Goal: Task Accomplishment & Management: Manage account settings

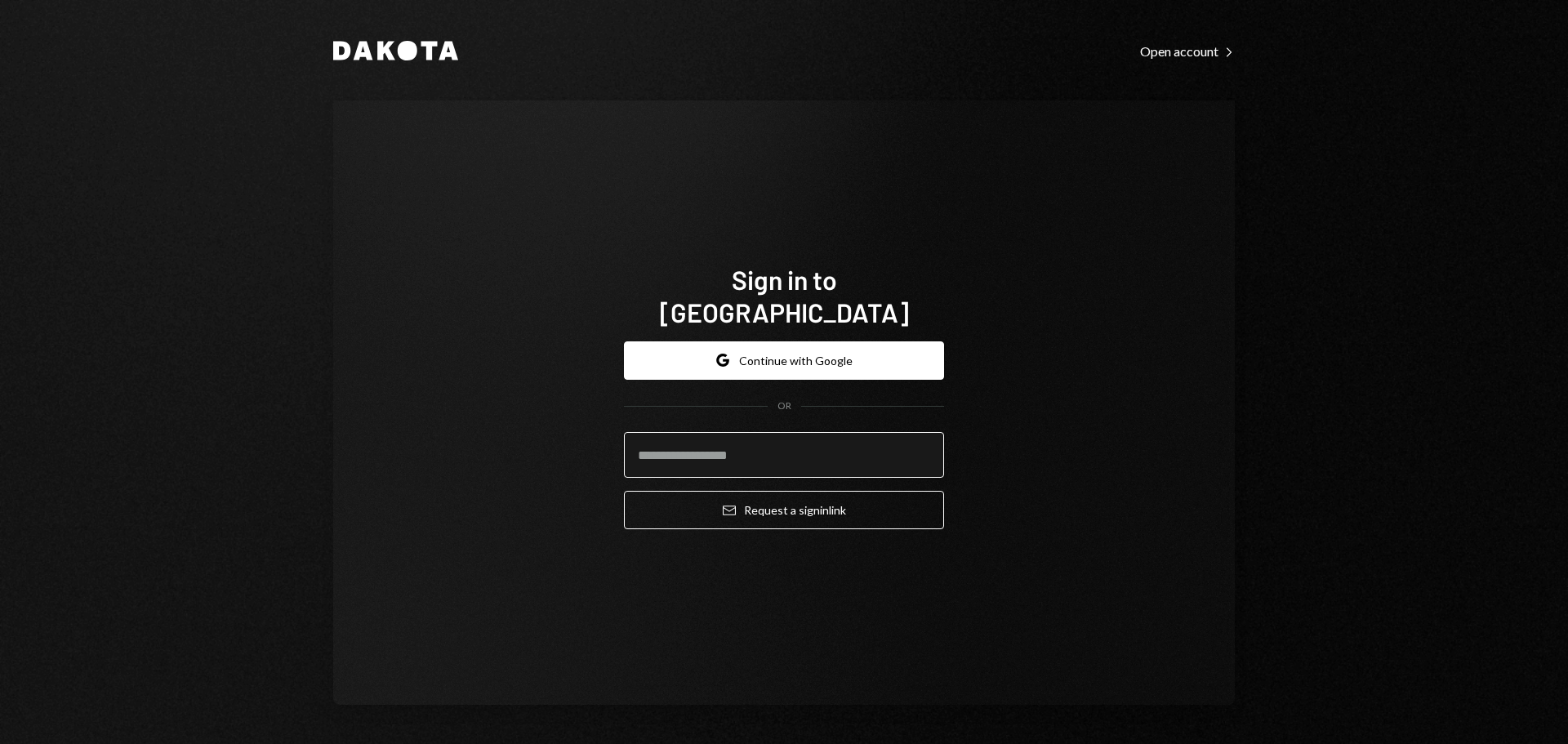
click at [706, 437] on input "email" at bounding box center [784, 454] width 320 height 46
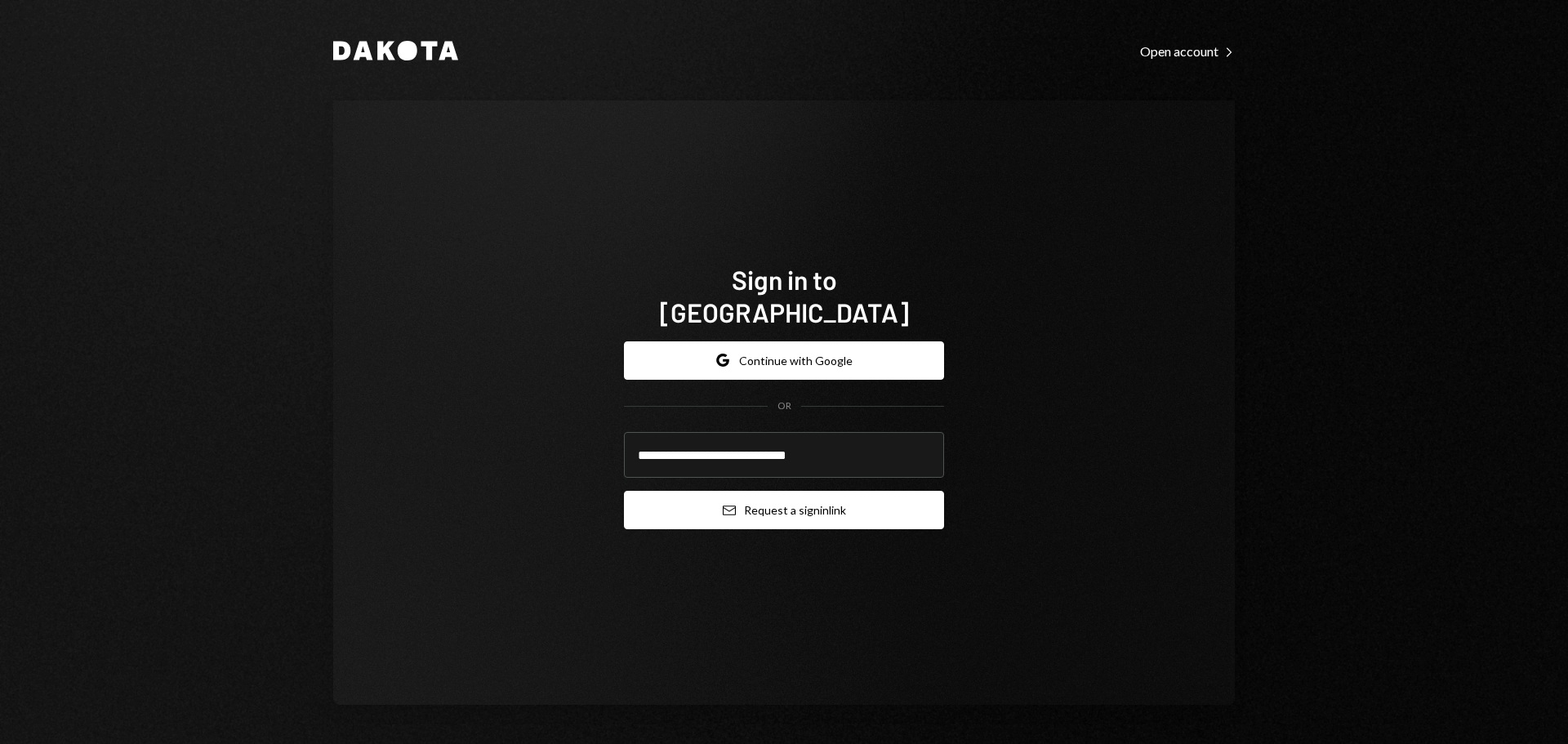
type input "**********"
click at [734, 505] on icon "submit" at bounding box center [729, 510] width 13 height 10
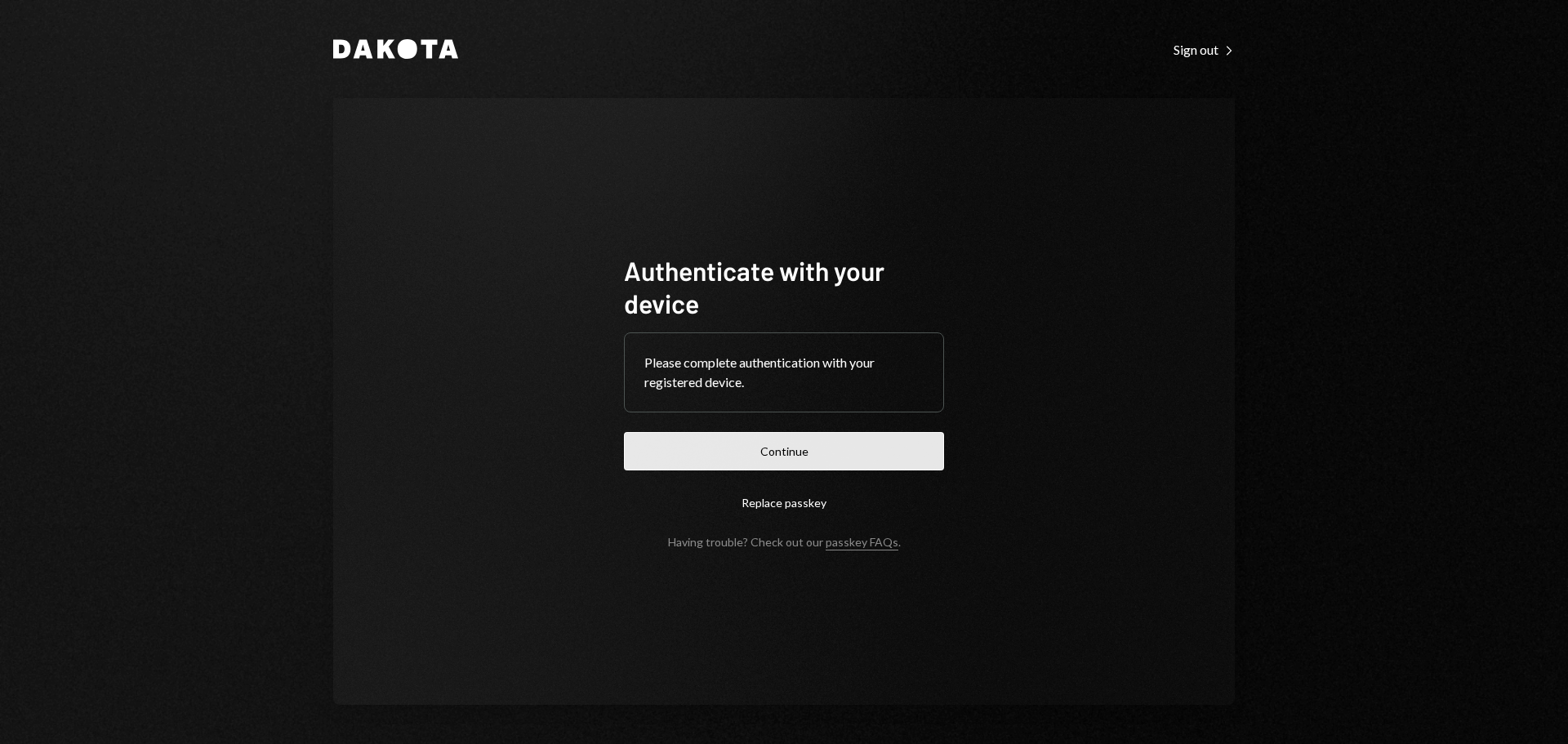
click at [679, 456] on button "Continue" at bounding box center [784, 451] width 320 height 38
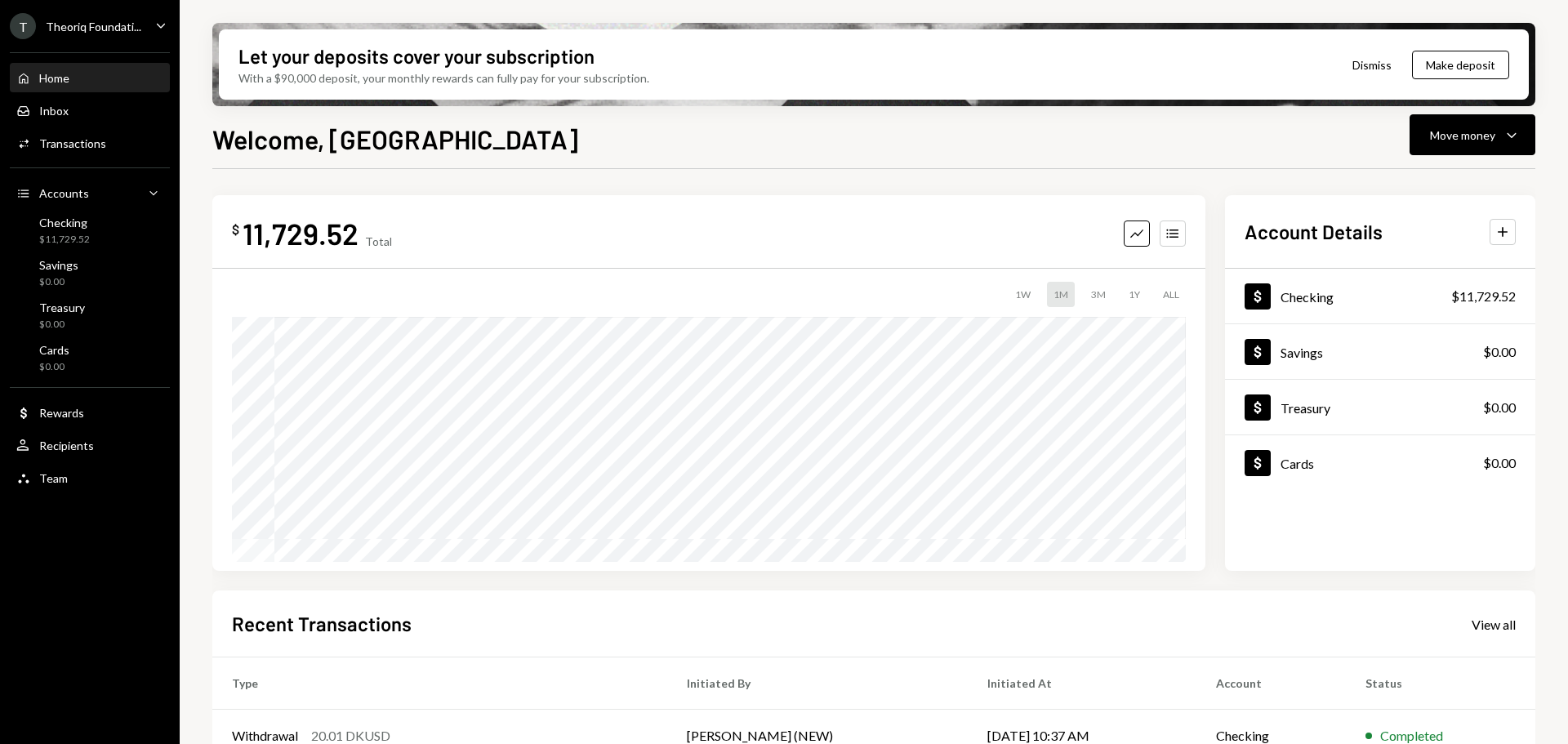
click at [94, 23] on div "Theoriq Foundati..." at bounding box center [94, 26] width 95 height 14
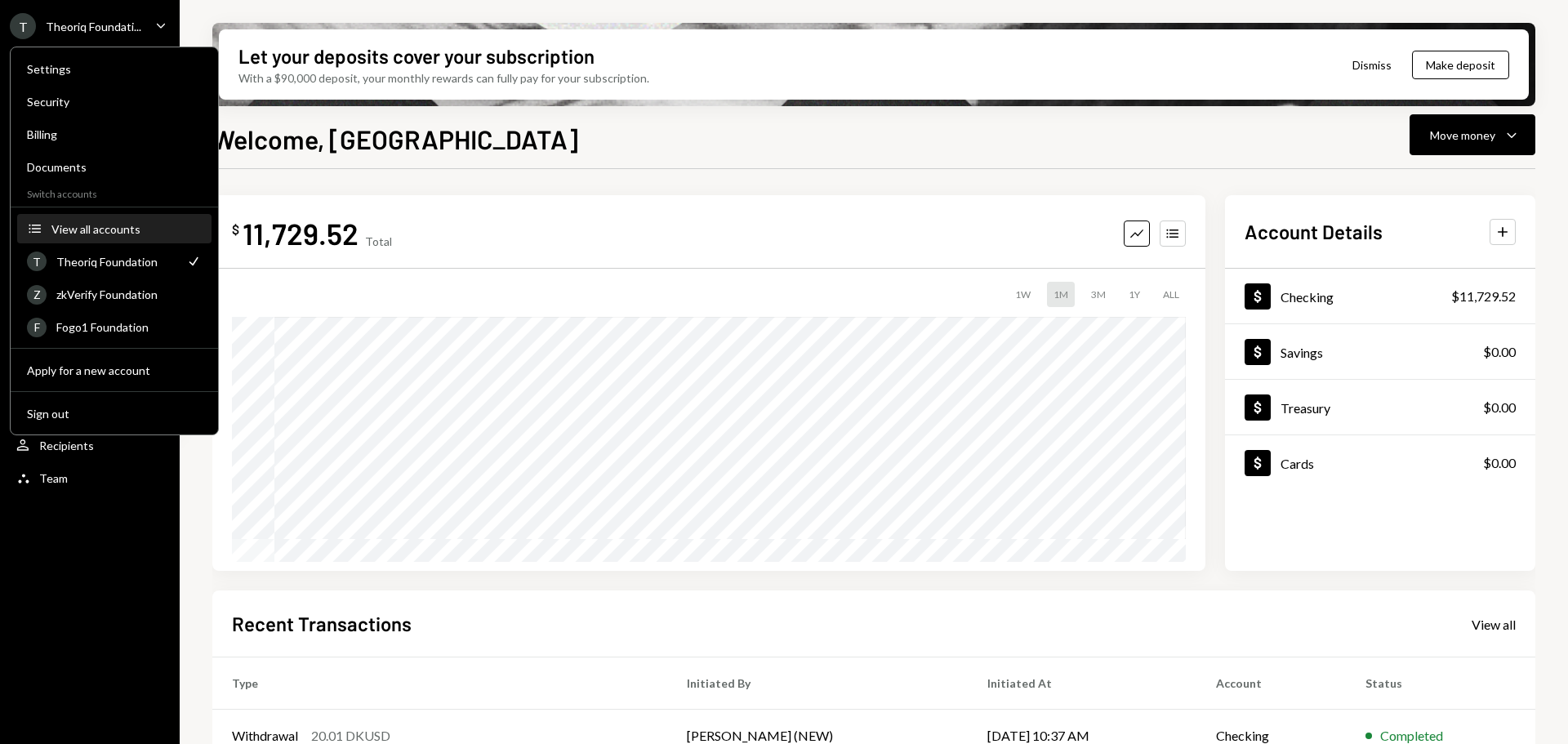
click at [112, 235] on div "View all accounts" at bounding box center [127, 229] width 150 height 14
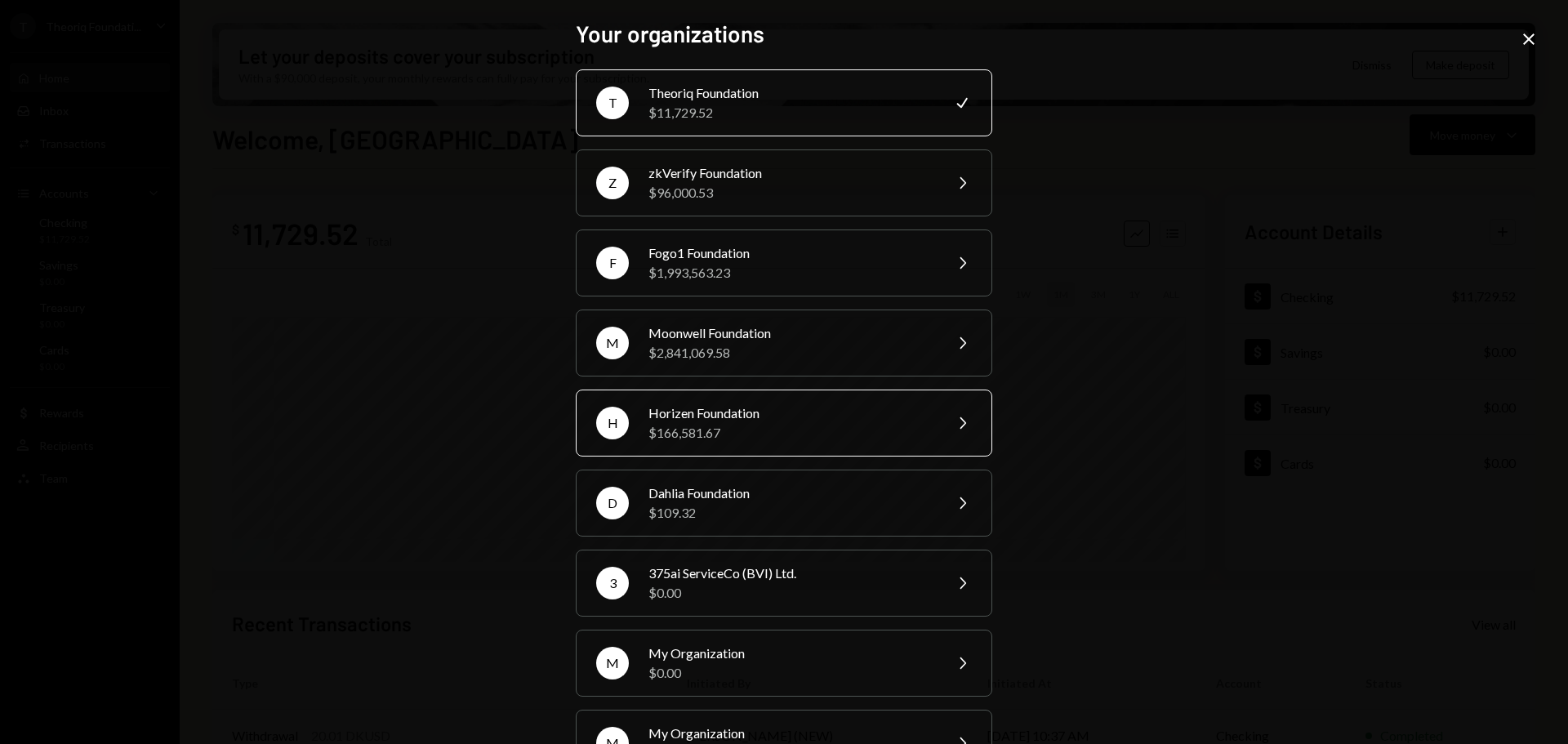
click at [688, 430] on div "$166,581.67" at bounding box center [790, 432] width 284 height 19
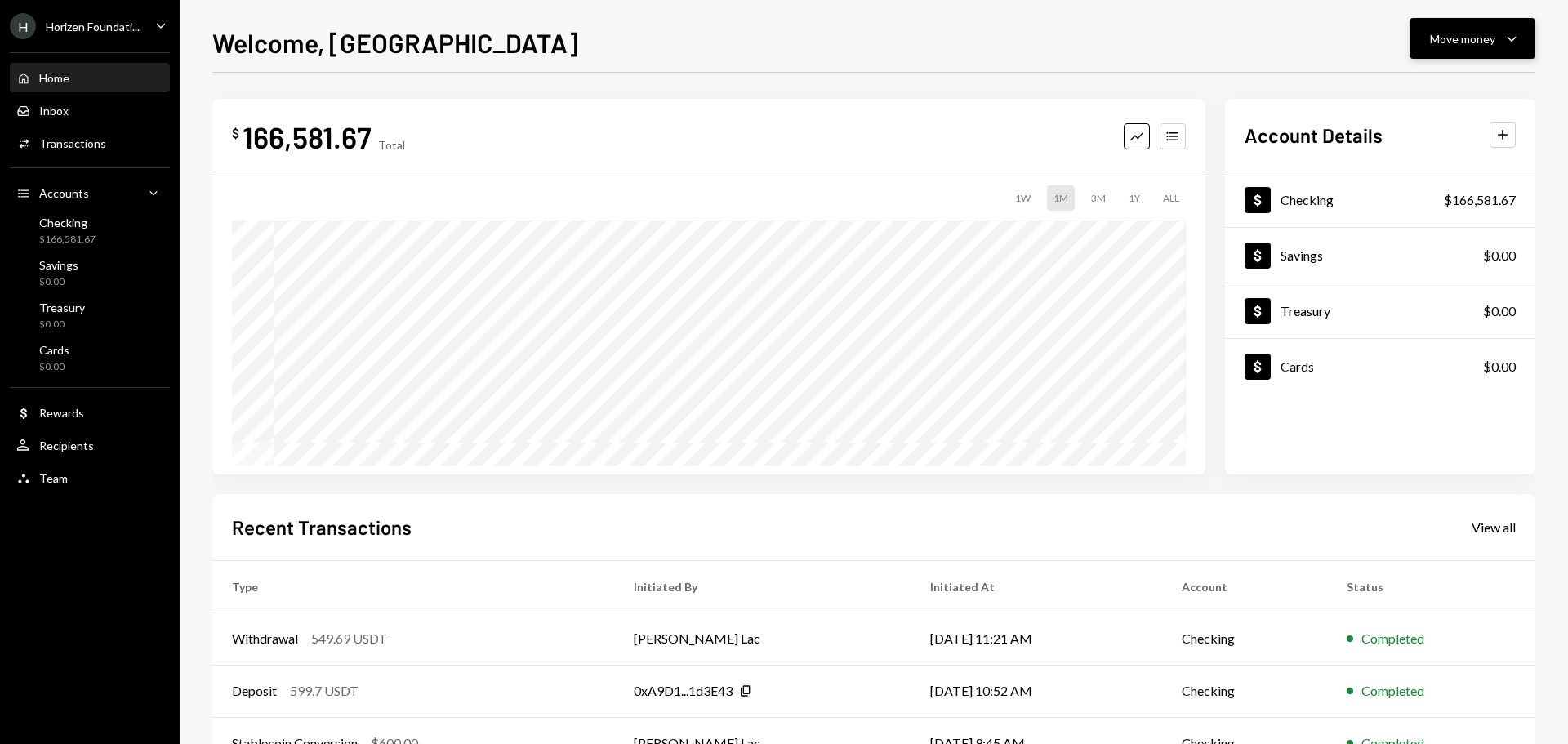
click at [1462, 34] on div "Move money" at bounding box center [1463, 38] width 65 height 18
click at [1424, 89] on div "Send" at bounding box center [1459, 88] width 119 height 18
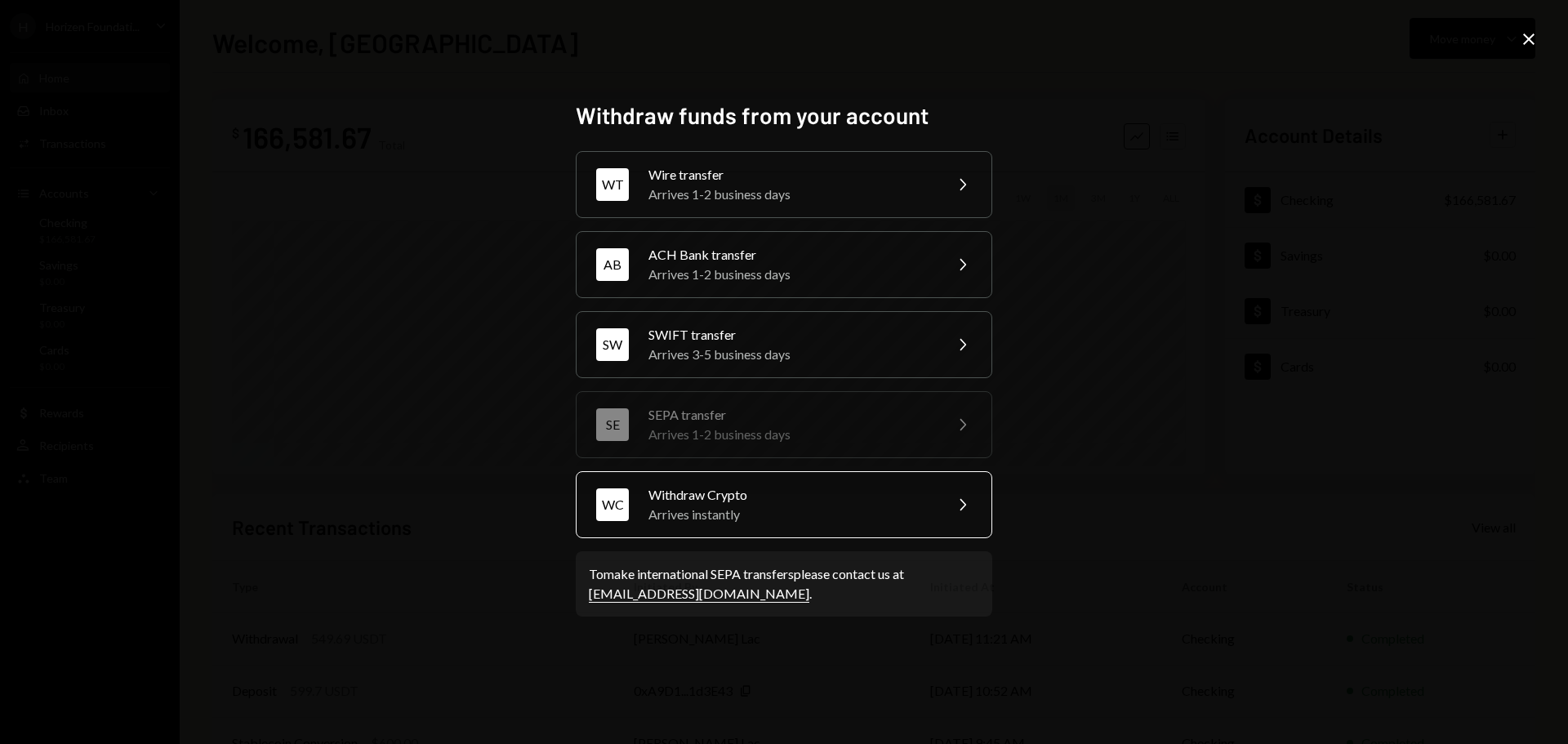
click at [699, 503] on div "Withdraw Crypto" at bounding box center [790, 494] width 284 height 19
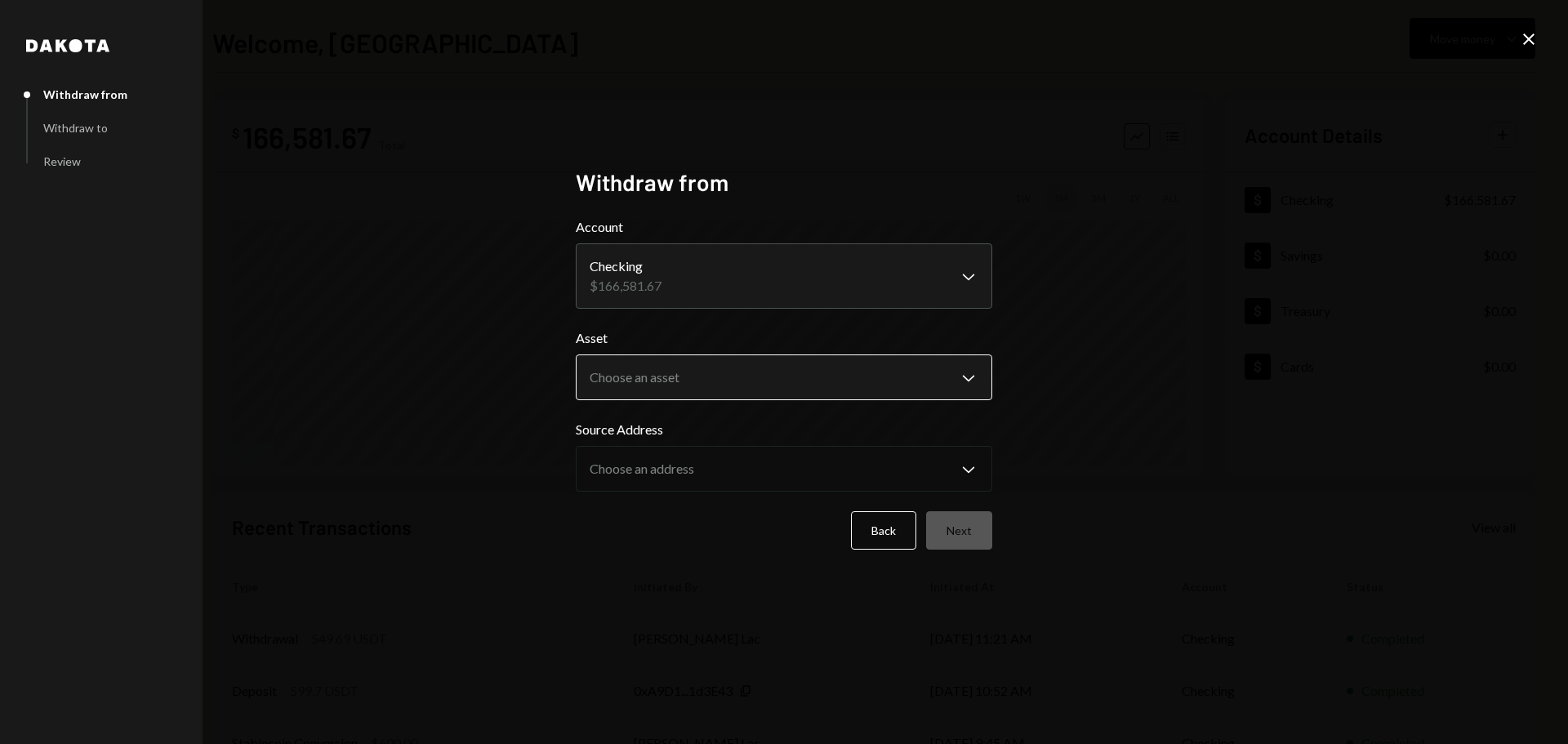
click at [652, 374] on body "**********" at bounding box center [784, 372] width 1568 height 744
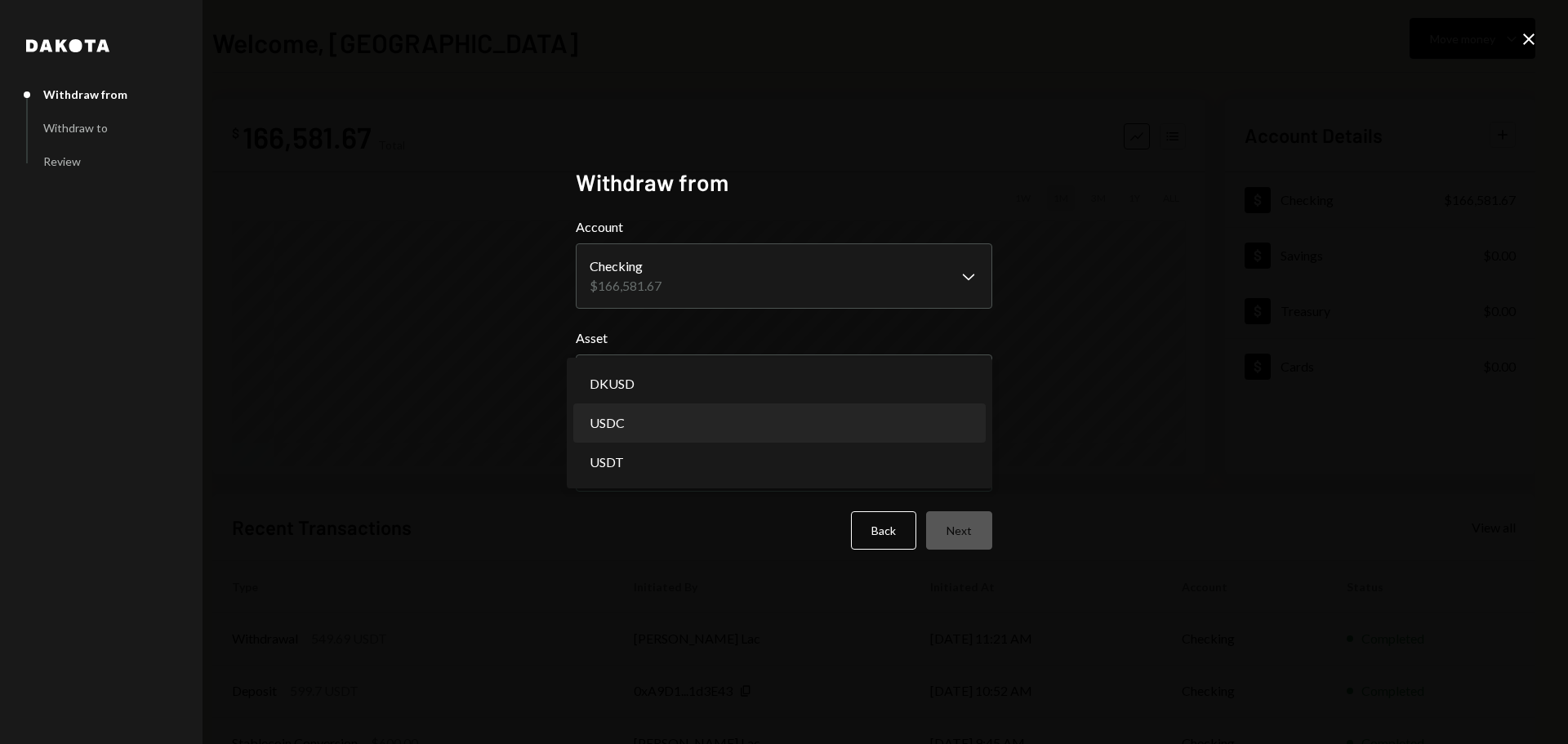
select select "****"
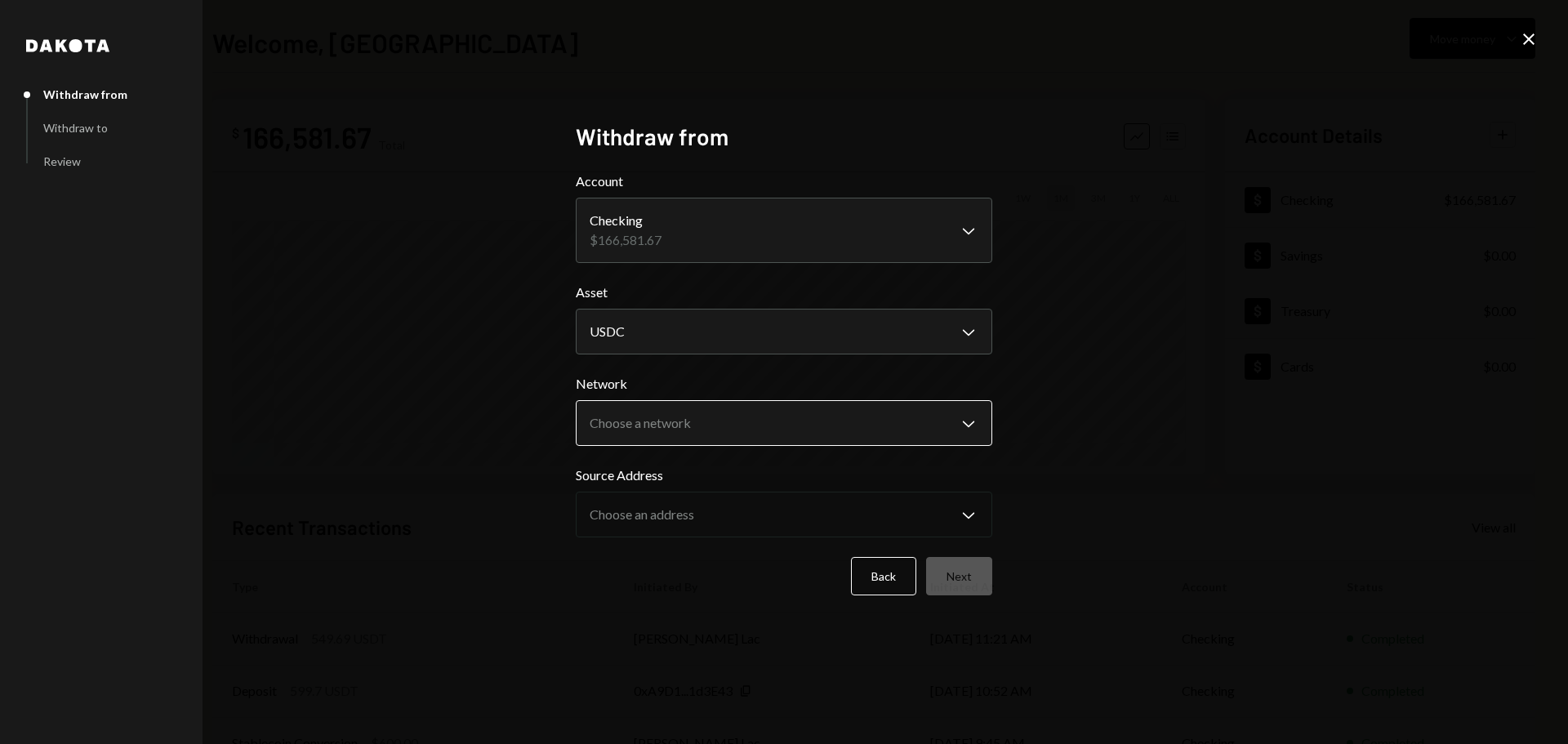
click at [651, 427] on body "**********" at bounding box center [784, 372] width 1568 height 744
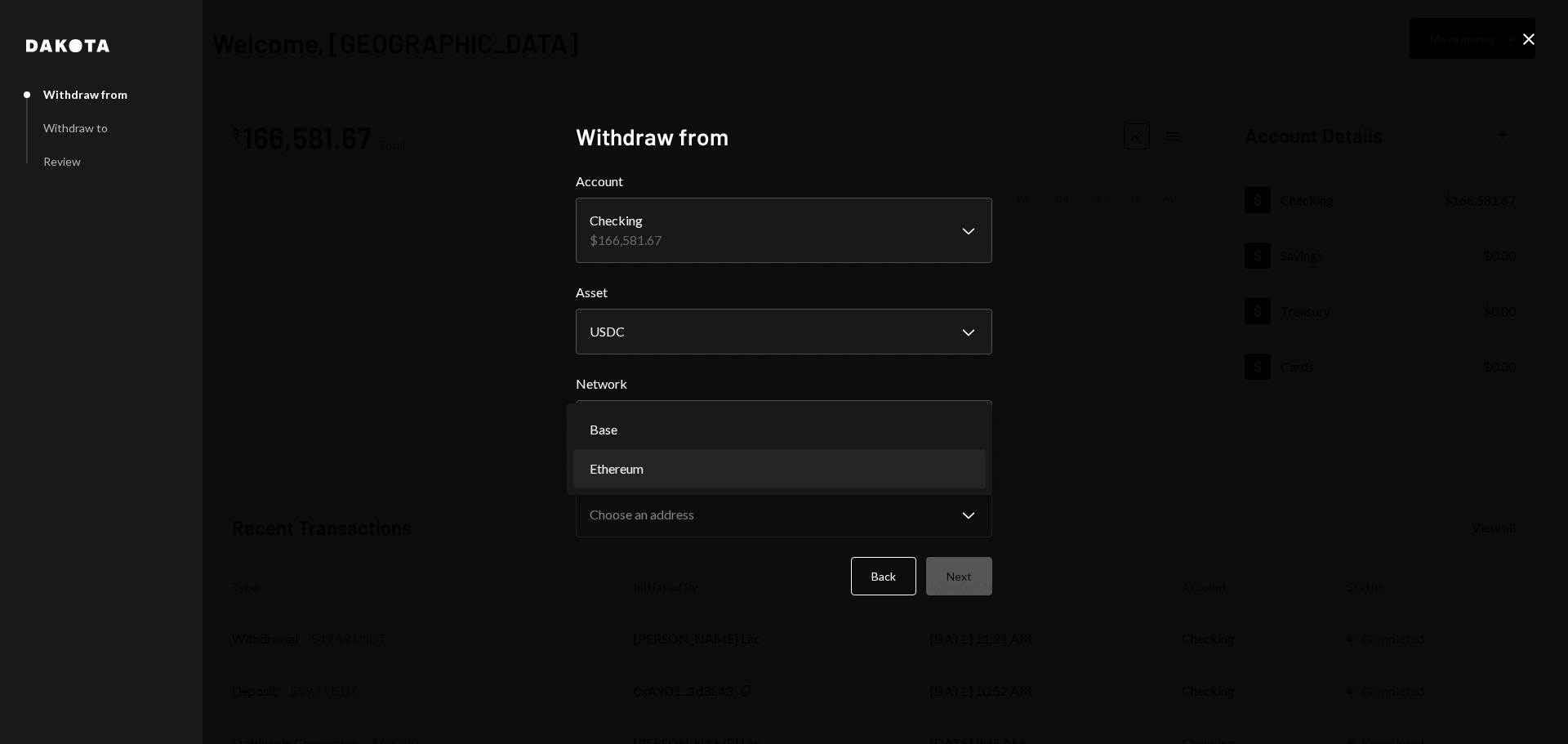
select select "**********"
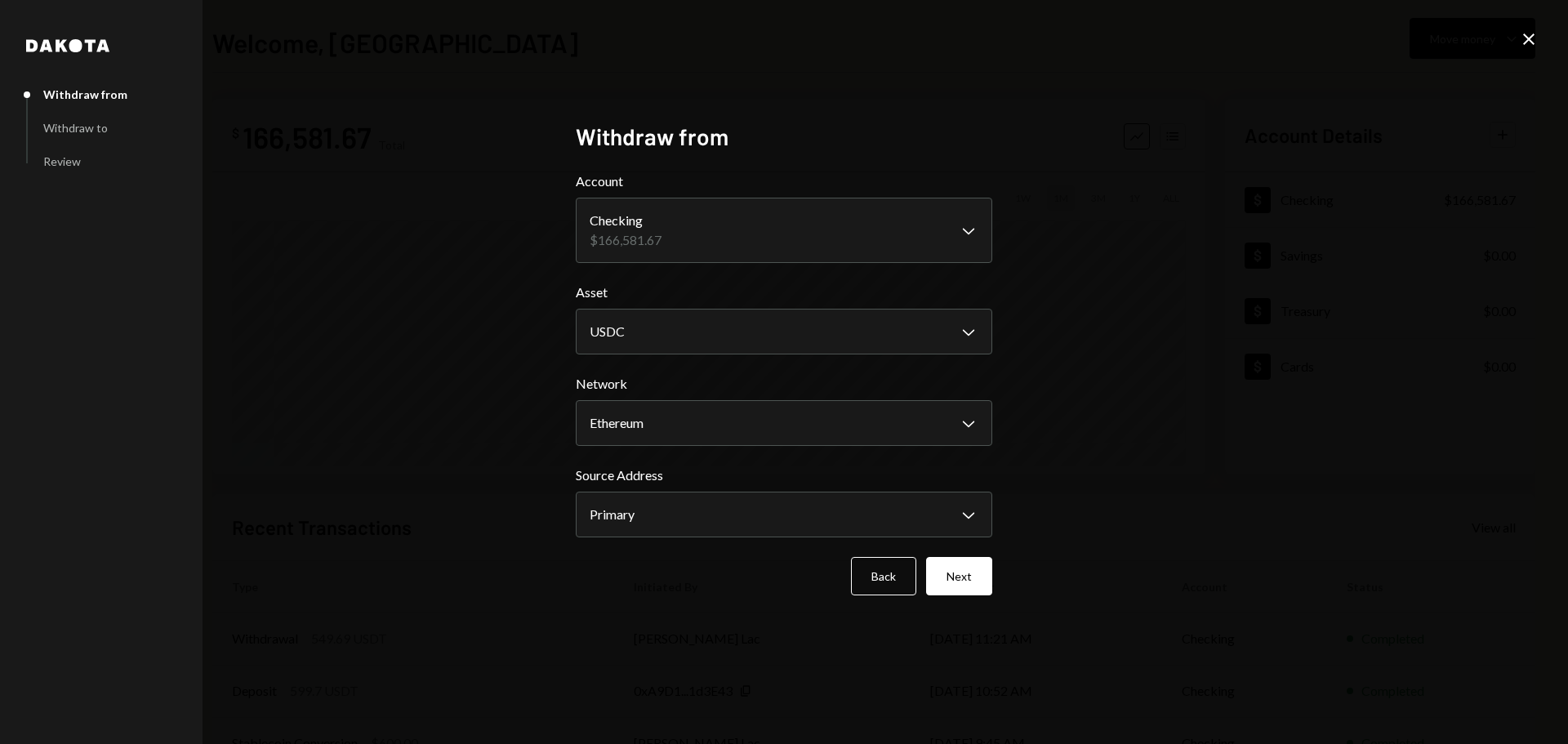
click at [962, 572] on button "Next" at bounding box center [959, 576] width 66 height 38
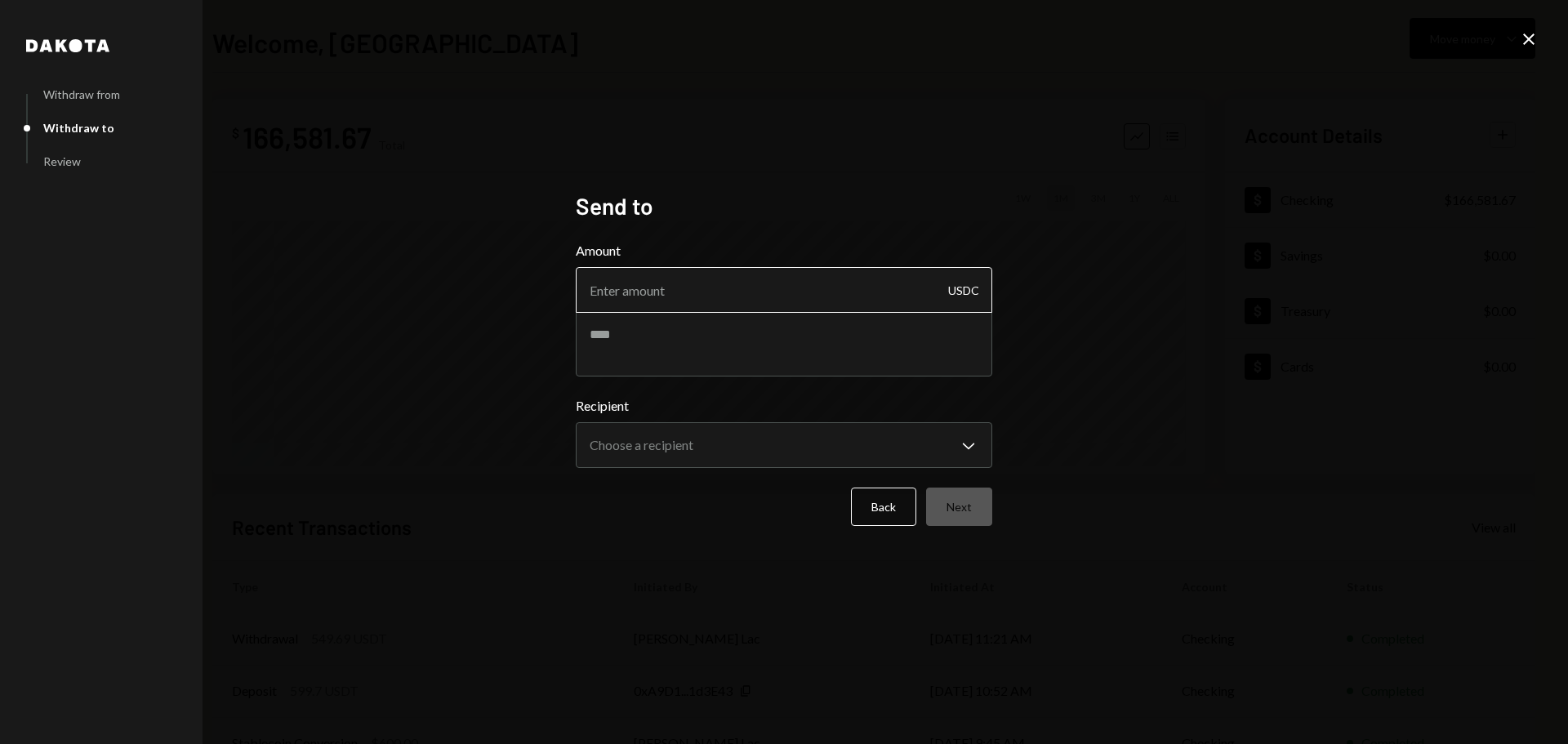
click at [650, 297] on input "Amount" at bounding box center [784, 290] width 417 height 46
type input "5000"
click at [673, 362] on textarea at bounding box center [784, 343] width 417 height 65
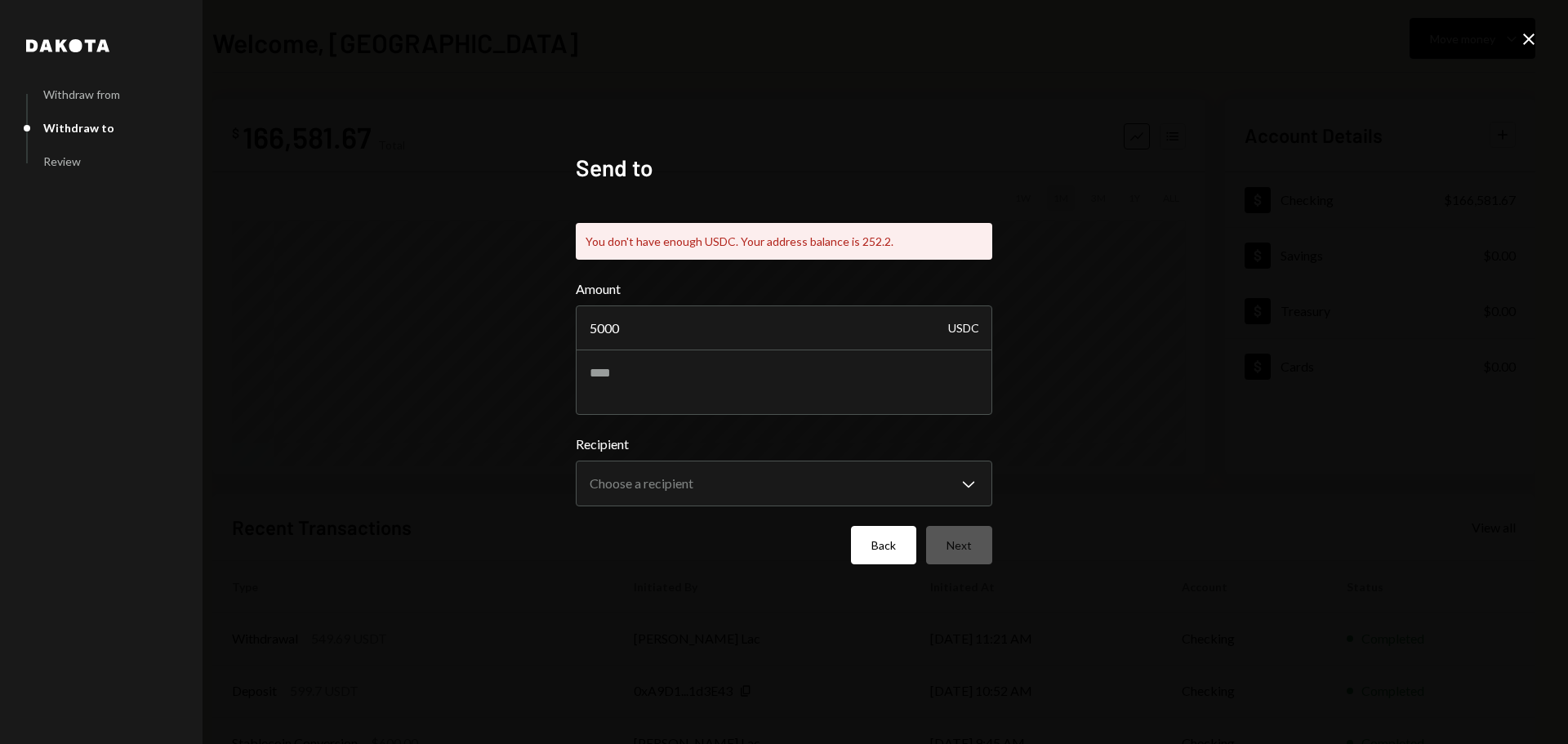
click at [870, 543] on button "Back" at bounding box center [884, 545] width 65 height 38
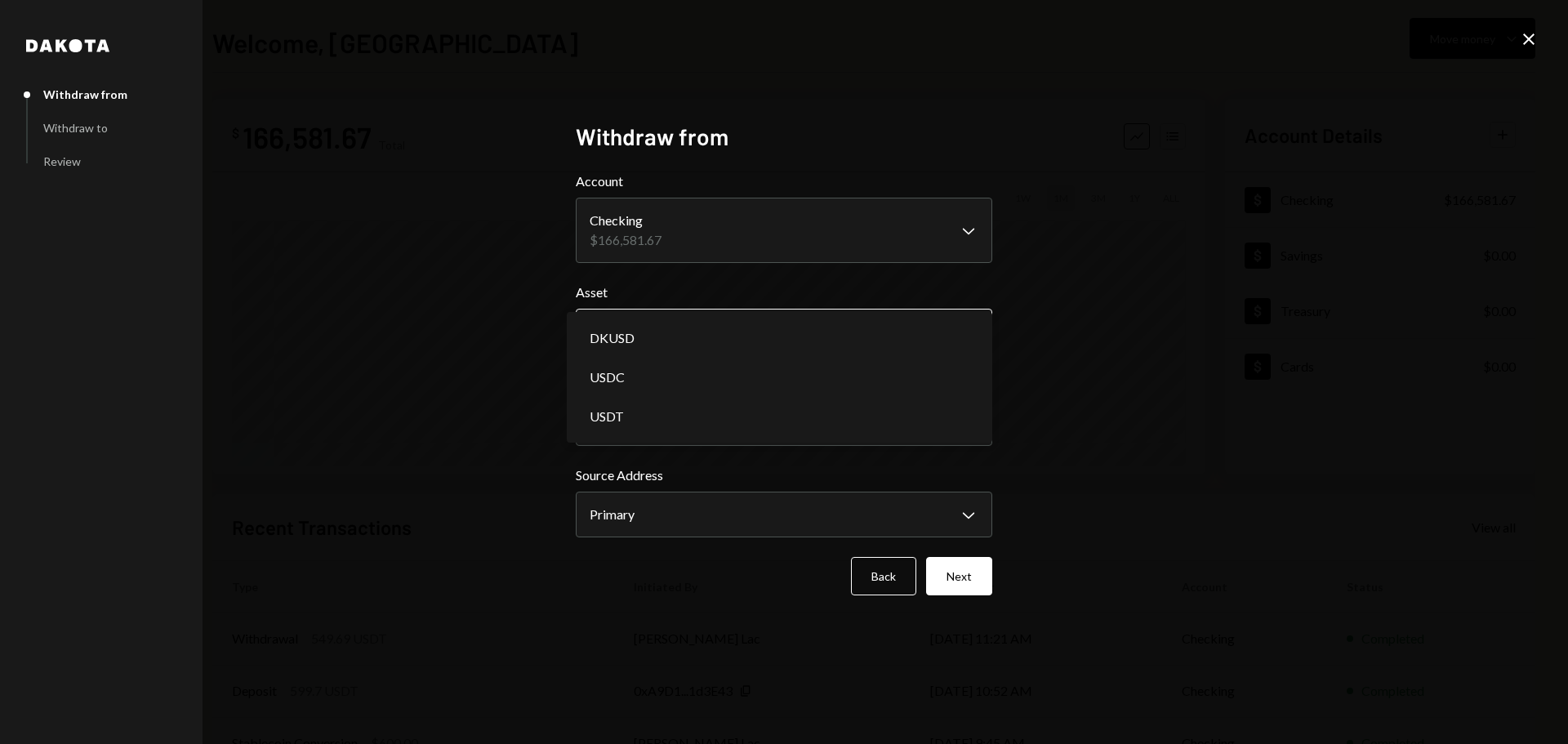
click at [858, 332] on body "**********" at bounding box center [784, 372] width 1568 height 744
select select "*****"
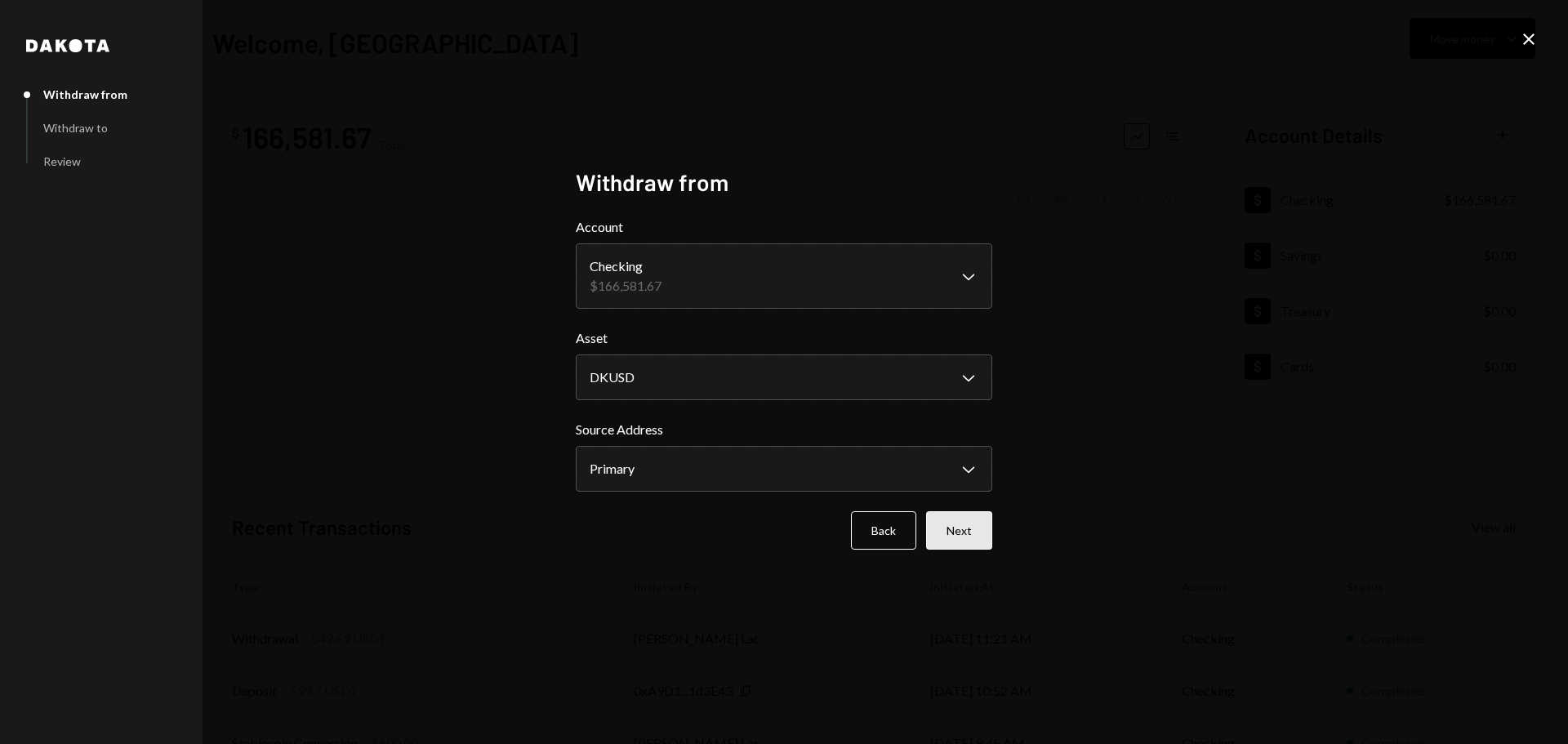
click at [954, 529] on button "Next" at bounding box center [959, 530] width 66 height 38
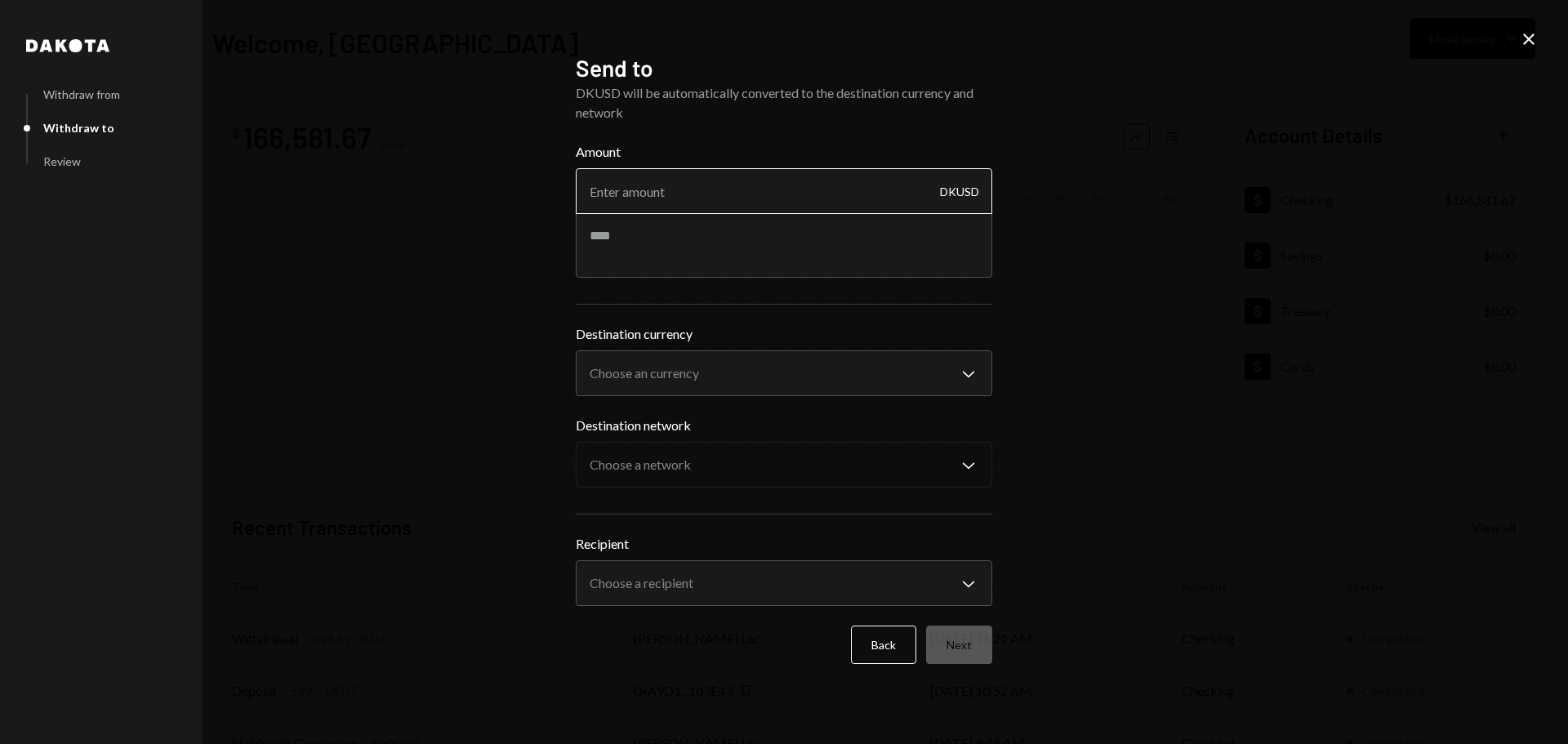
click at [659, 207] on input "Amount" at bounding box center [784, 190] width 417 height 46
type input "5000"
click at [645, 253] on textarea at bounding box center [784, 245] width 417 height 65
type textarea "**********"
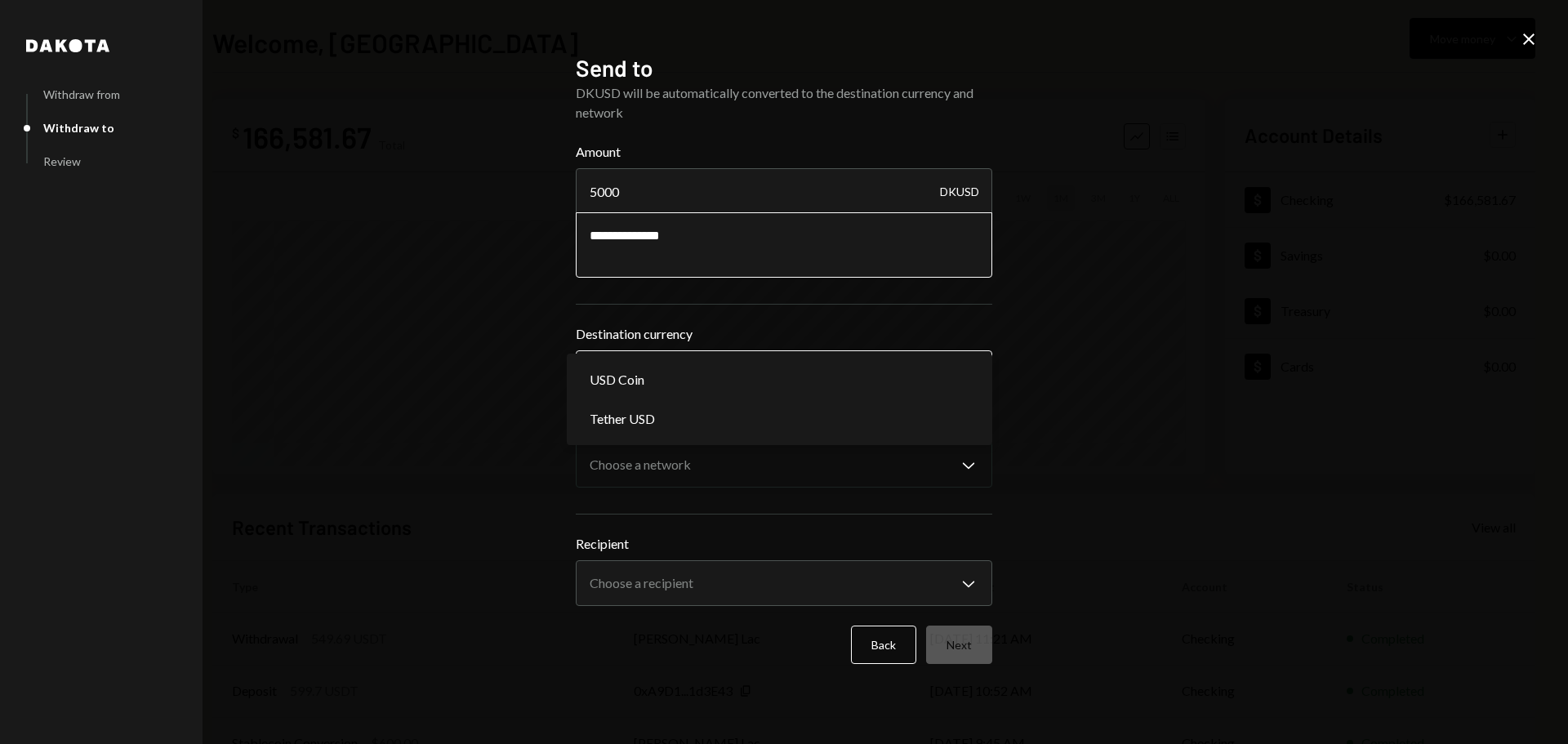
click at [692, 381] on body "H Horizen Foundati... Caret Down Home Home Inbox Inbox Activities Transactions …" at bounding box center [784, 372] width 1568 height 744
select select "****"
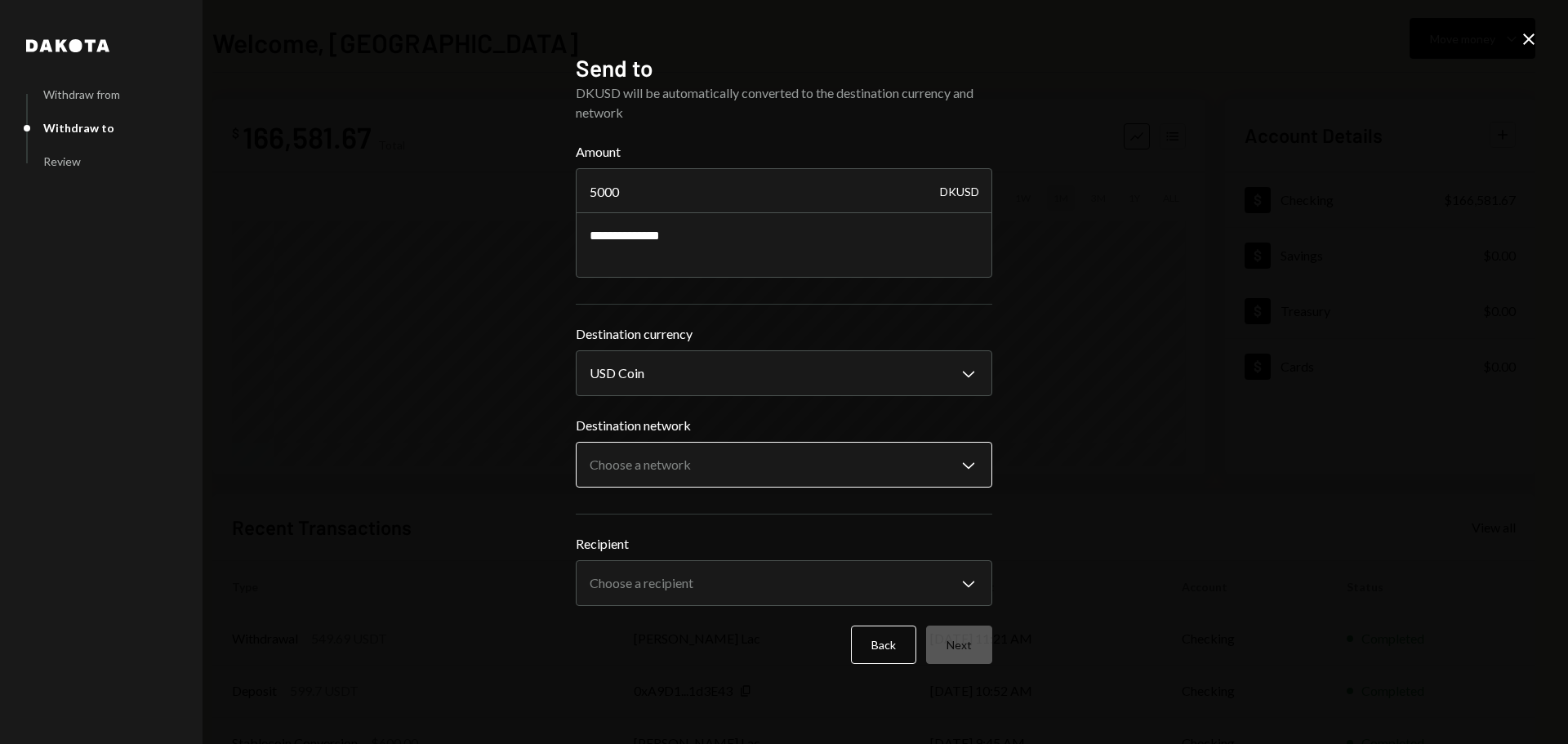
click at [662, 473] on body "H Horizen Foundati... Caret Down Home Home Inbox Inbox Activities Transactions …" at bounding box center [784, 372] width 1568 height 744
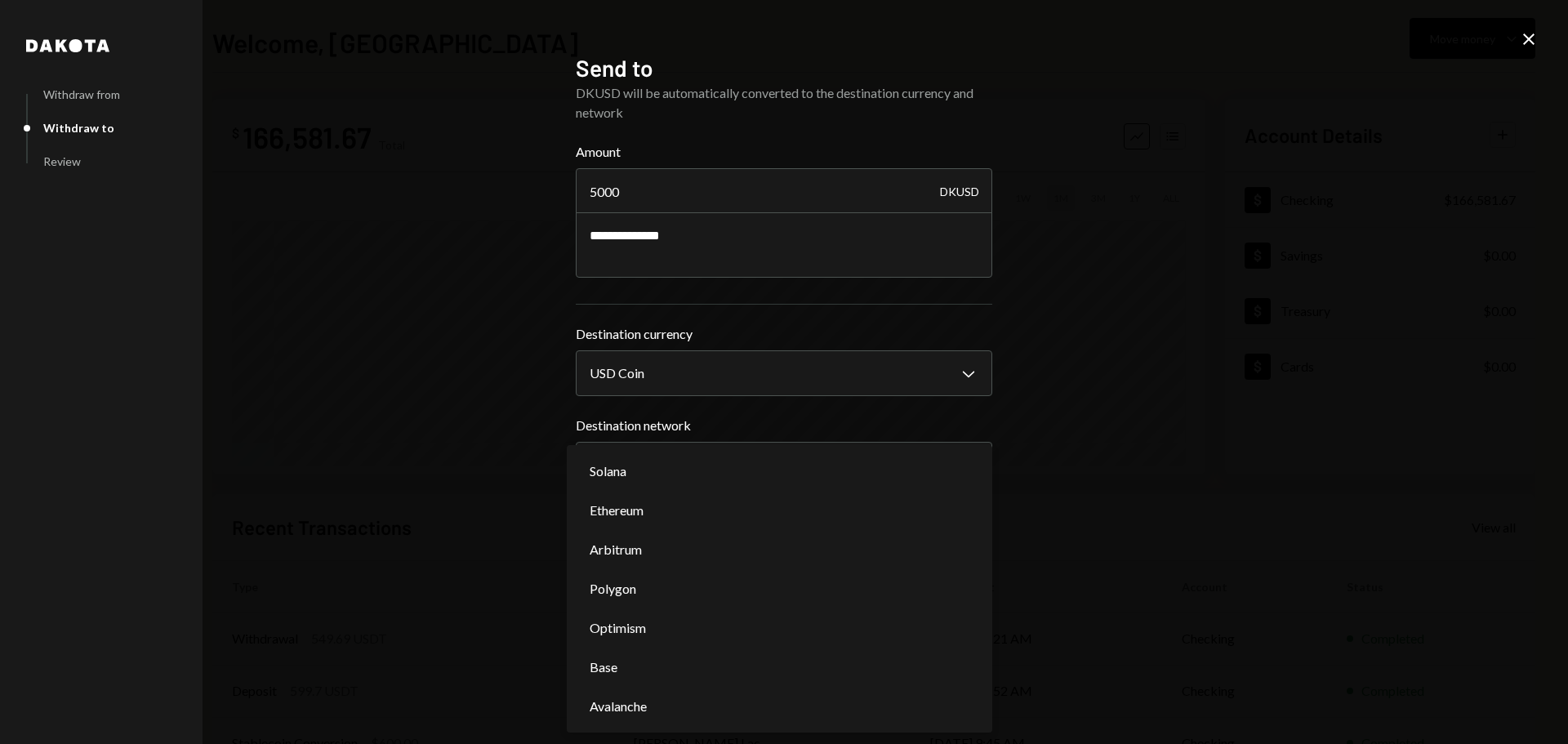
select select "**********"
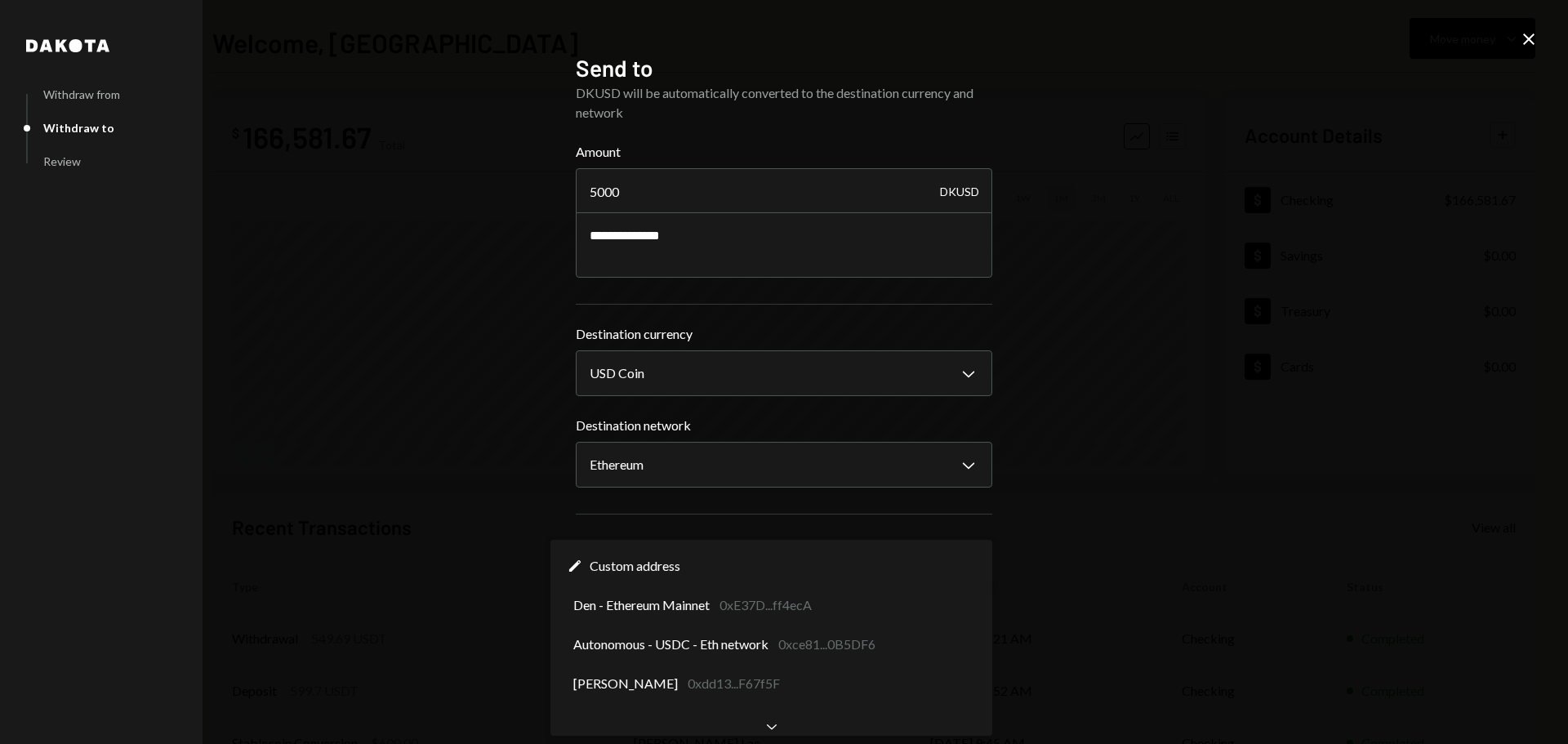
click at [659, 581] on body "H Horizen Foundati... Caret Down Home Home Inbox Inbox Activities Transactions …" at bounding box center [784, 372] width 1568 height 744
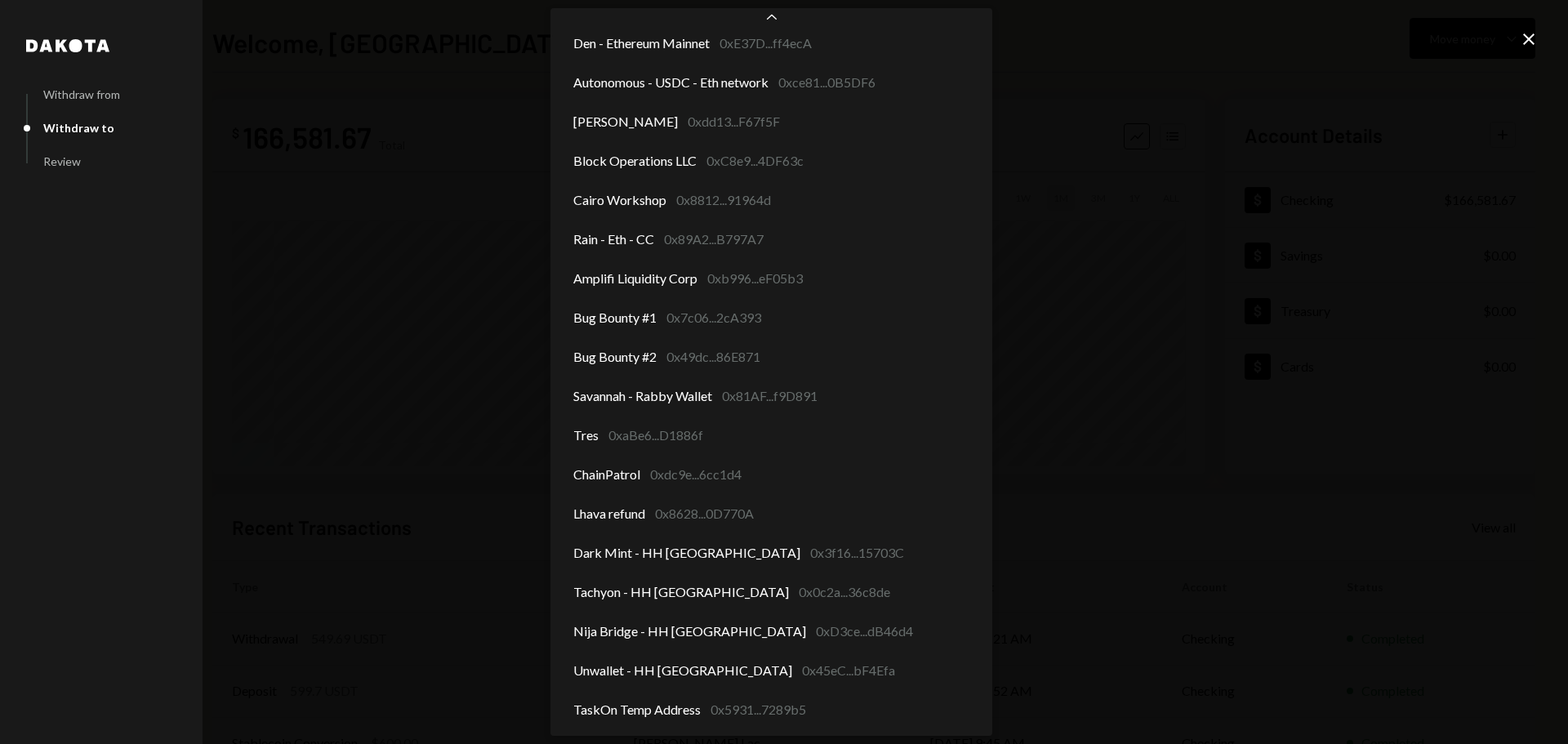
scroll to position [50, 0]
select select "**********"
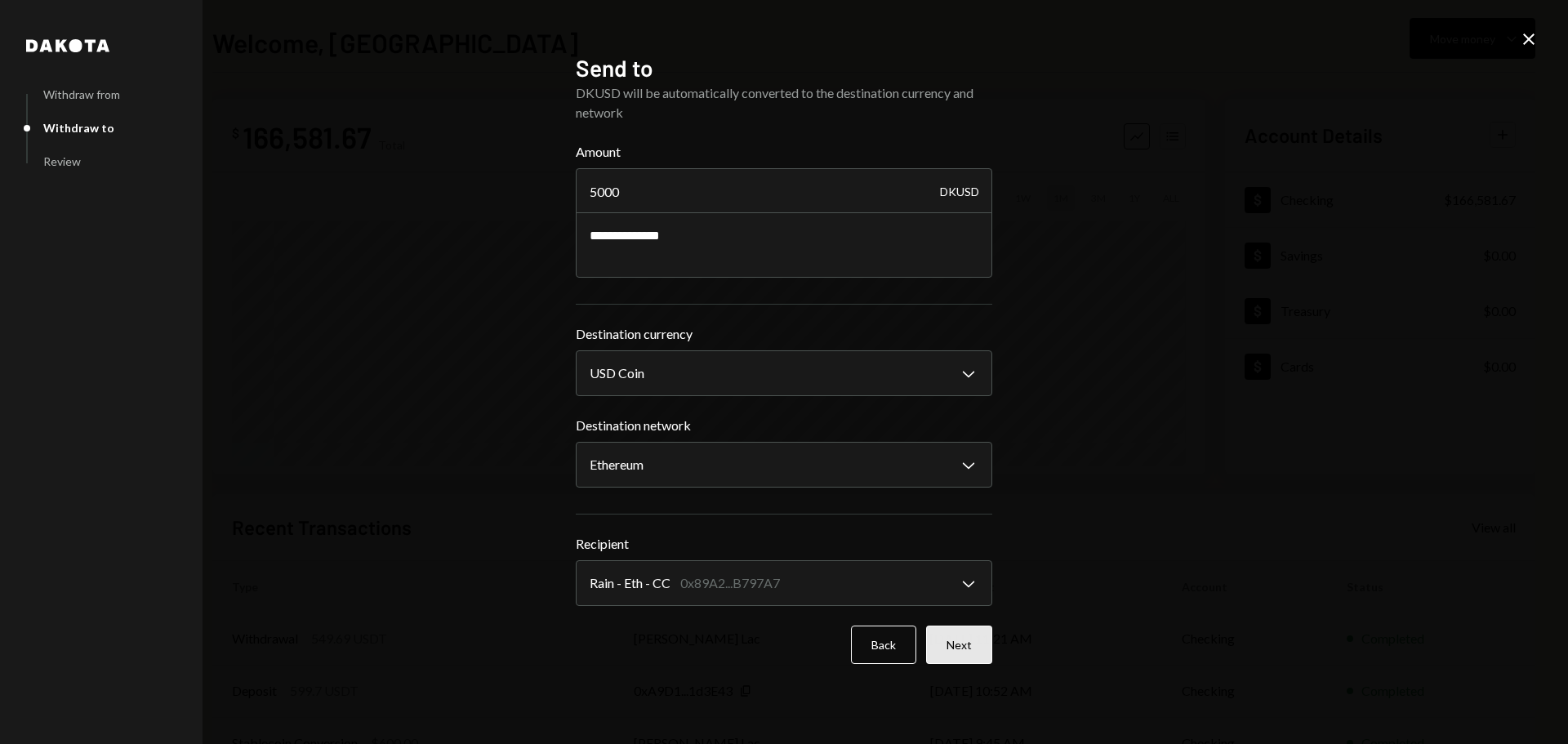
click at [962, 645] on button "Next" at bounding box center [959, 645] width 66 height 38
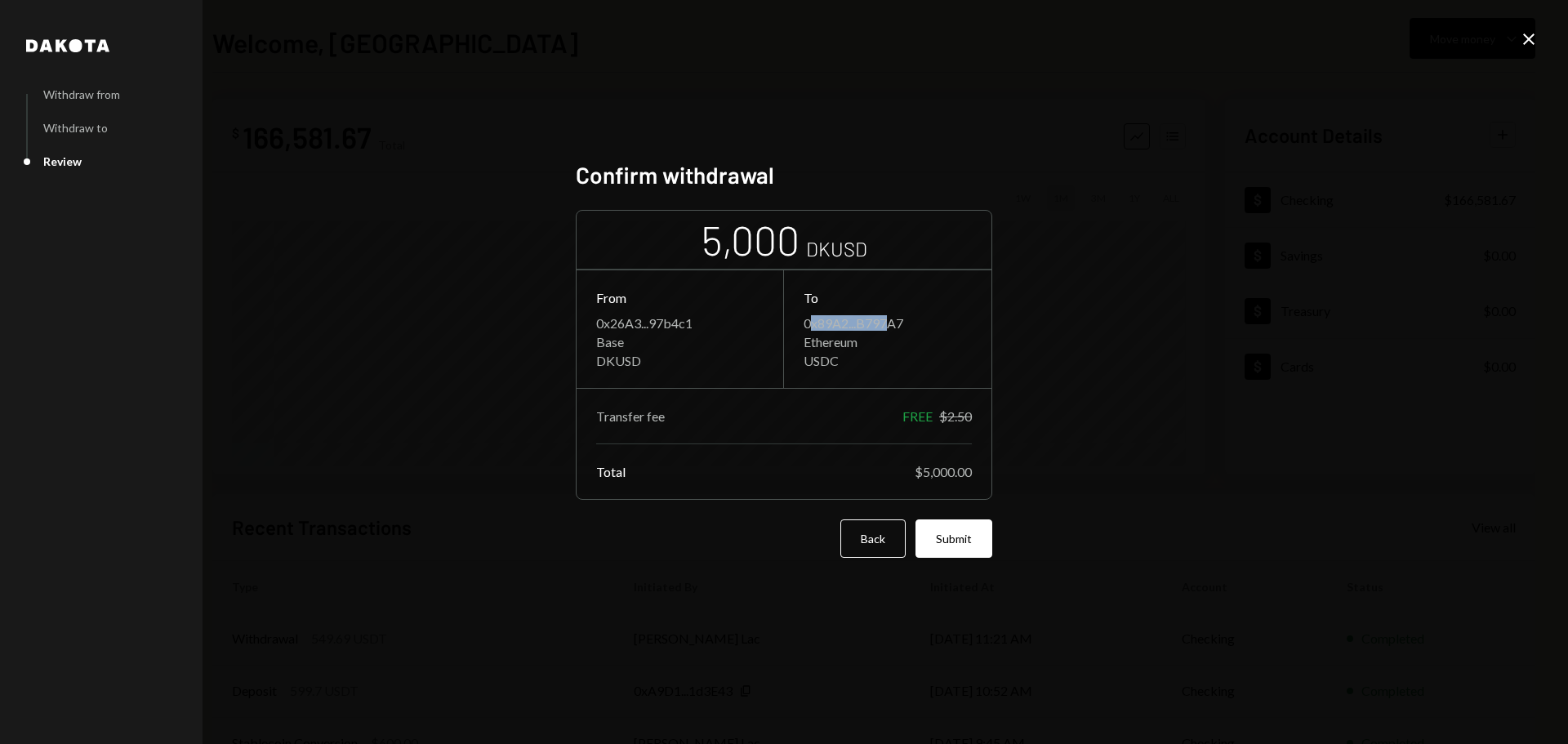
drag, startPoint x: 810, startPoint y: 326, endPoint x: 889, endPoint y: 321, distance: 79.2
click at [889, 321] on div "0x89A2...B797A7" at bounding box center [887, 322] width 168 height 16
drag, startPoint x: 597, startPoint y: 347, endPoint x: 639, endPoint y: 359, distance: 43.7
click at [639, 359] on div "0x26A3...97b4c1 Base DKUSD" at bounding box center [680, 342] width 167 height 53
drag, startPoint x: 805, startPoint y: 327, endPoint x: 837, endPoint y: 360, distance: 46.0
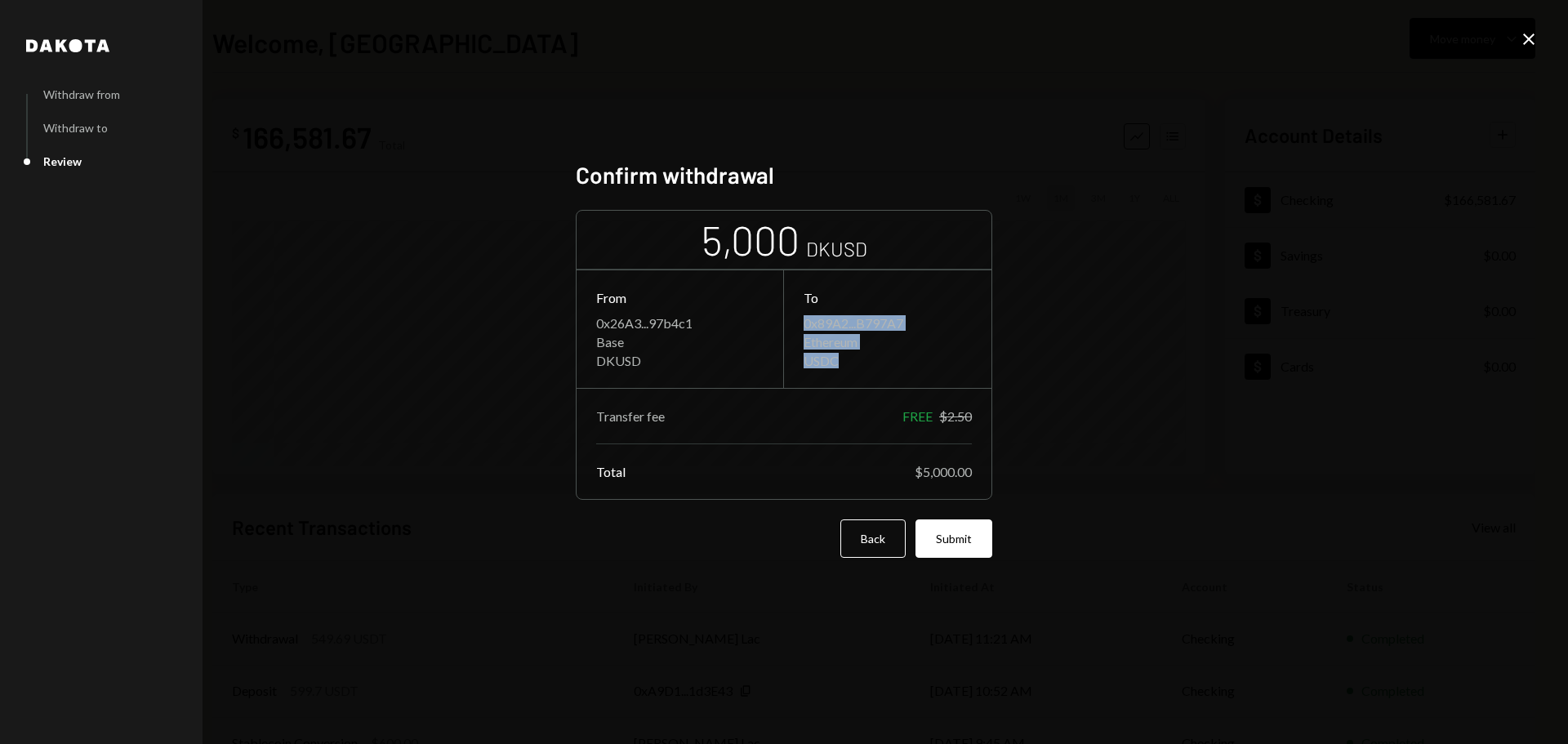
click at [837, 360] on div "0x89A2...B797A7 Ethereum USDC" at bounding box center [887, 342] width 168 height 53
click at [819, 360] on div "USDC" at bounding box center [887, 360] width 168 height 16
click at [821, 347] on div "Ethereum" at bounding box center [887, 342] width 168 height 16
drag, startPoint x: 911, startPoint y: 414, endPoint x: 968, endPoint y: 418, distance: 57.1
click at [971, 416] on div "FREE $2.50" at bounding box center [936, 416] width 69 height 16
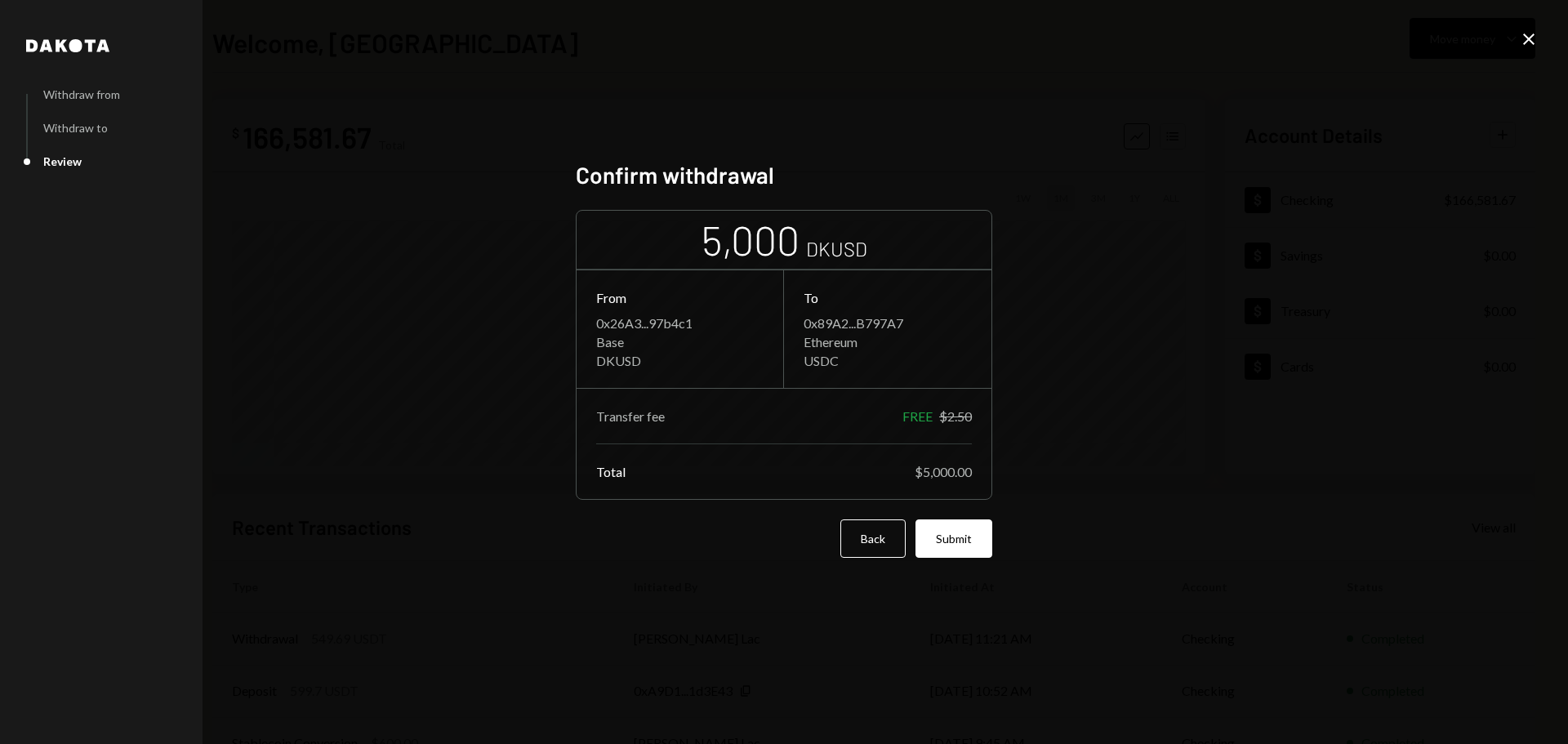
drag, startPoint x: 936, startPoint y: 467, endPoint x: 940, endPoint y: 502, distance: 35.2
click at [937, 467] on div "$5,000.00" at bounding box center [943, 471] width 57 height 16
click at [949, 542] on button "Submit" at bounding box center [954, 539] width 77 height 38
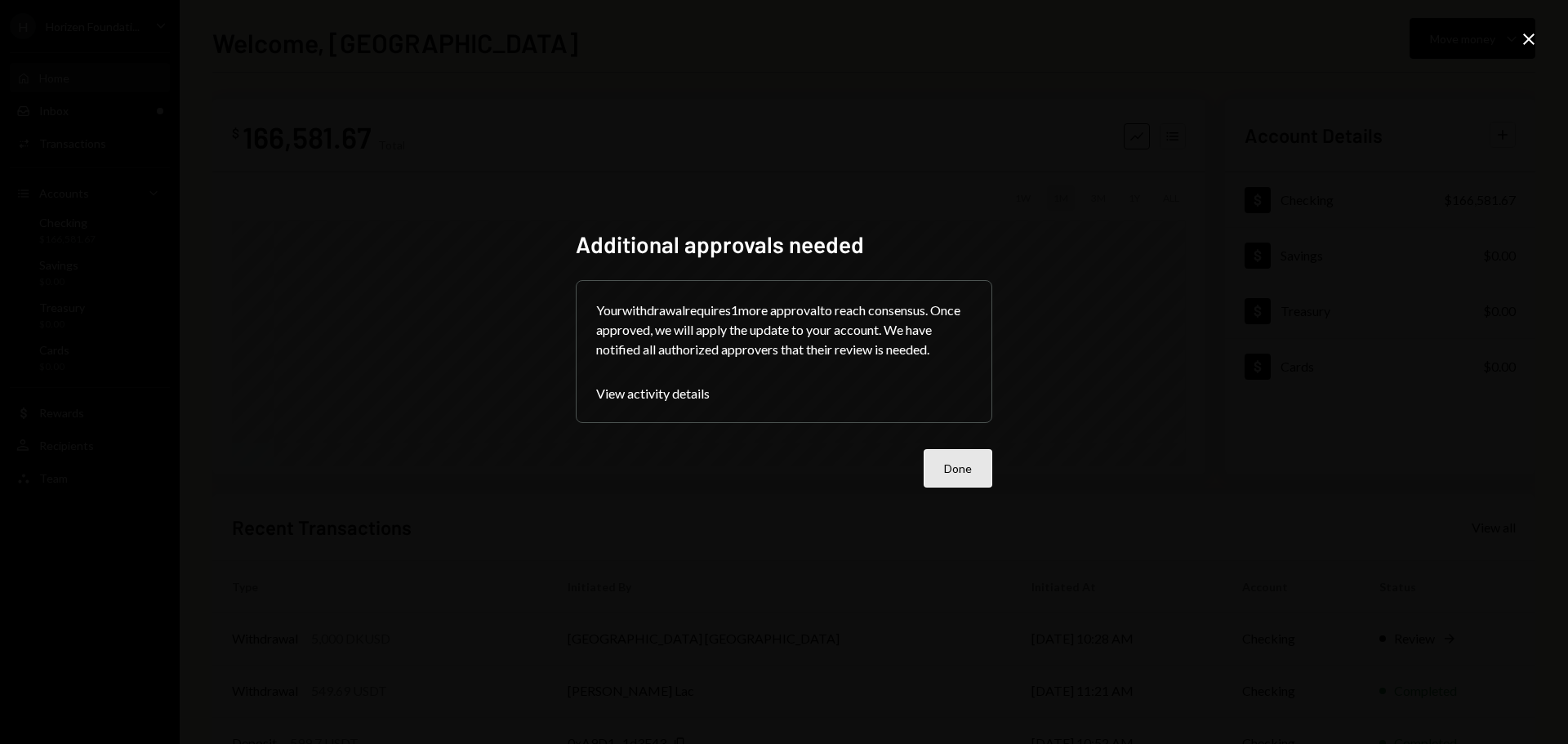
click at [966, 469] on button "Done" at bounding box center [958, 468] width 69 height 38
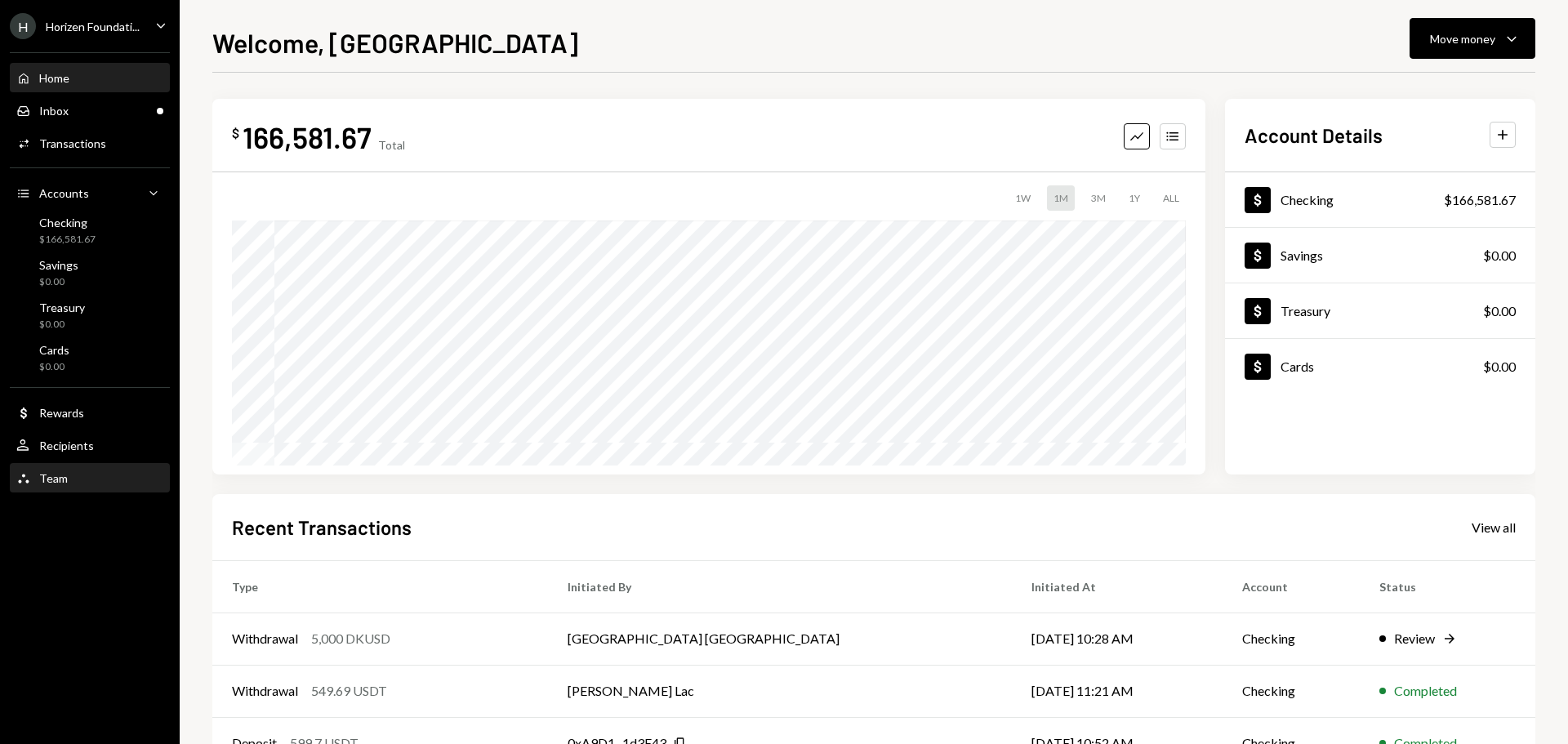
click at [102, 480] on div "Team Team" at bounding box center [90, 478] width 147 height 15
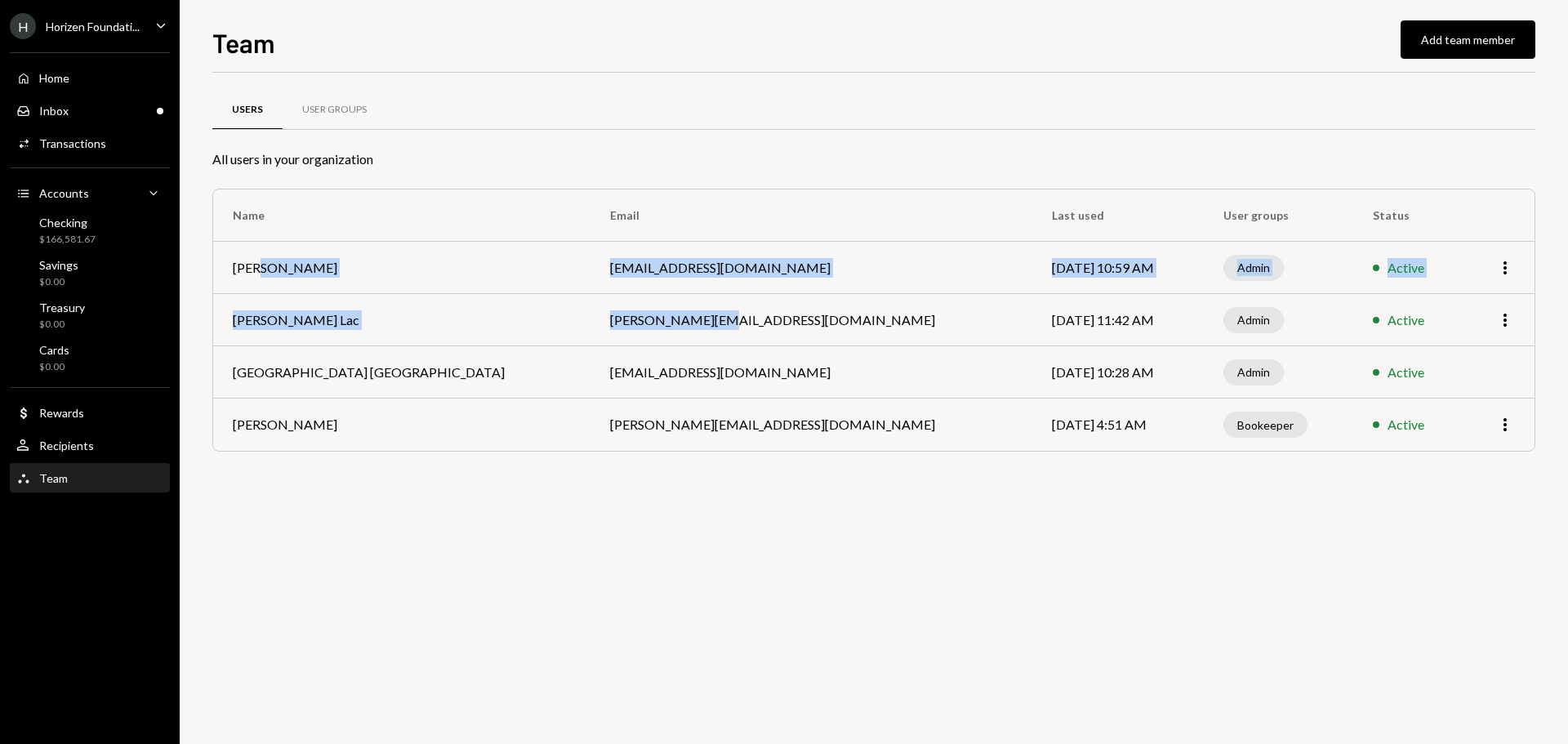
drag, startPoint x: 259, startPoint y: 269, endPoint x: 602, endPoint y: 329, distance: 348.2
click at [602, 329] on tbody "Bryce M Howarth bryce@autonomousprojects.co Jul 29, 2025 10:59 AM Admin Active …" at bounding box center [874, 346] width 1322 height 209
click at [591, 324] on td "harrison@autonomousprojects.co" at bounding box center [811, 320] width 442 height 53
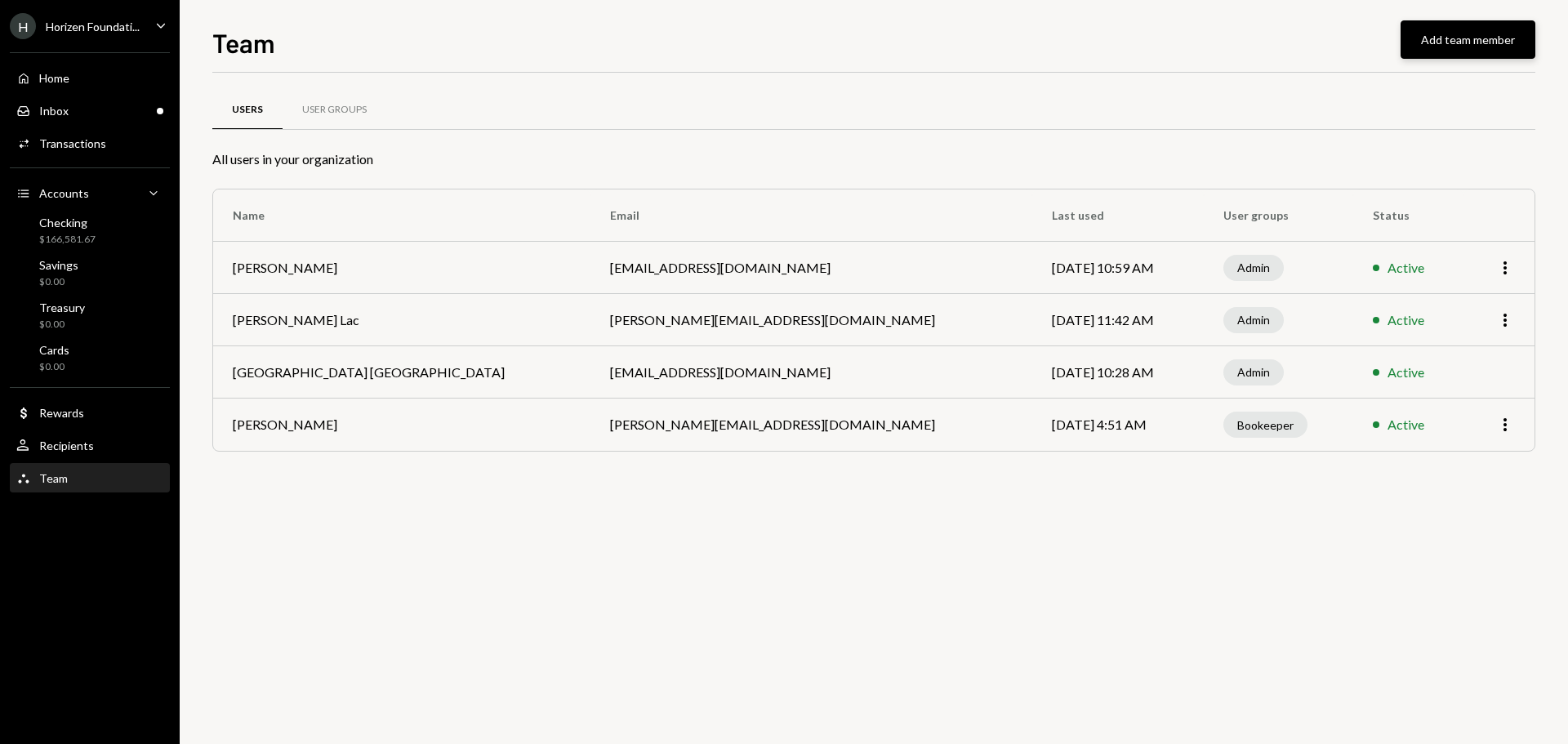
click at [1444, 44] on button "Add team member" at bounding box center [1468, 39] width 134 height 38
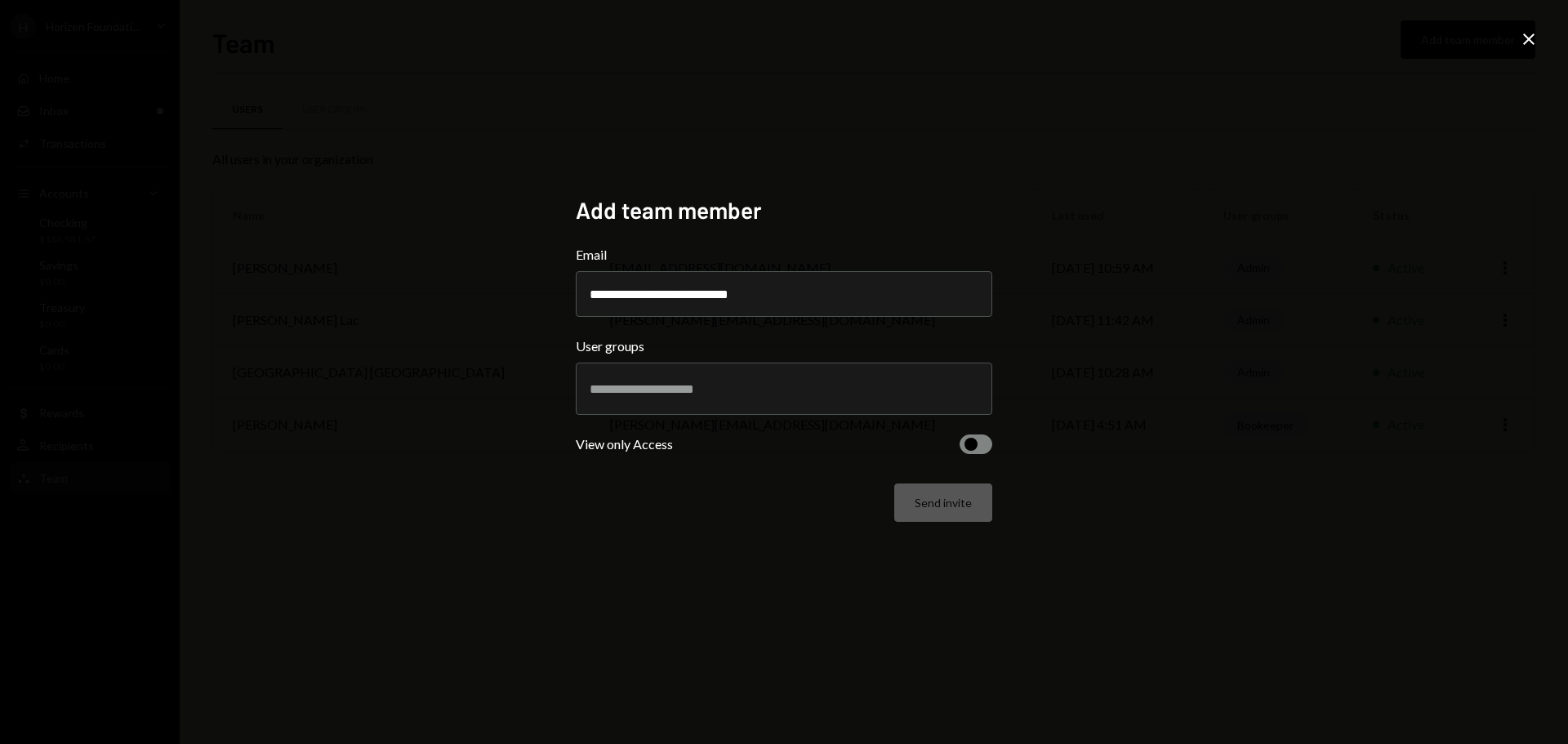
type input "**********"
click at [505, 393] on div "**********" at bounding box center [784, 372] width 1568 height 744
drag, startPoint x: 660, startPoint y: 296, endPoint x: 671, endPoint y: 297, distance: 11.0
click at [671, 297] on input "**********" at bounding box center [784, 294] width 417 height 46
click at [475, 369] on div "**********" at bounding box center [784, 372] width 1568 height 744
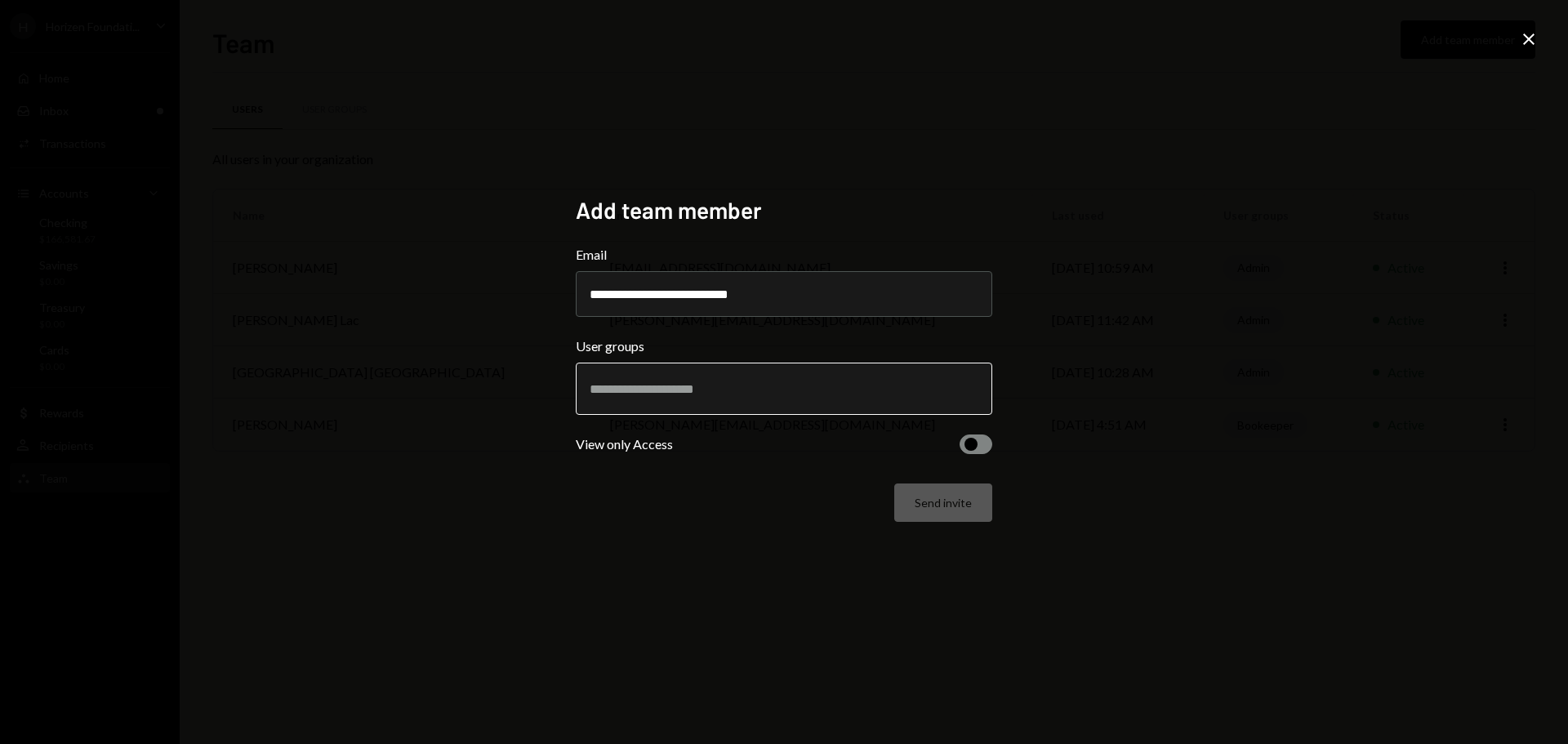
click at [647, 395] on input "text" at bounding box center [784, 389] width 388 height 15
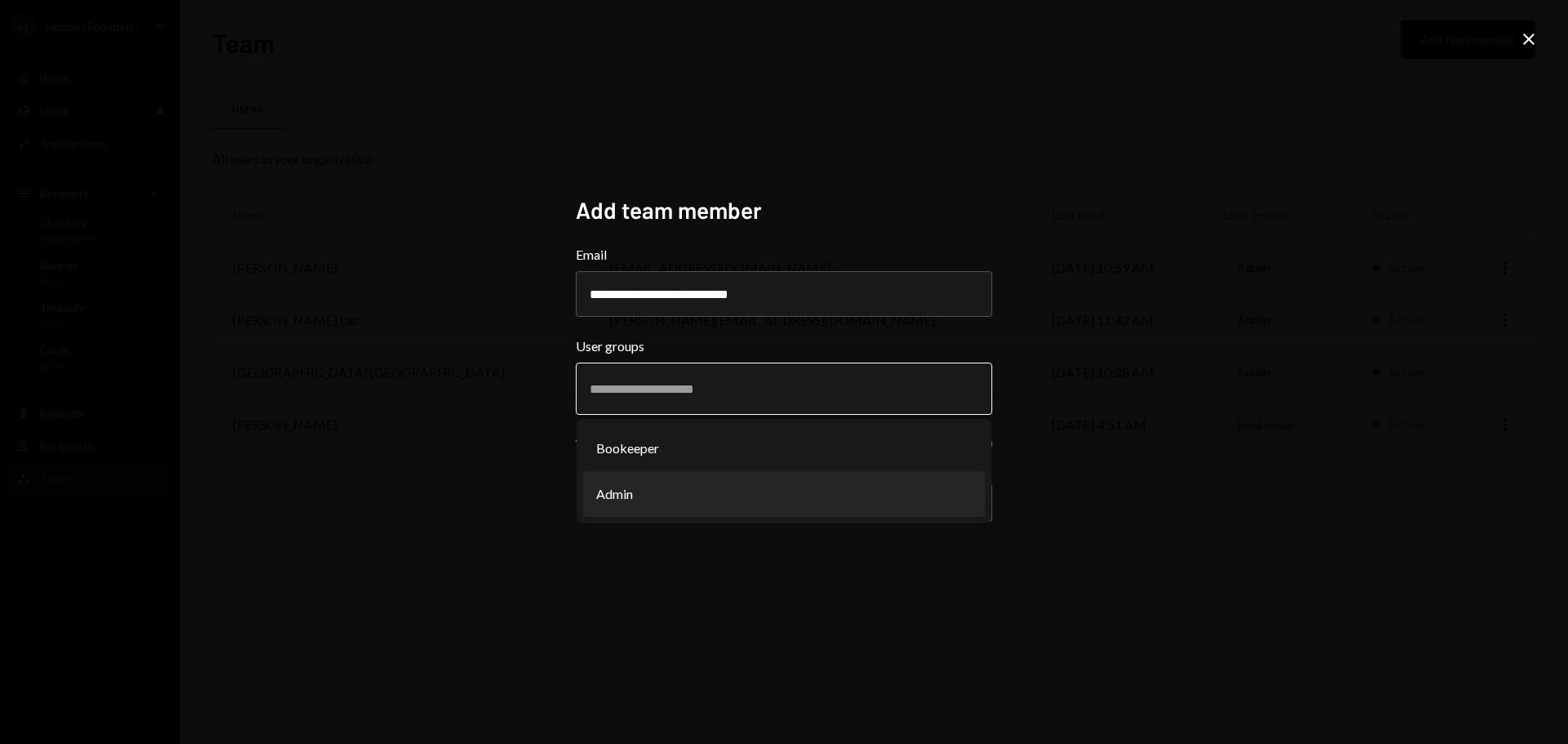
click at [633, 502] on li "Admin" at bounding box center [784, 493] width 402 height 46
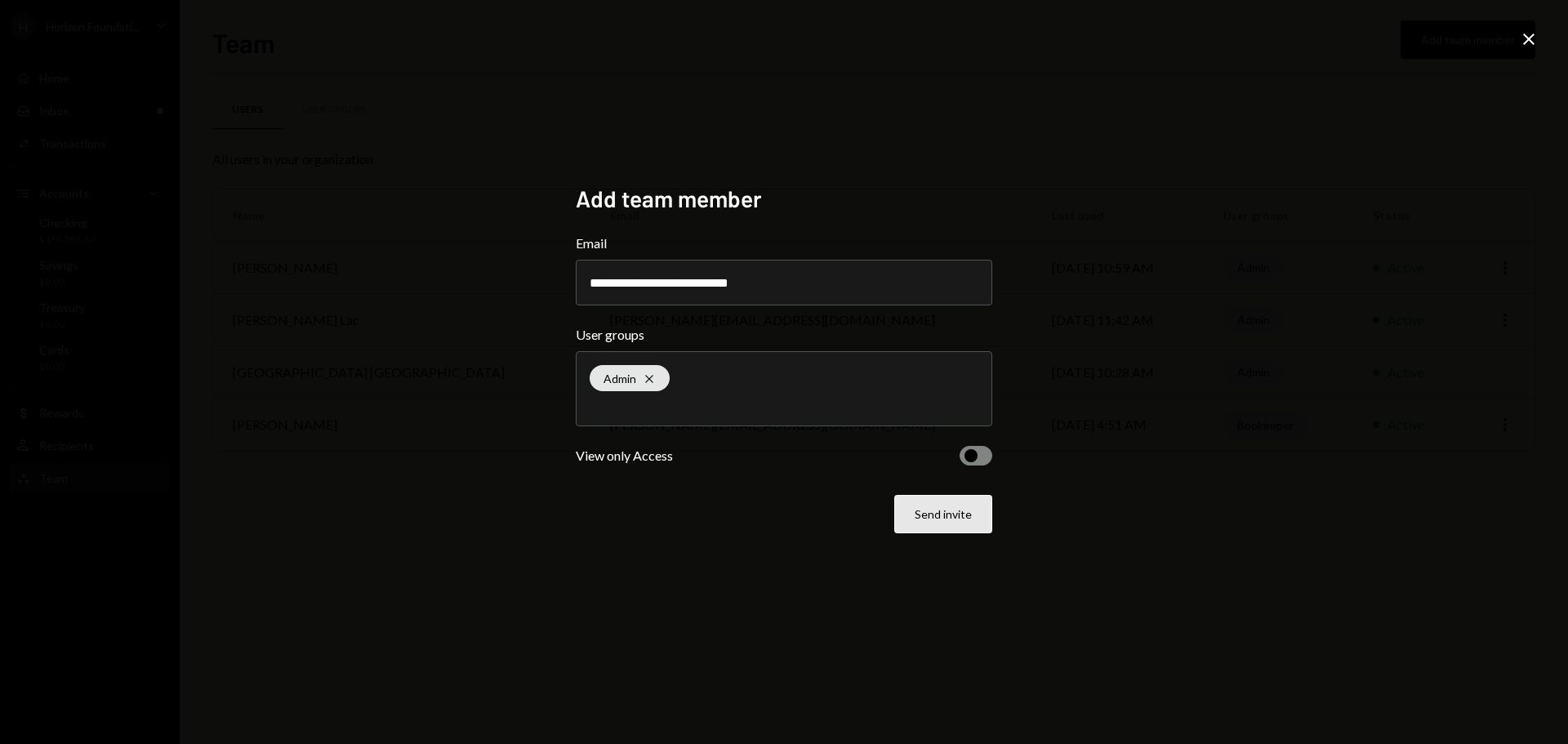
click at [947, 518] on button "Send invite" at bounding box center [943, 514] width 98 height 38
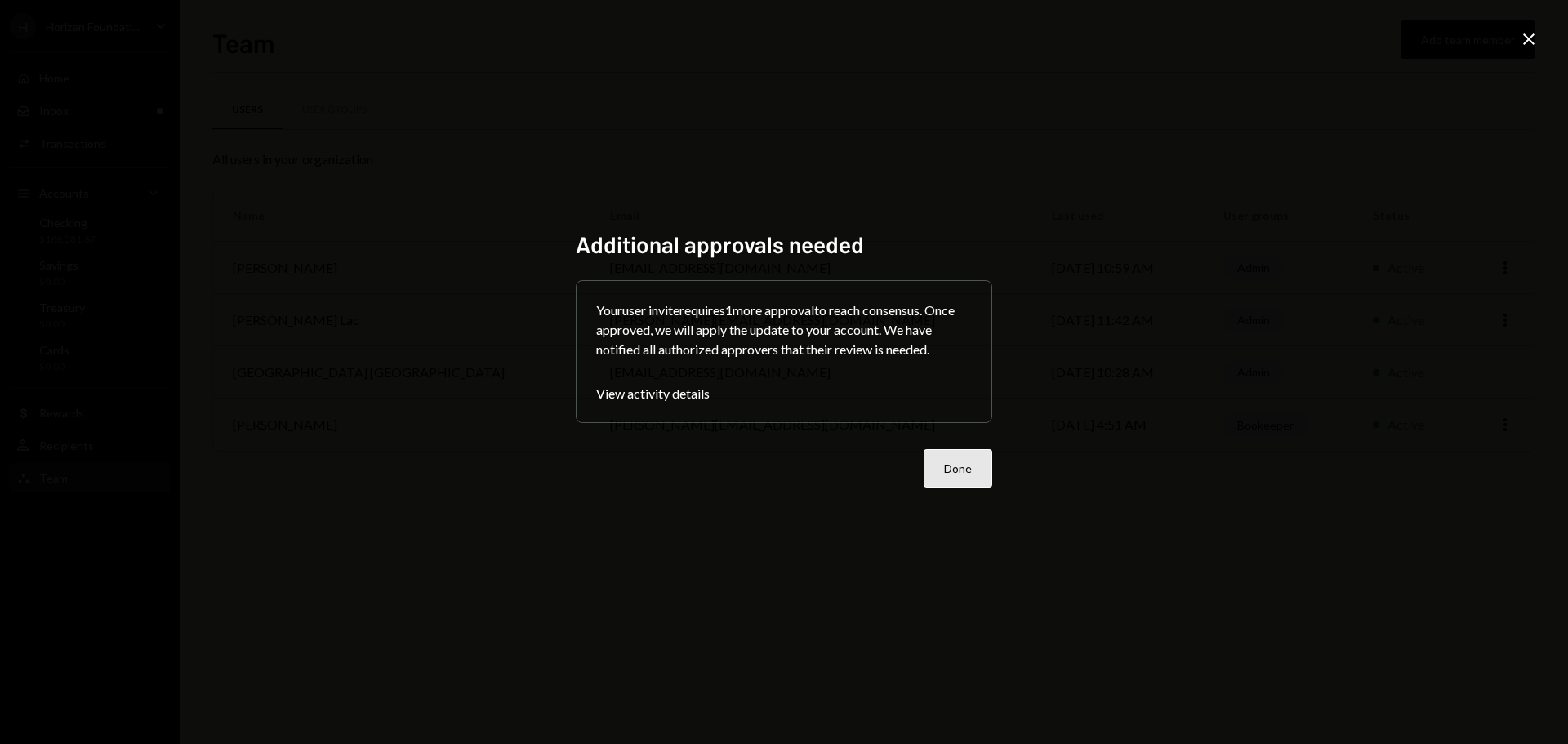
click at [946, 457] on button "Done" at bounding box center [958, 468] width 69 height 38
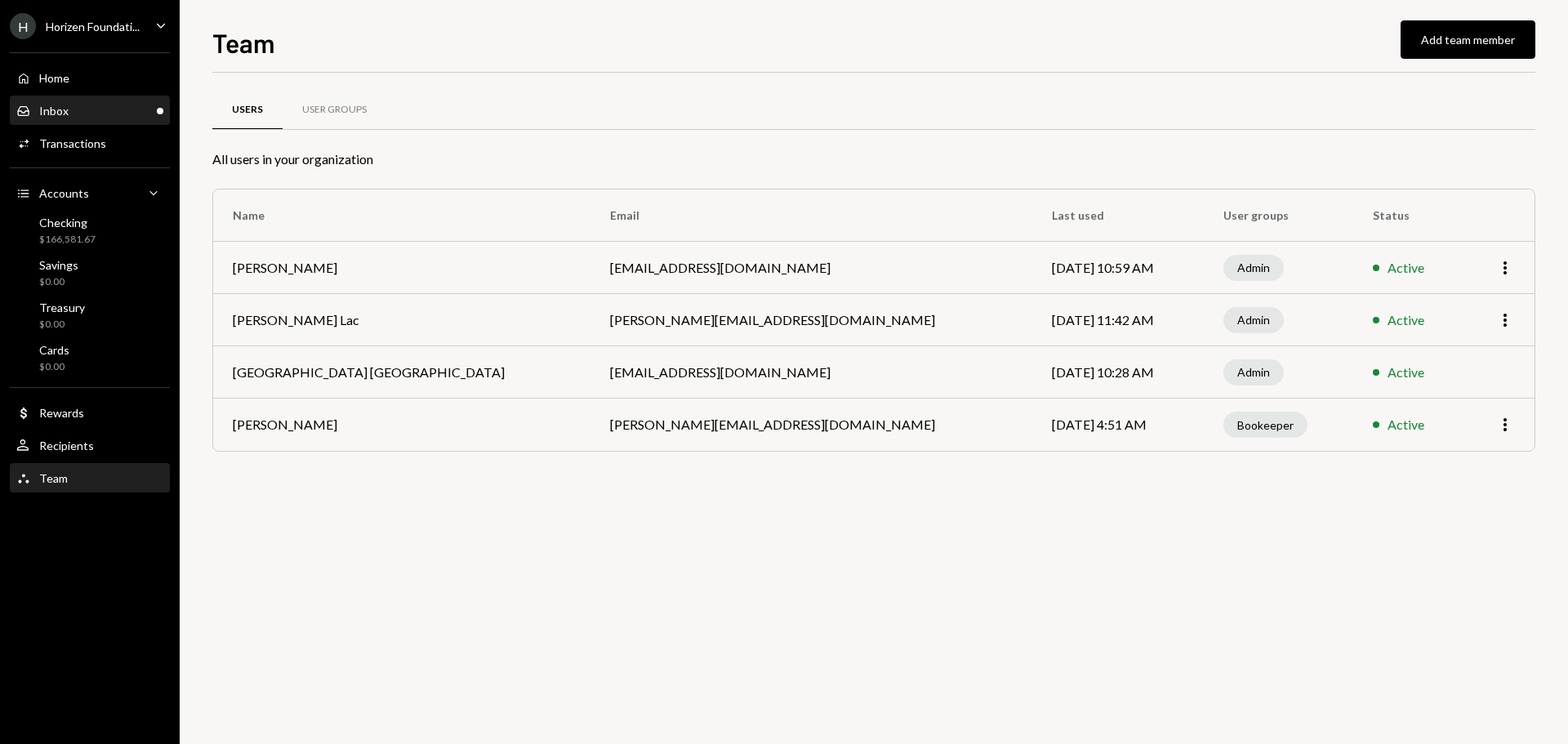
click at [100, 114] on div "Inbox Inbox" at bounding box center [90, 111] width 147 height 15
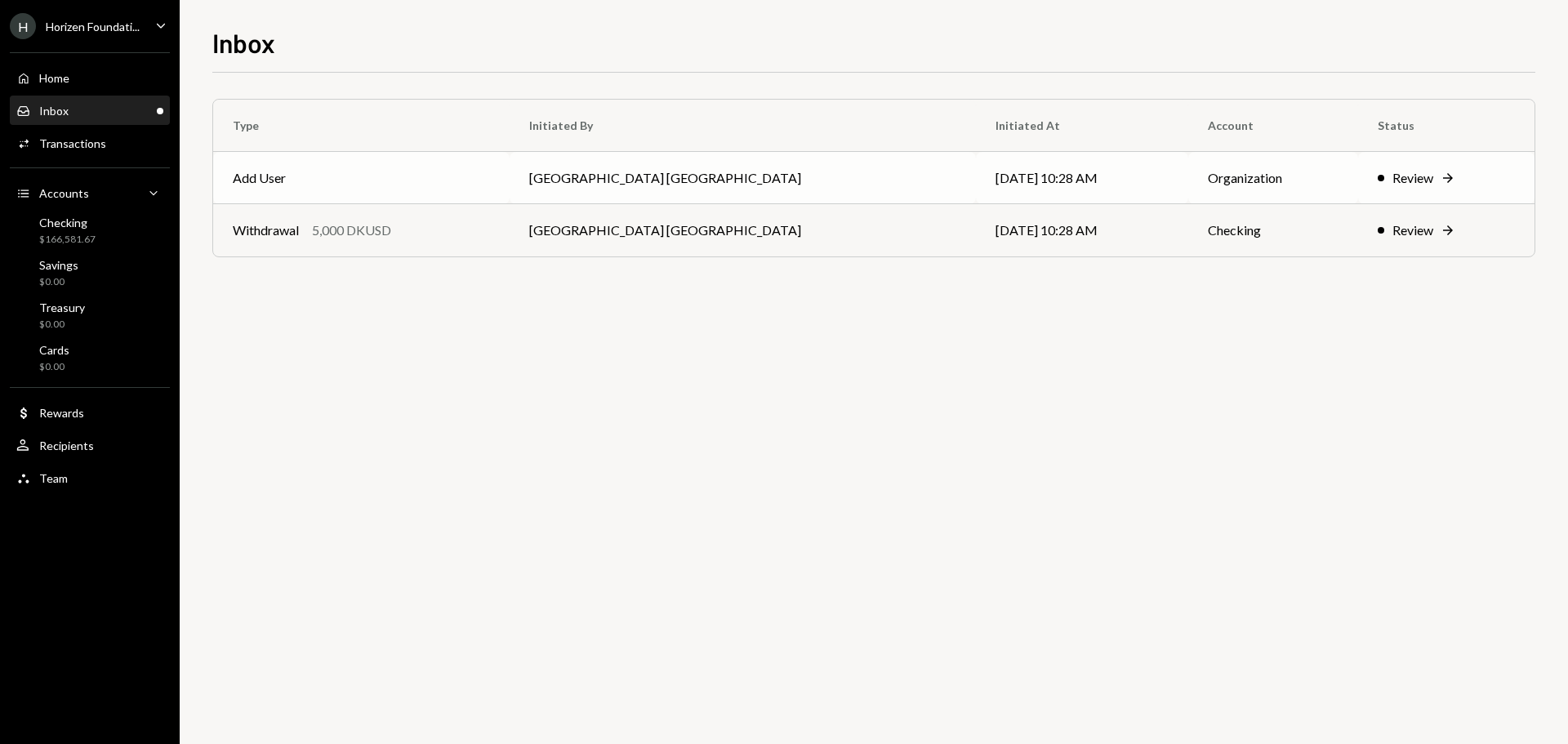
click at [505, 179] on td "Add User" at bounding box center [361, 178] width 297 height 53
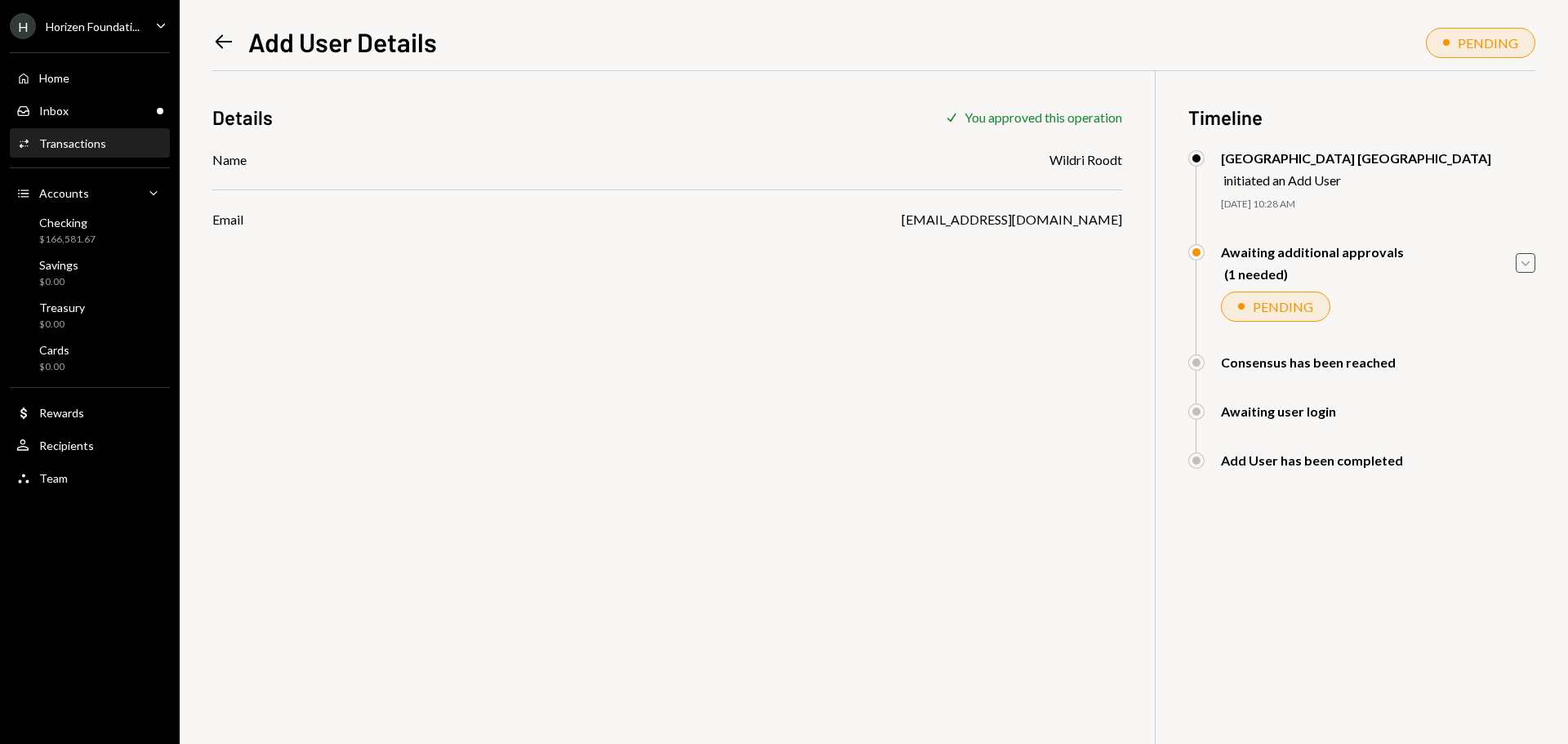
click at [1517, 263] on icon "Caret Down" at bounding box center [1525, 263] width 18 height 18
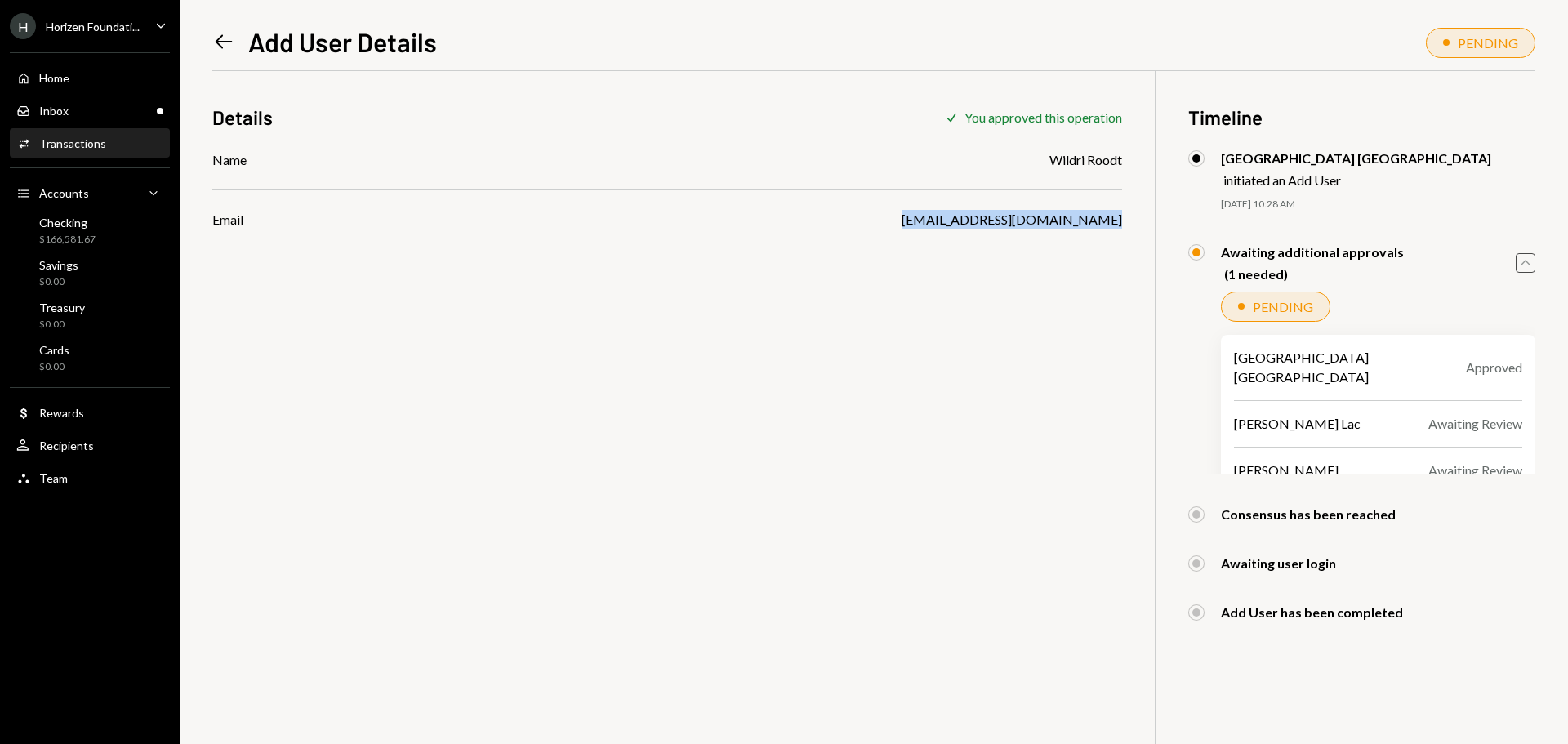
drag, startPoint x: 941, startPoint y: 221, endPoint x: 1127, endPoint y: 225, distance: 186.0
click at [1127, 225] on div "Details Check You approved this operation Name Wildri Roodt Email wildri@autono…" at bounding box center [874, 443] width 1323 height 744
click at [1095, 219] on div "[EMAIL_ADDRESS][DOMAIN_NAME]" at bounding box center [1012, 219] width 221 height 19
click at [1272, 414] on div "[PERSON_NAME] Lac" at bounding box center [1297, 423] width 127 height 19
click at [1266, 460] on div "Bryce M Howarth" at bounding box center [1286, 469] width 104 height 19
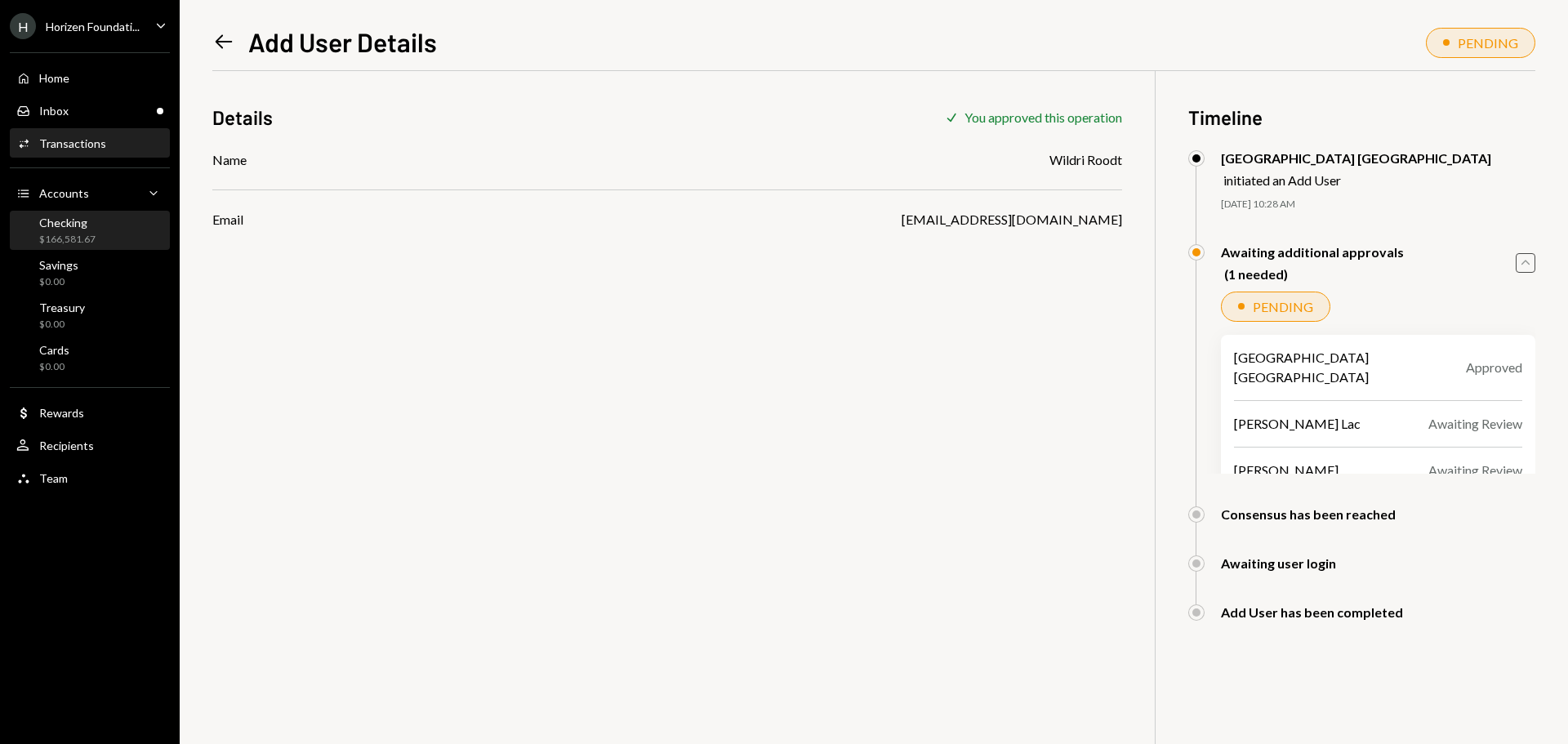
click at [62, 239] on div "$166,581.67" at bounding box center [67, 240] width 56 height 14
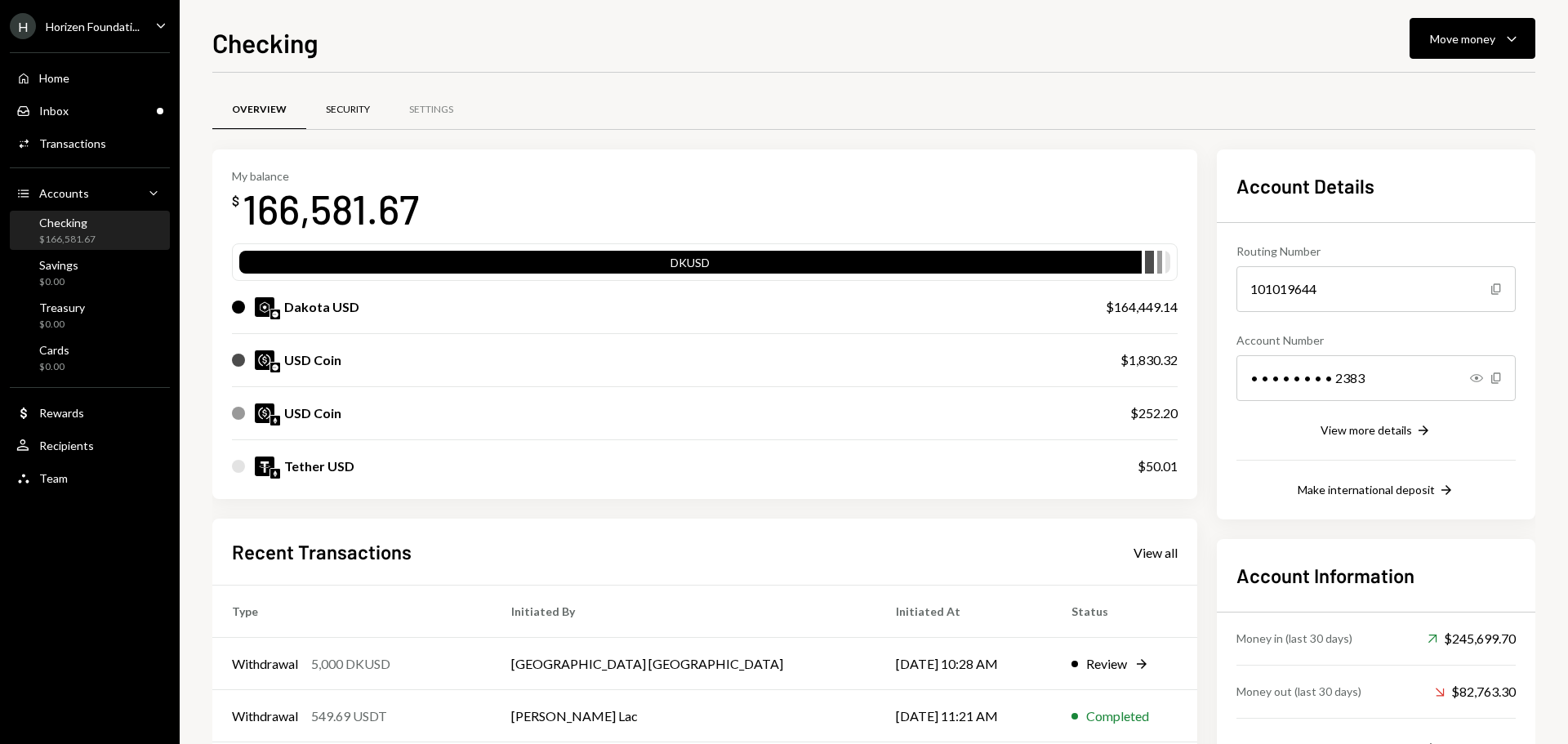
click at [347, 110] on div "Security" at bounding box center [348, 109] width 44 height 14
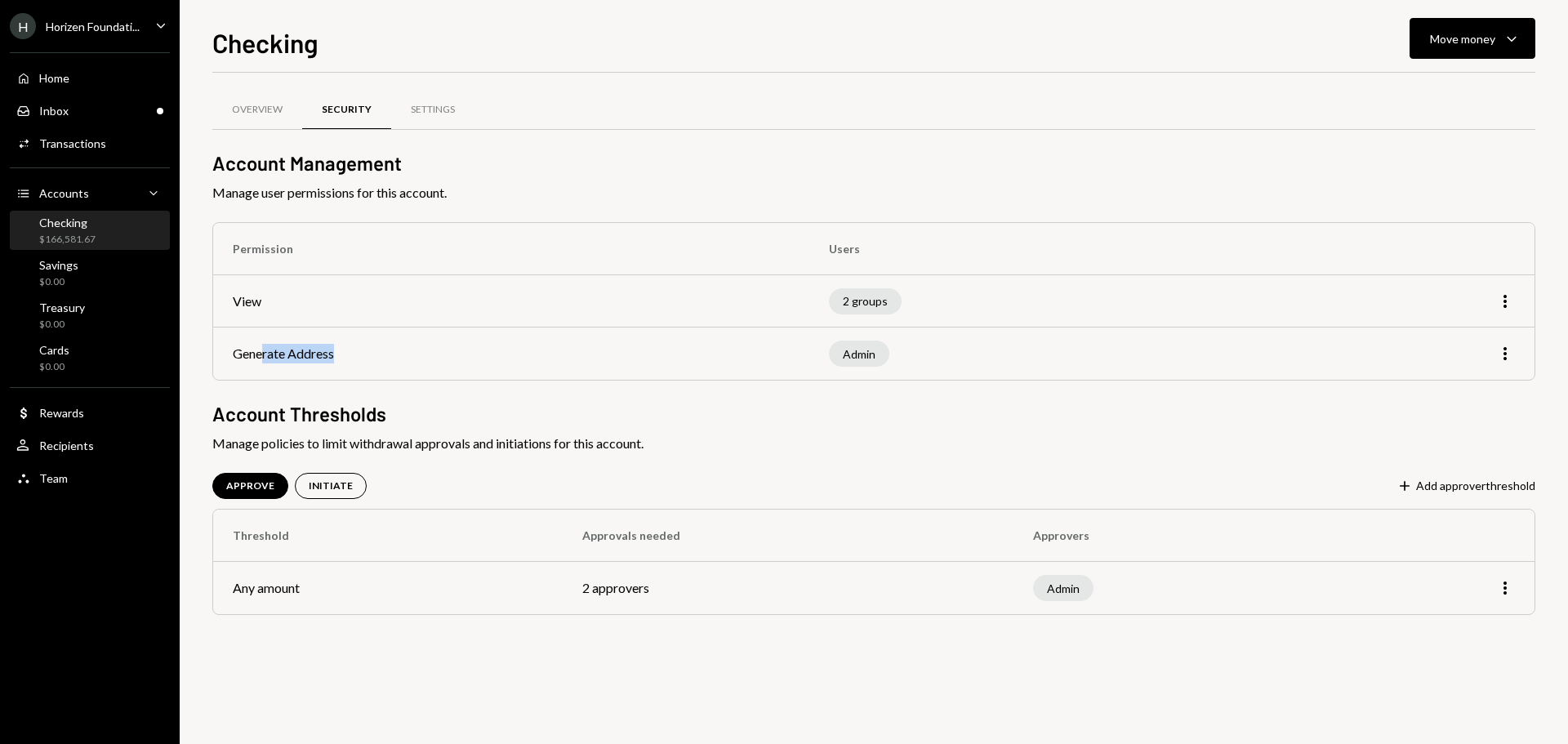
drag, startPoint x: 262, startPoint y: 347, endPoint x: 358, endPoint y: 350, distance: 96.0
click at [358, 350] on td "Generate Address" at bounding box center [511, 353] width 596 height 53
click at [114, 36] on div "[PERSON_NAME] Foundati..." at bounding box center [74, 26] width 129 height 26
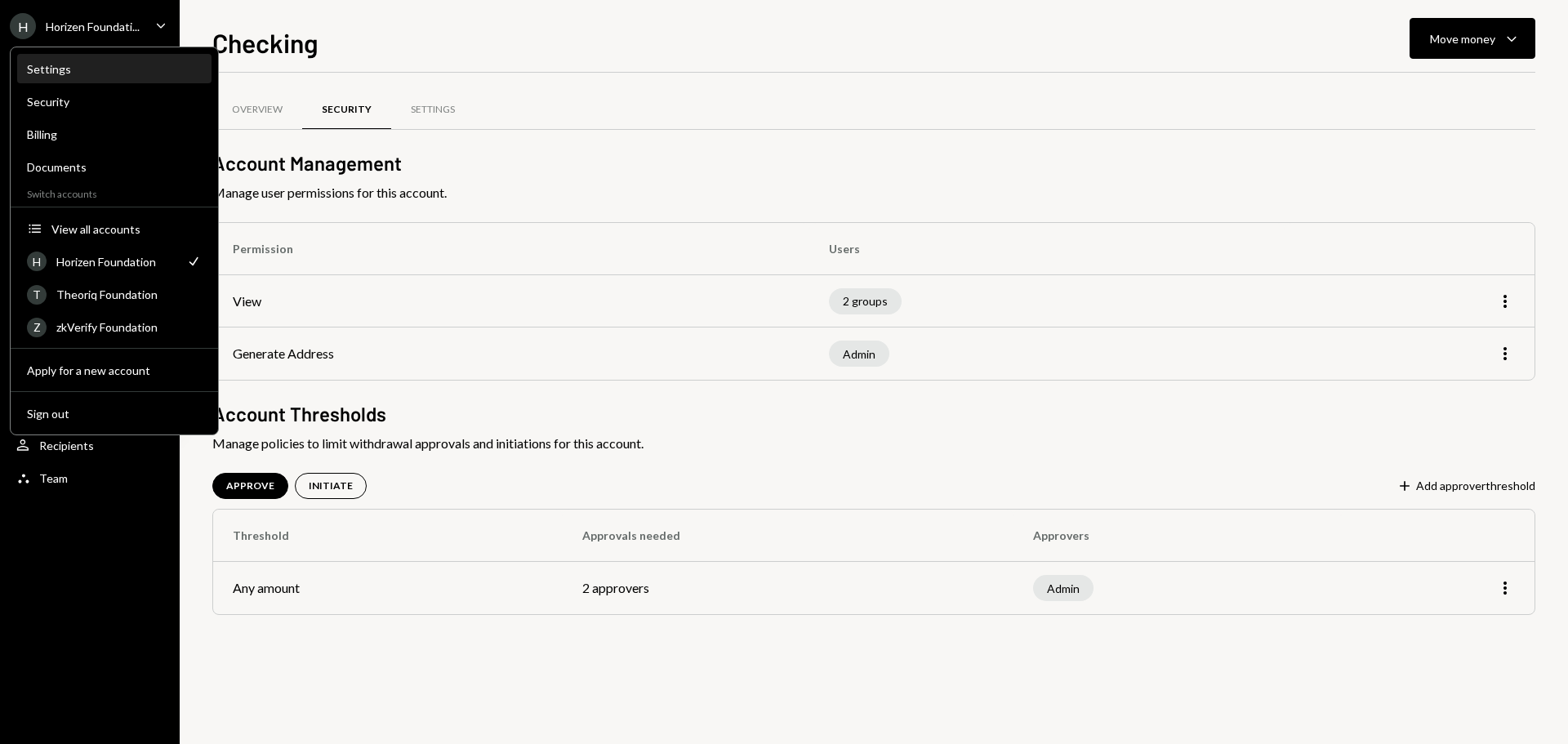
click at [78, 78] on div "Settings" at bounding box center [114, 68] width 175 height 28
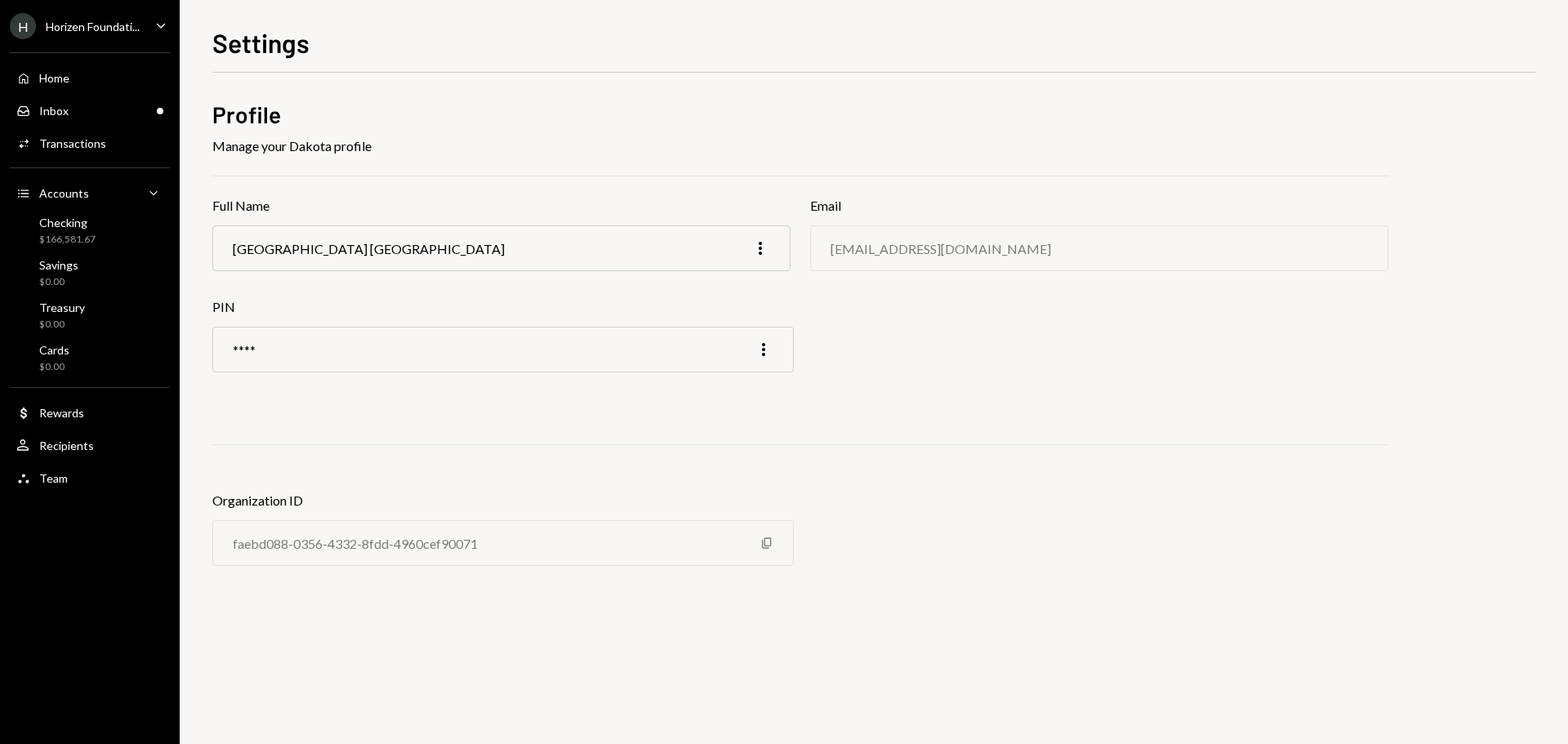
click at [78, 33] on div "Horizen Foundati..." at bounding box center [93, 26] width 94 height 14
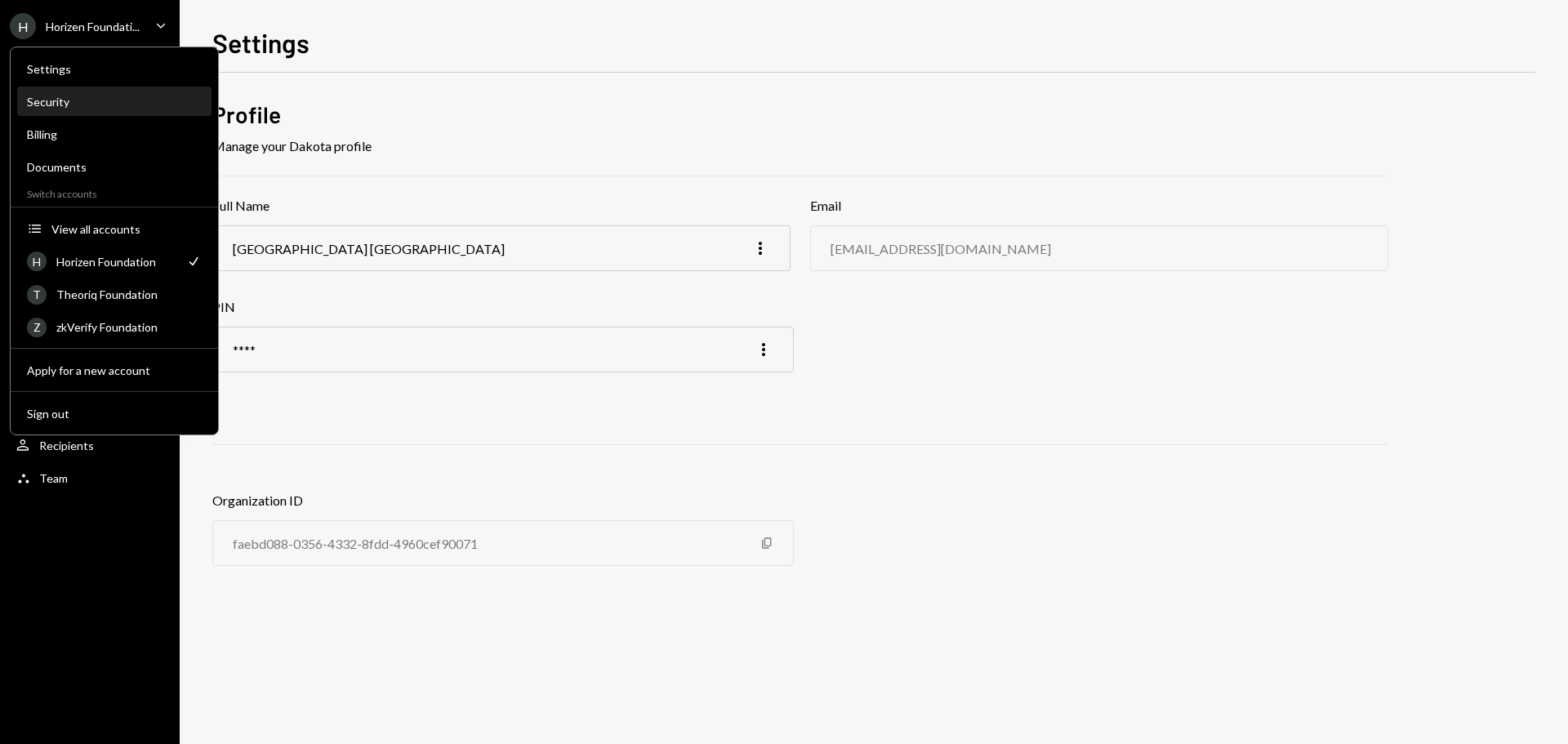
click at [59, 102] on div "Security" at bounding box center [114, 101] width 175 height 14
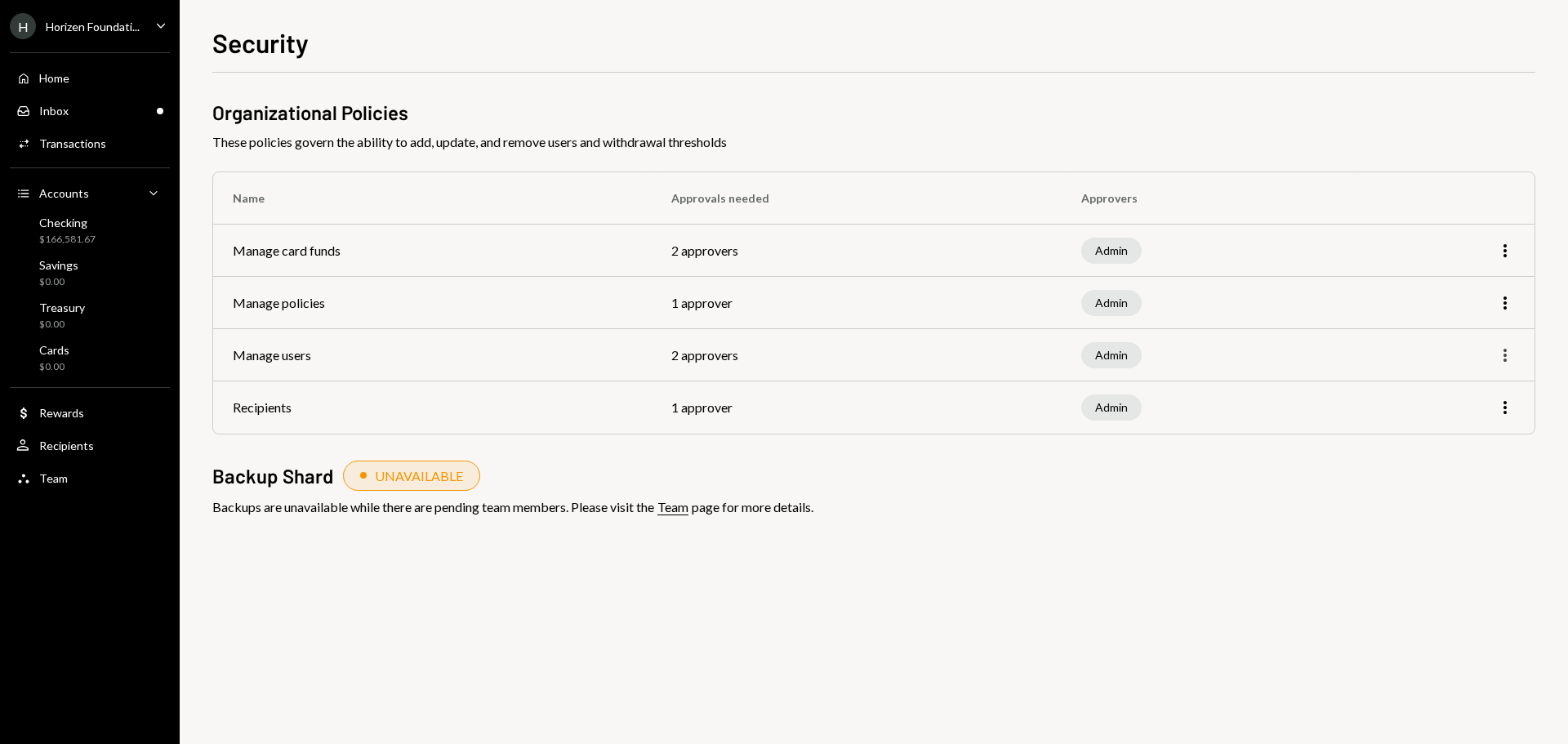
click at [1500, 357] on icon "More" at bounding box center [1505, 355] width 19 height 19
click at [1484, 386] on div "Edit" at bounding box center [1468, 390] width 82 height 28
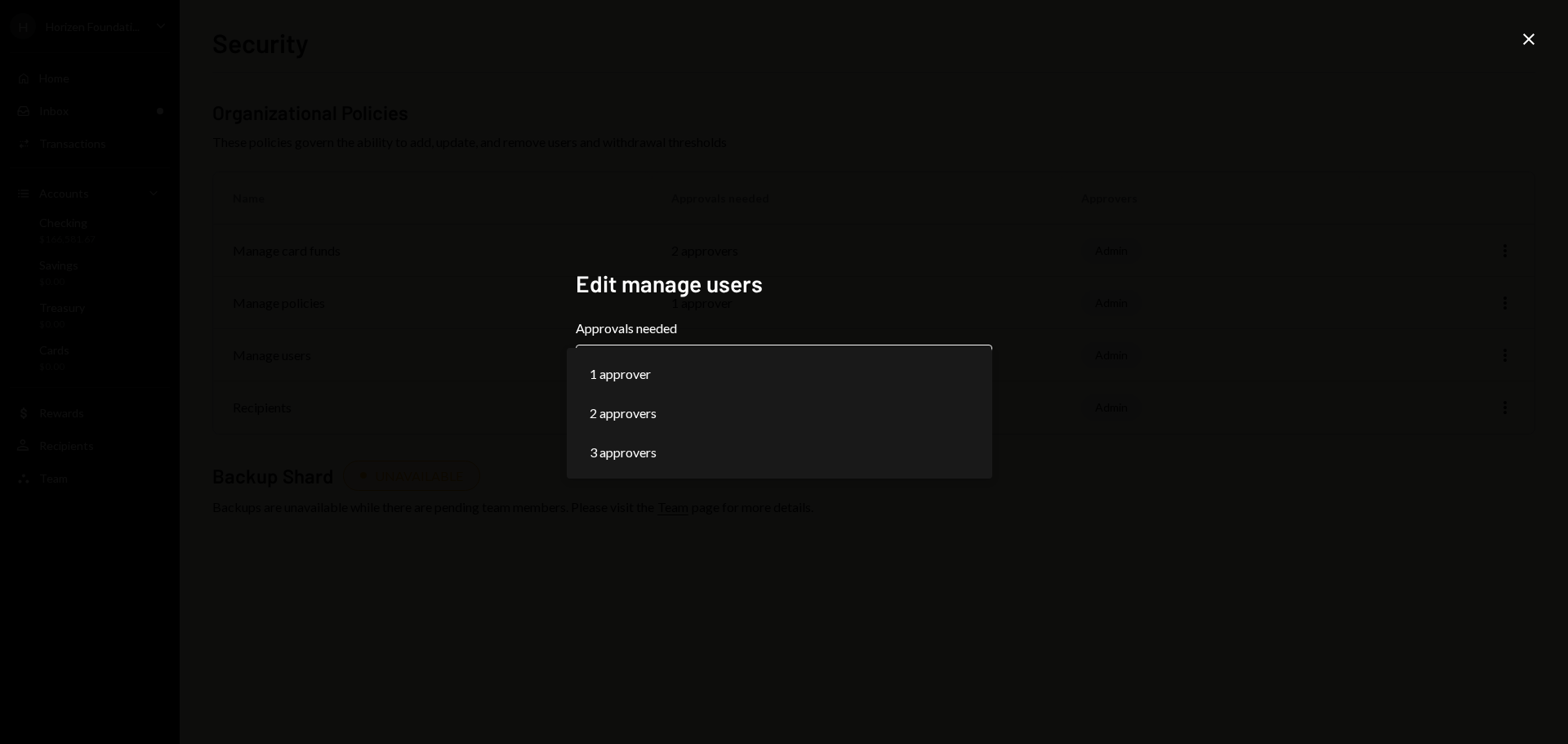
click at [772, 368] on body "**********" at bounding box center [784, 372] width 1568 height 744
select select "*"
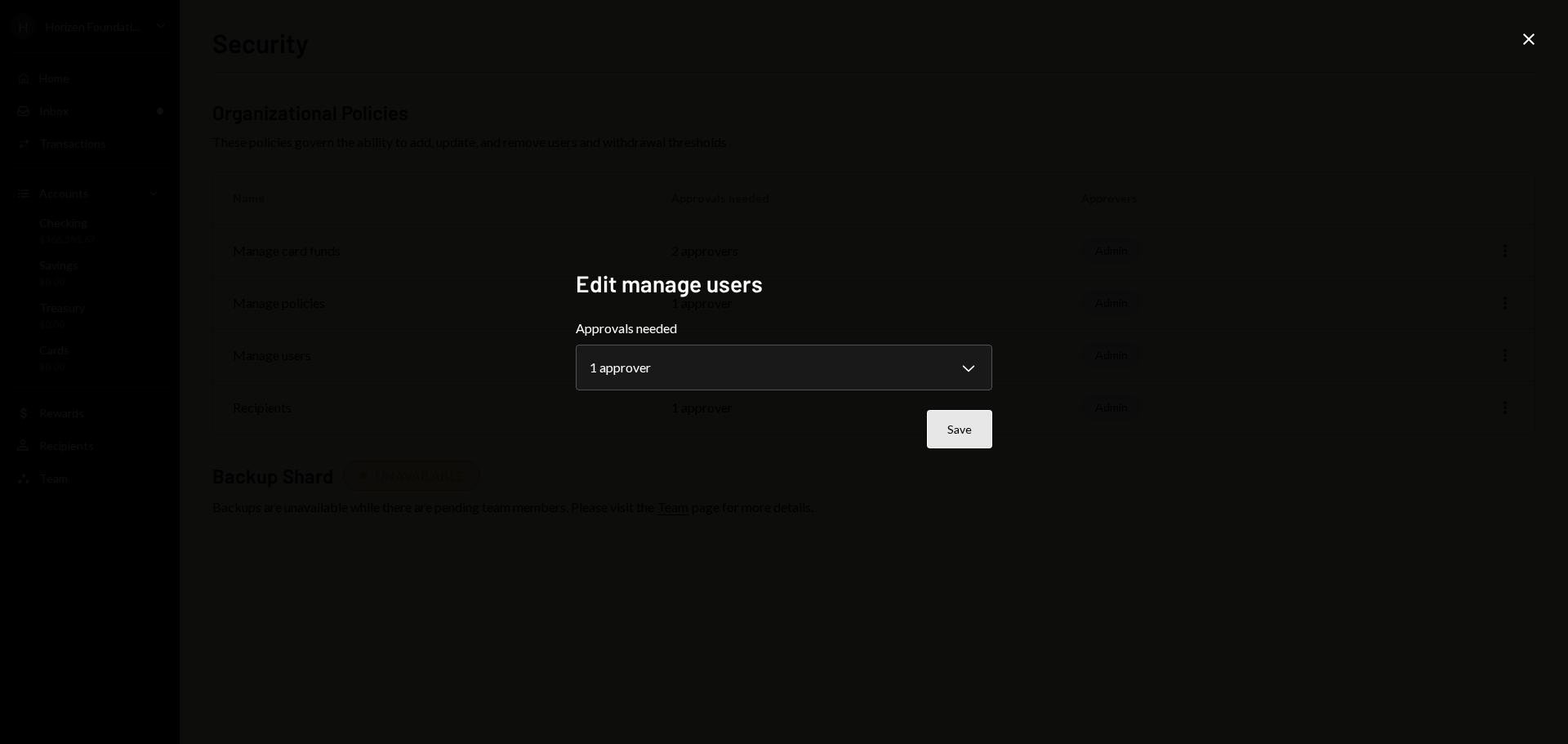
click at [962, 432] on button "Save" at bounding box center [960, 429] width 65 height 38
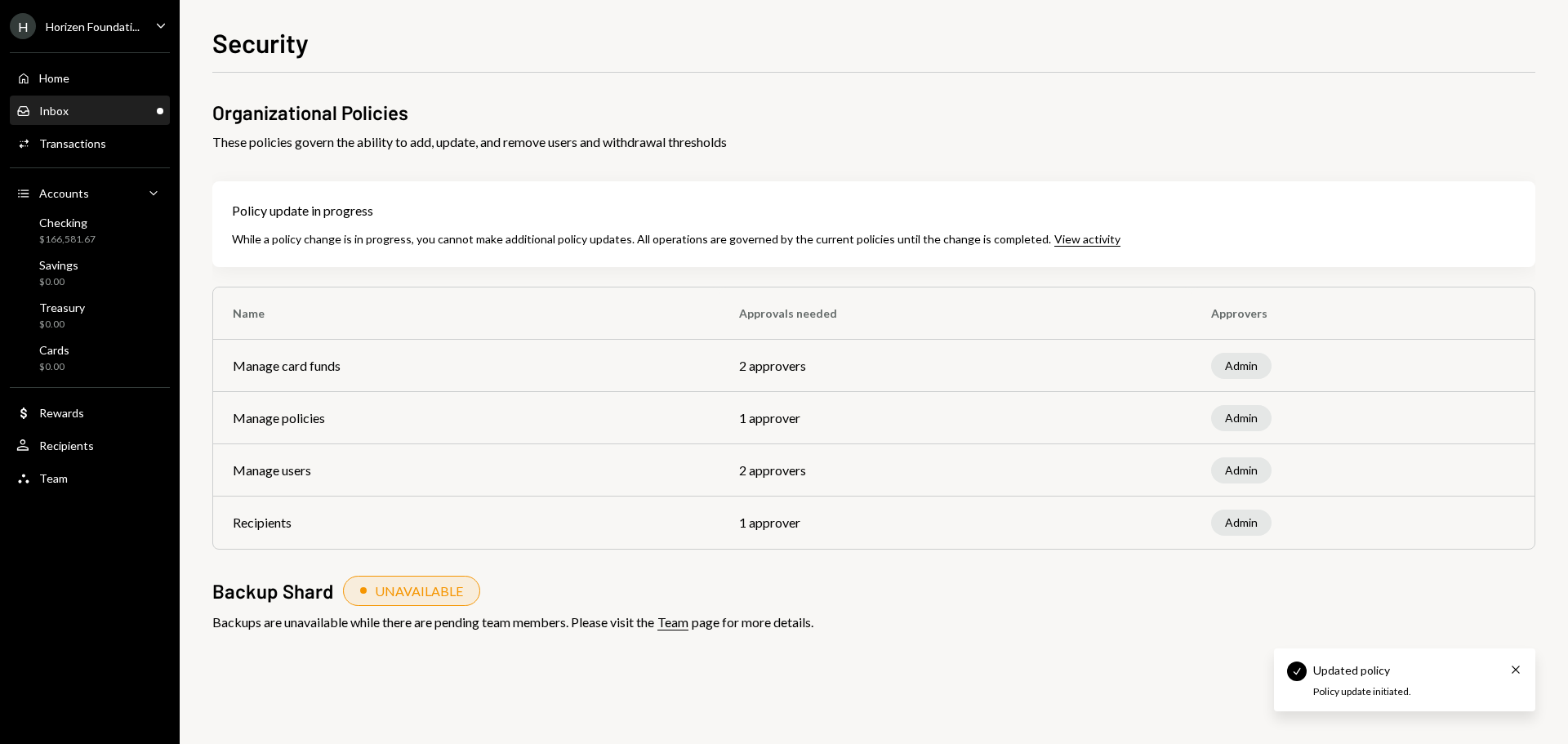
click at [99, 116] on div "Inbox Inbox" at bounding box center [90, 111] width 147 height 15
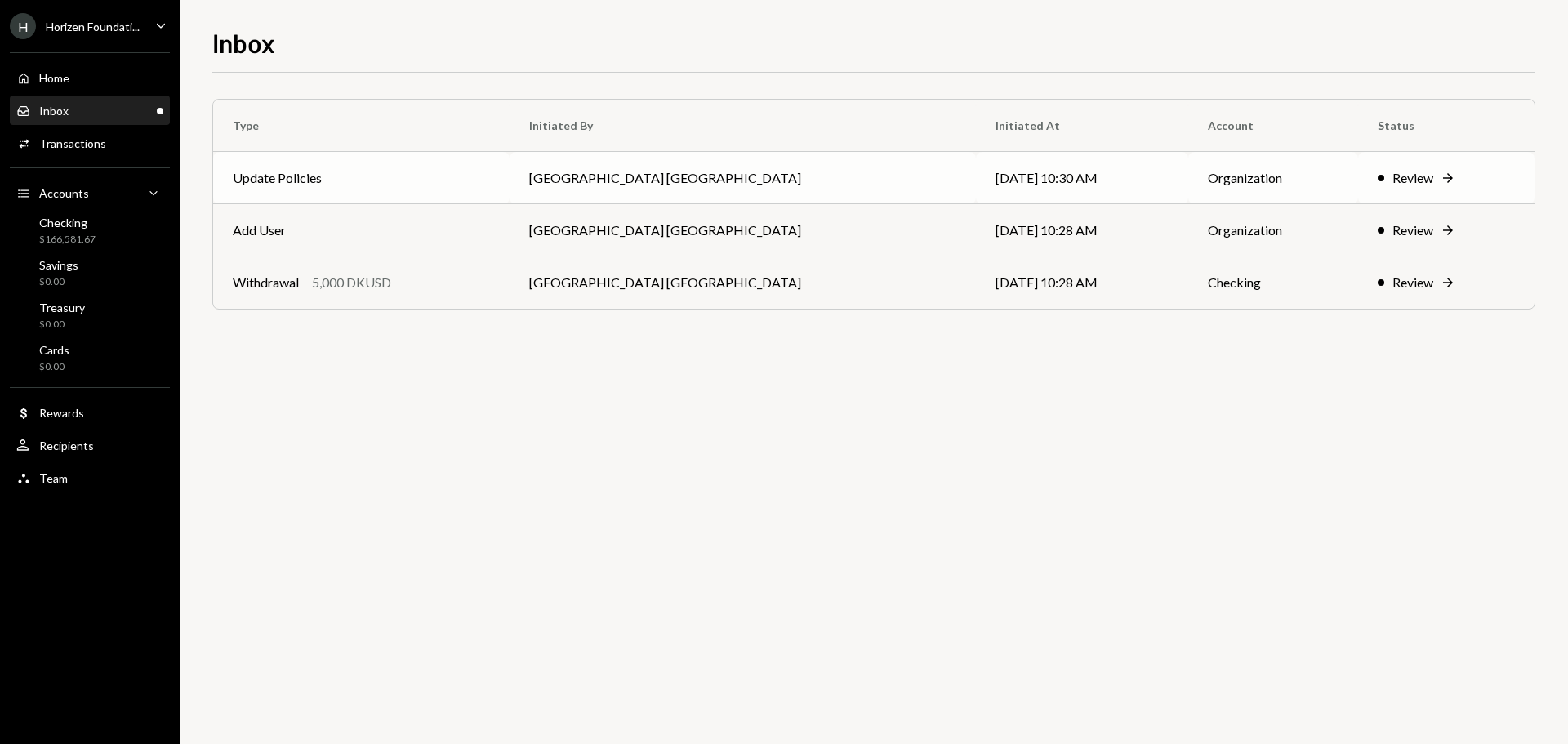
click at [1440, 180] on icon "Right Arrow" at bounding box center [1449, 178] width 17 height 17
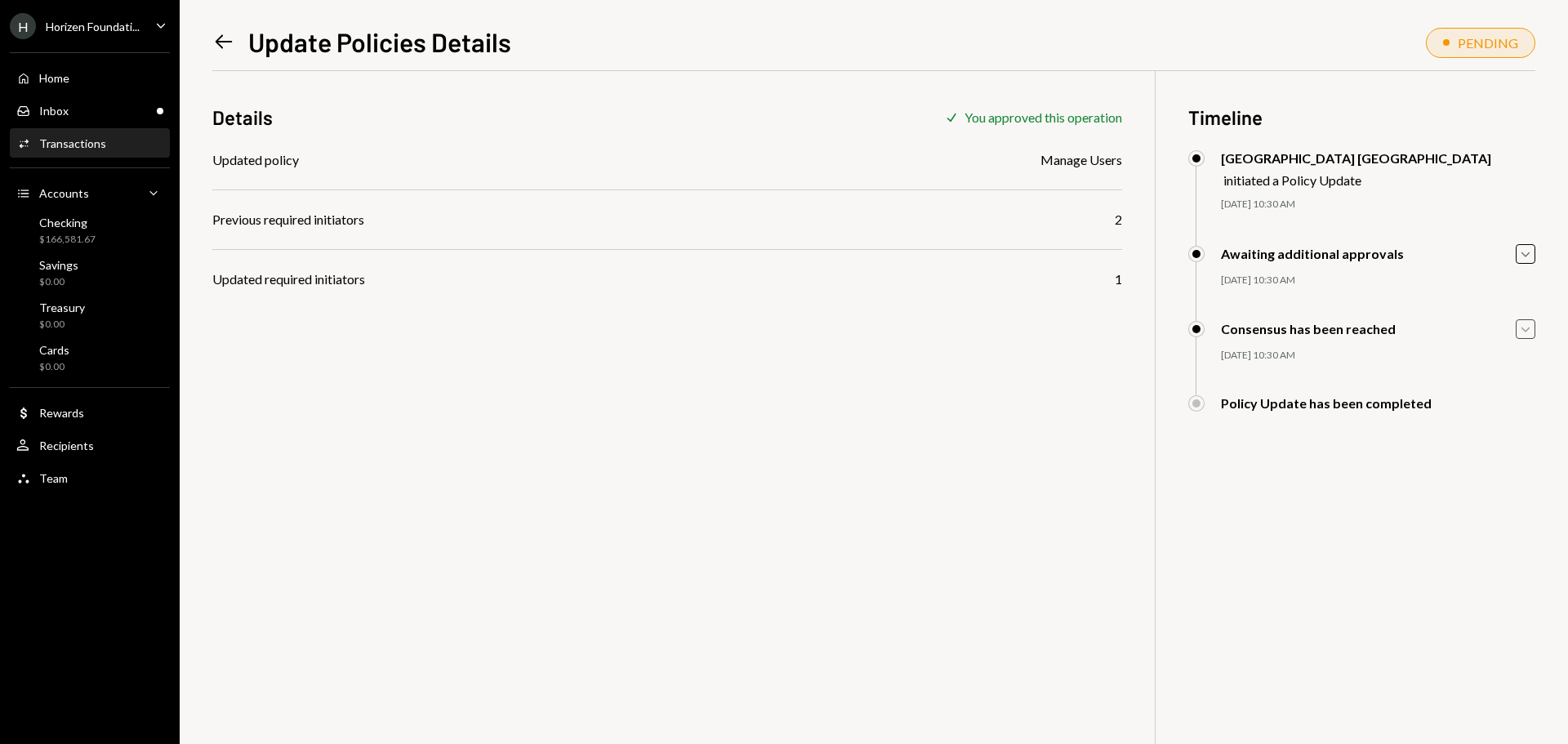
click at [1523, 332] on icon "Caret Down" at bounding box center [1525, 329] width 18 height 18
click at [1526, 331] on icon "Caret Up" at bounding box center [1525, 329] width 18 height 18
drag, startPoint x: 1326, startPoint y: 409, endPoint x: 1363, endPoint y: 405, distance: 37.2
click at [1363, 405] on div "Policy Update has been completed" at bounding box center [1327, 402] width 211 height 16
drag, startPoint x: 307, startPoint y: 221, endPoint x: 371, endPoint y: 222, distance: 64.0
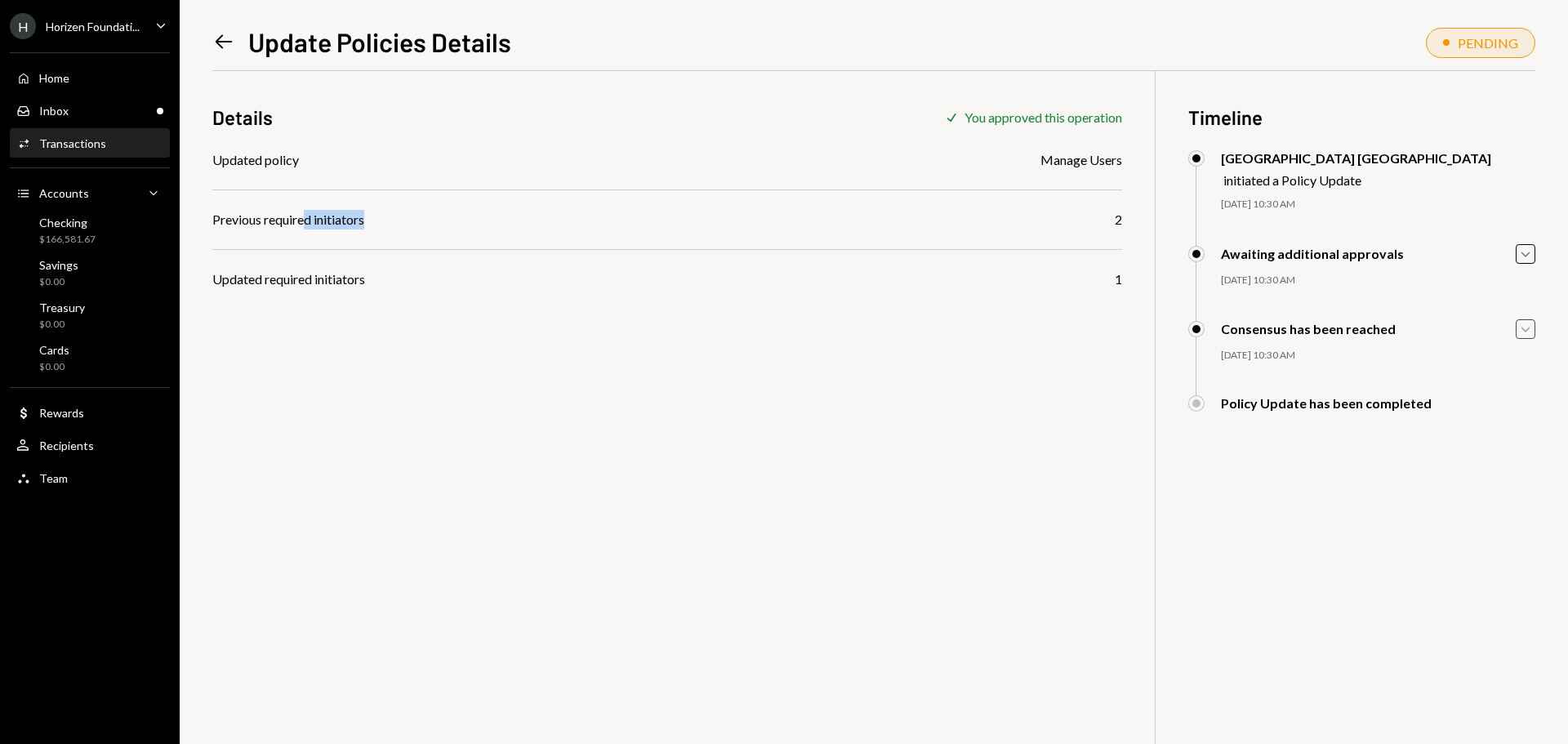
click at [372, 222] on div "Previous required initiators 2" at bounding box center [667, 219] width 910 height 19
drag, startPoint x: 295, startPoint y: 223, endPoint x: 379, endPoint y: 222, distance: 84.0
click at [379, 222] on div "Previous required initiators 2" at bounding box center [667, 219] width 910 height 19
drag, startPoint x: 347, startPoint y: 277, endPoint x: 363, endPoint y: 276, distance: 16.0
click at [363, 277] on div "Updated required initiators" at bounding box center [288, 279] width 153 height 19
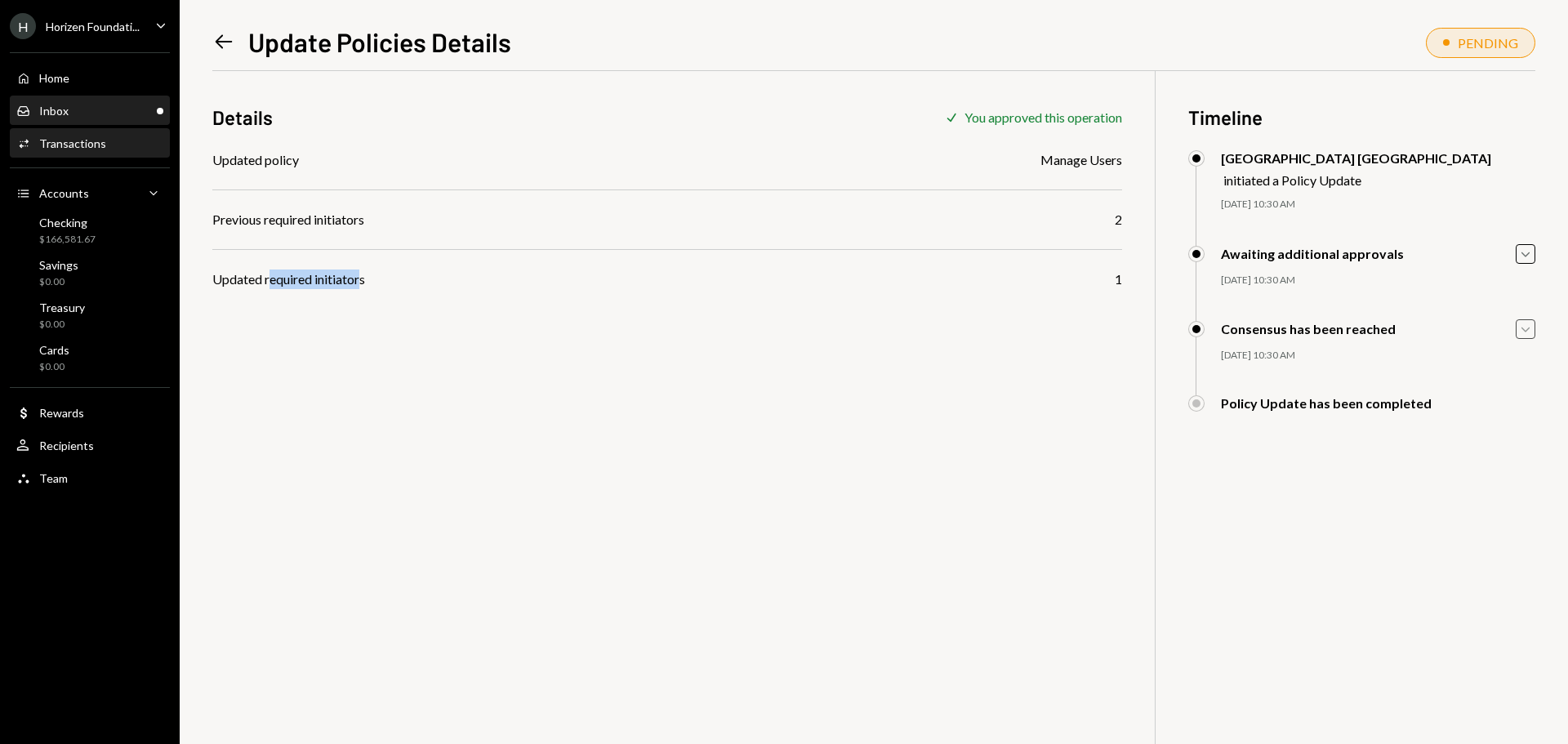
click at [91, 104] on div "Inbox Inbox" at bounding box center [90, 111] width 147 height 15
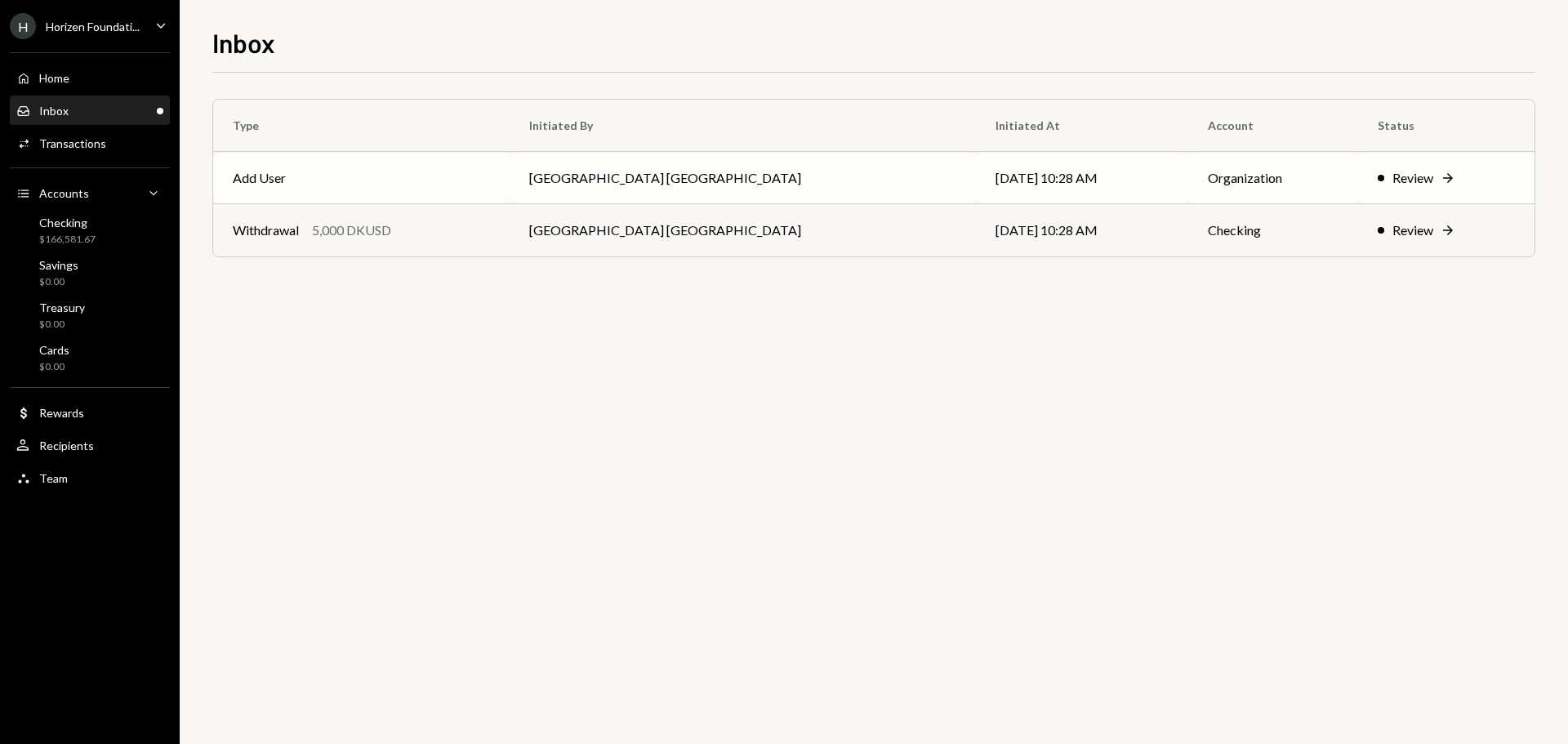
click at [415, 181] on td "Add User" at bounding box center [361, 178] width 297 height 53
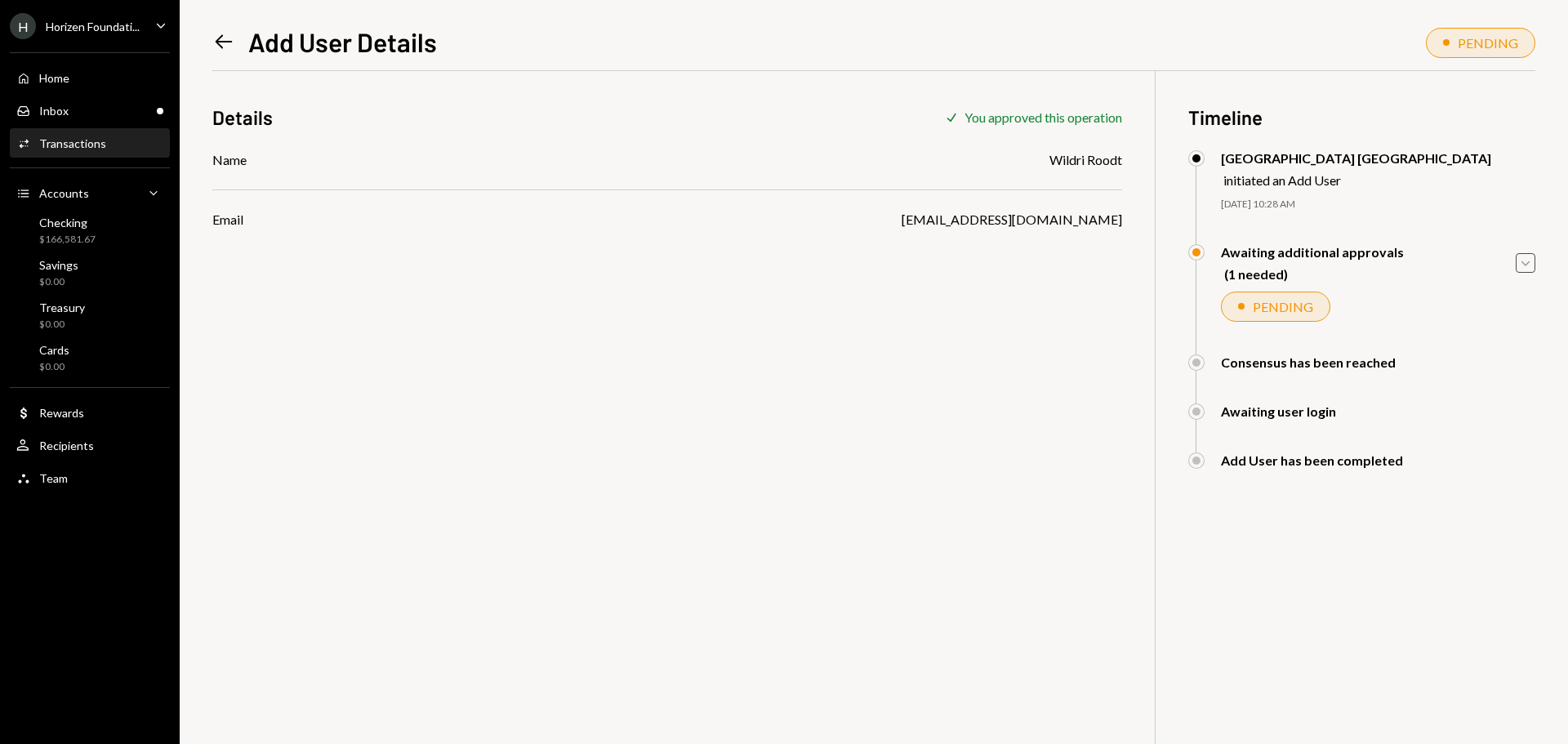
click at [1528, 261] on icon "Caret Down" at bounding box center [1525, 263] width 18 height 18
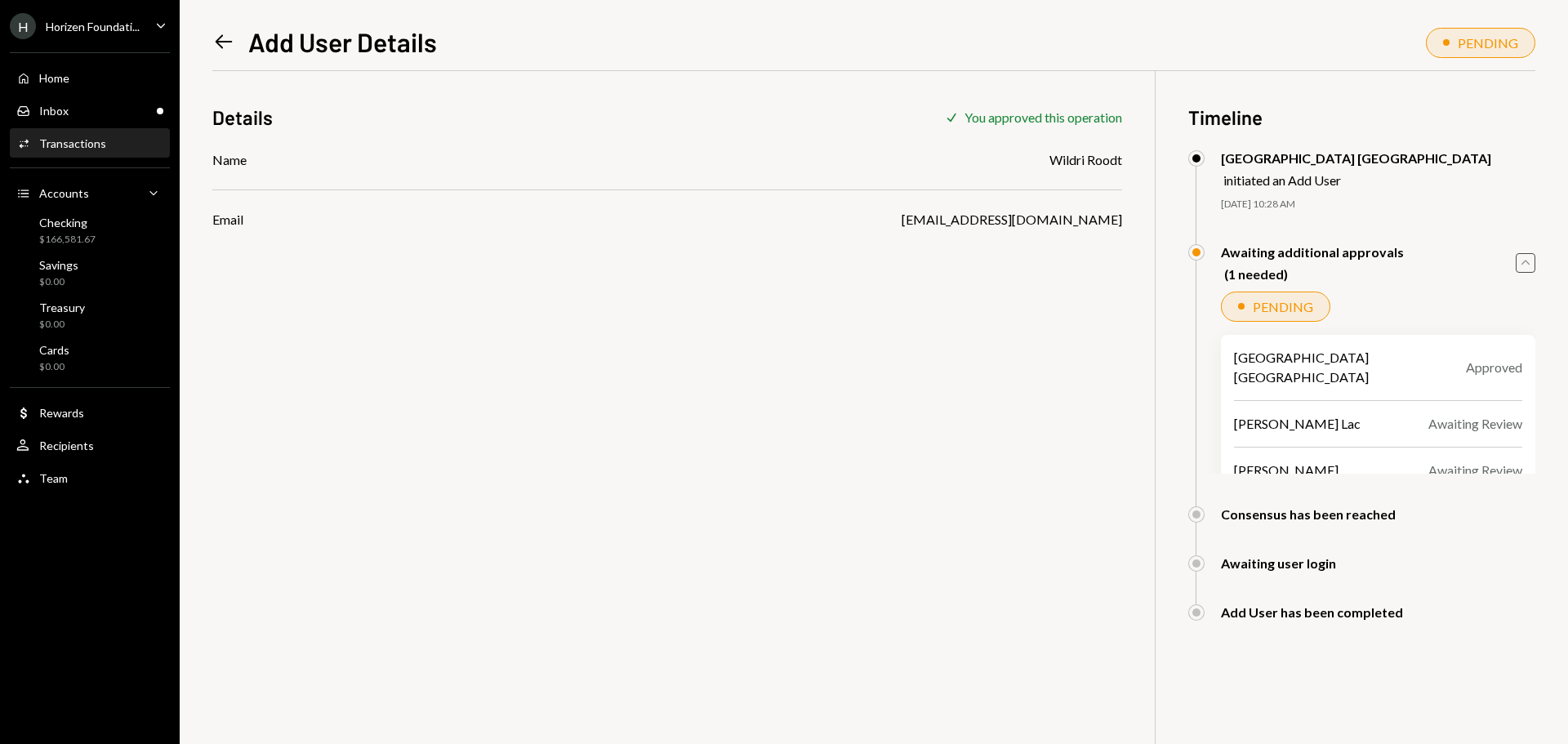
click at [1528, 261] on icon "Caret Up" at bounding box center [1525, 263] width 18 height 18
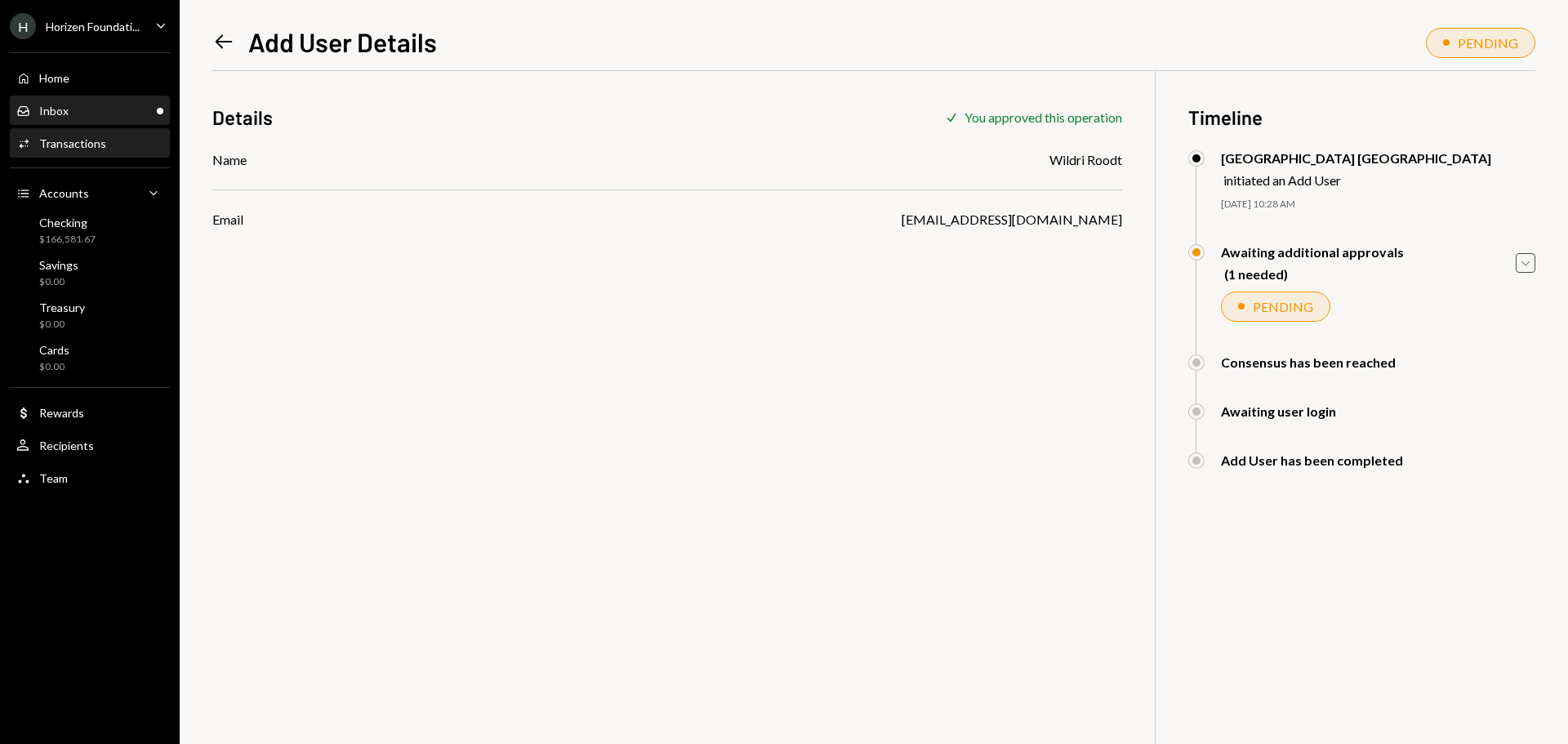
click at [79, 116] on div "Inbox Inbox" at bounding box center [90, 111] width 147 height 15
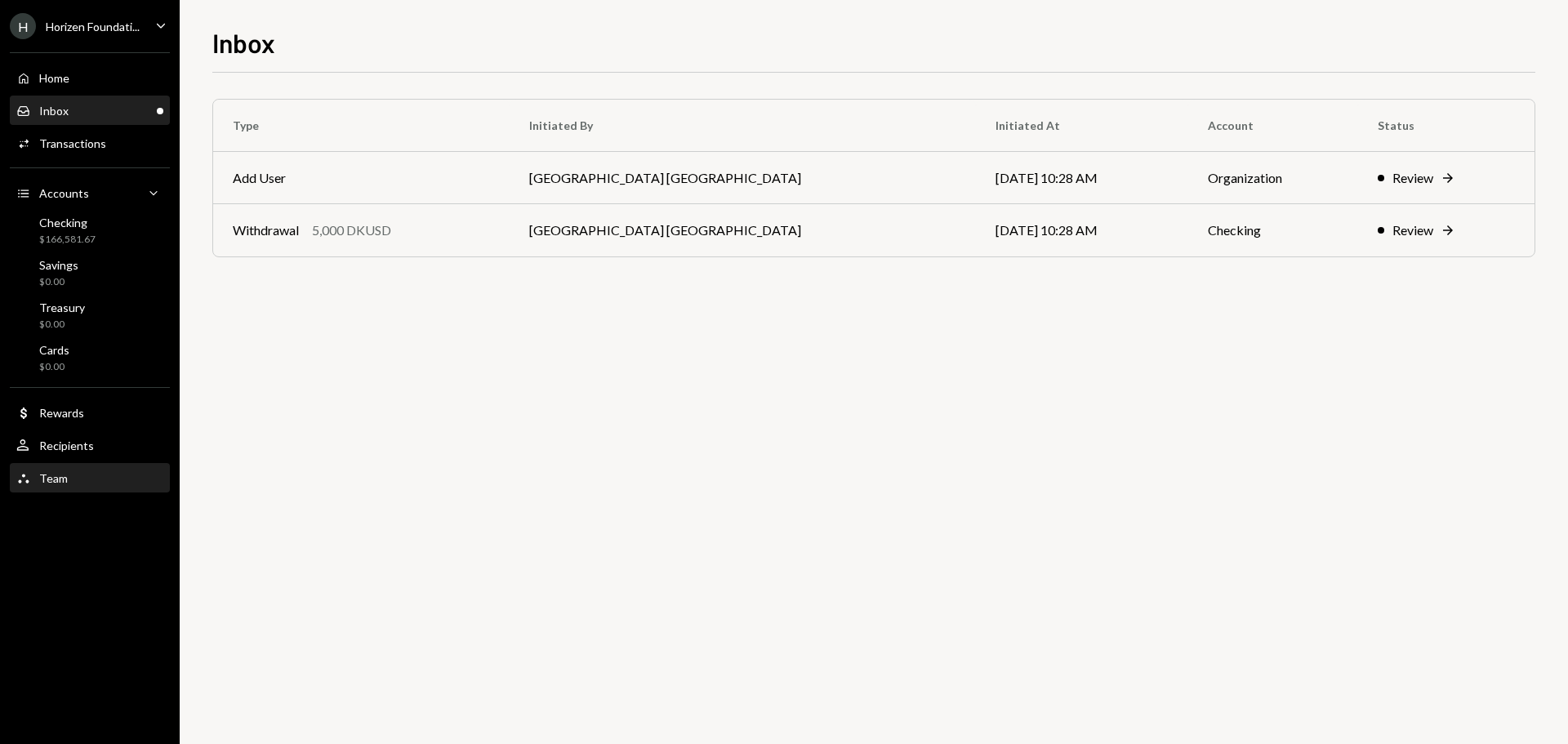
click at [71, 483] on div "Team Team" at bounding box center [90, 478] width 147 height 15
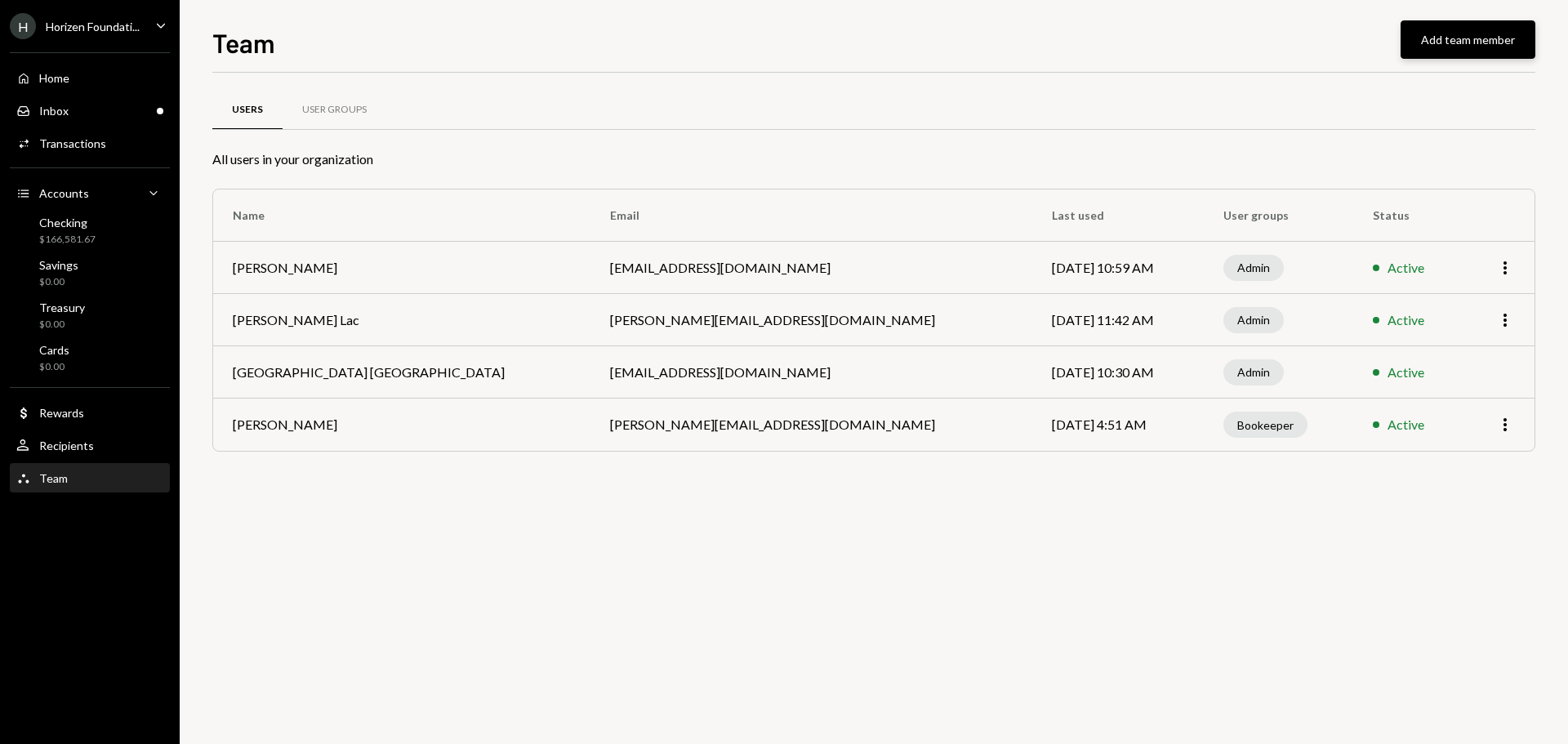
click at [1445, 31] on button "Add team member" at bounding box center [1468, 39] width 134 height 38
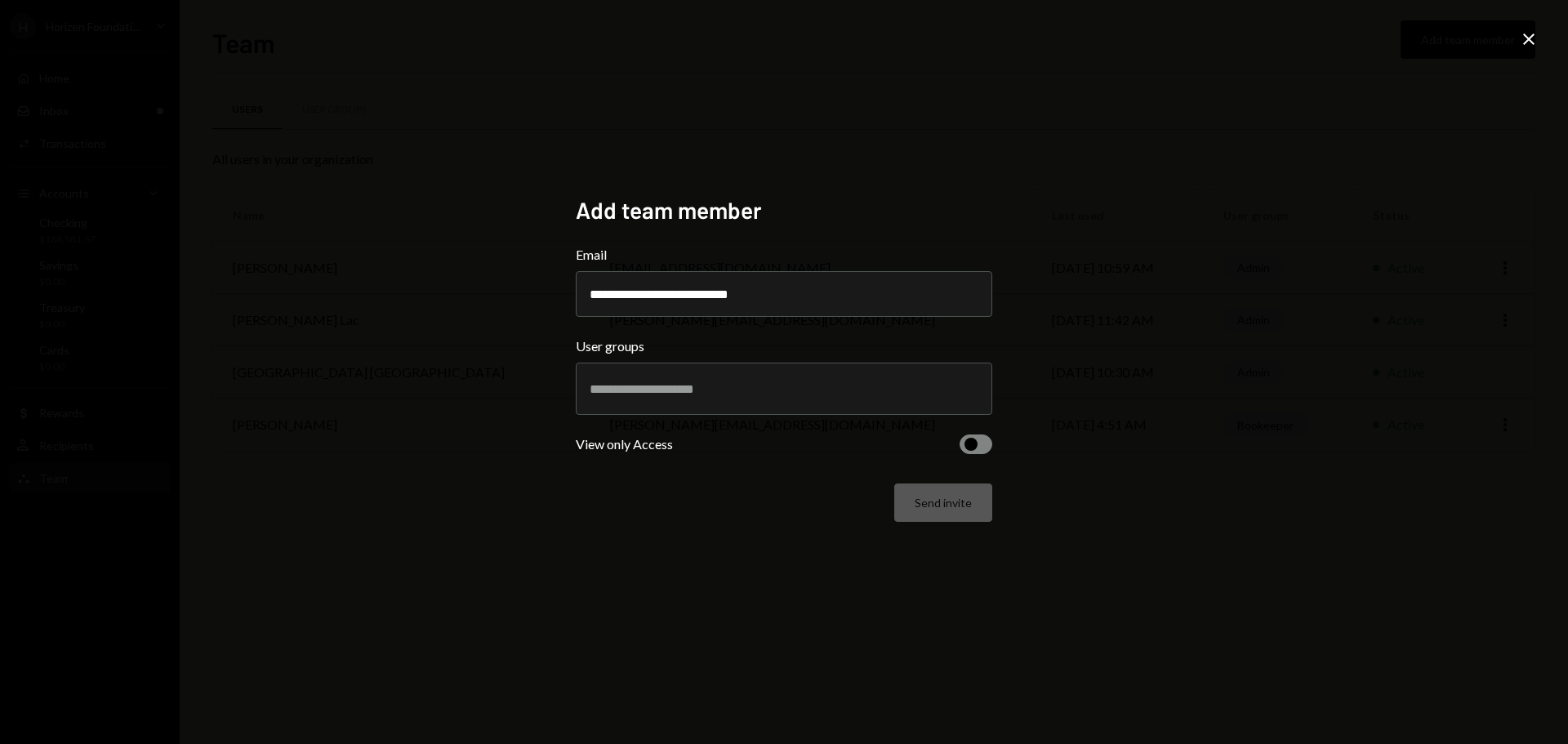
type input "**********"
click at [648, 388] on input "text" at bounding box center [784, 389] width 388 height 15
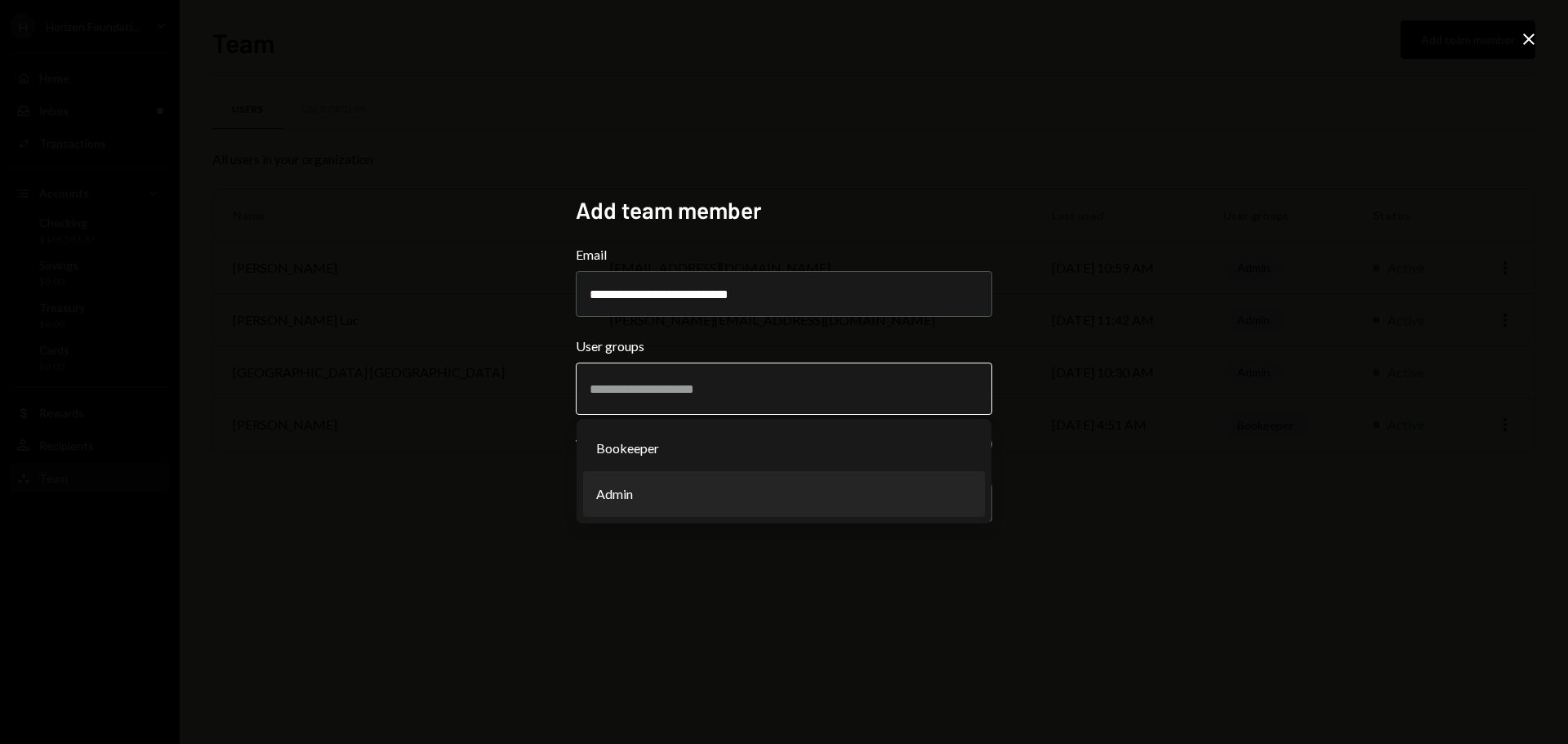
click at [636, 483] on li "Admin" at bounding box center [784, 493] width 402 height 46
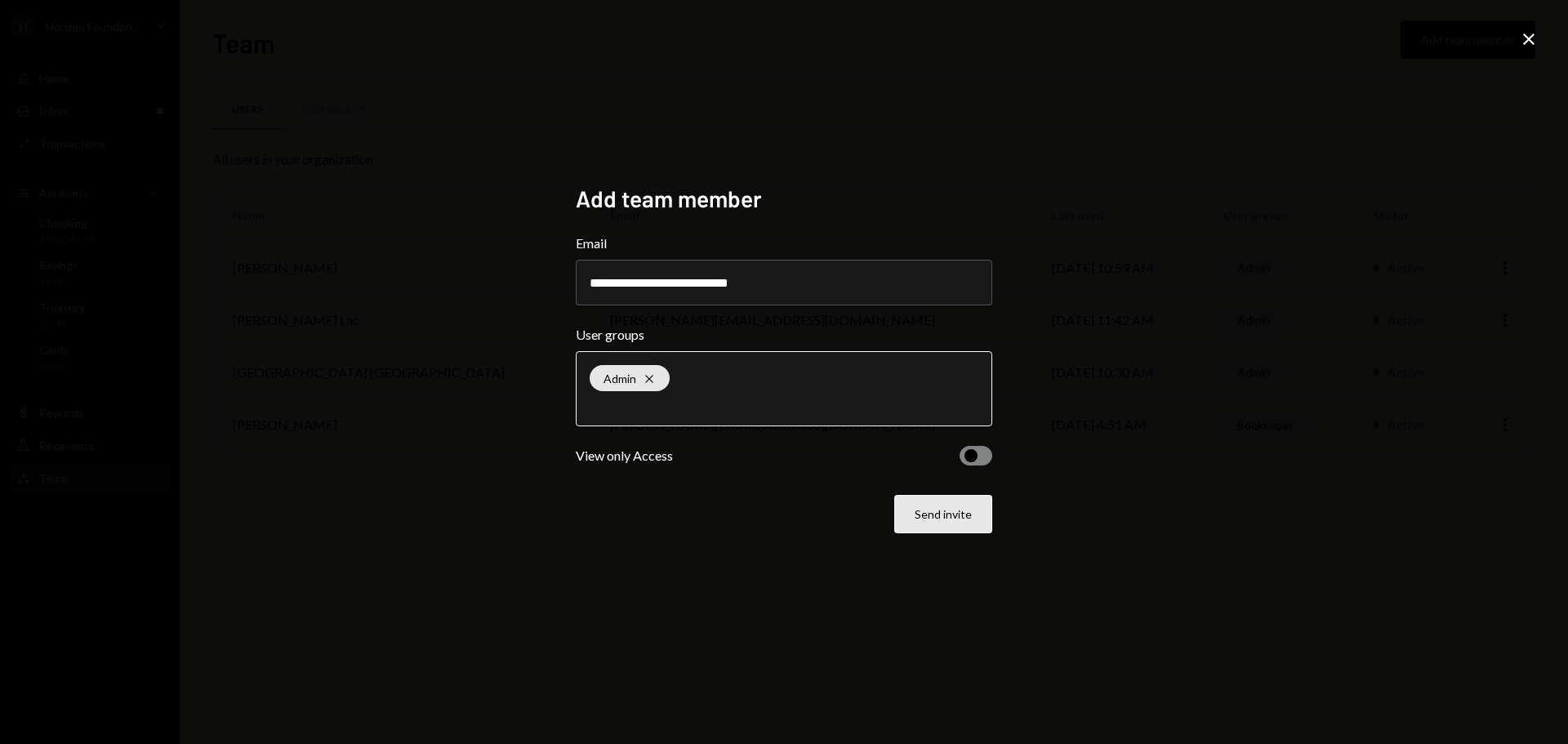
click at [925, 520] on button "Send invite" at bounding box center [943, 514] width 98 height 38
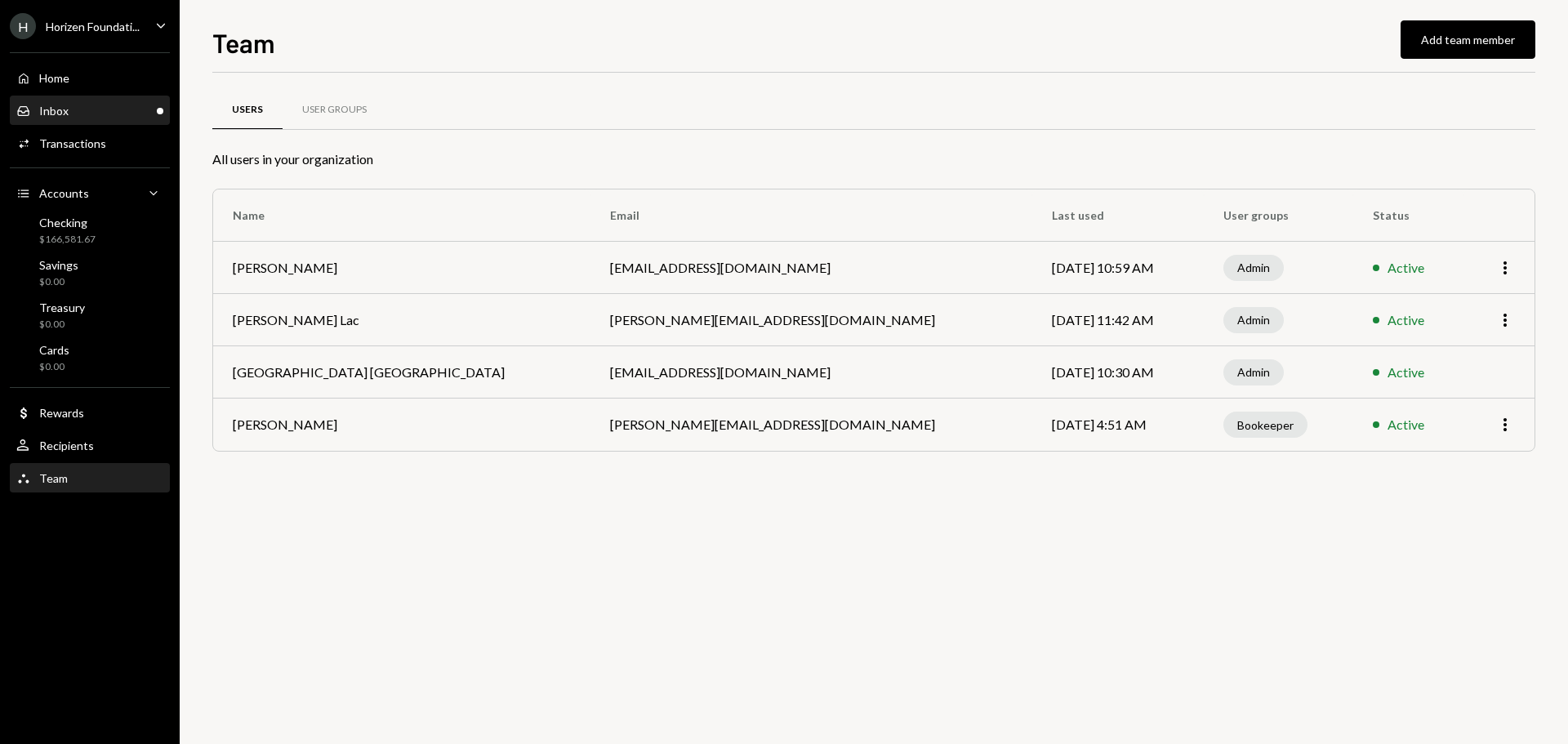
click at [68, 111] on div "Inbox Inbox" at bounding box center [90, 111] width 147 height 15
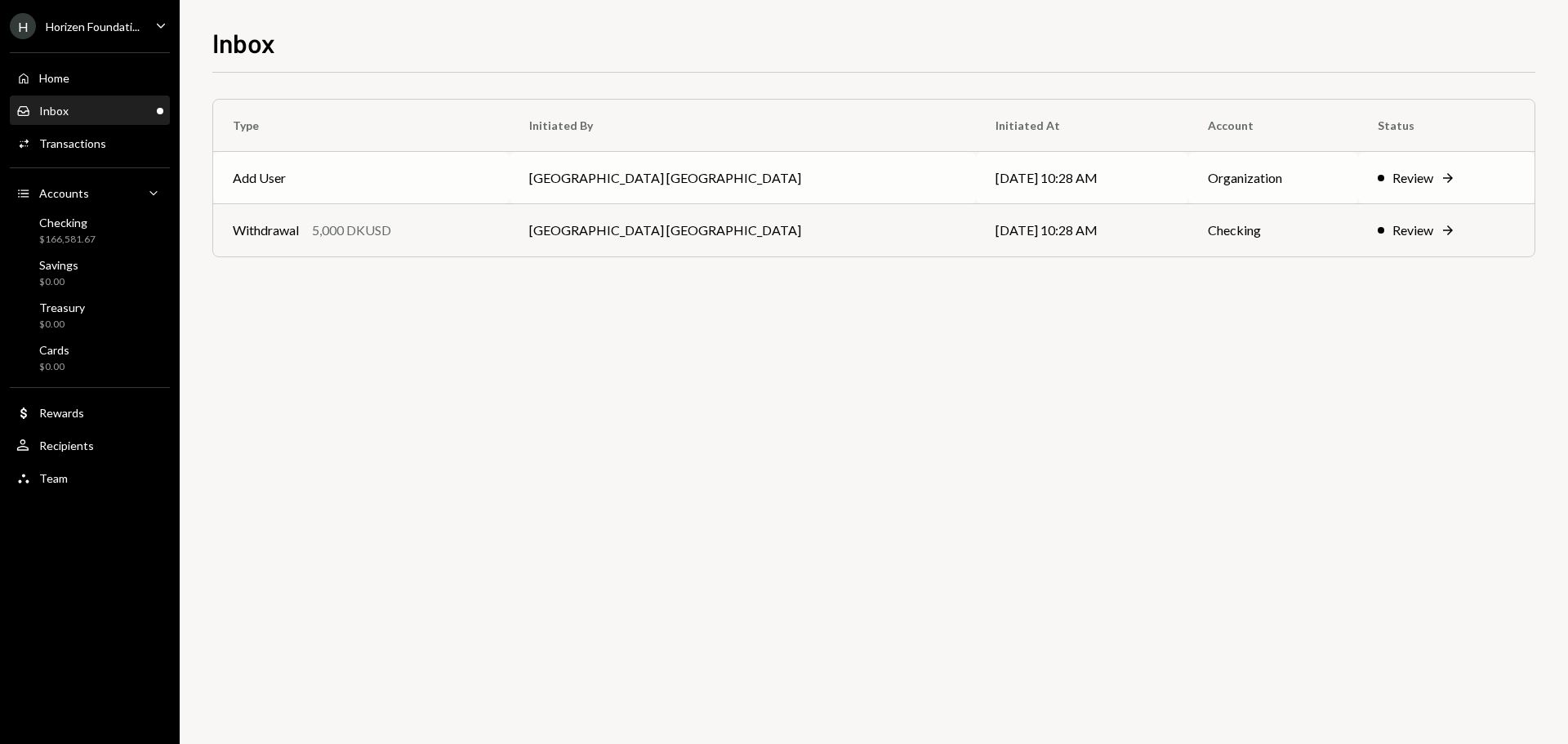
click at [393, 180] on td "Add User" at bounding box center [361, 178] width 297 height 53
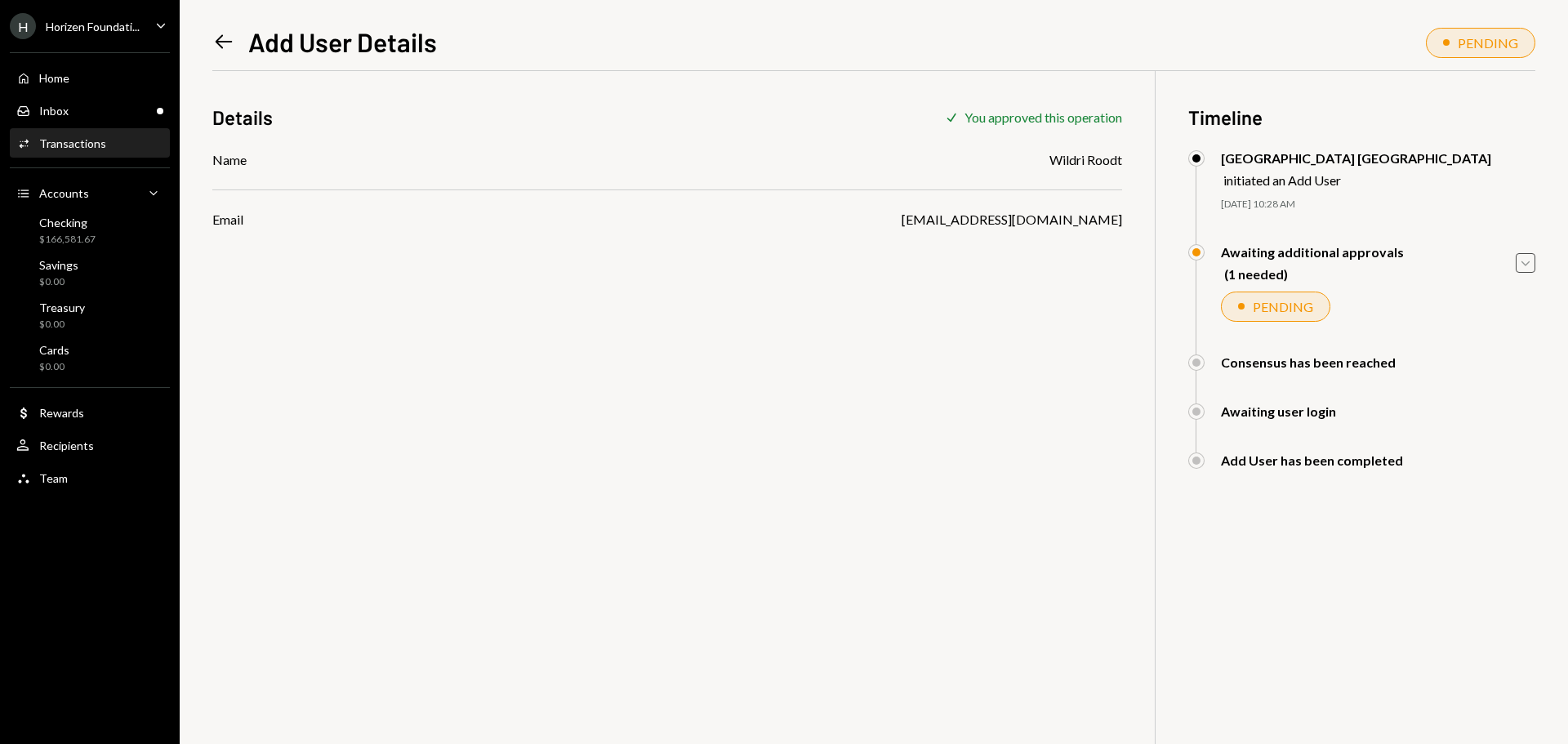
click at [1528, 260] on icon "Caret Down" at bounding box center [1525, 263] width 18 height 18
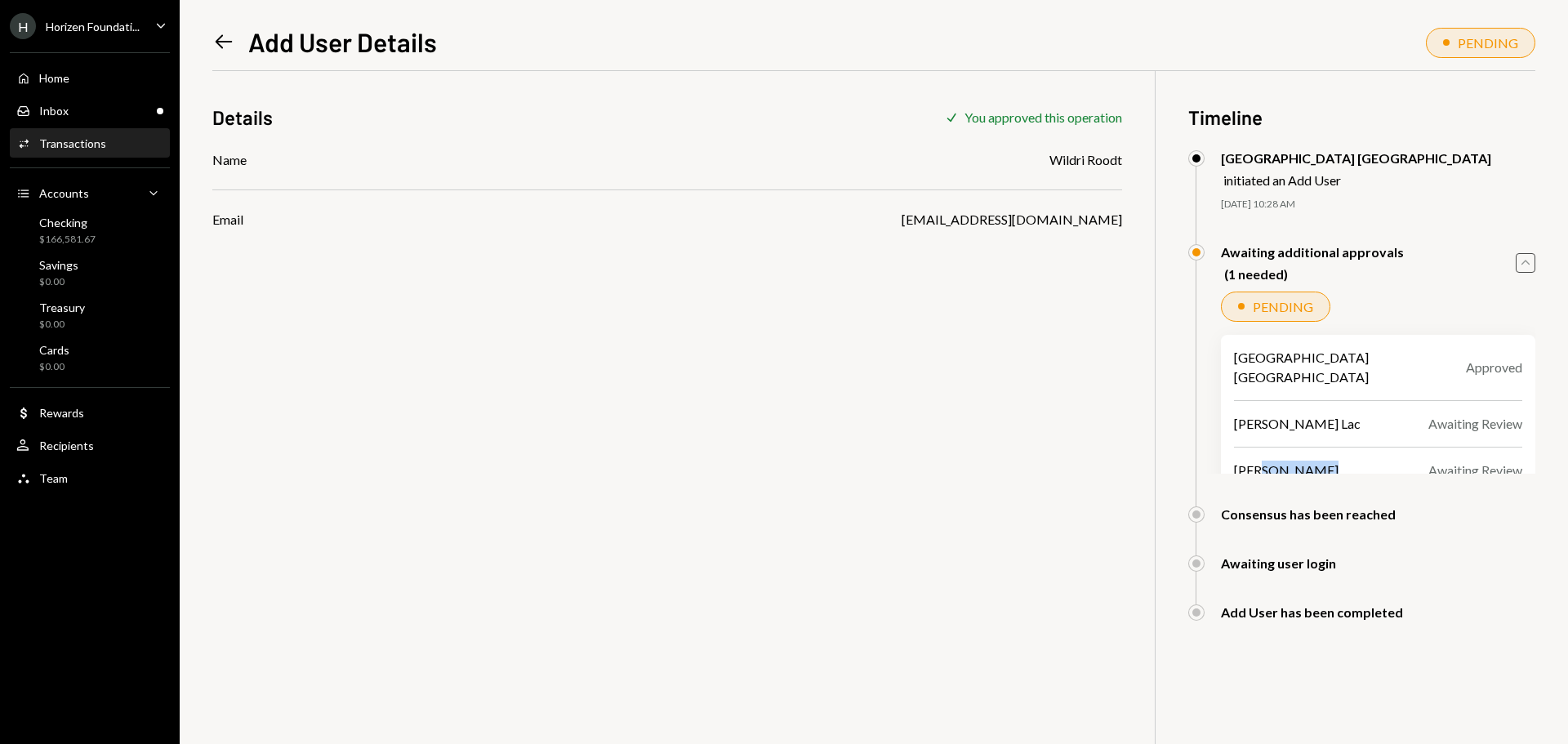
drag, startPoint x: 1261, startPoint y: 457, endPoint x: 1325, endPoint y: 453, distance: 64.1
click at [1325, 460] on div "Bryce M Howarth" at bounding box center [1286, 469] width 104 height 19
click at [1297, 460] on div "Bryce M Howarth" at bounding box center [1286, 469] width 104 height 19
click at [1274, 414] on div "Harrison Lac" at bounding box center [1297, 423] width 127 height 19
click at [1276, 367] on div "[GEOGRAPHIC_DATA] [GEOGRAPHIC_DATA]" at bounding box center [1343, 367] width 219 height 39
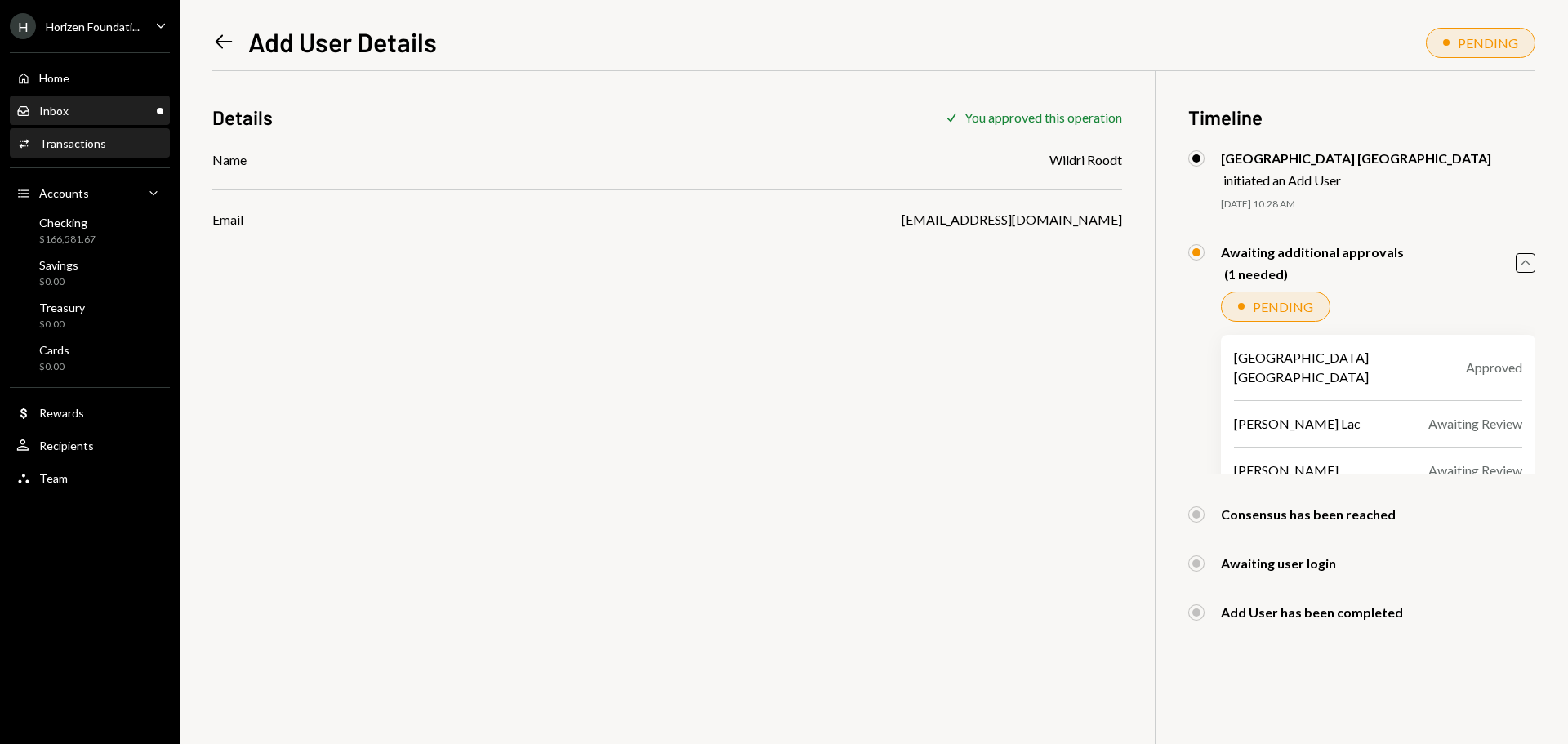
click at [133, 109] on div "Inbox Inbox" at bounding box center [90, 111] width 147 height 15
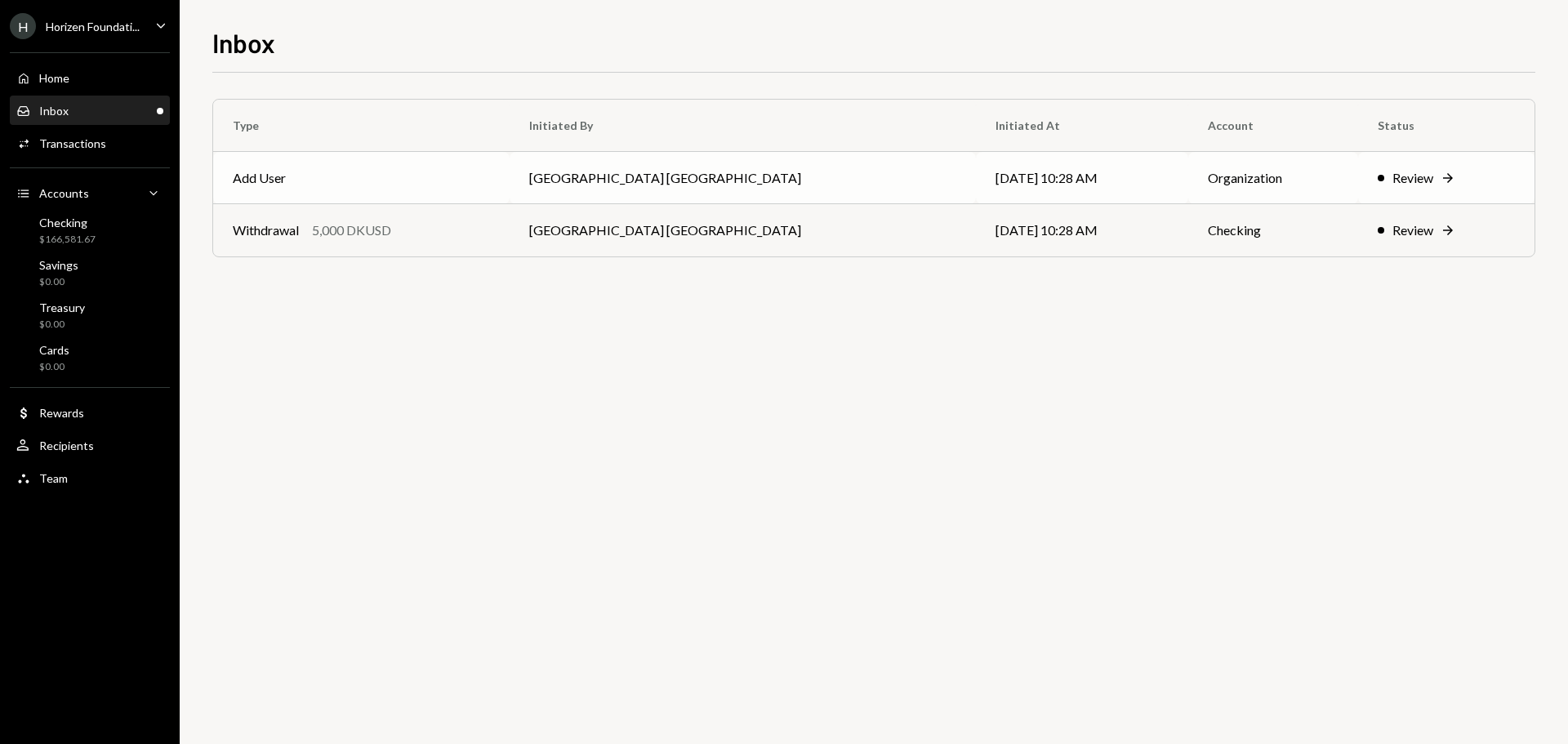
click at [1378, 179] on div "Review Right Arrow" at bounding box center [1446, 177] width 137 height 19
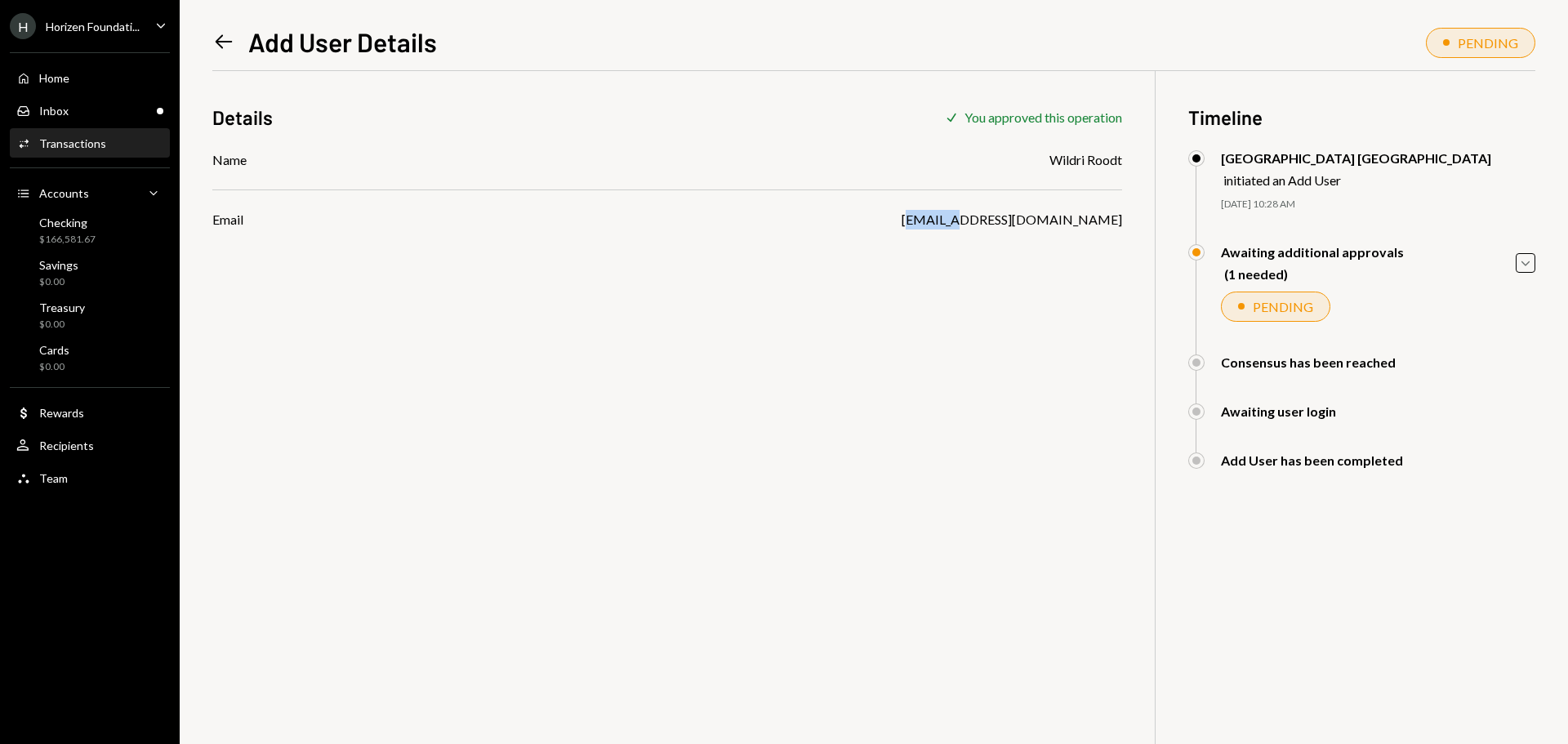
drag, startPoint x: 956, startPoint y: 220, endPoint x: 1013, endPoint y: 221, distance: 57.0
click at [1007, 221] on div "[EMAIL_ADDRESS][DOMAIN_NAME]" at bounding box center [1012, 219] width 221 height 19
drag, startPoint x: 1025, startPoint y: 221, endPoint x: 1088, endPoint y: 221, distance: 63.0
click at [1081, 221] on div "[EMAIL_ADDRESS][DOMAIN_NAME]" at bounding box center [1012, 219] width 221 height 19
click at [1107, 221] on div "[EMAIL_ADDRESS][DOMAIN_NAME]" at bounding box center [1012, 219] width 221 height 19
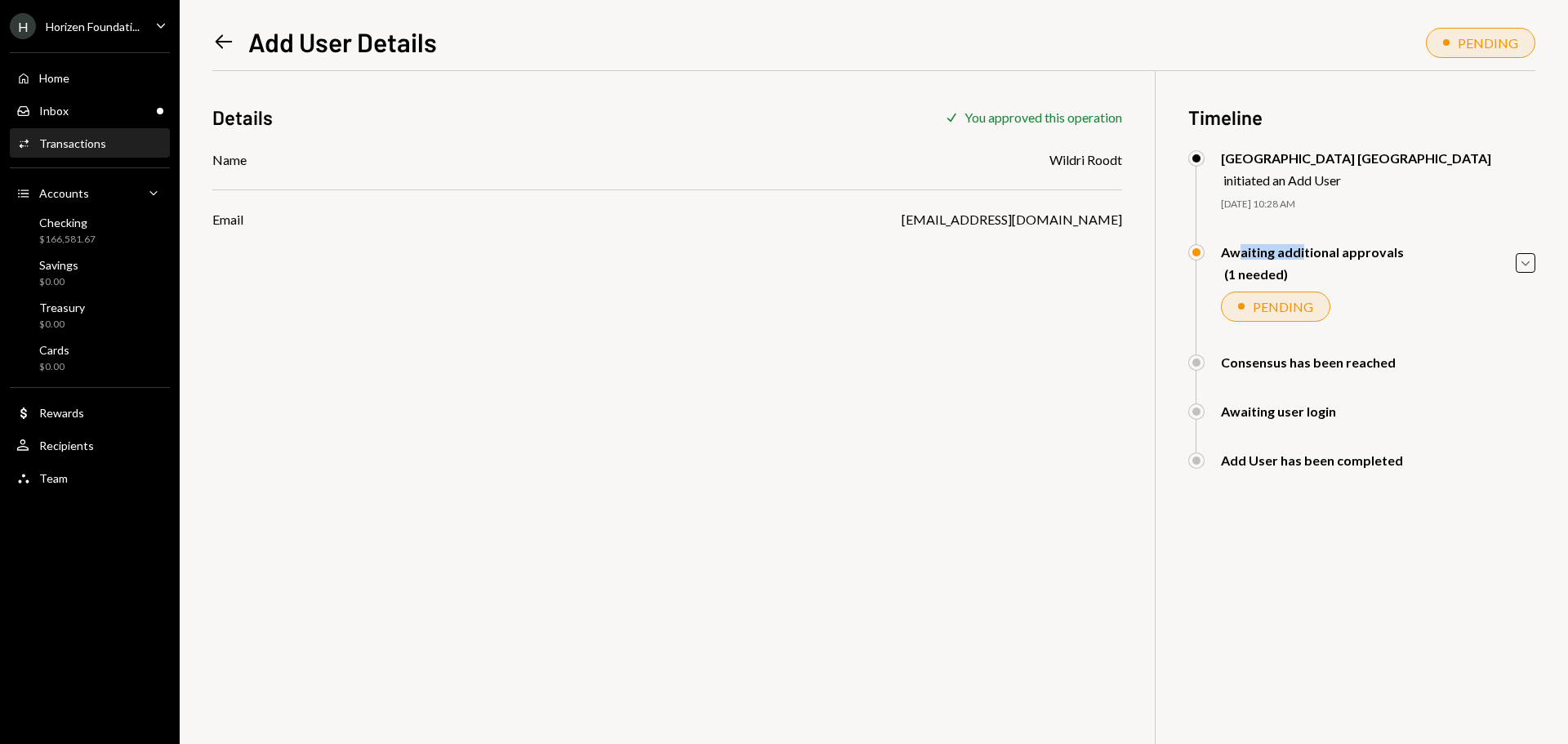
drag, startPoint x: 1237, startPoint y: 246, endPoint x: 1296, endPoint y: 256, distance: 59.8
click at [1301, 248] on div "Awaiting additional approvals" at bounding box center [1312, 251] width 183 height 16
click at [1265, 270] on div "(1 needed)" at bounding box center [1313, 274] width 180 height 16
click at [1297, 365] on div "Consensus has been reached" at bounding box center [1308, 362] width 175 height 16
click at [1264, 416] on div "Awaiting user login" at bounding box center [1279, 411] width 115 height 16
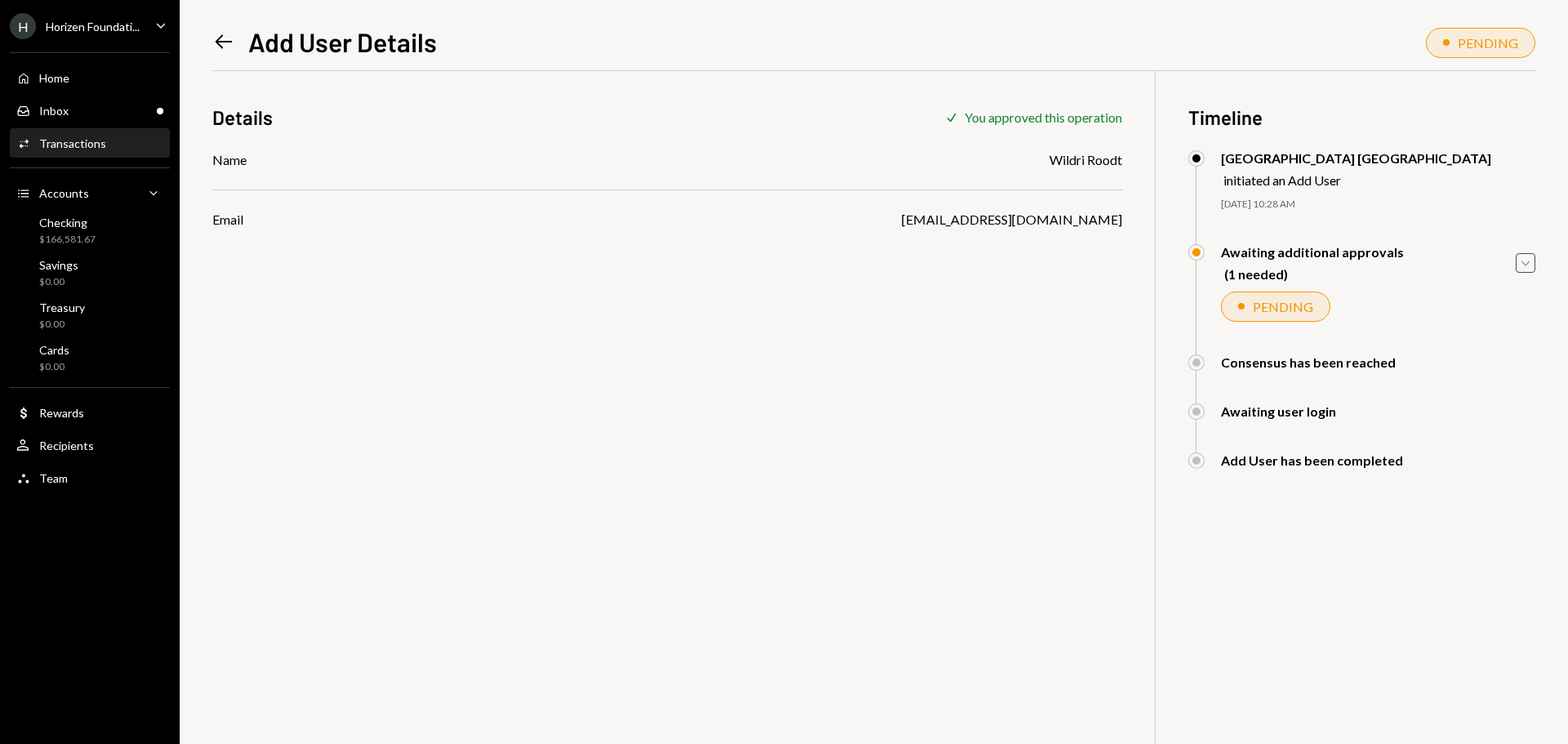
click at [1528, 257] on icon "Caret Down" at bounding box center [1525, 263] width 18 height 18
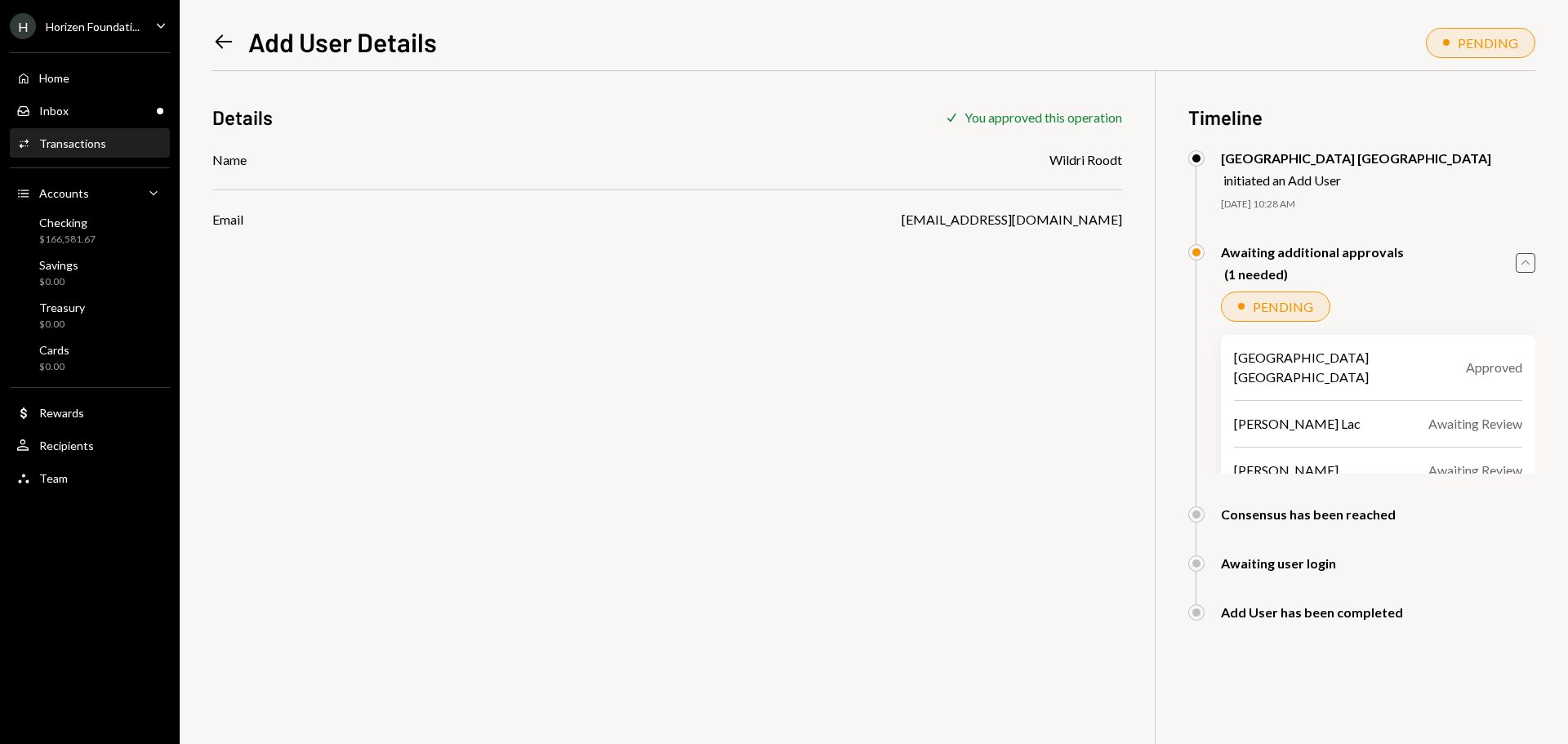
click at [1525, 259] on icon "Caret Up" at bounding box center [1525, 263] width 18 height 18
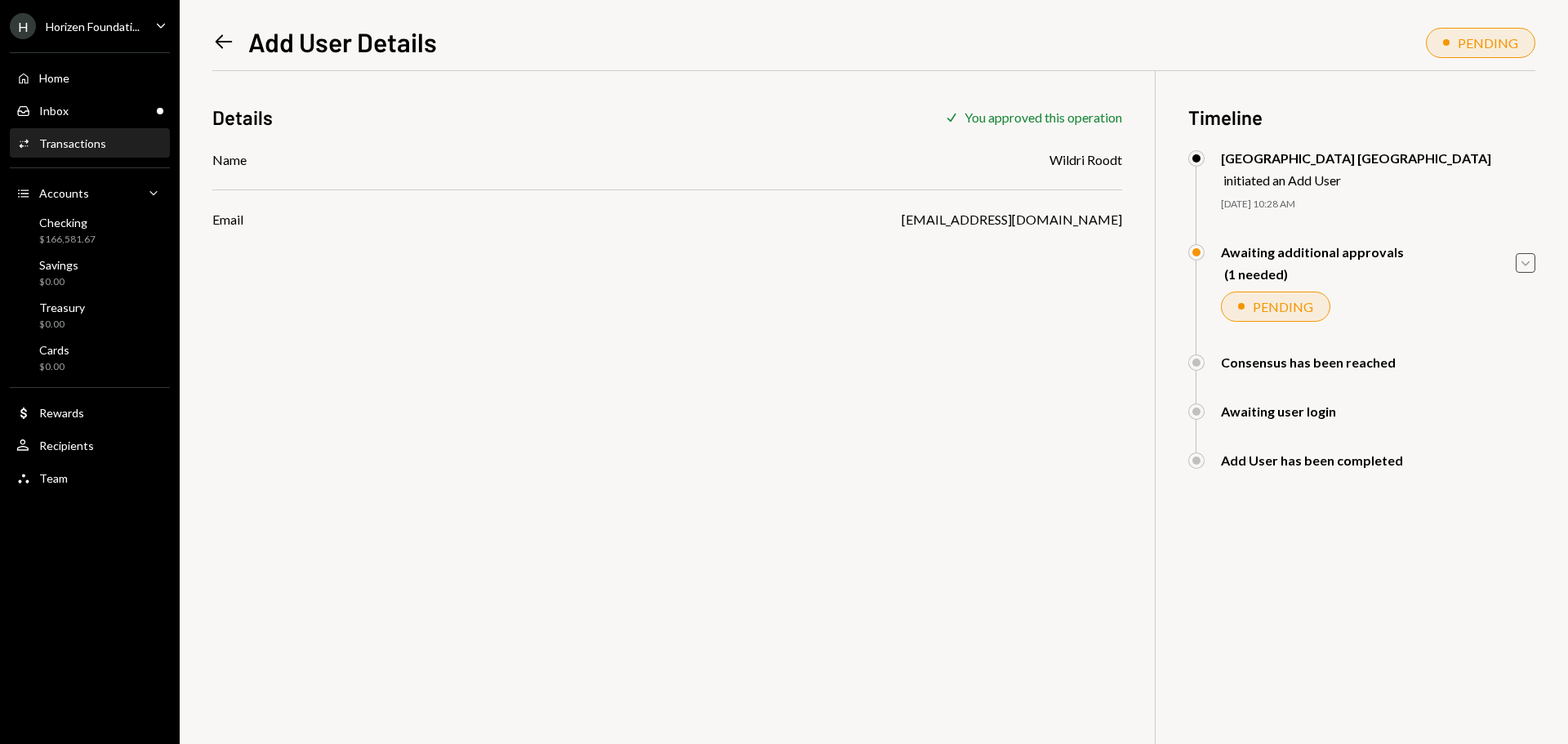
click at [1271, 182] on div "initiated an Add User" at bounding box center [1357, 180] width 268 height 16
click at [95, 119] on div "Inbox Inbox" at bounding box center [90, 110] width 147 height 28
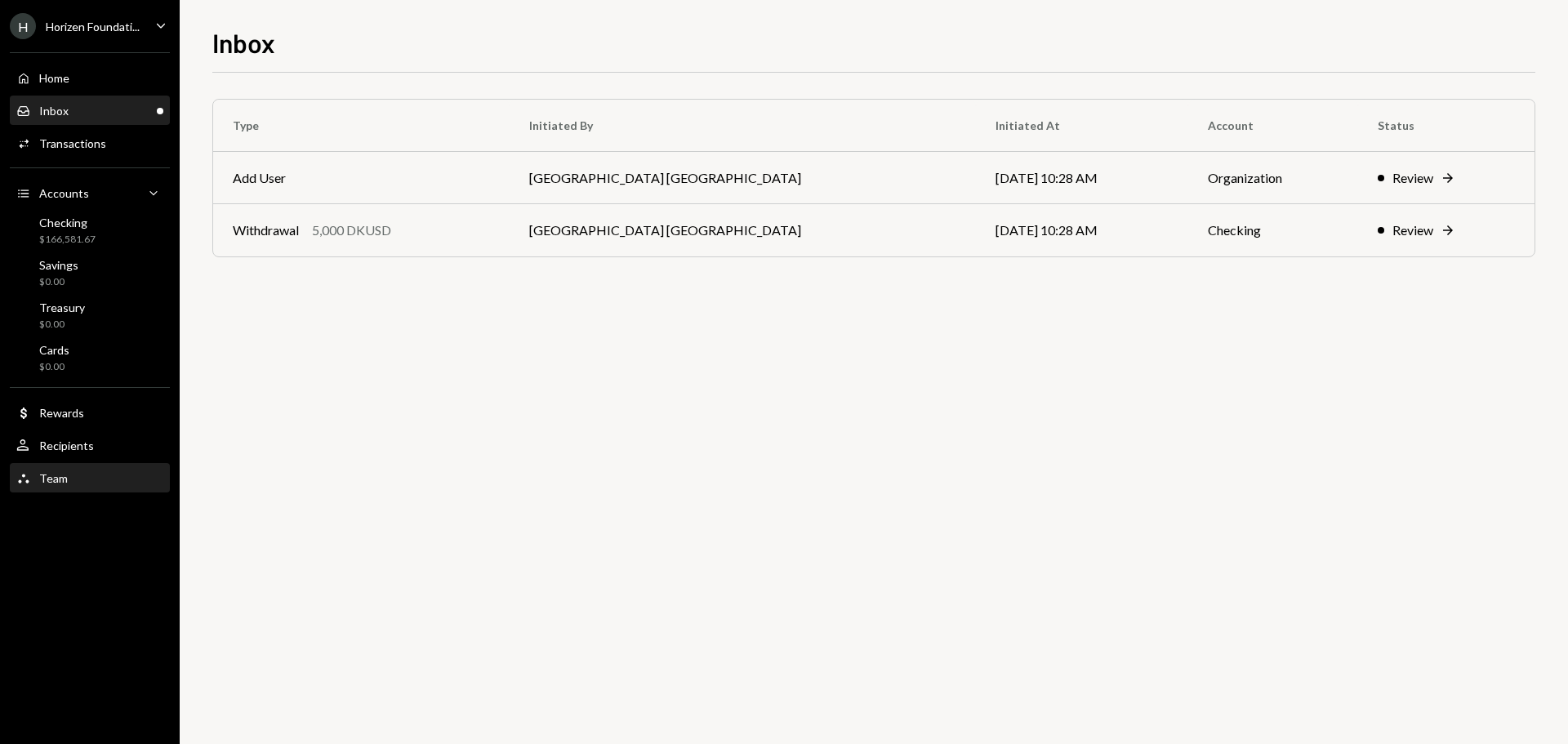
click at [67, 484] on div "Team Team" at bounding box center [90, 478] width 147 height 15
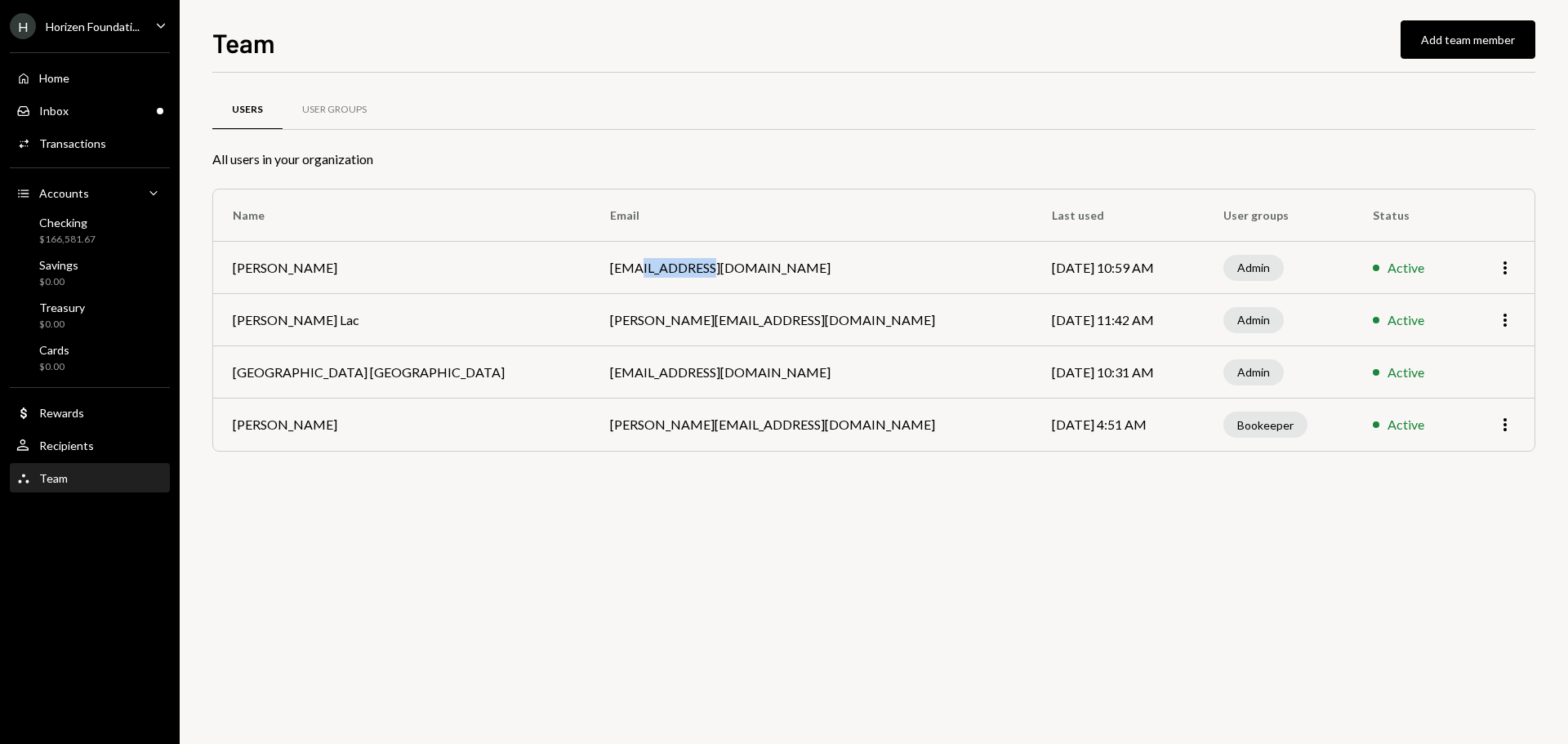
drag, startPoint x: 558, startPoint y: 270, endPoint x: 609, endPoint y: 270, distance: 51.0
click at [609, 270] on td "bryce@autonomousprojects.co" at bounding box center [811, 267] width 442 height 53
click at [643, 271] on td "bryce@autonomousprojects.co" at bounding box center [811, 267] width 442 height 53
click at [87, 107] on div "Inbox Inbox" at bounding box center [90, 111] width 147 height 15
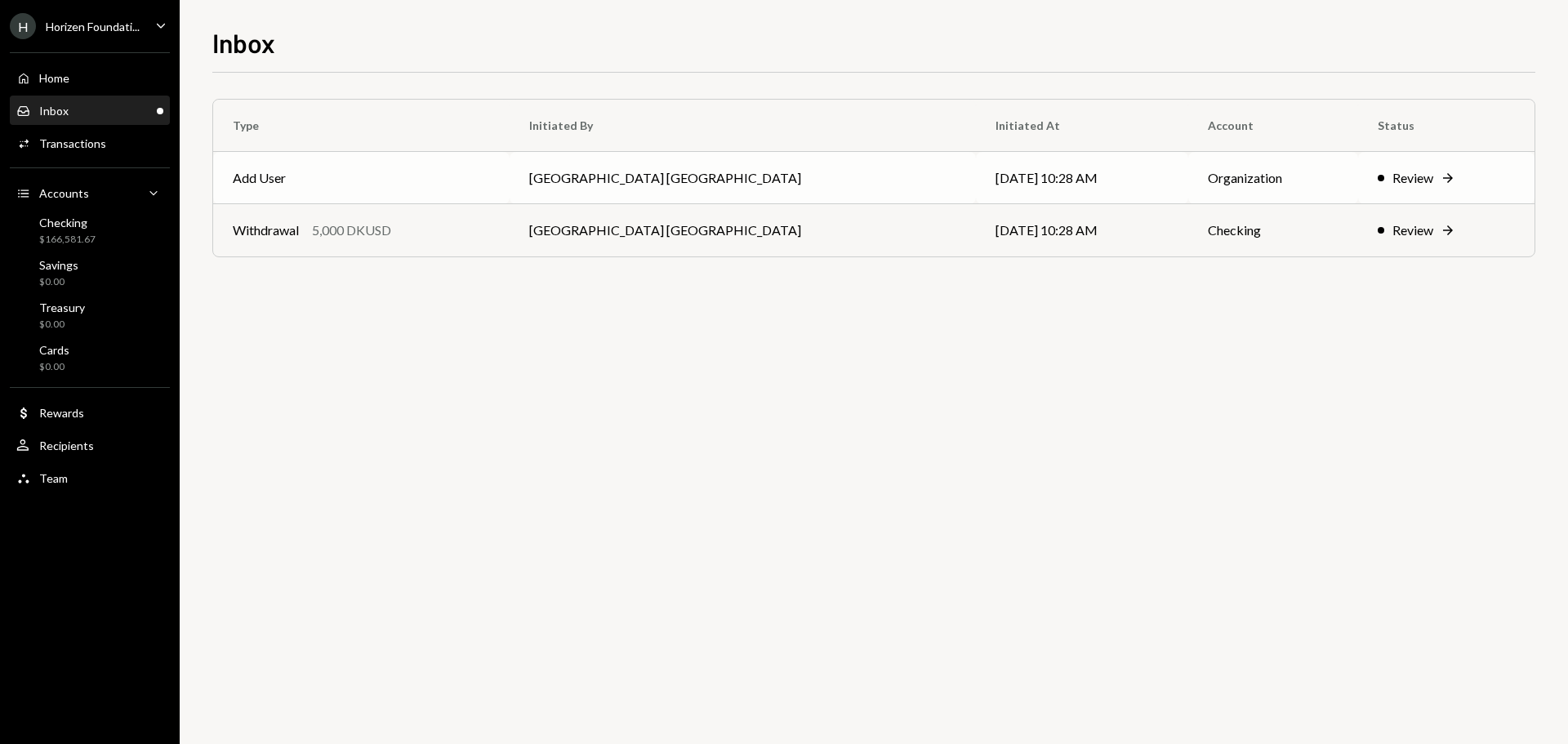
click at [394, 169] on td "Add User" at bounding box center [361, 178] width 297 height 53
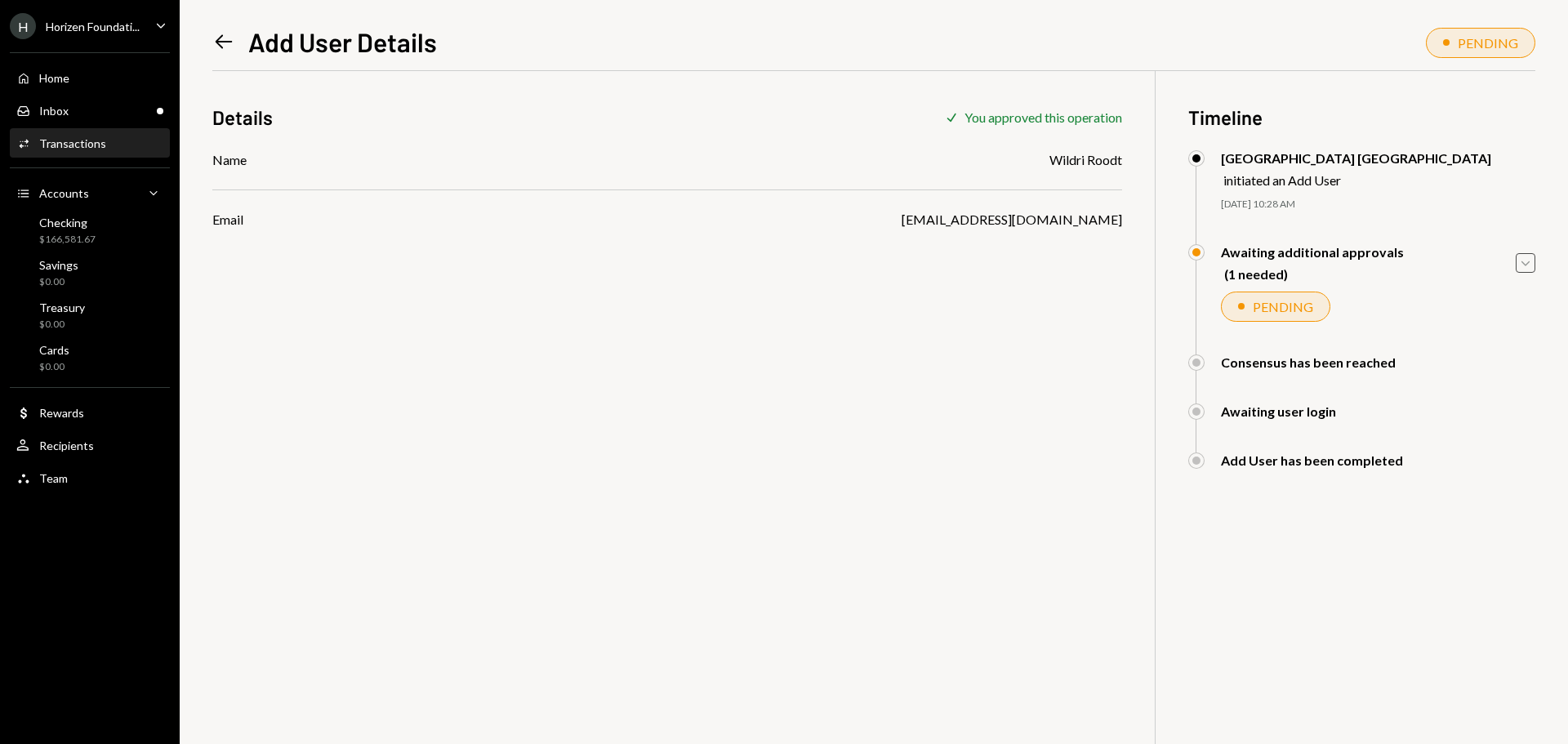
click at [1524, 266] on icon "Caret Down" at bounding box center [1525, 263] width 18 height 18
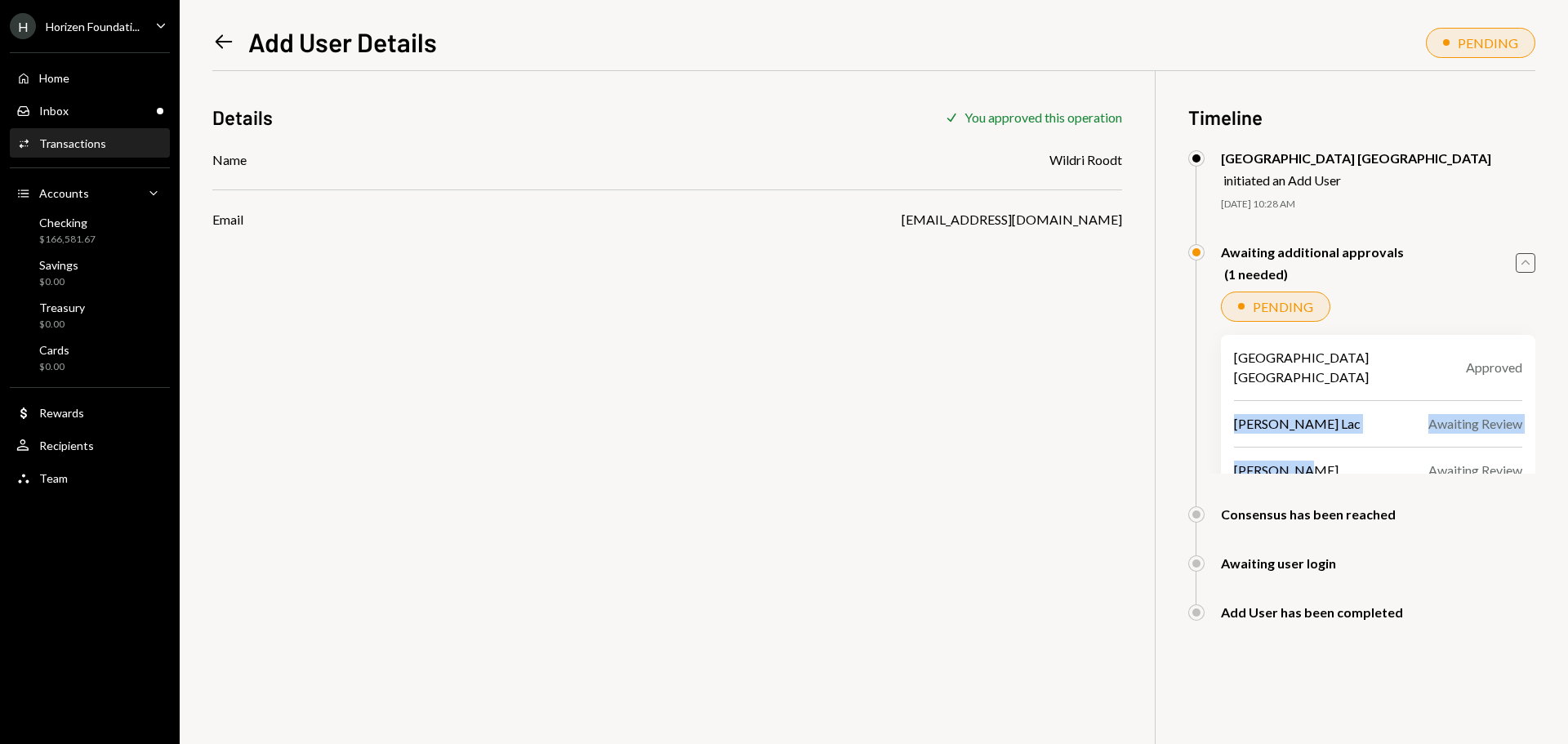
drag, startPoint x: 1264, startPoint y: 452, endPoint x: 1235, endPoint y: 367, distance: 89.8
click at [1235, 367] on div "Savannah Netherlands Approved Harrison Lac Awaiting Review Bryce M Howarth Awai…" at bounding box center [1378, 414] width 314 height 159
click at [1518, 262] on icon "Caret Up" at bounding box center [1525, 263] width 18 height 18
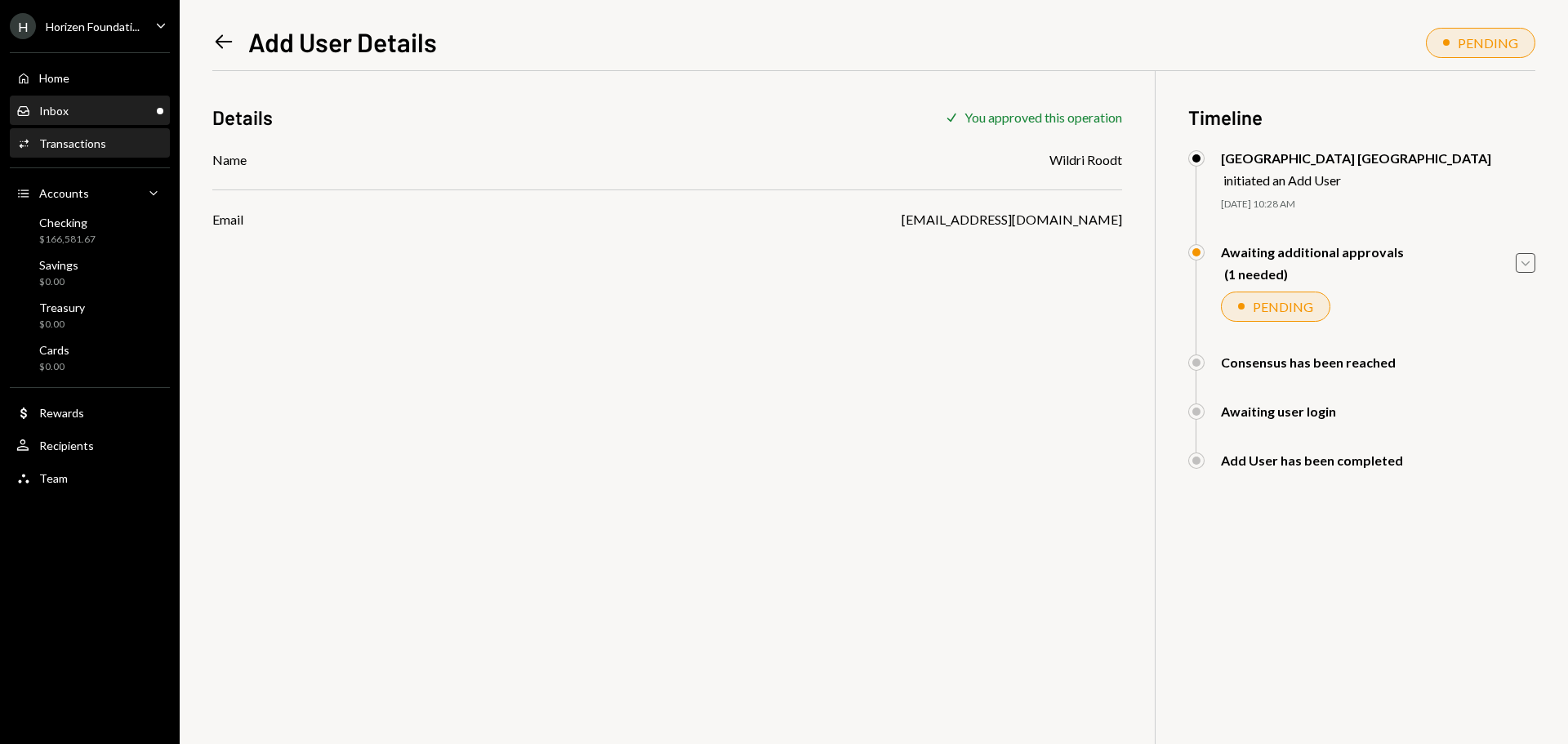
click at [69, 104] on div "Inbox Inbox" at bounding box center [90, 111] width 147 height 15
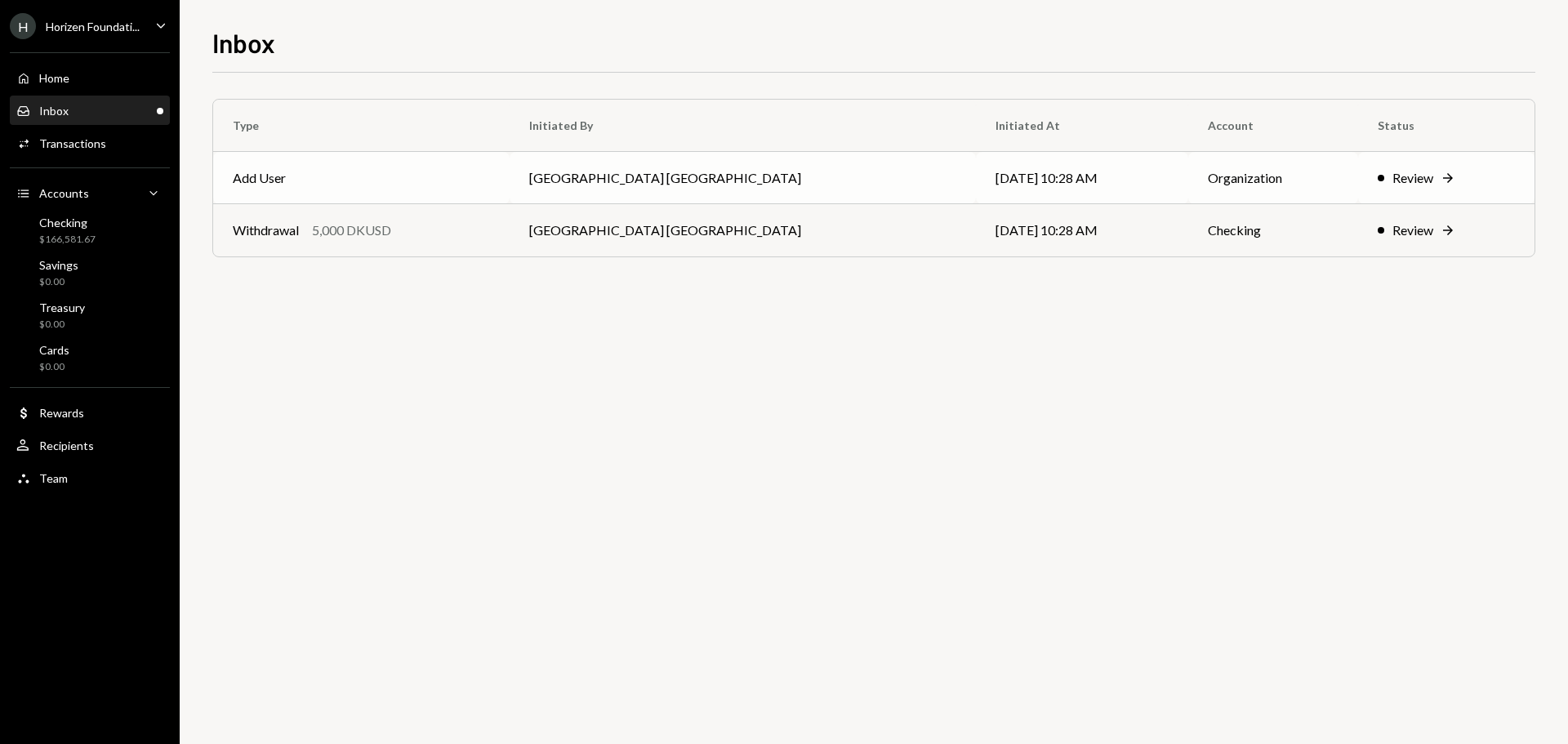
click at [1393, 181] on div "Review" at bounding box center [1413, 177] width 41 height 19
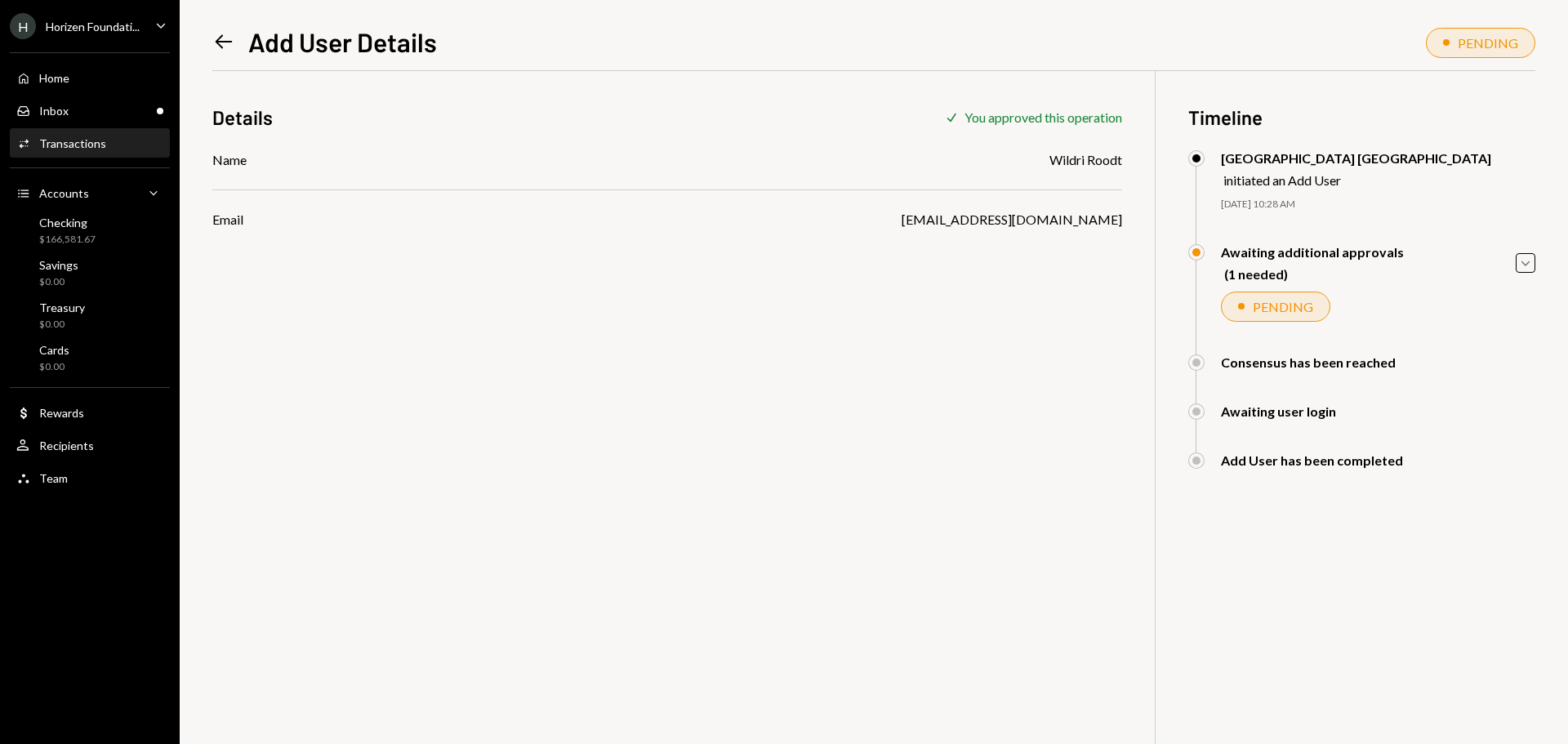
click at [75, 500] on div "H Horizen Foundati... Caret Down Home Home Inbox Inbox Activities Transactions …" at bounding box center [89, 372] width 180 height 744
click at [73, 493] on div "Home Home Inbox Inbox Activities Transactions Accounts Accounts Caret Down Chec…" at bounding box center [89, 269] width 180 height 453
click at [73, 483] on div "Team Team" at bounding box center [90, 478] width 147 height 15
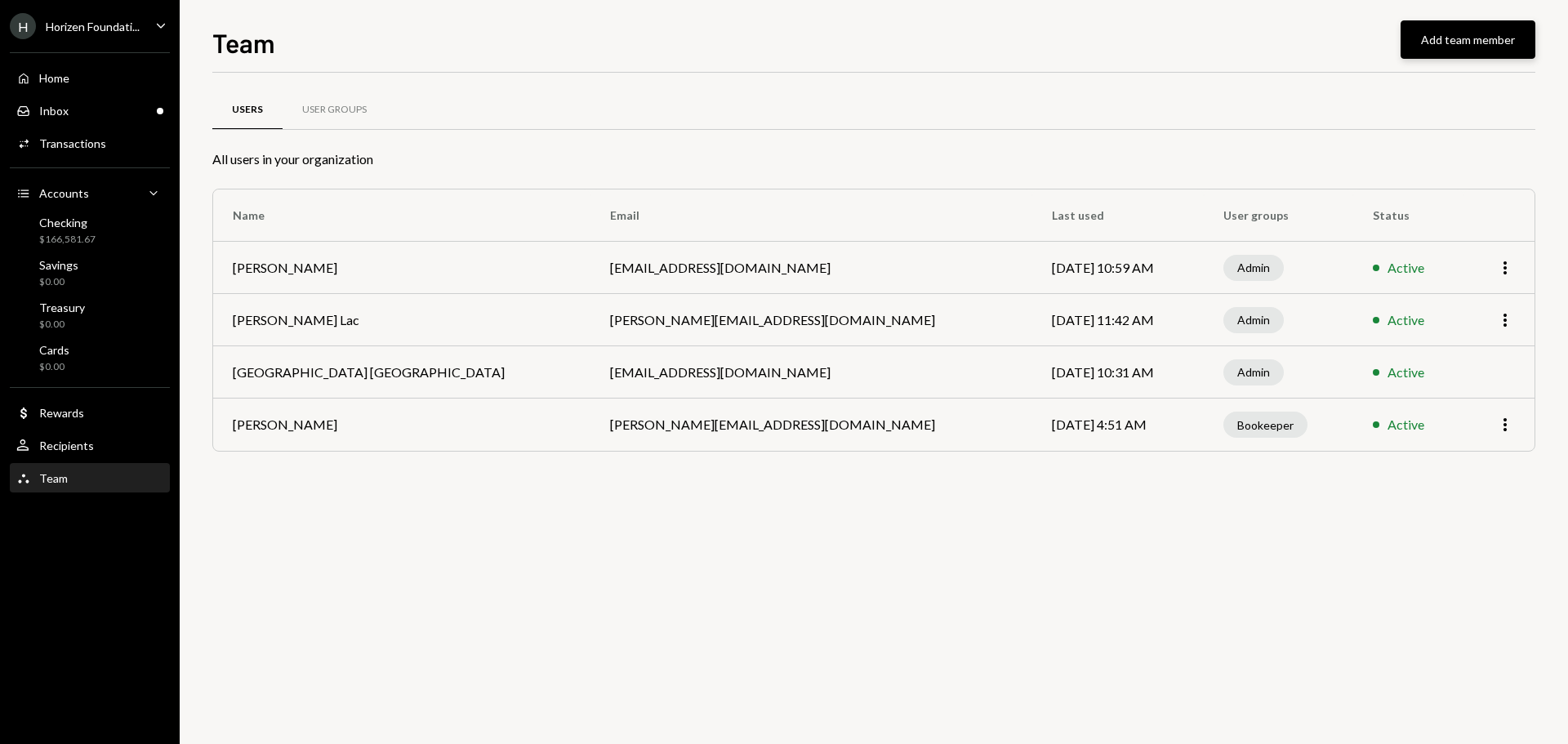
click at [1424, 24] on button "Add team member" at bounding box center [1468, 39] width 134 height 38
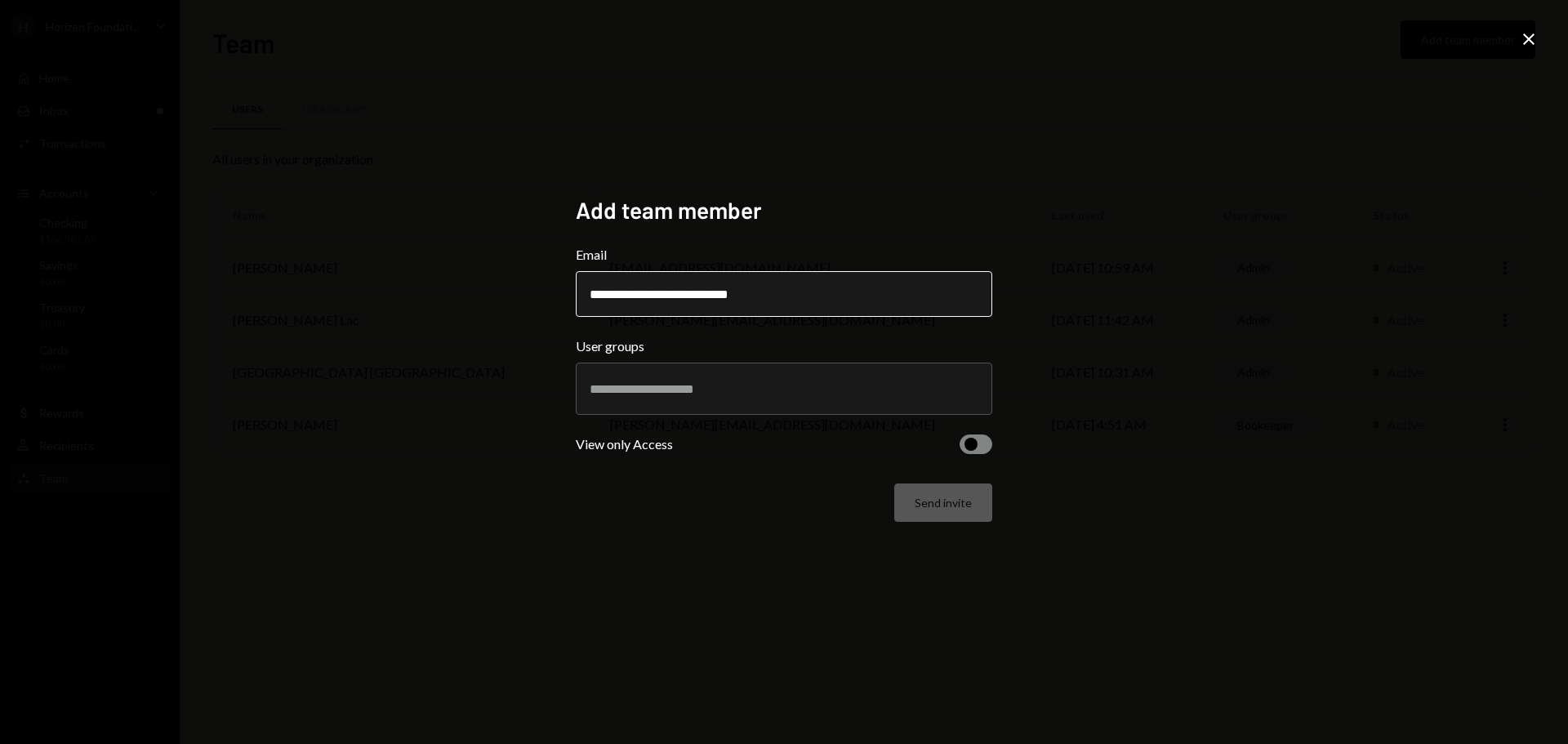
drag, startPoint x: 661, startPoint y: 297, endPoint x: 724, endPoint y: 297, distance: 63.0
click at [716, 297] on input "**********" at bounding box center [784, 294] width 417 height 46
click at [737, 297] on input "**********" at bounding box center [784, 294] width 417 height 46
type input "**********"
click at [688, 387] on input "text" at bounding box center [784, 389] width 388 height 15
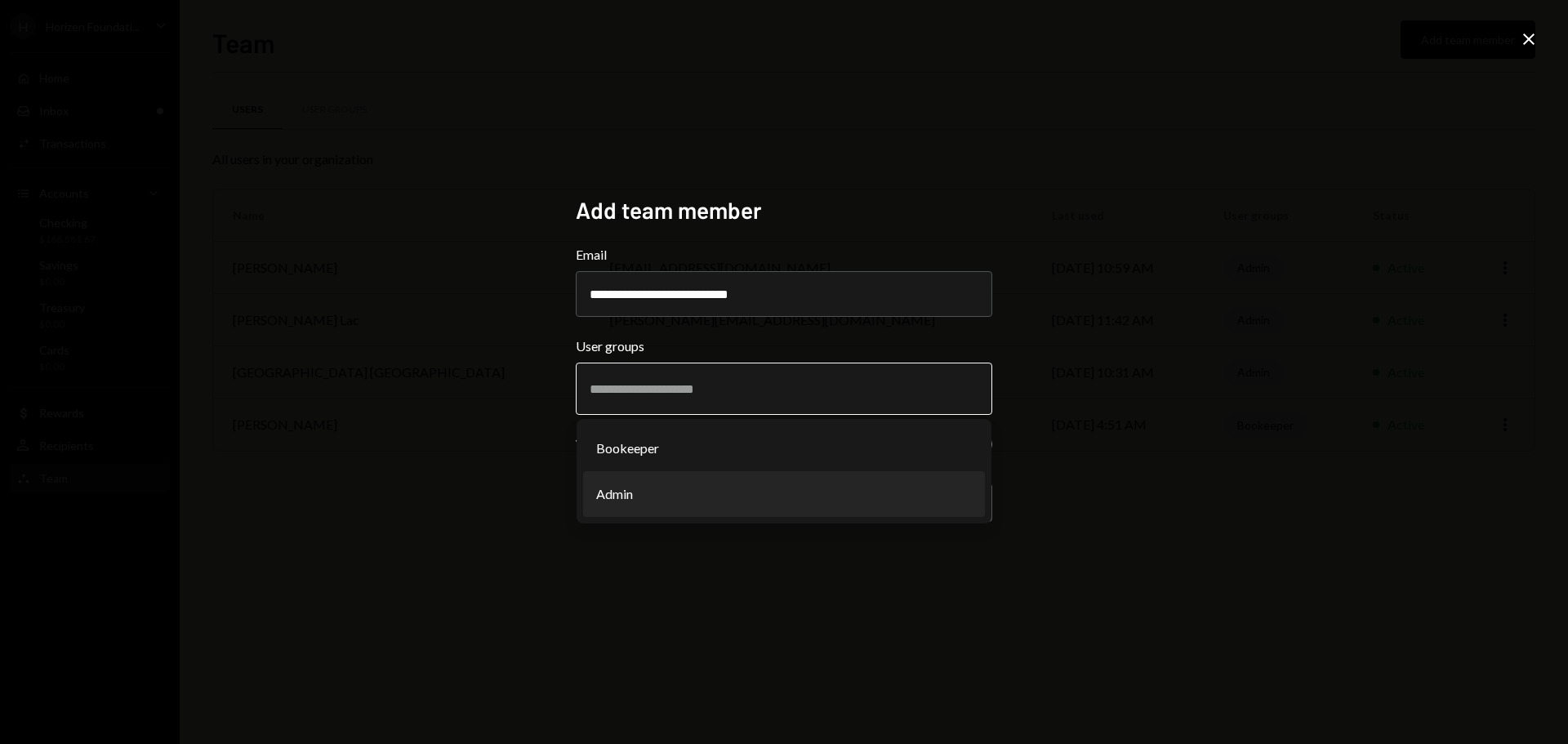
click at [631, 493] on li "Admin" at bounding box center [784, 493] width 402 height 46
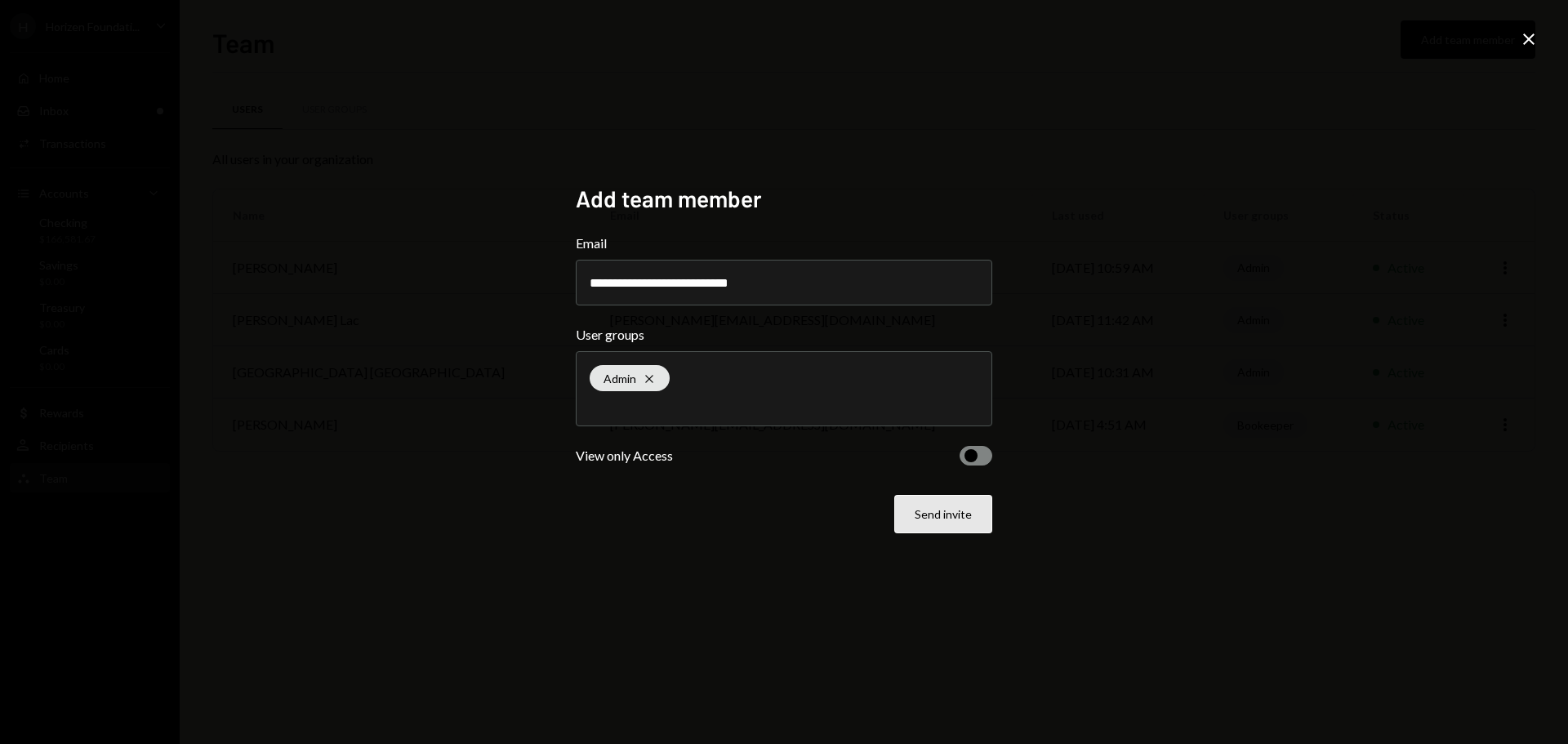
click at [954, 523] on button "Send invite" at bounding box center [943, 514] width 98 height 38
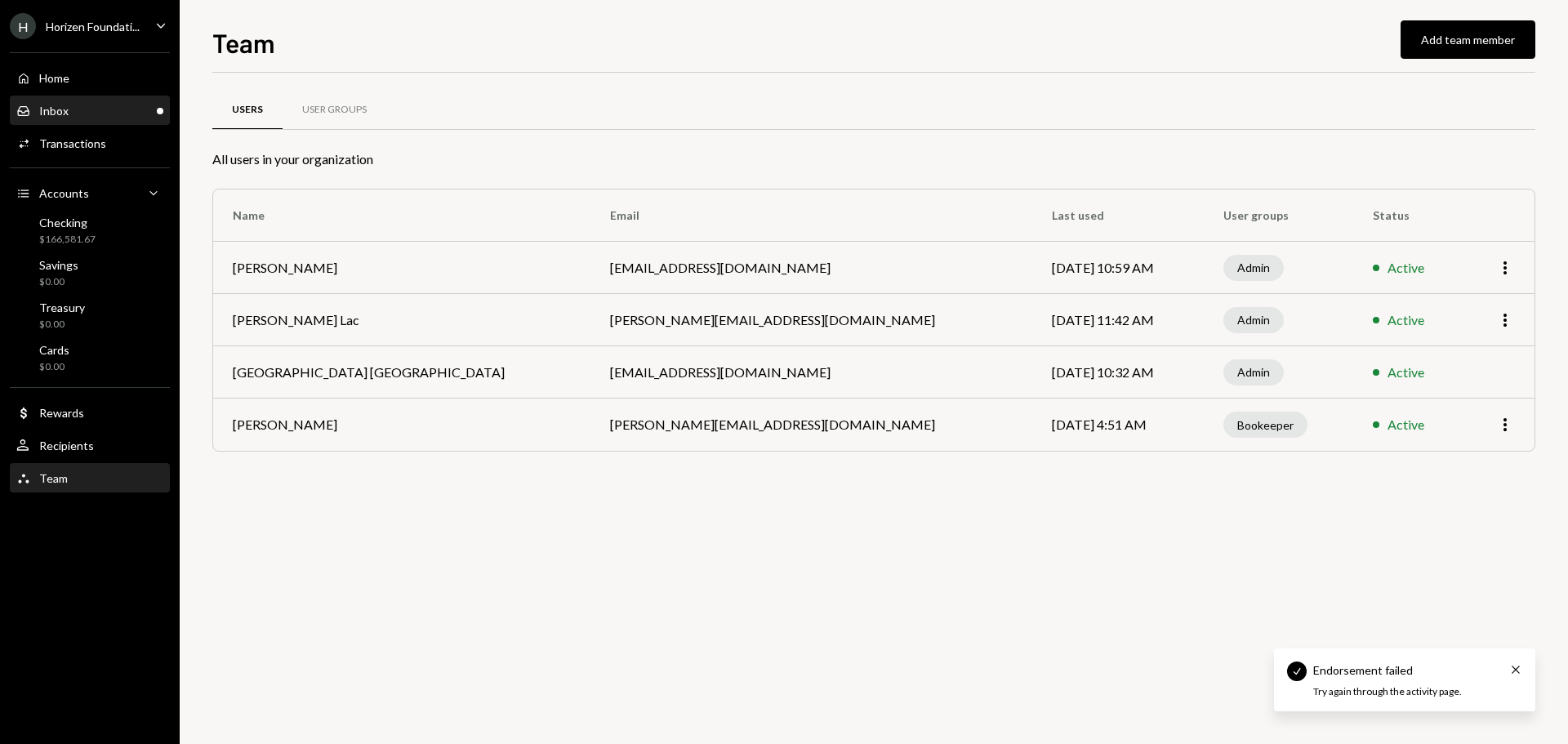
click at [108, 115] on div "Inbox Inbox" at bounding box center [90, 111] width 147 height 15
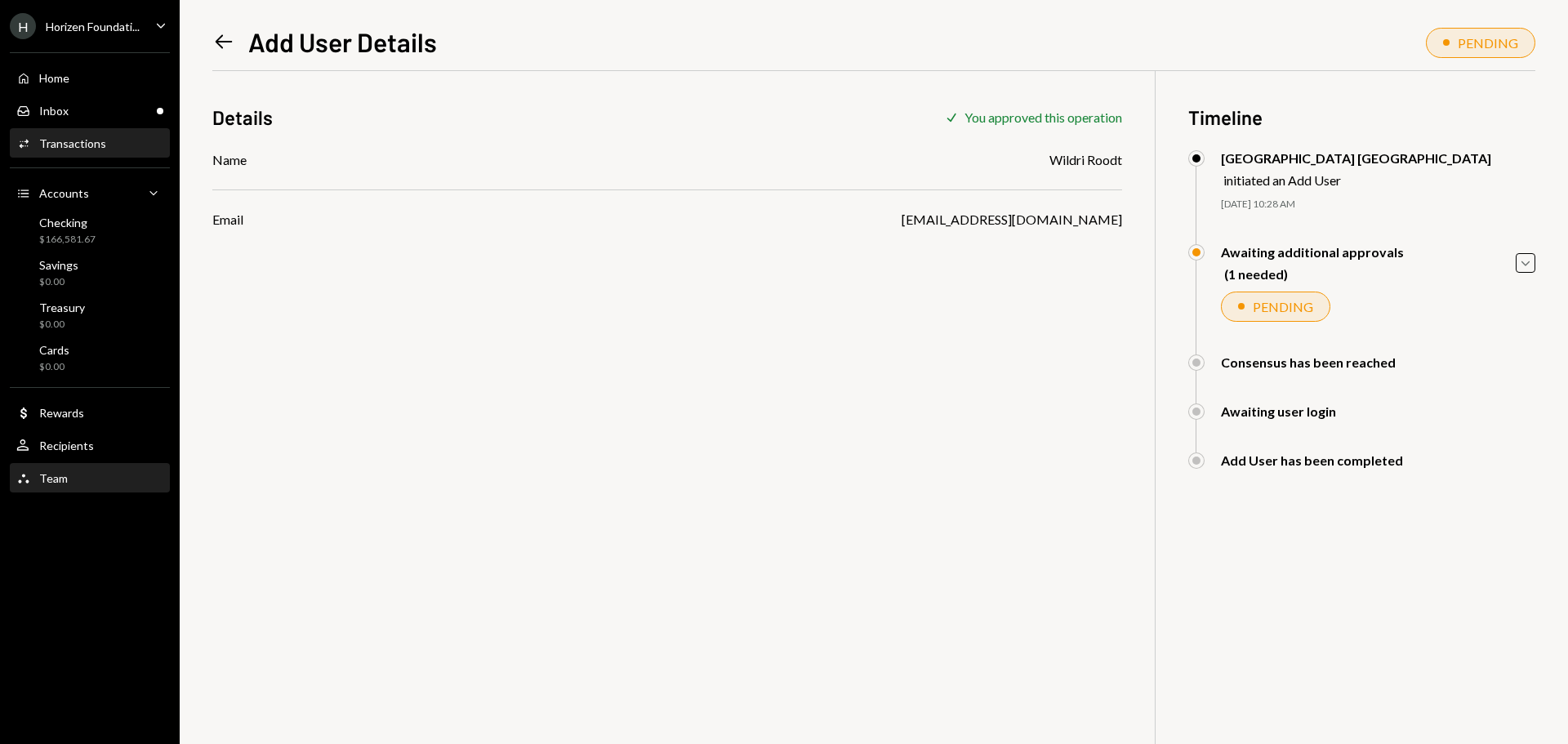
click at [77, 483] on div "Team Team" at bounding box center [90, 478] width 147 height 15
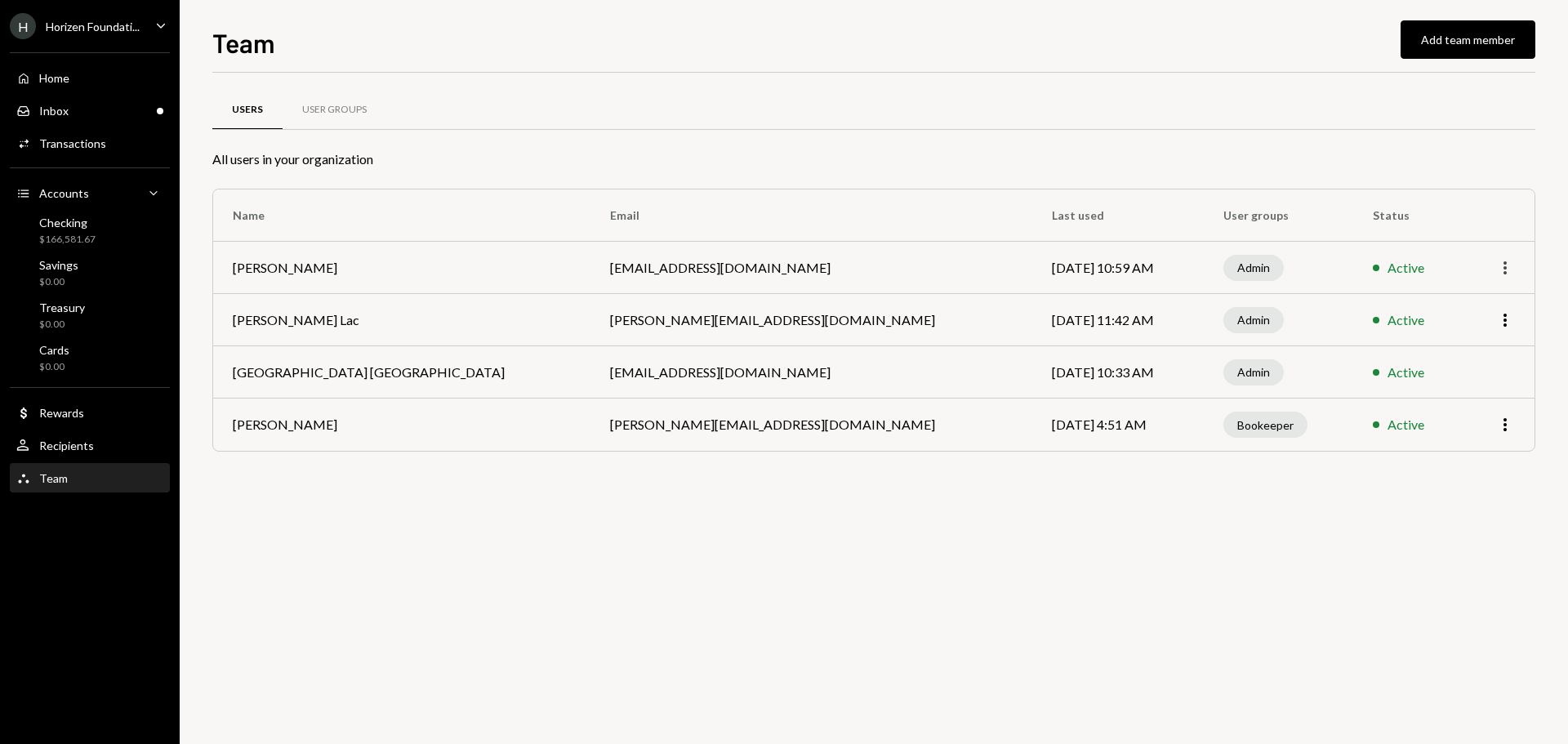
click at [1514, 268] on icon "More" at bounding box center [1505, 267] width 19 height 19
click at [1469, 337] on div "Remove" at bounding box center [1468, 331] width 82 height 28
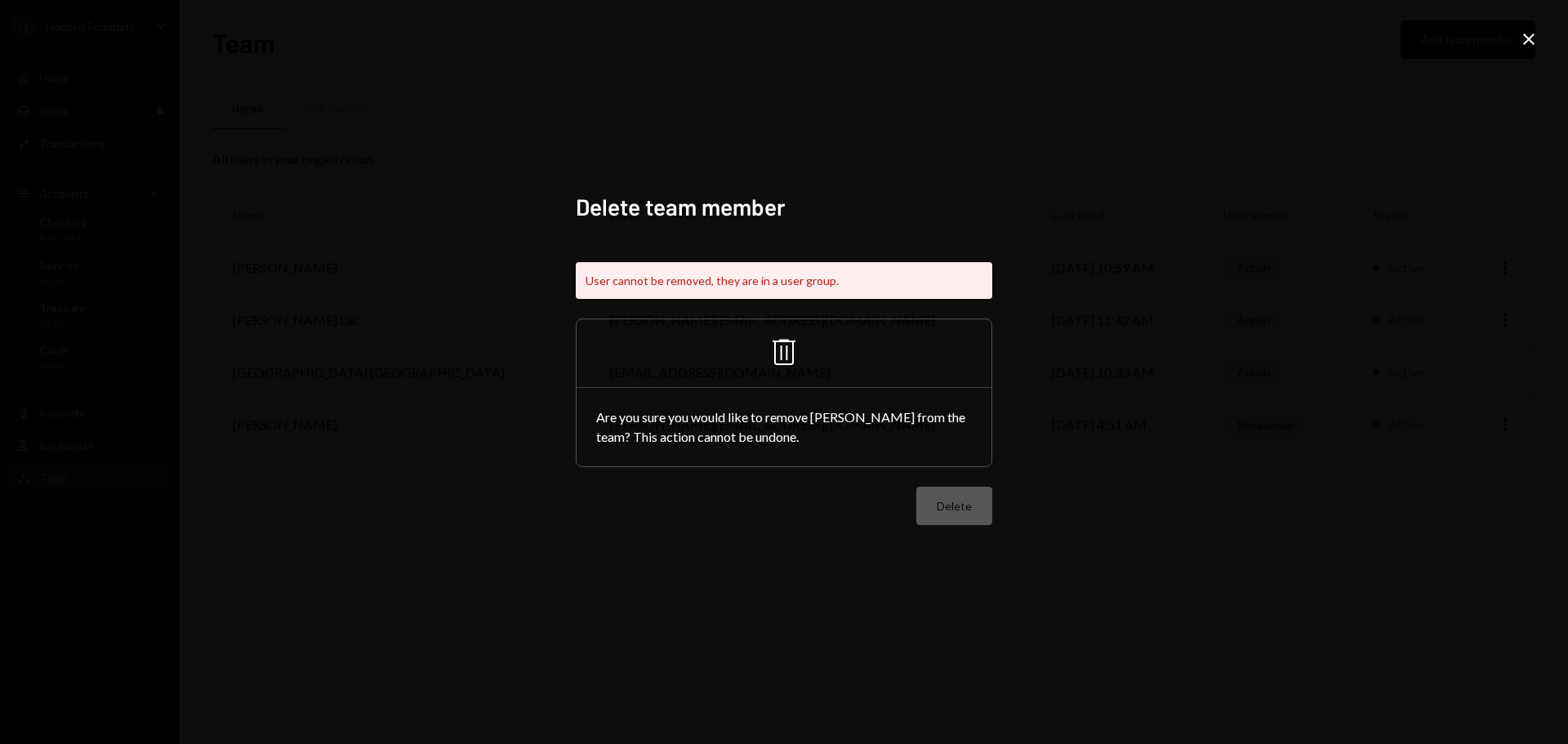
drag, startPoint x: 1530, startPoint y: 42, endPoint x: 1206, endPoint y: 150, distance: 341.5
click at [1530, 42] on icon "Close" at bounding box center [1528, 38] width 19 height 19
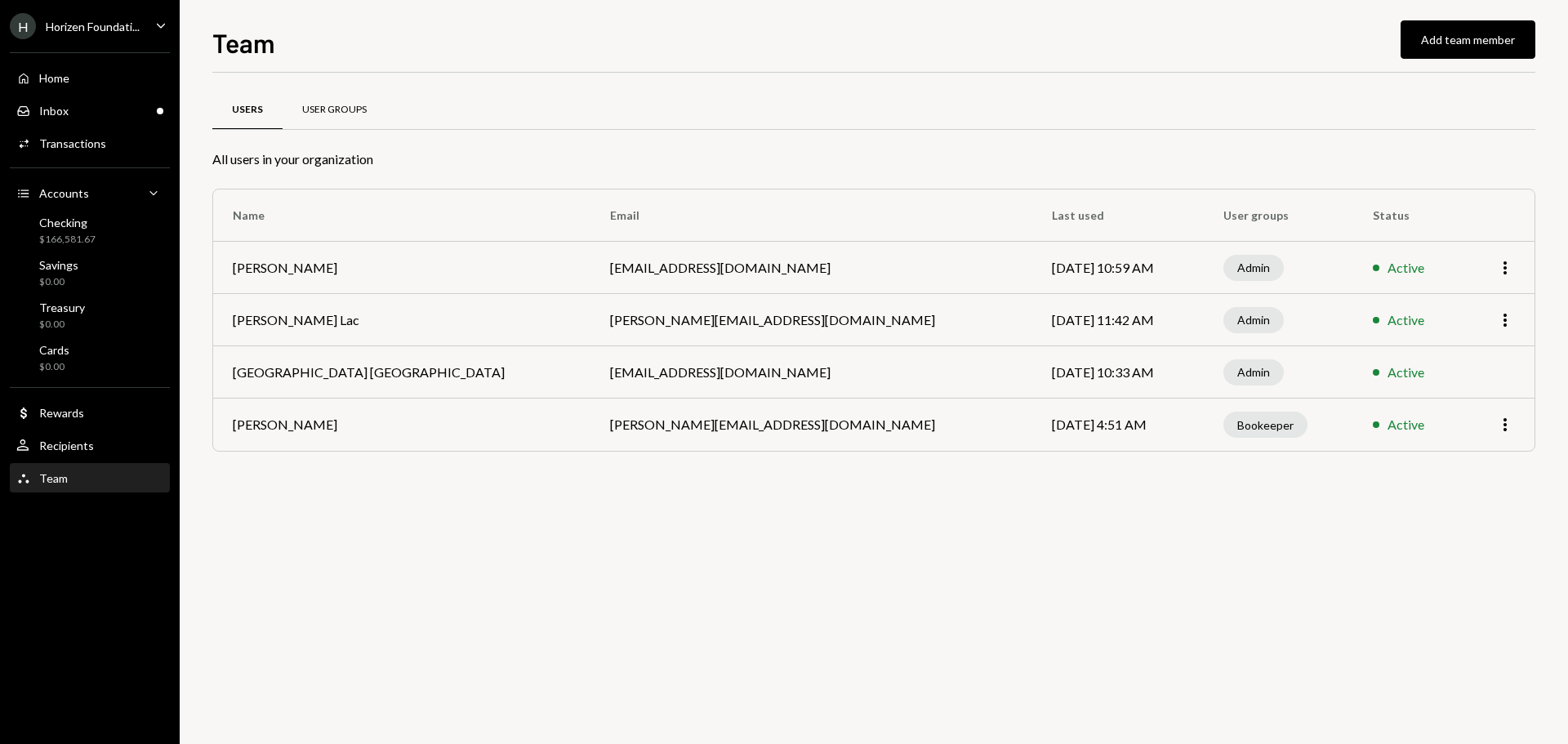
click at [353, 103] on div "User Groups" at bounding box center [334, 109] width 64 height 14
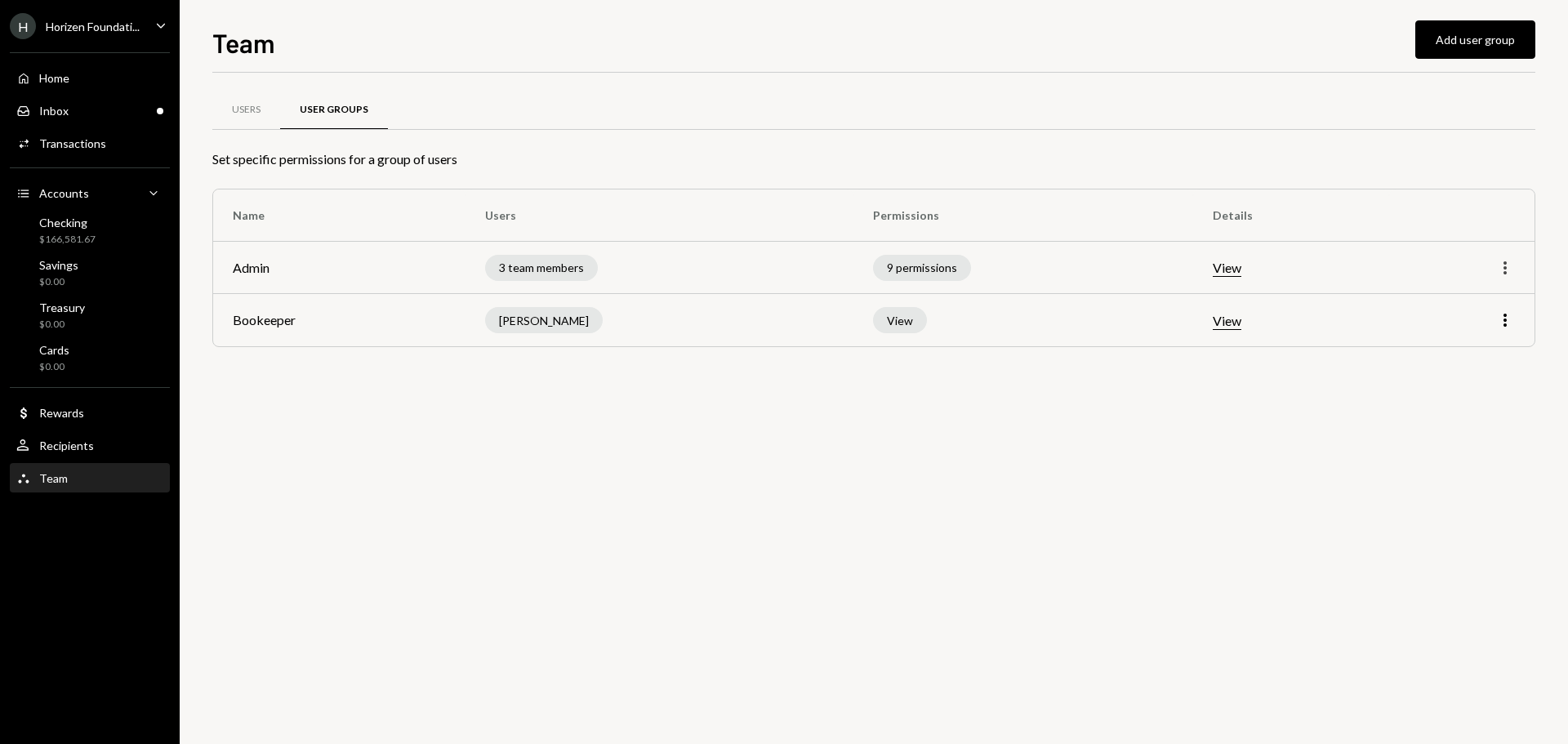
click at [1510, 269] on icon "More" at bounding box center [1505, 267] width 19 height 19
click at [1429, 300] on div "Edit" at bounding box center [1468, 302] width 82 height 28
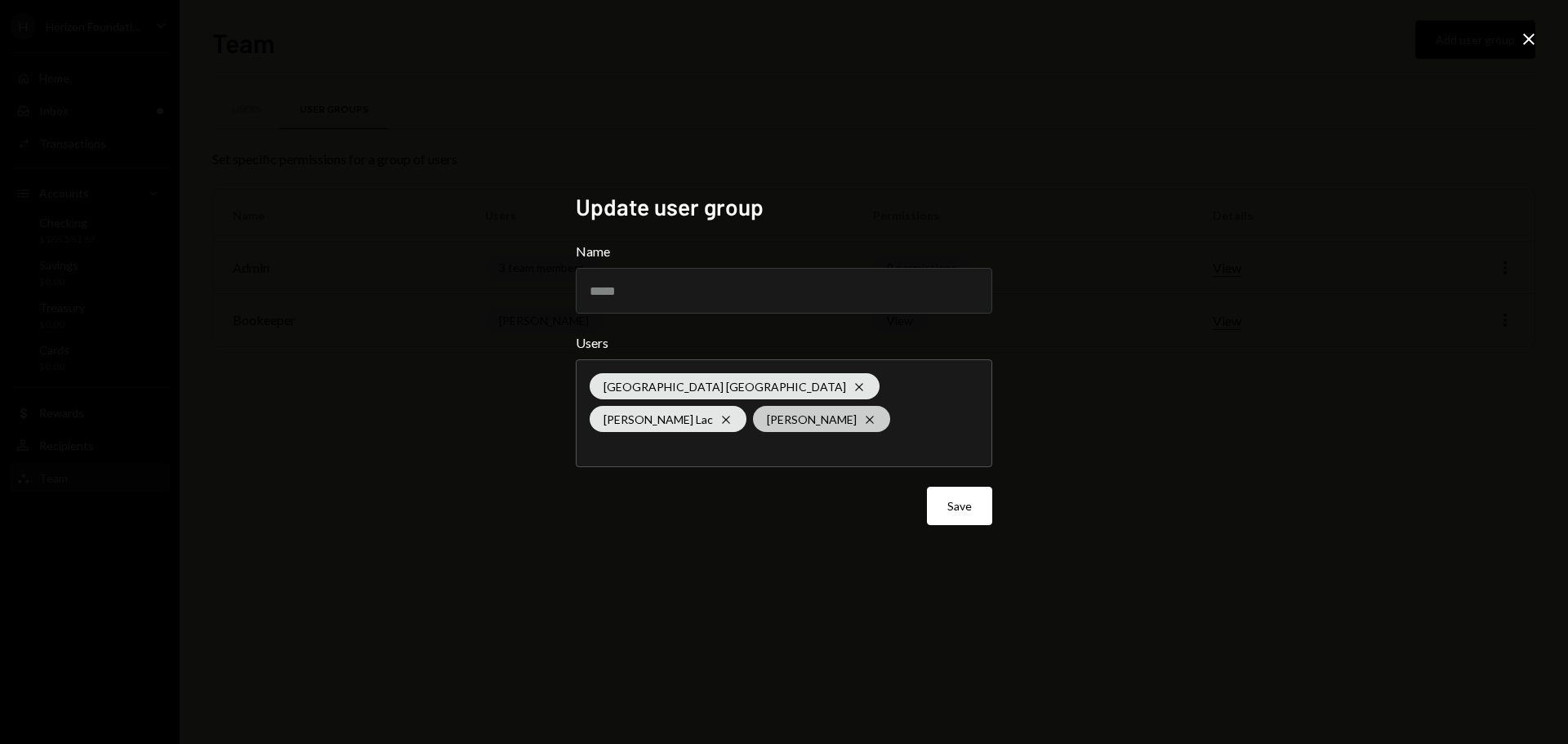
click at [863, 418] on icon "Cross" at bounding box center [870, 420] width 13 height 13
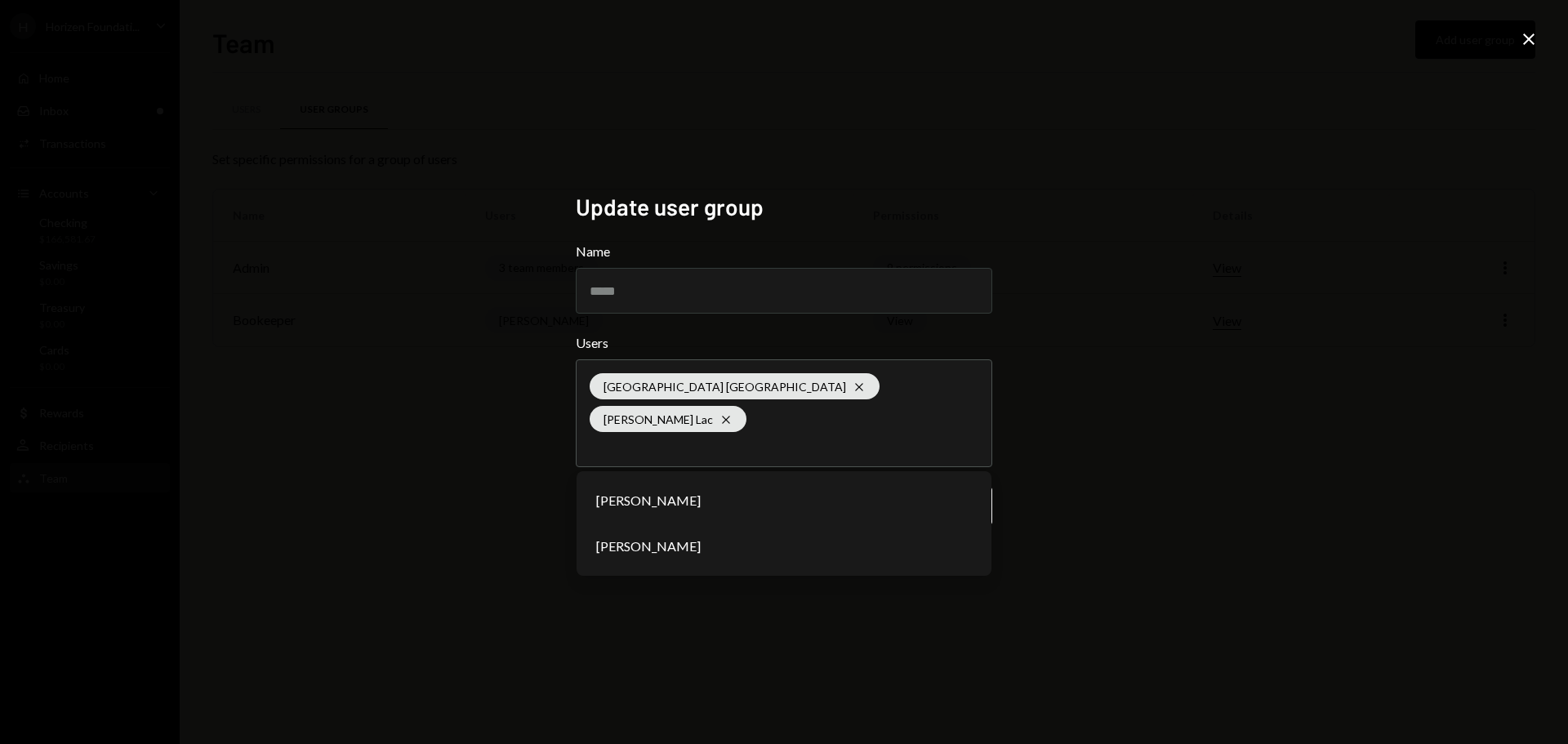
click at [490, 488] on div "Update user group Name ***** Users Savannah Netherlands Cross Harrison Lac Cros…" at bounding box center [784, 372] width 1568 height 744
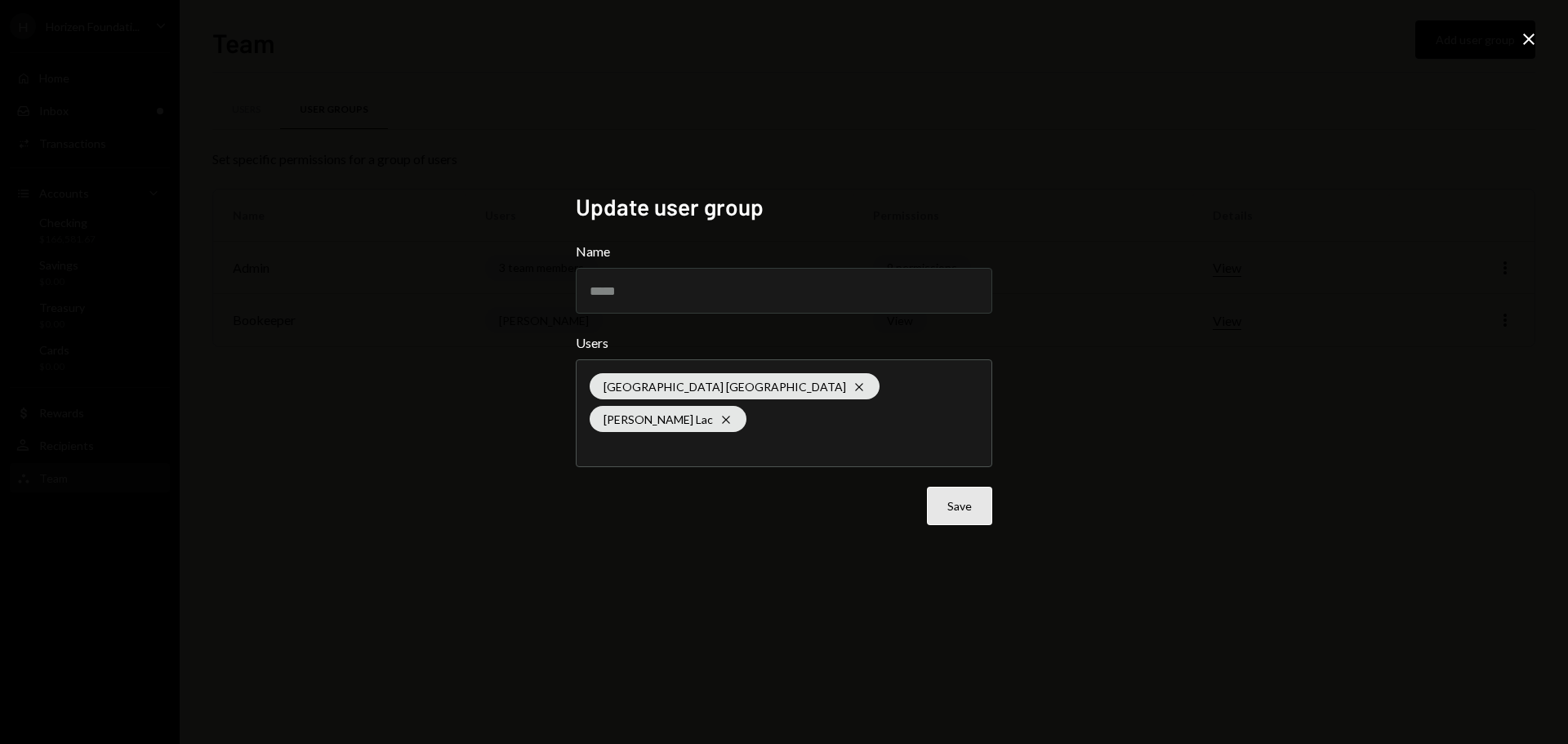
click at [962, 490] on button "Save" at bounding box center [960, 506] width 65 height 38
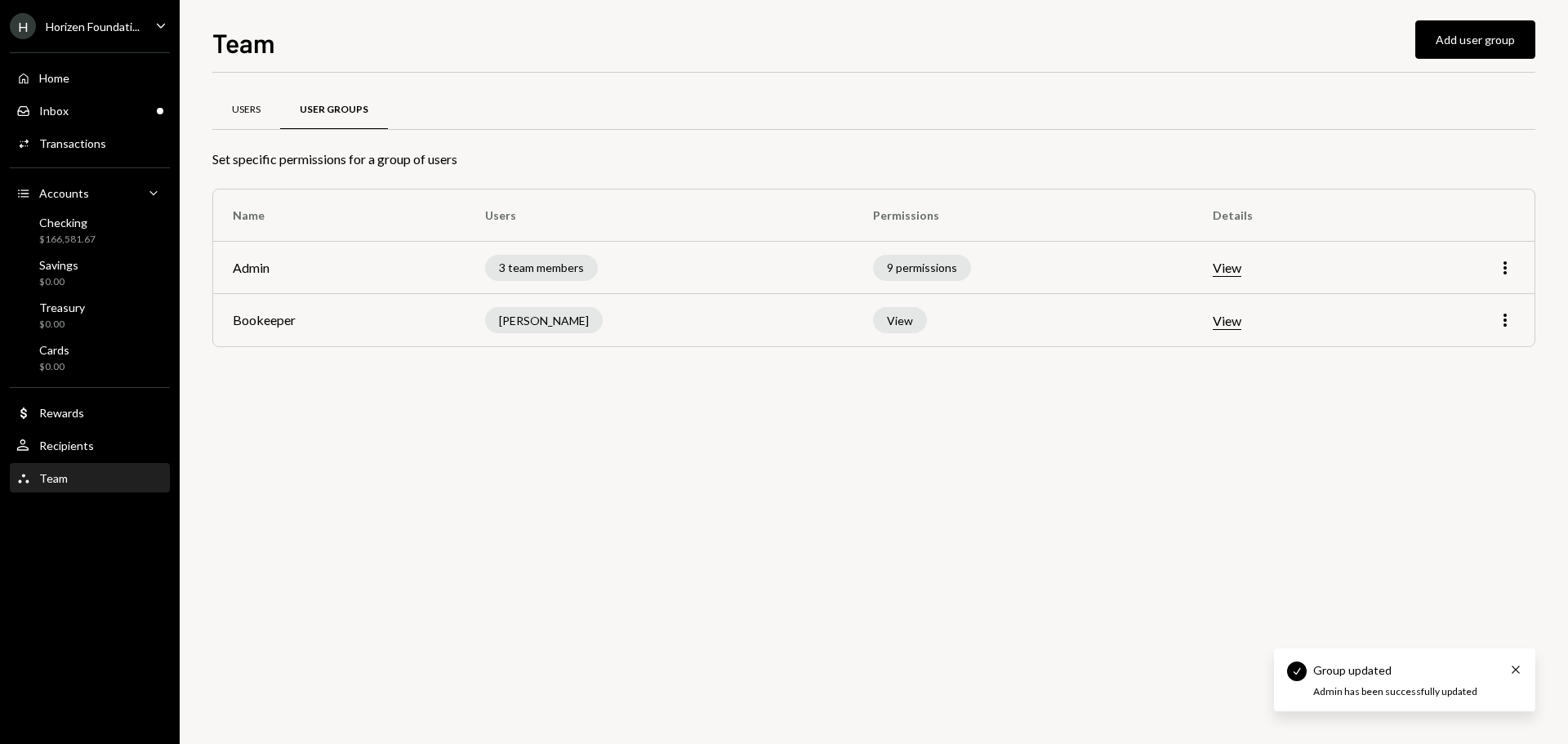
click at [238, 103] on div "Users" at bounding box center [246, 109] width 28 height 14
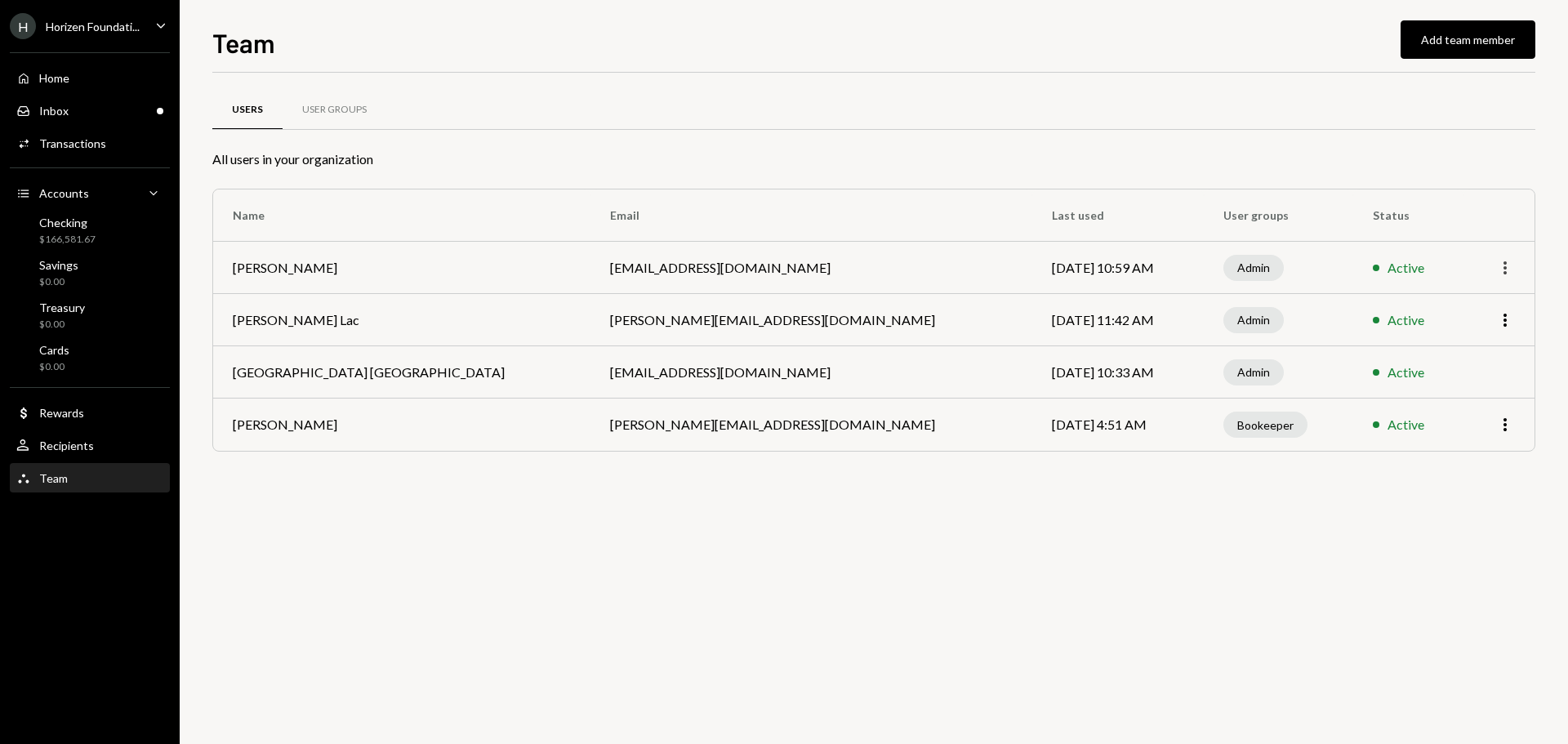
click at [1499, 266] on icon "More" at bounding box center [1505, 267] width 19 height 19
click at [1481, 326] on div "Remove" at bounding box center [1468, 331] width 82 height 28
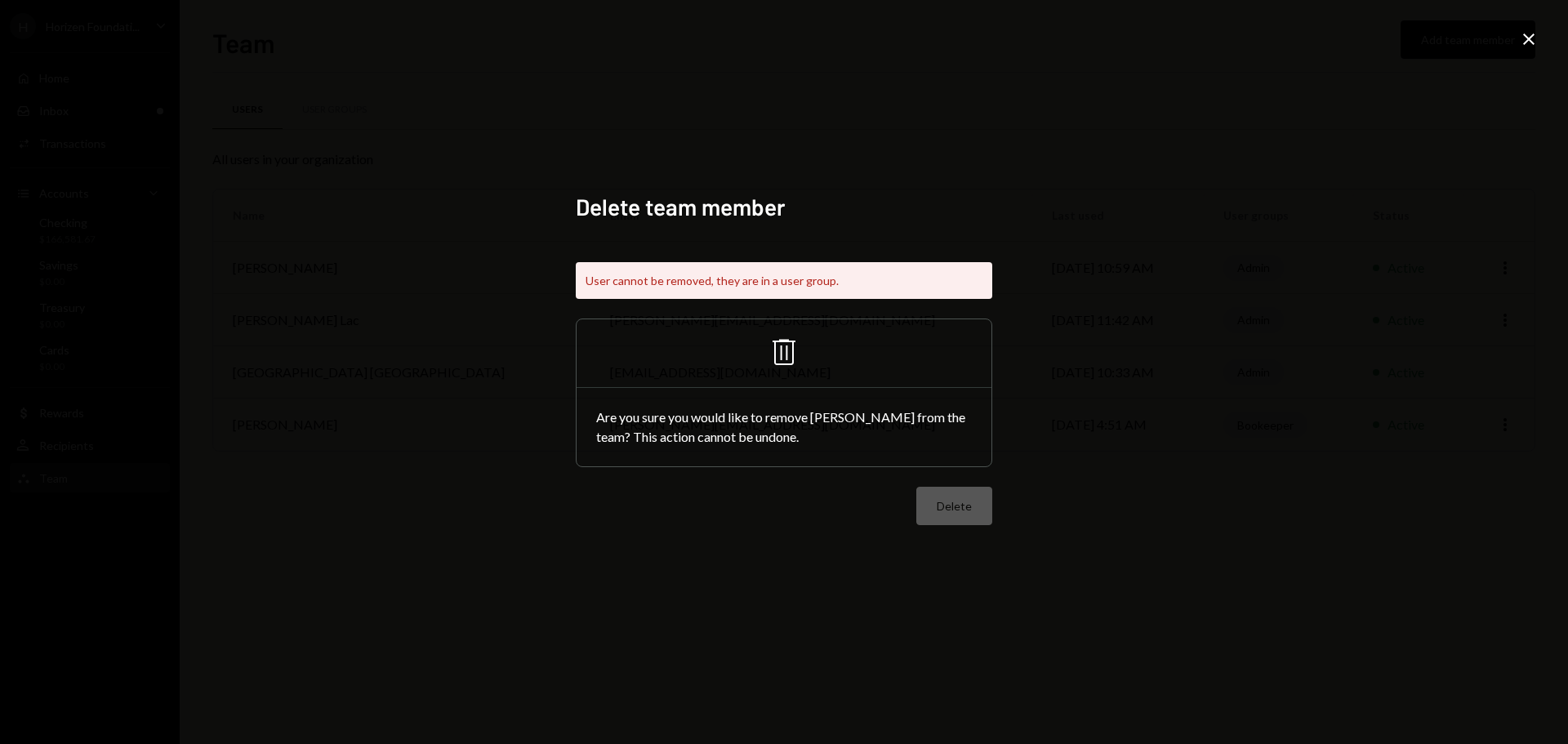
drag, startPoint x: 1144, startPoint y: 501, endPoint x: 1161, endPoint y: 471, distance: 34.5
click at [1145, 498] on div "Delete team member User cannot be removed, they are in a user group. Trash Are …" at bounding box center [784, 372] width 1568 height 744
click at [1525, 44] on icon at bounding box center [1529, 39] width 12 height 12
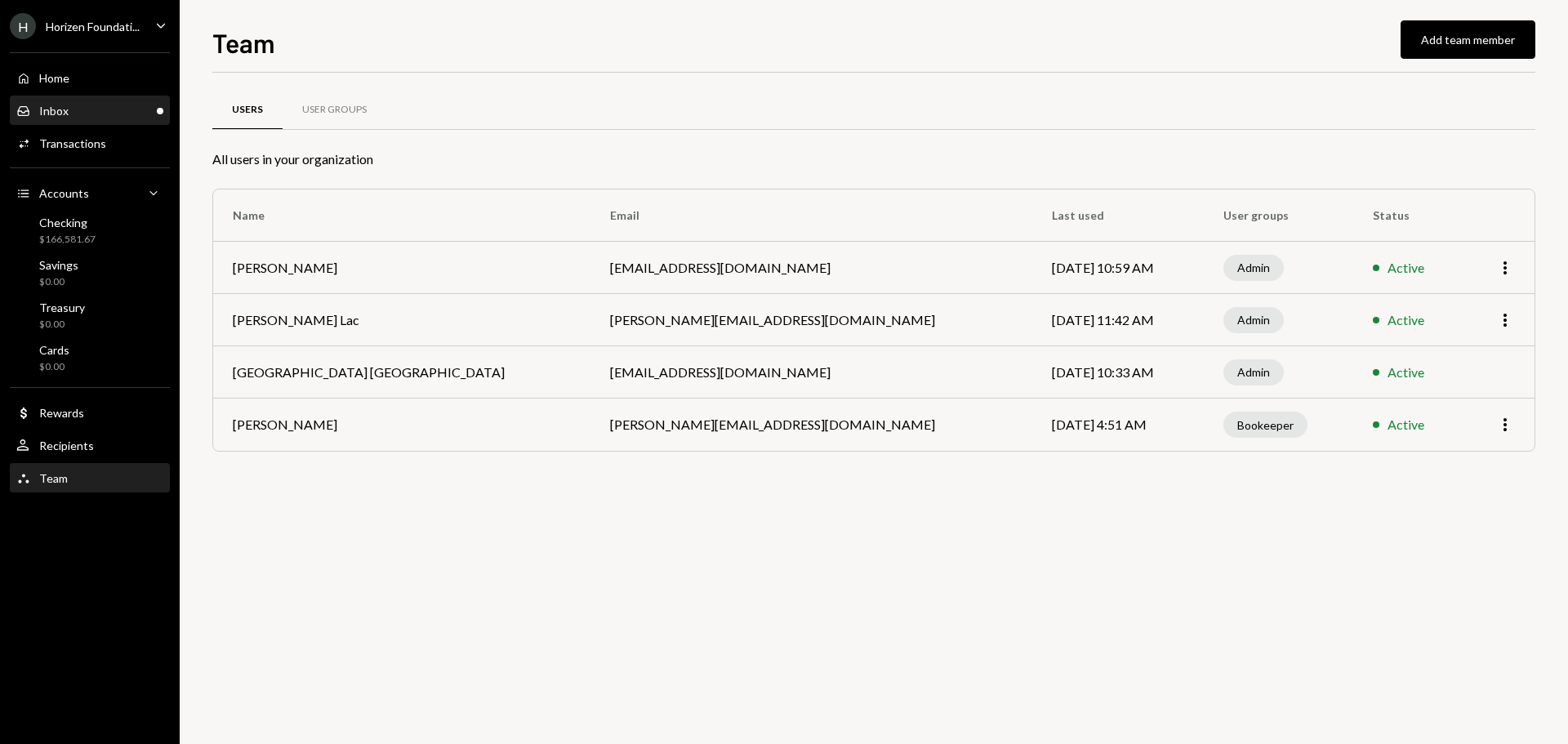
click at [99, 104] on div "Inbox Inbox" at bounding box center [90, 111] width 147 height 15
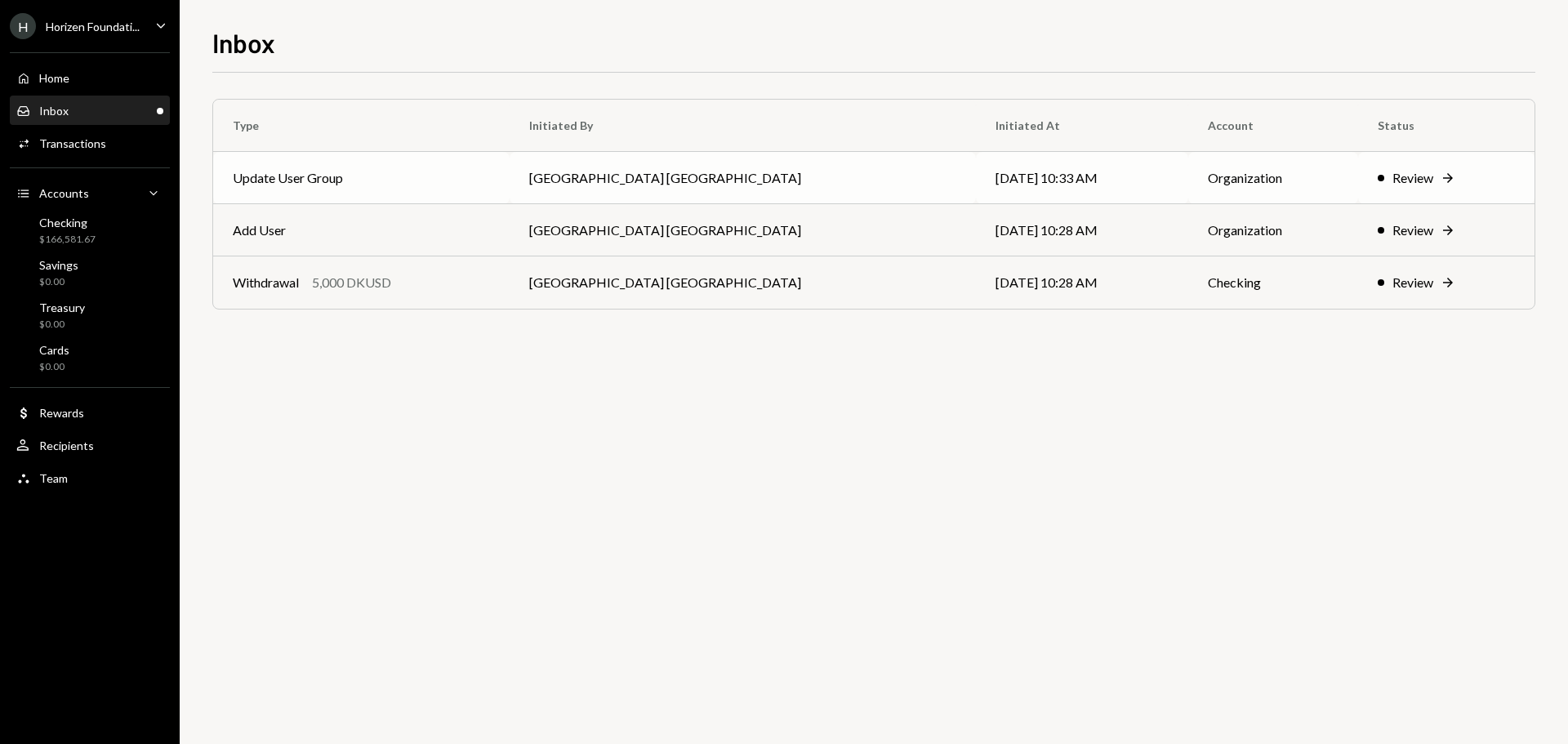
click at [333, 173] on td "Update User Group" at bounding box center [361, 178] width 297 height 53
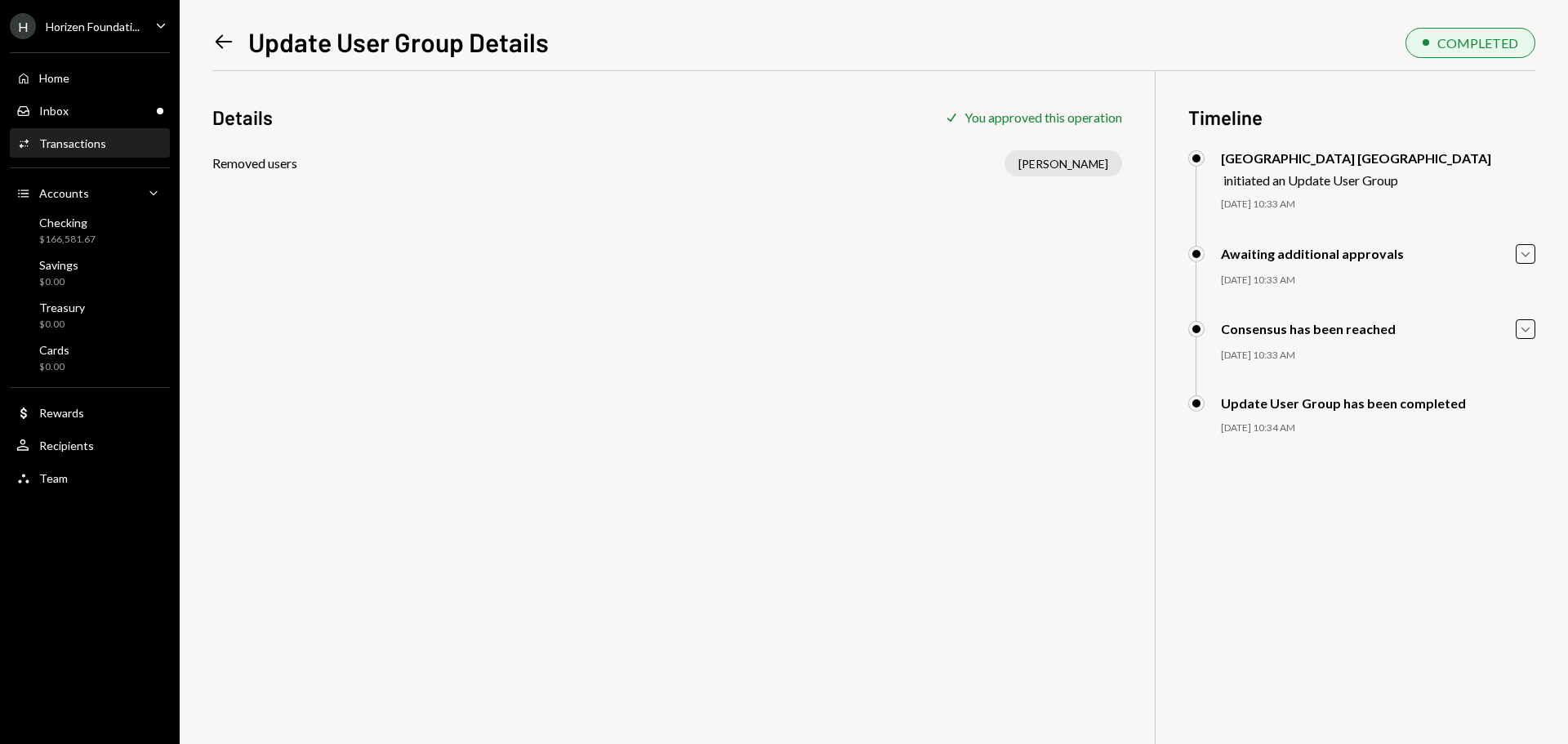
click at [1536, 253] on div "Left Arrow Update User Group Details COMPLETED Details Check You approved this …" at bounding box center [874, 372] width 1388 height 744
click at [1530, 253] on icon "Caret Down" at bounding box center [1525, 254] width 18 height 18
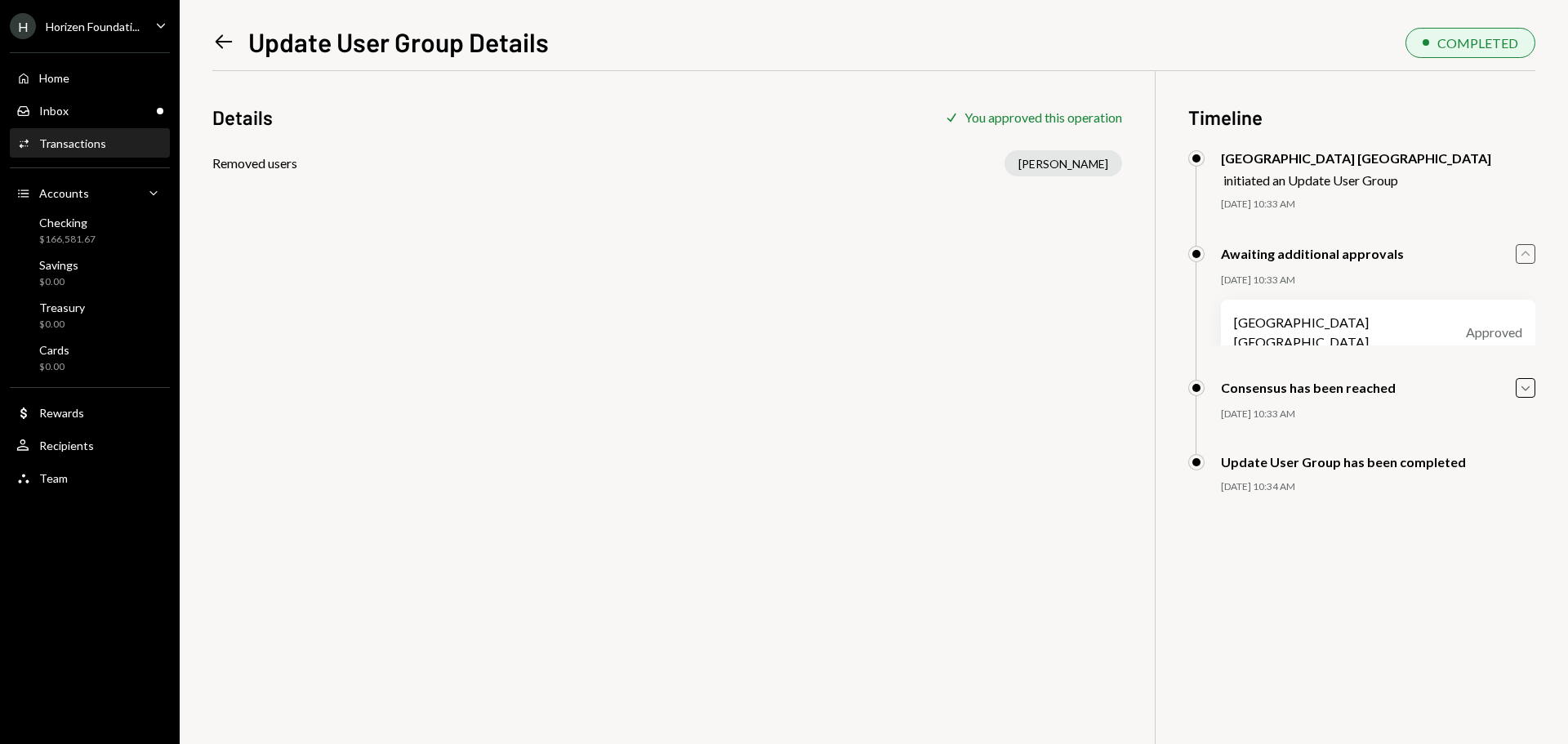
click at [1530, 253] on icon "Caret Up" at bounding box center [1525, 254] width 18 height 18
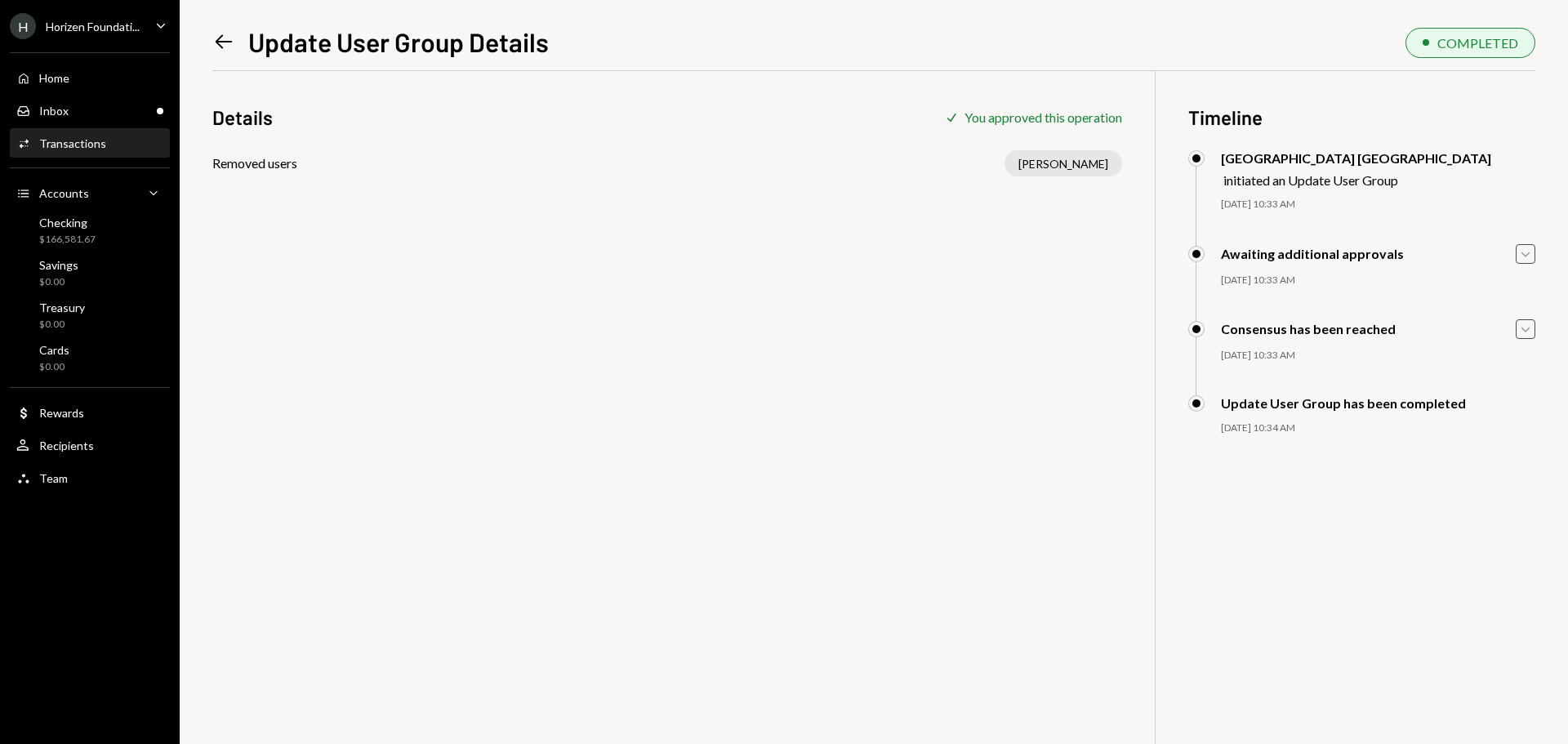
click at [1520, 332] on icon "Caret Down" at bounding box center [1525, 329] width 18 height 18
click at [1520, 332] on icon "Caret Up" at bounding box center [1525, 329] width 18 height 18
click at [108, 113] on div "Inbox Inbox" at bounding box center [90, 111] width 147 height 15
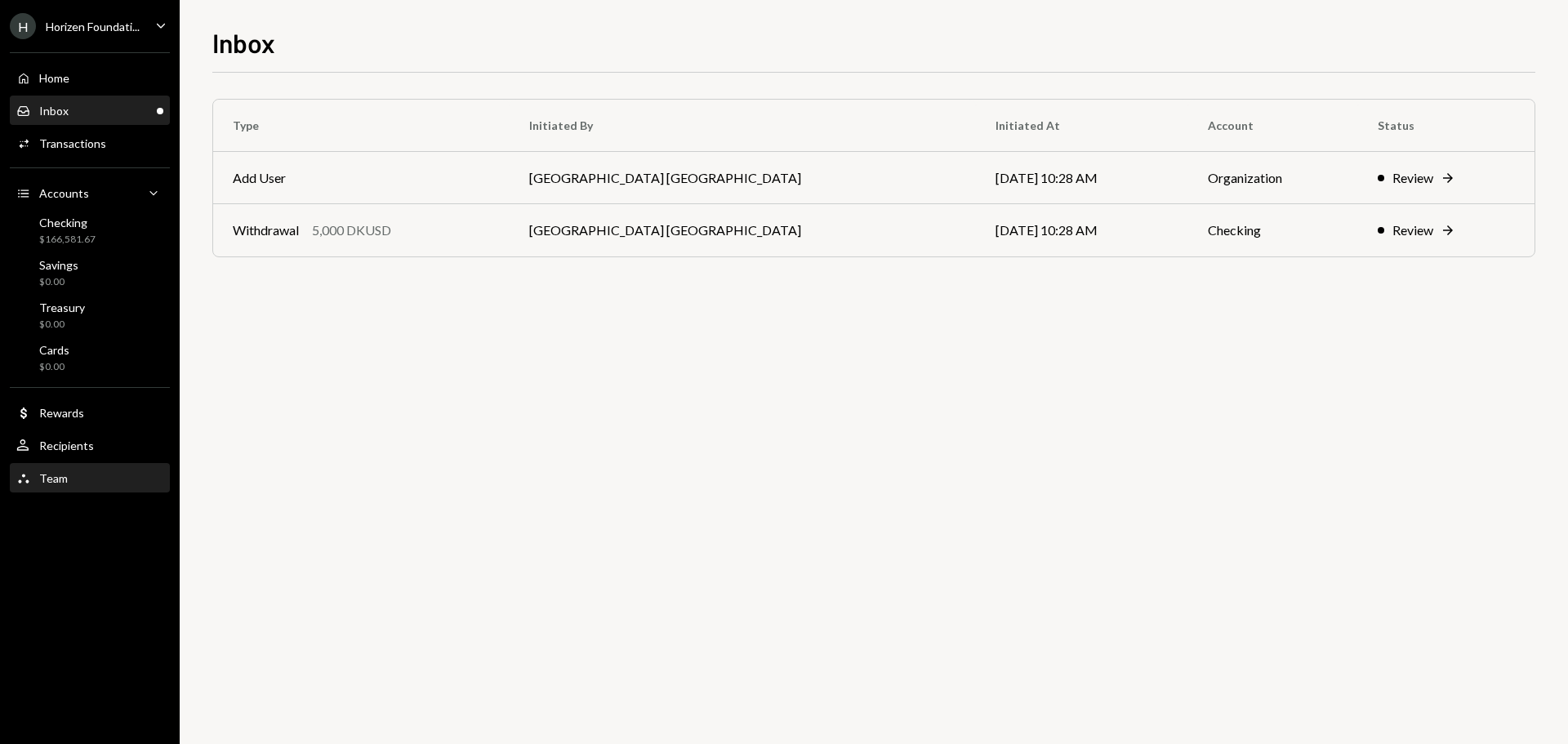
click at [80, 489] on div "Team Team" at bounding box center [90, 478] width 147 height 28
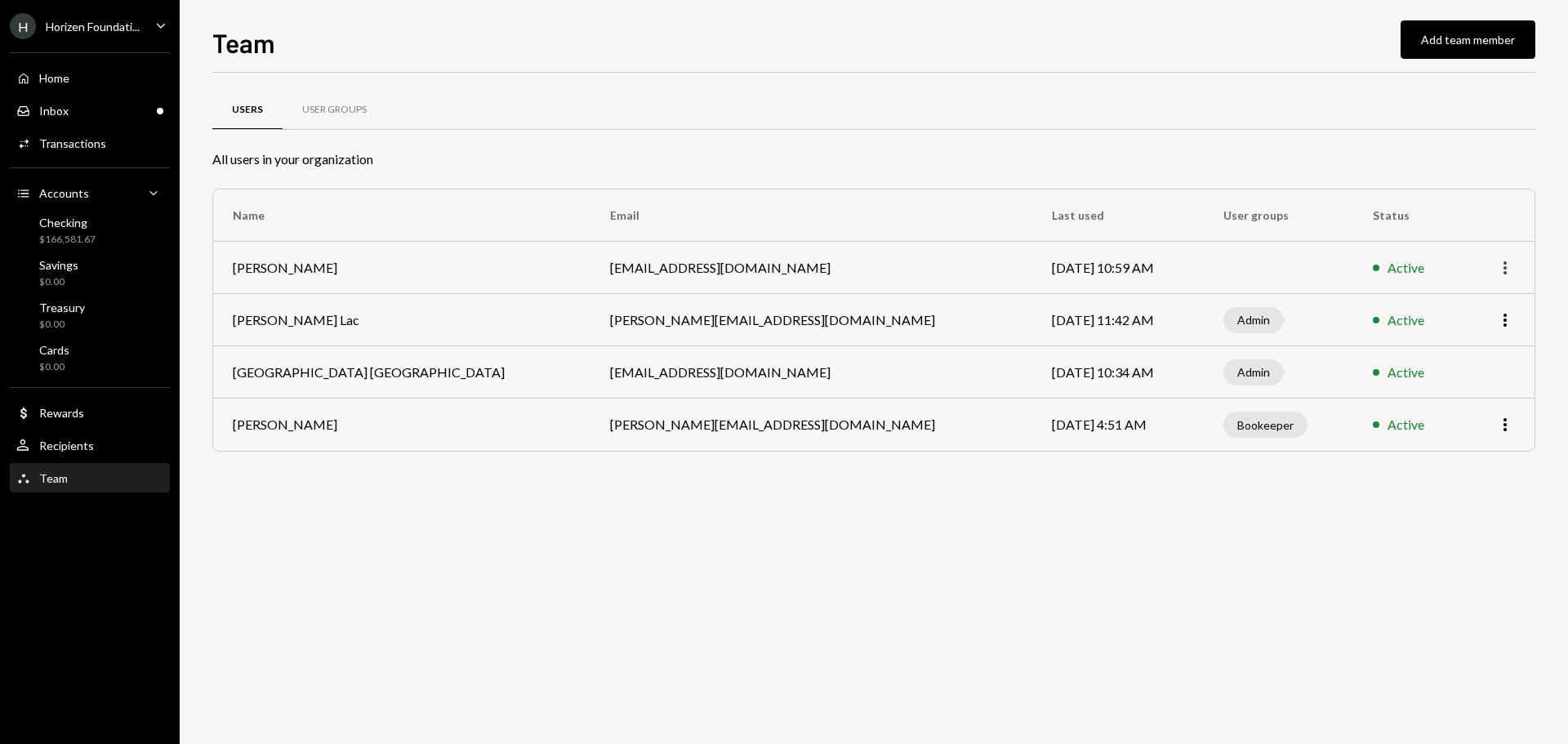
click at [1505, 273] on icon "button" at bounding box center [1505, 268] width 3 height 13
click at [1479, 322] on div "Remove" at bounding box center [1468, 331] width 82 height 28
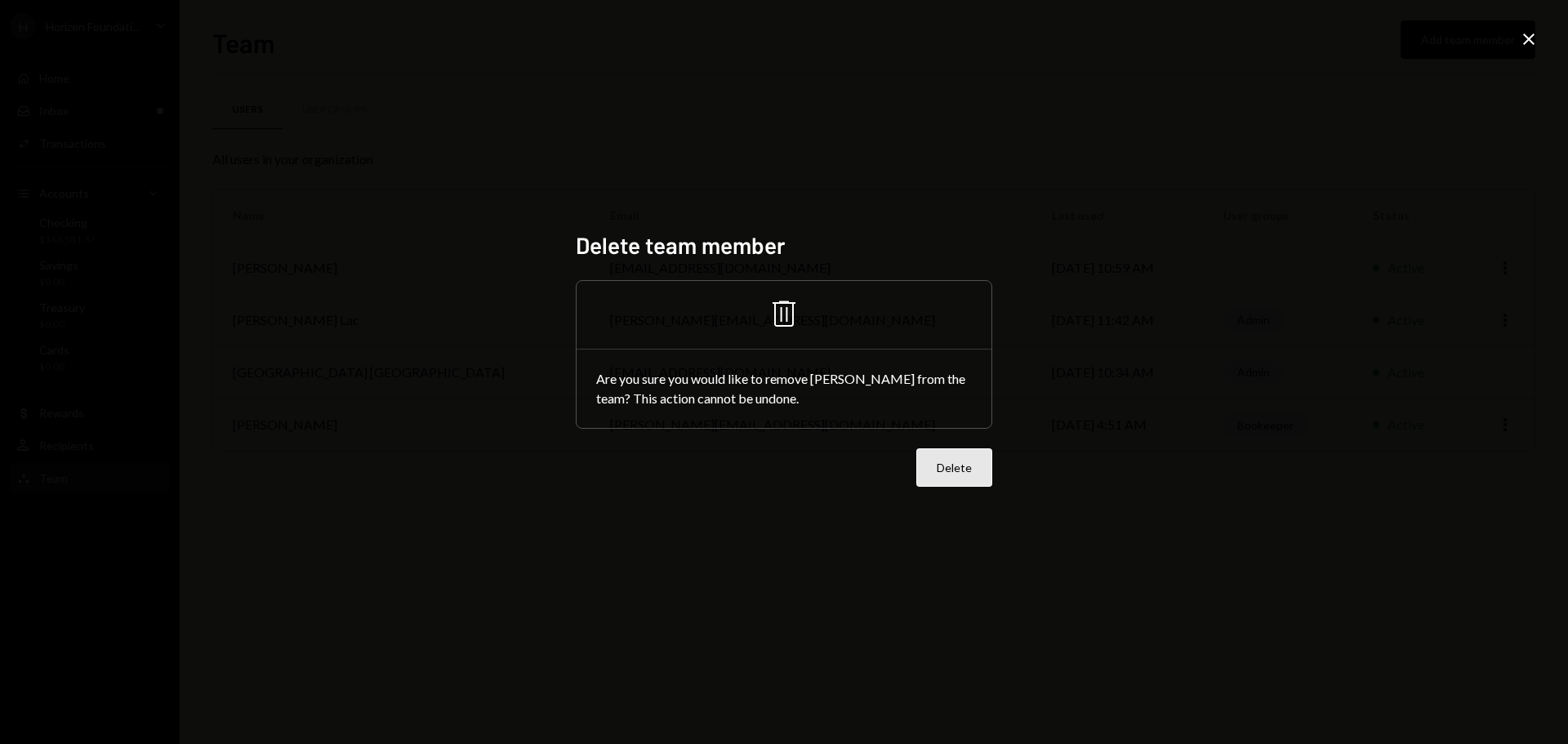
click at [961, 466] on button "Delete" at bounding box center [954, 468] width 76 height 38
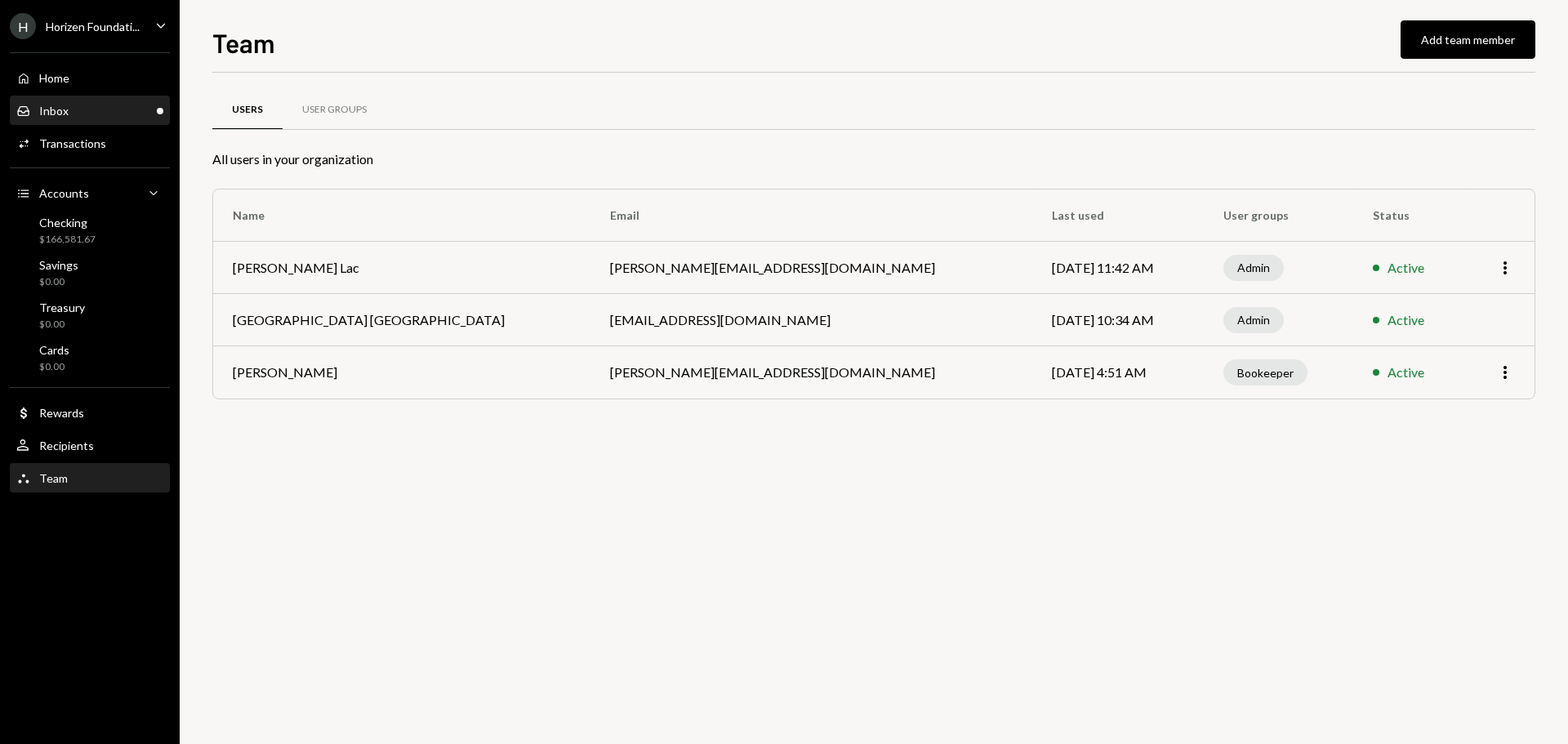
click at [127, 111] on div "Inbox Inbox" at bounding box center [90, 111] width 147 height 15
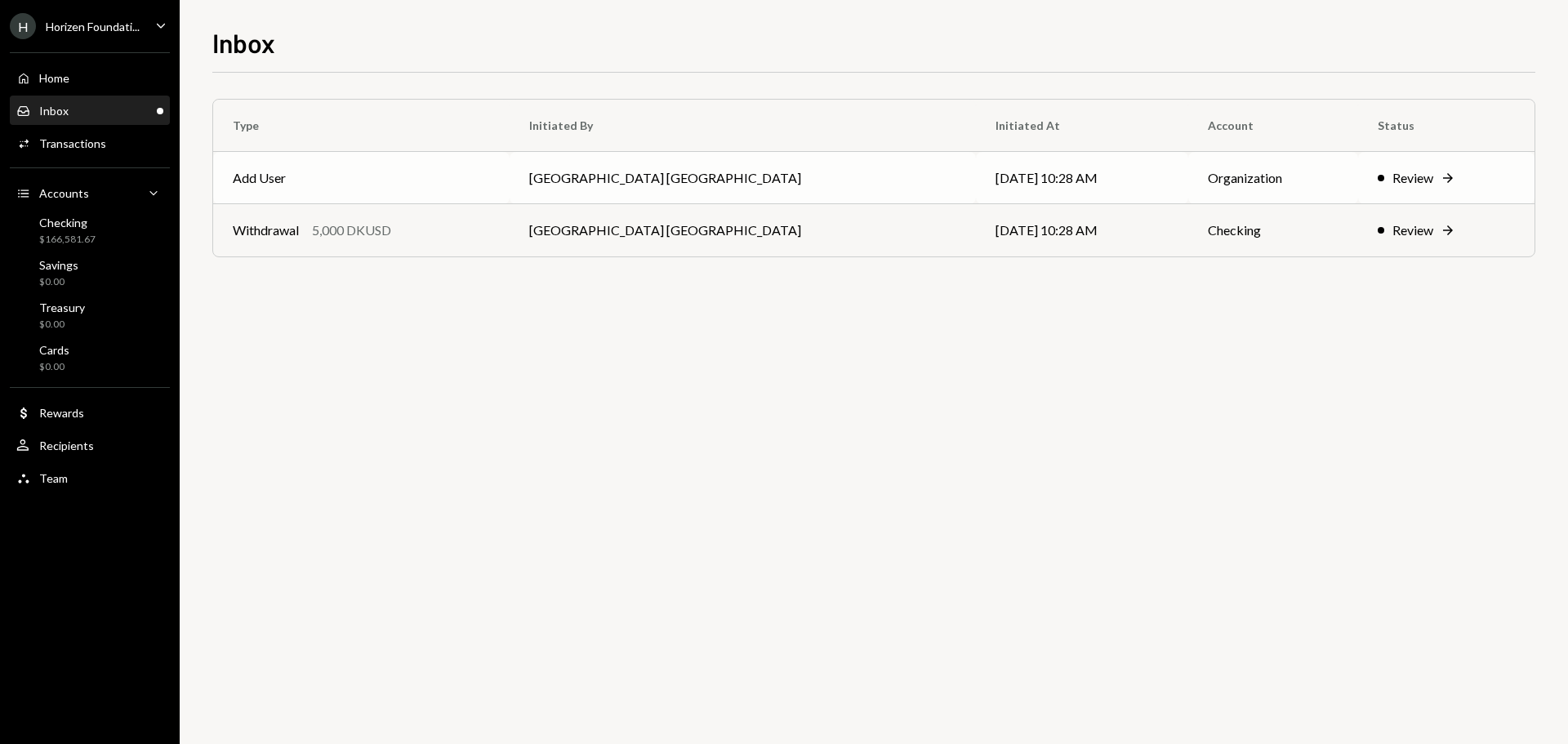
click at [510, 175] on td "Add User" at bounding box center [361, 178] width 297 height 53
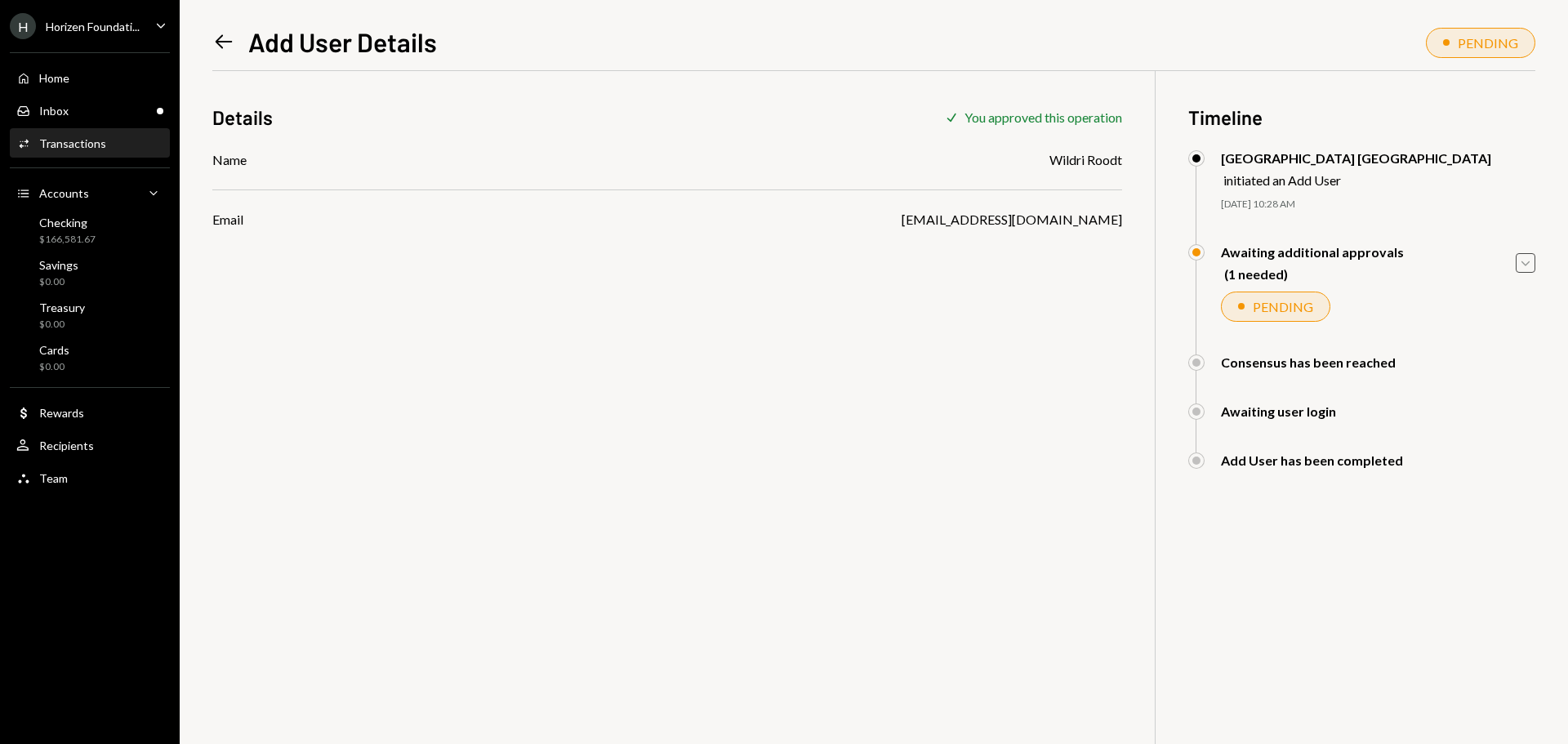
click at [1518, 256] on icon "Caret Down" at bounding box center [1525, 263] width 18 height 18
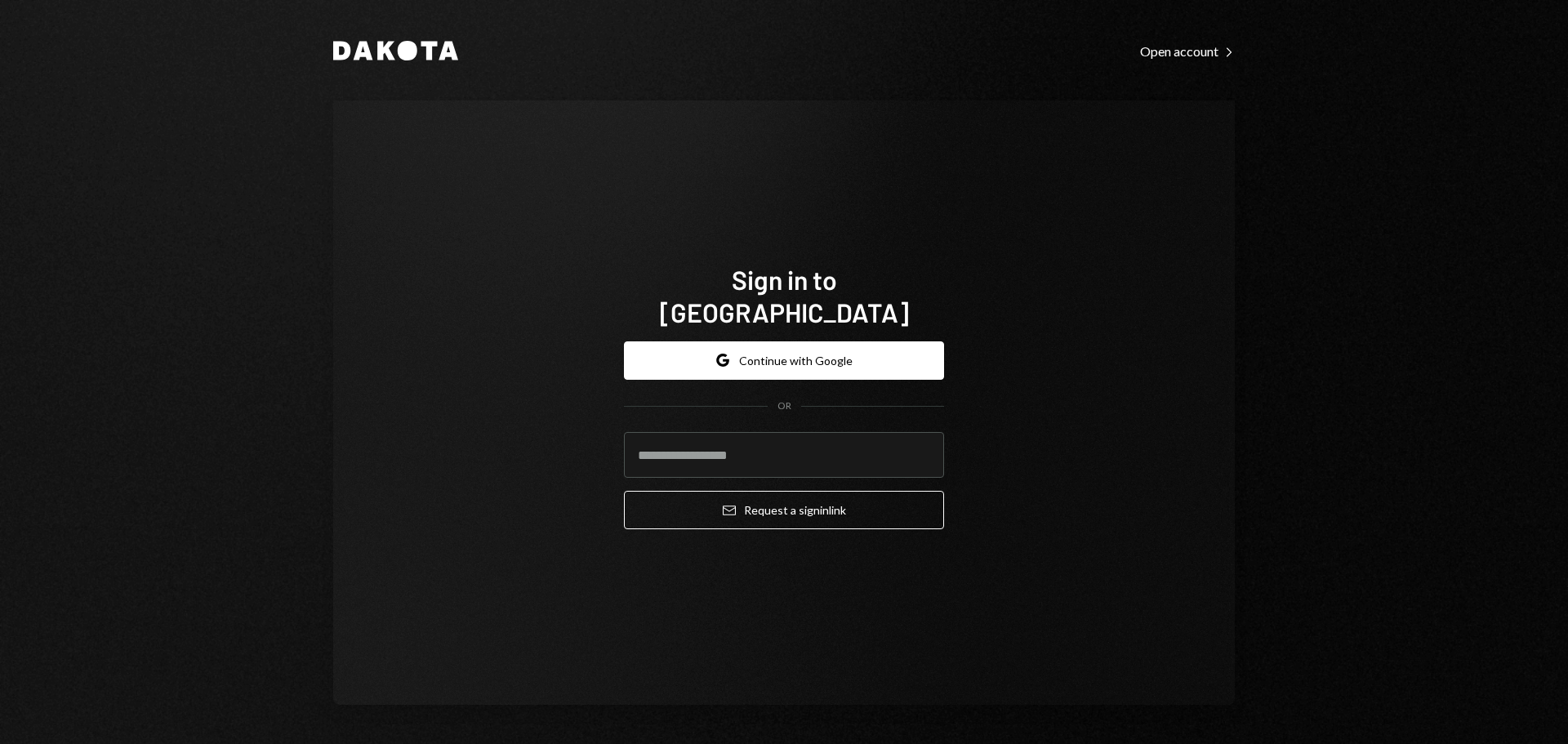
type input "**********"
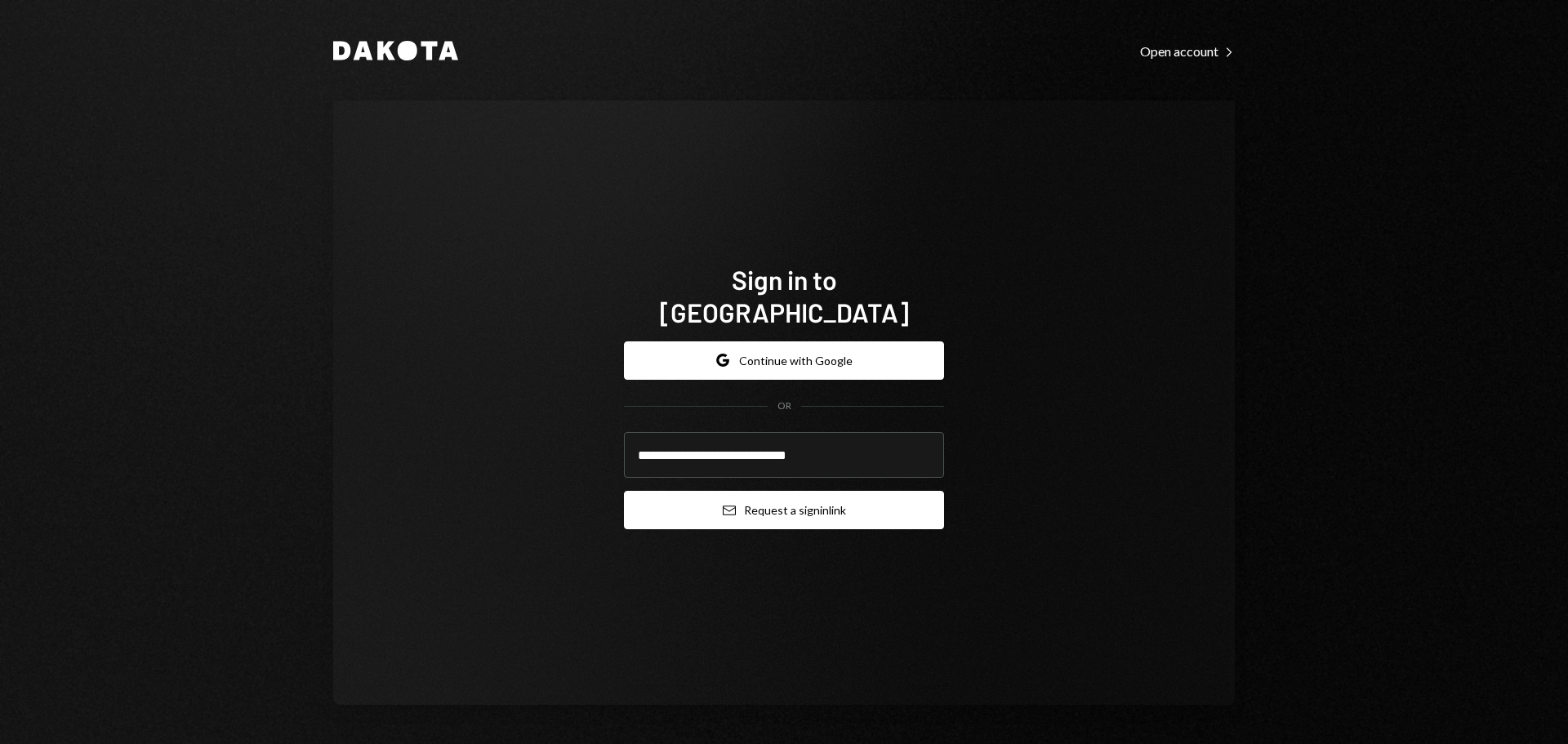
click at [748, 503] on button "Email Request a sign in link" at bounding box center [784, 510] width 320 height 38
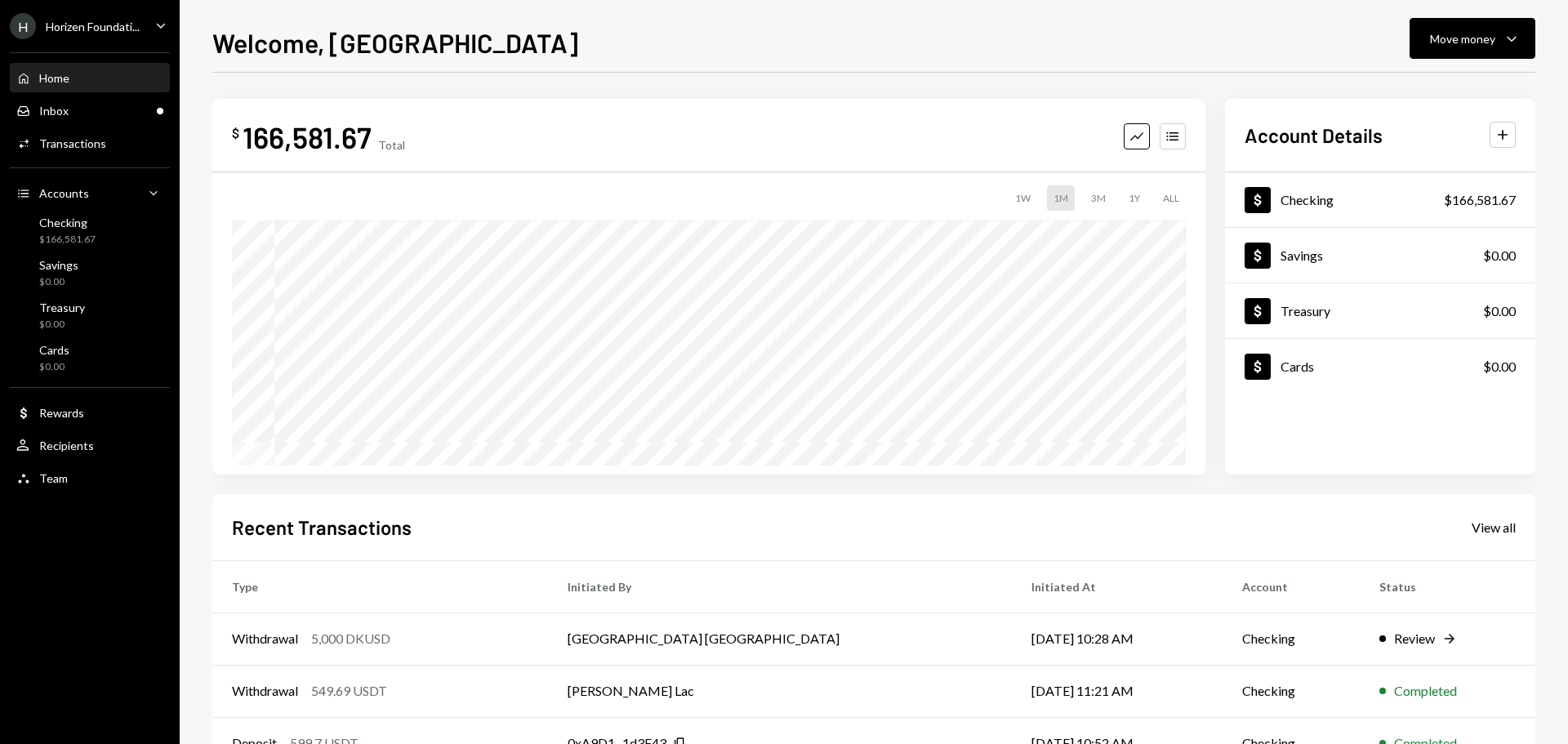
click at [88, 33] on div "Horizen Foundati..." at bounding box center [93, 26] width 94 height 14
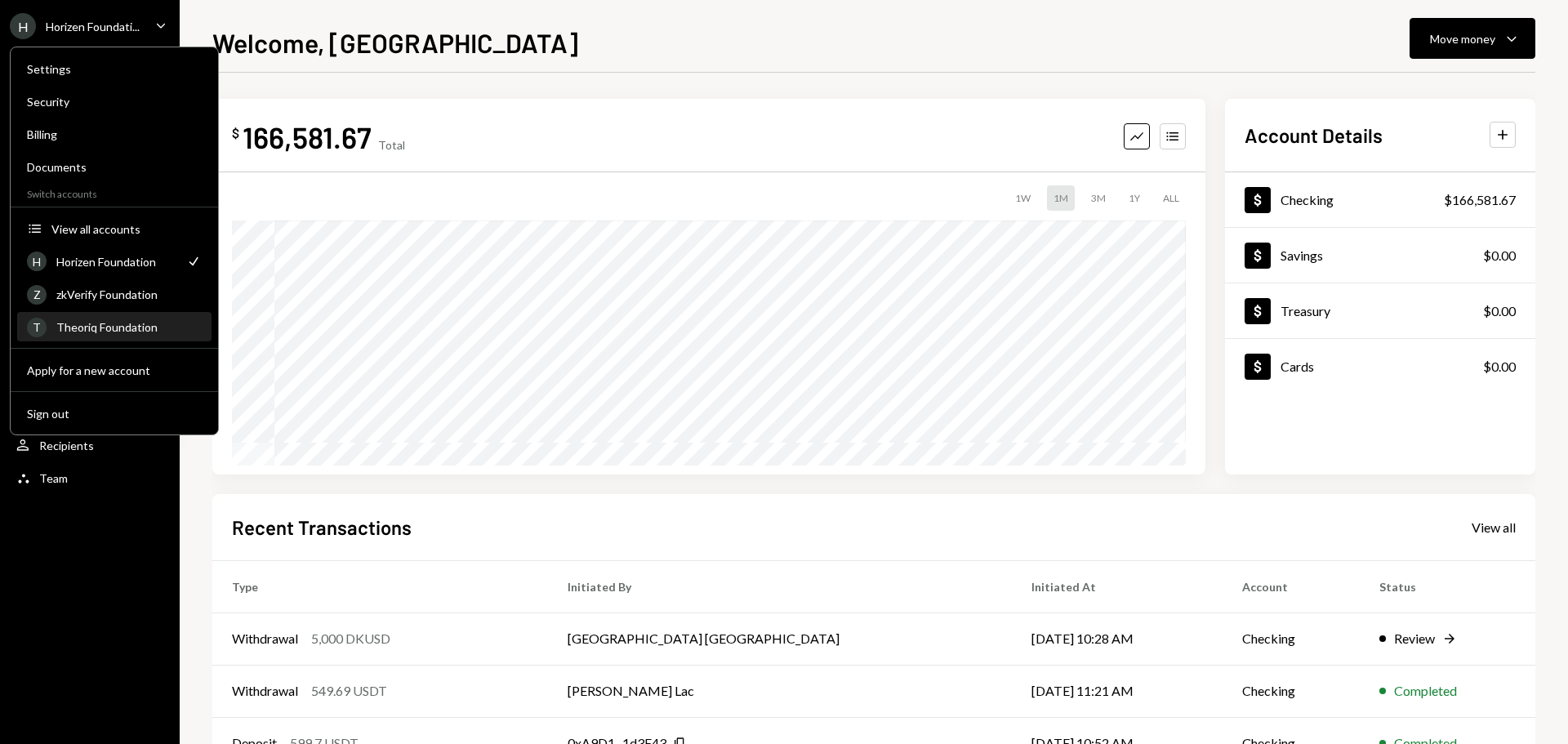
click at [90, 330] on div "Theoriq Foundation" at bounding box center [129, 326] width 145 height 14
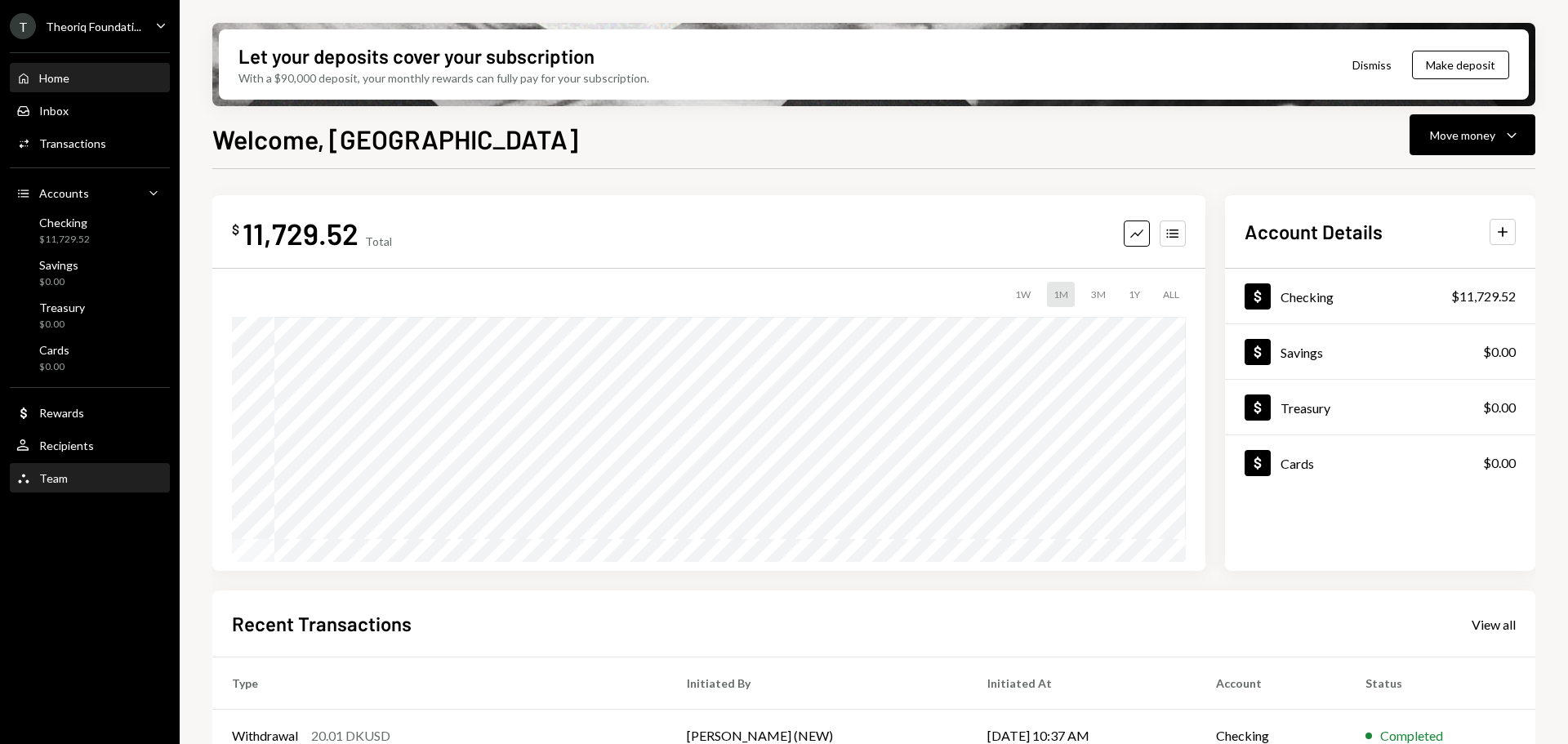
click at [69, 482] on div "Team Team" at bounding box center [90, 478] width 147 height 15
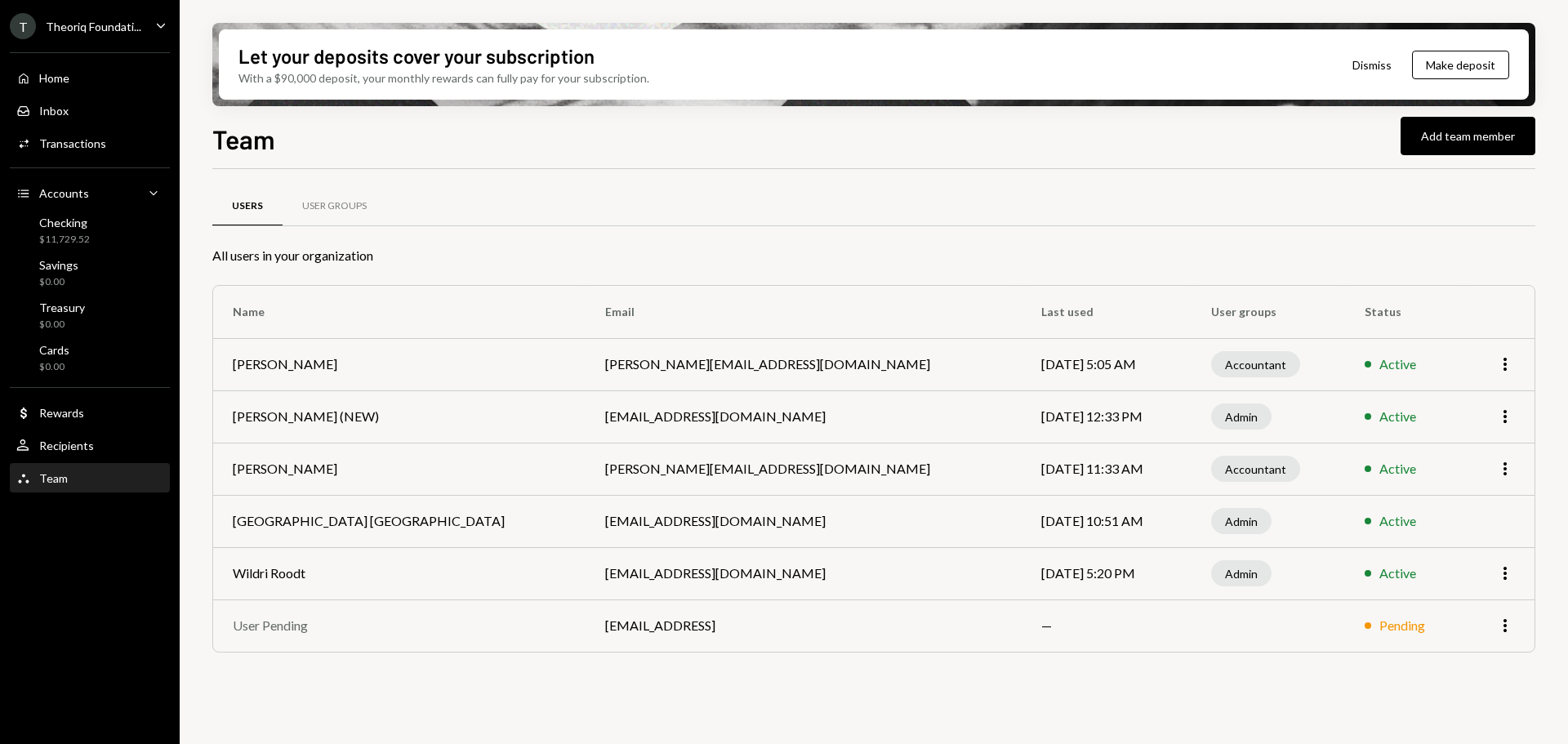
drag, startPoint x: 512, startPoint y: 577, endPoint x: 1077, endPoint y: 582, distance: 565.0
click at [1077, 582] on tr "Wildri Roodt [EMAIL_ADDRESS][DOMAIN_NAME] [DATE] 5:20 PM Admin Active More" at bounding box center [874, 573] width 1322 height 53
click at [1022, 574] on td "[DATE] 5:20 PM" at bounding box center [1106, 573] width 169 height 53
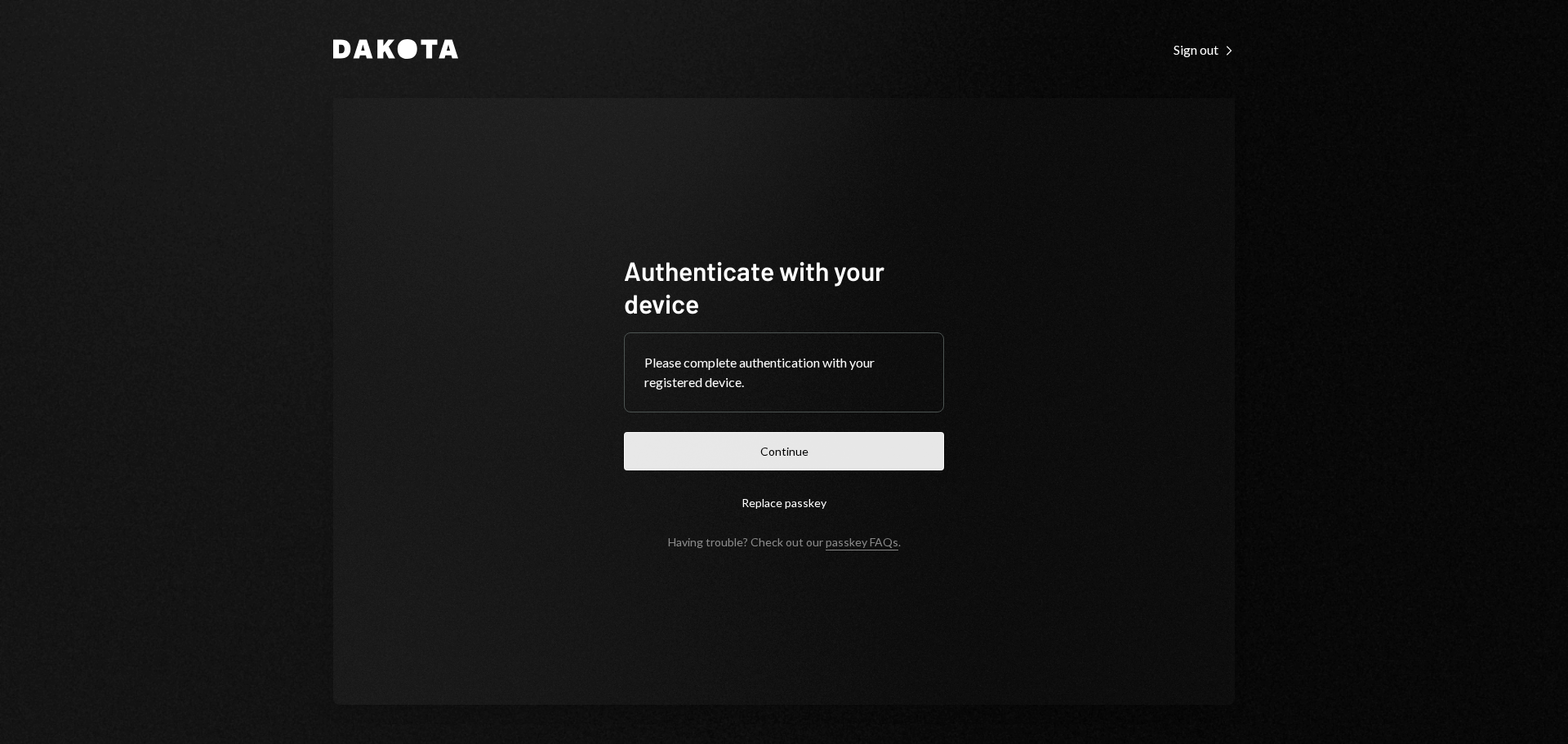
click at [871, 452] on button "Continue" at bounding box center [784, 451] width 320 height 38
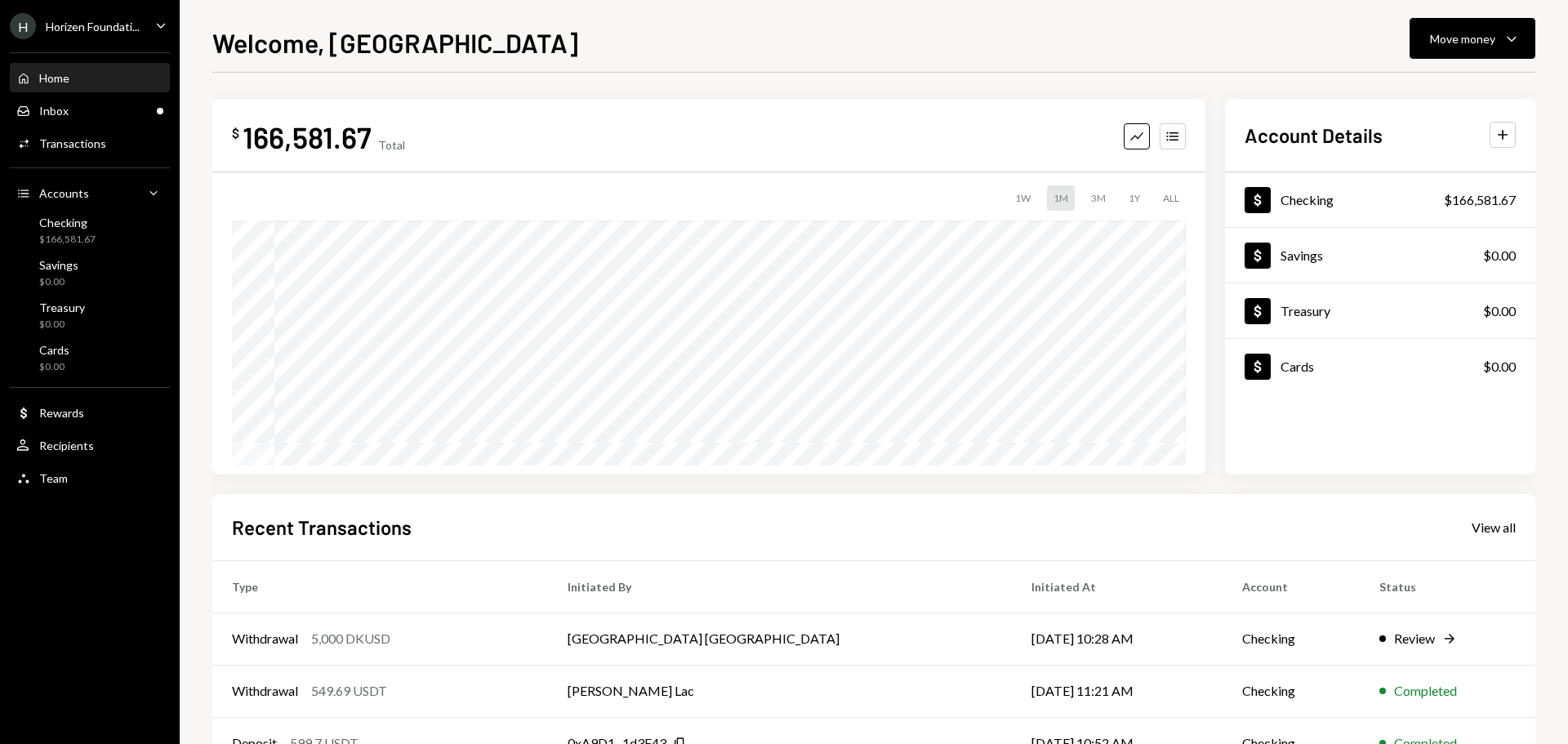
click at [110, 28] on div "Horizen Foundati..." at bounding box center [93, 26] width 94 height 14
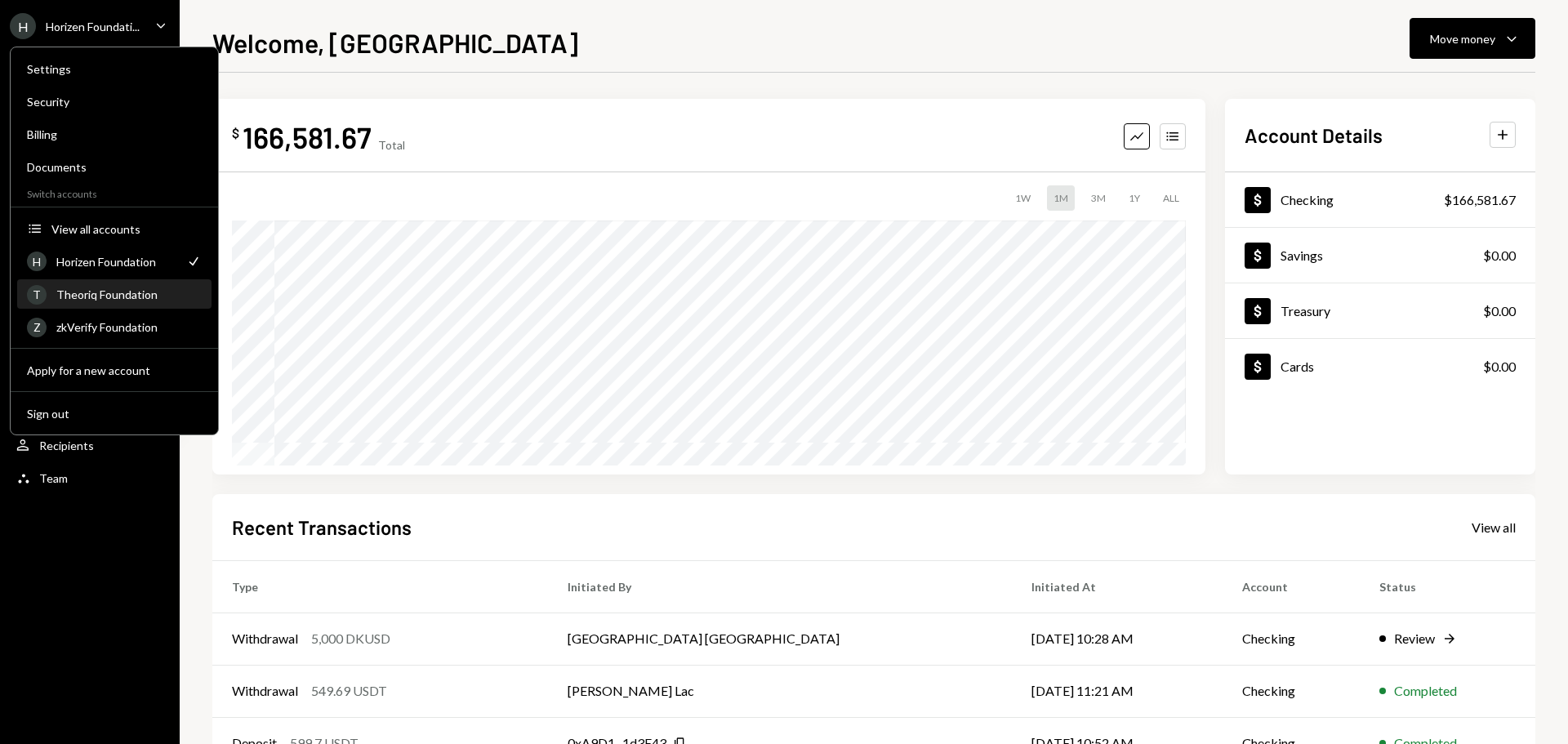
click at [98, 292] on div "Theoriq Foundation" at bounding box center [129, 294] width 145 height 14
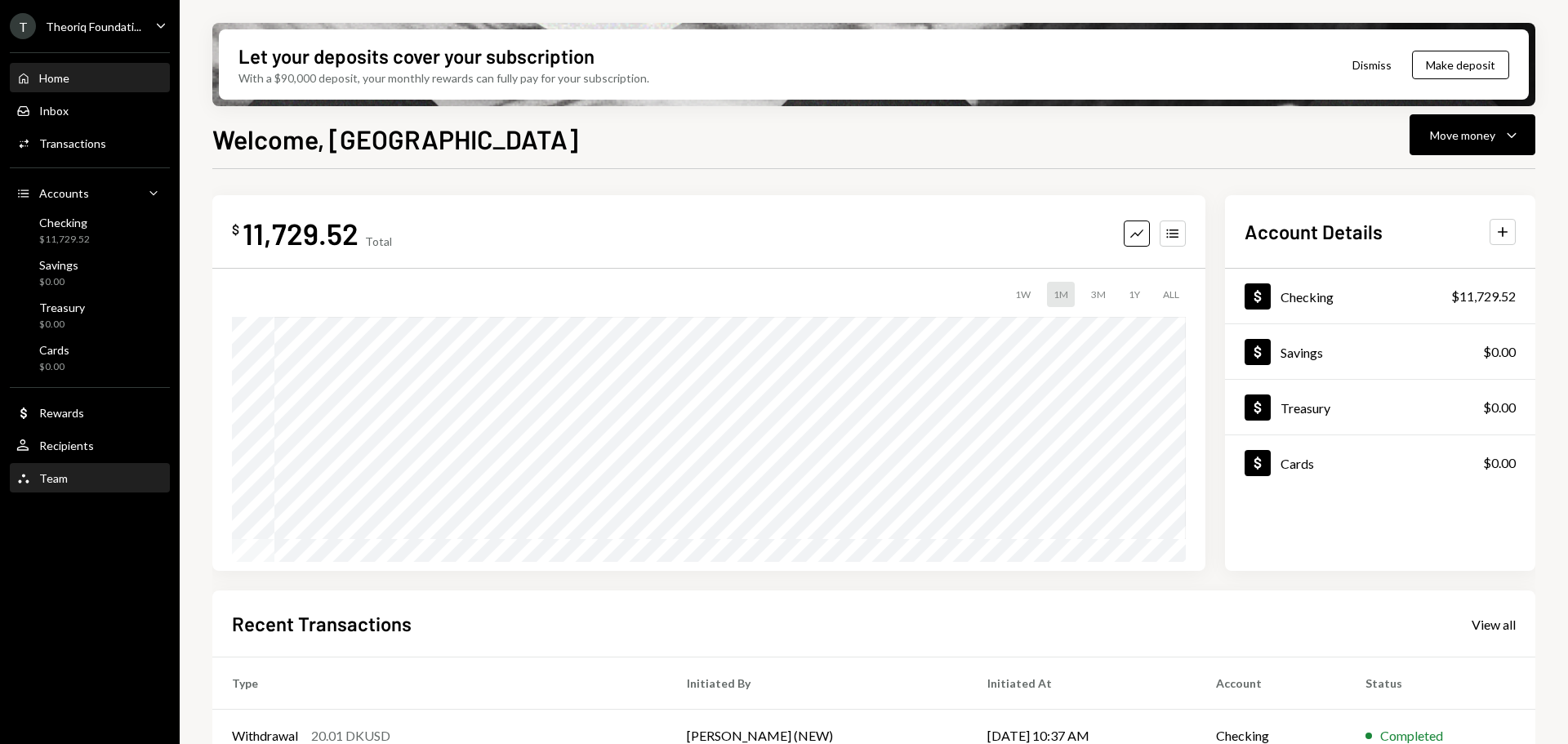
click at [84, 479] on div "Team Team" at bounding box center [90, 478] width 147 height 15
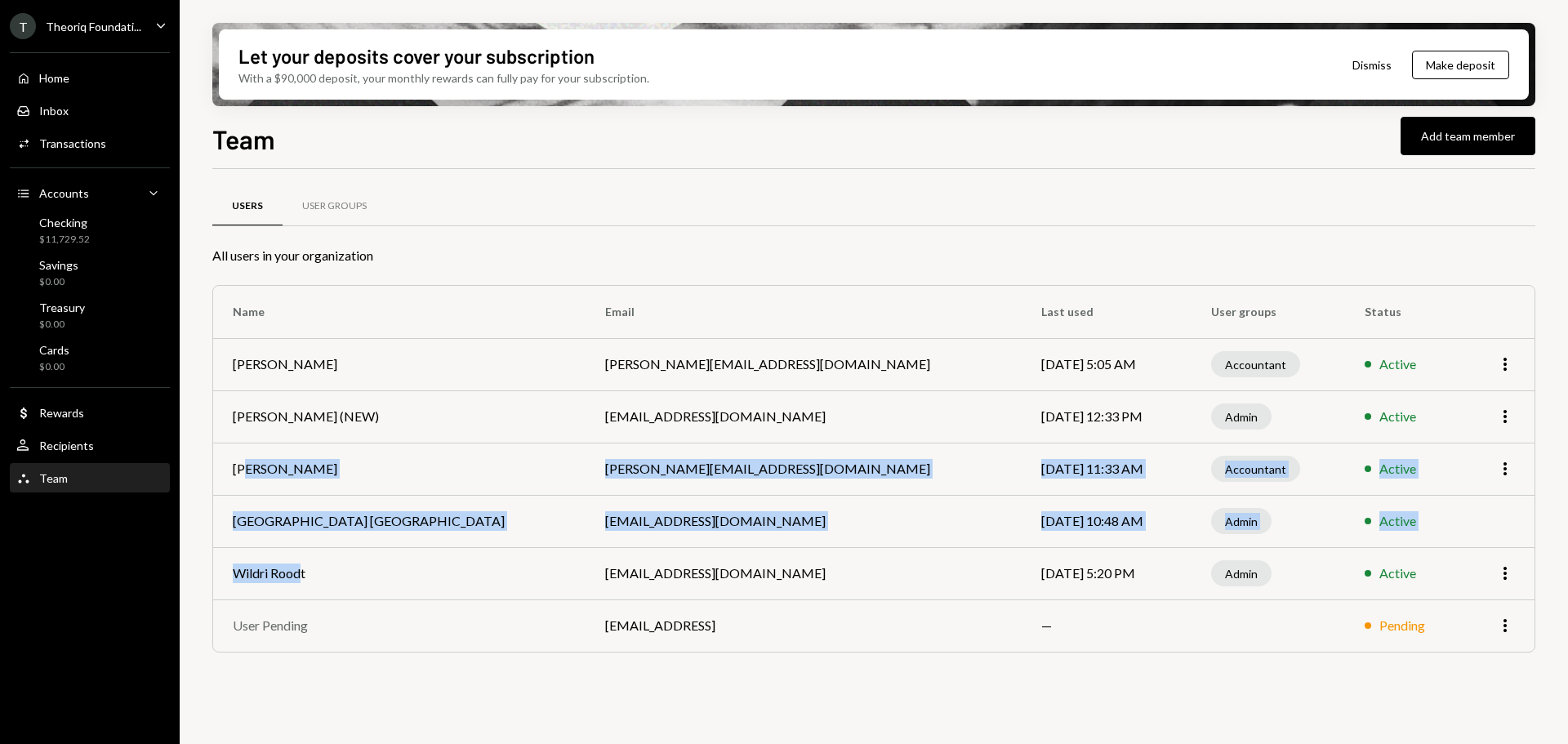
drag, startPoint x: 297, startPoint y: 560, endPoint x: 249, endPoint y: 478, distance: 95.0
click at [249, 478] on tbody "Lauren-lee Jacobs lauren-lee+theoriq@autonomousprojects.co Jul 29, 2025 5:05 AM…" at bounding box center [874, 494] width 1322 height 313
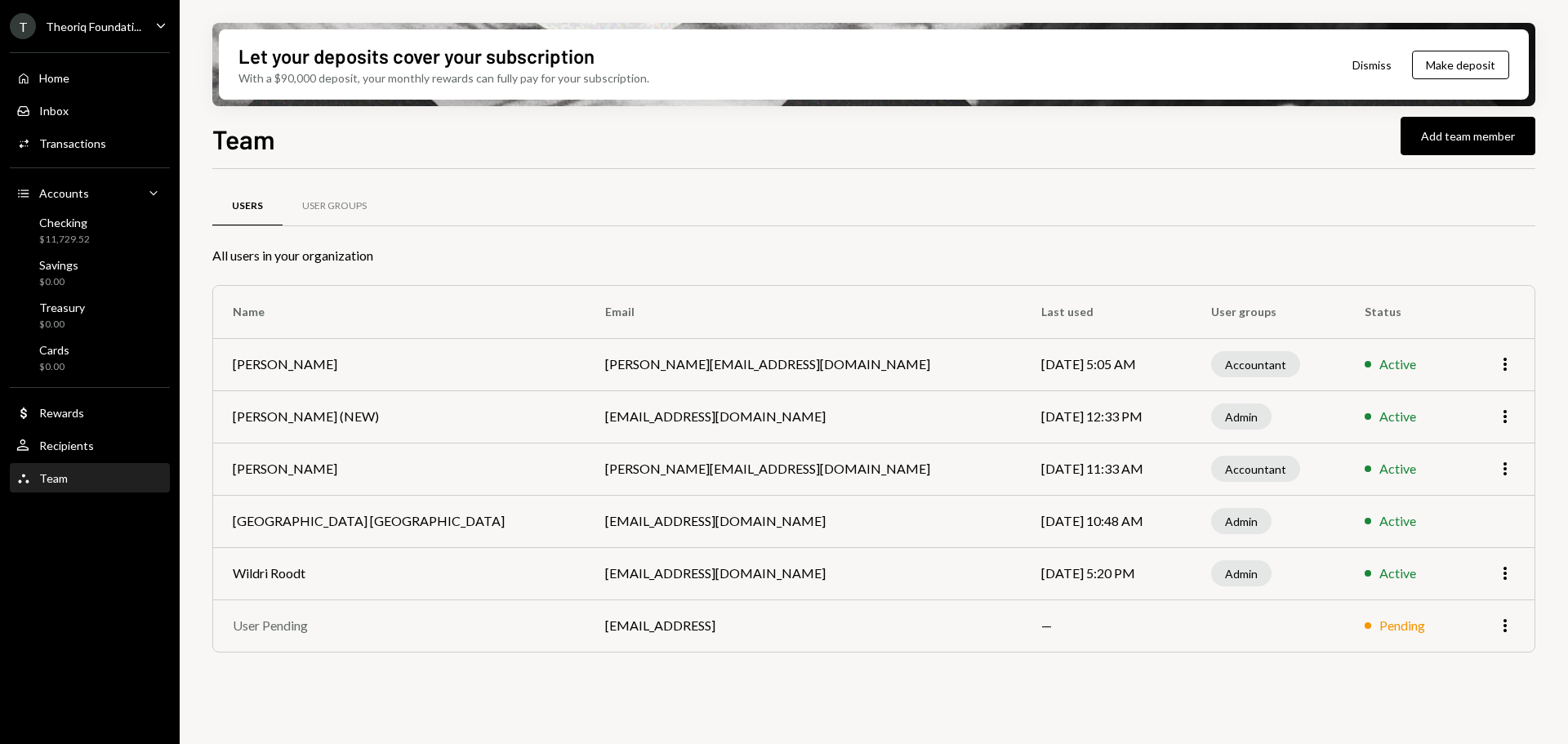
click at [337, 422] on td "[PERSON_NAME] (NEW)" at bounding box center [399, 416] width 373 height 53
click at [52, 23] on div "Theoriq Foundati..." at bounding box center [94, 26] width 95 height 14
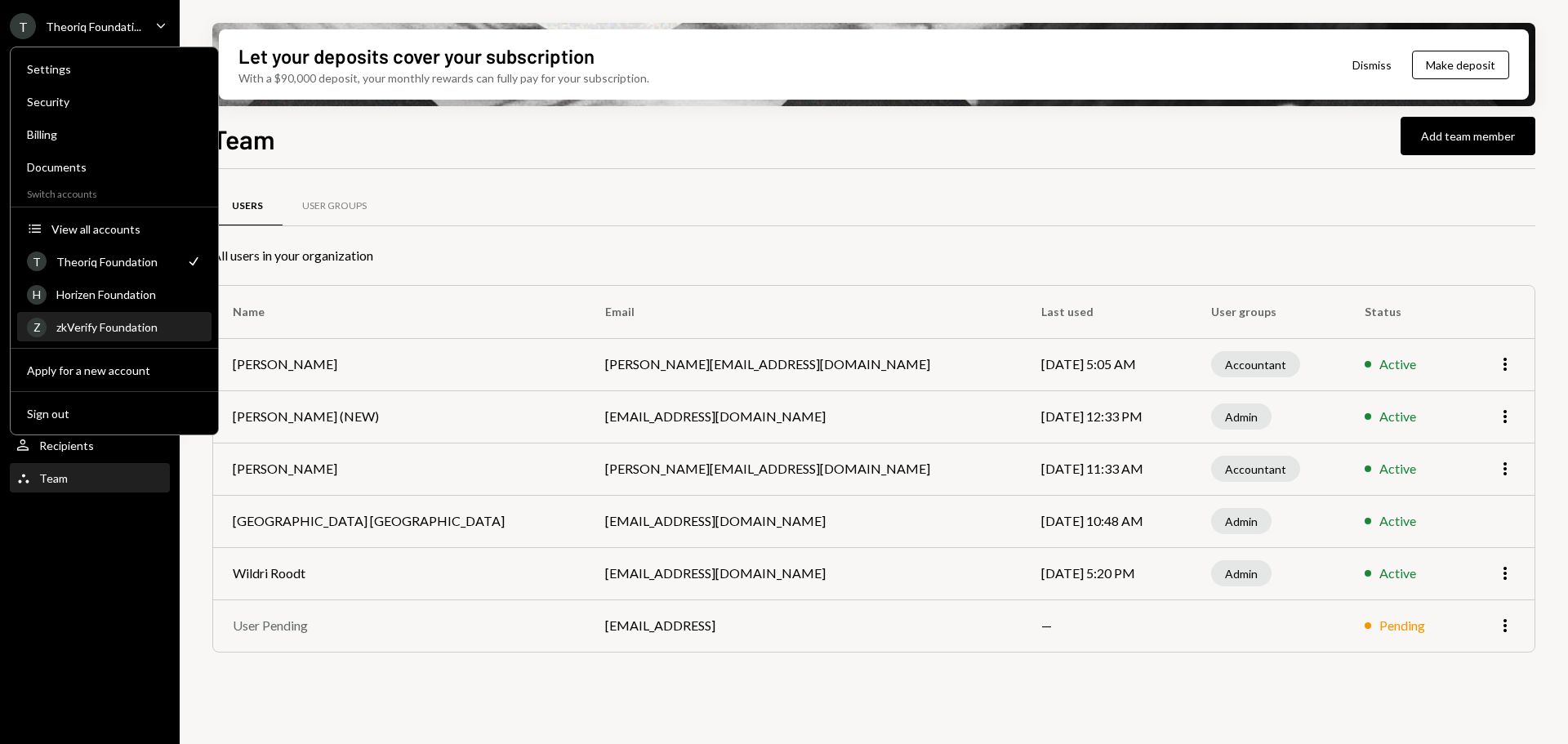
click at [130, 326] on div "zkVerify Foundation" at bounding box center [129, 326] width 145 height 14
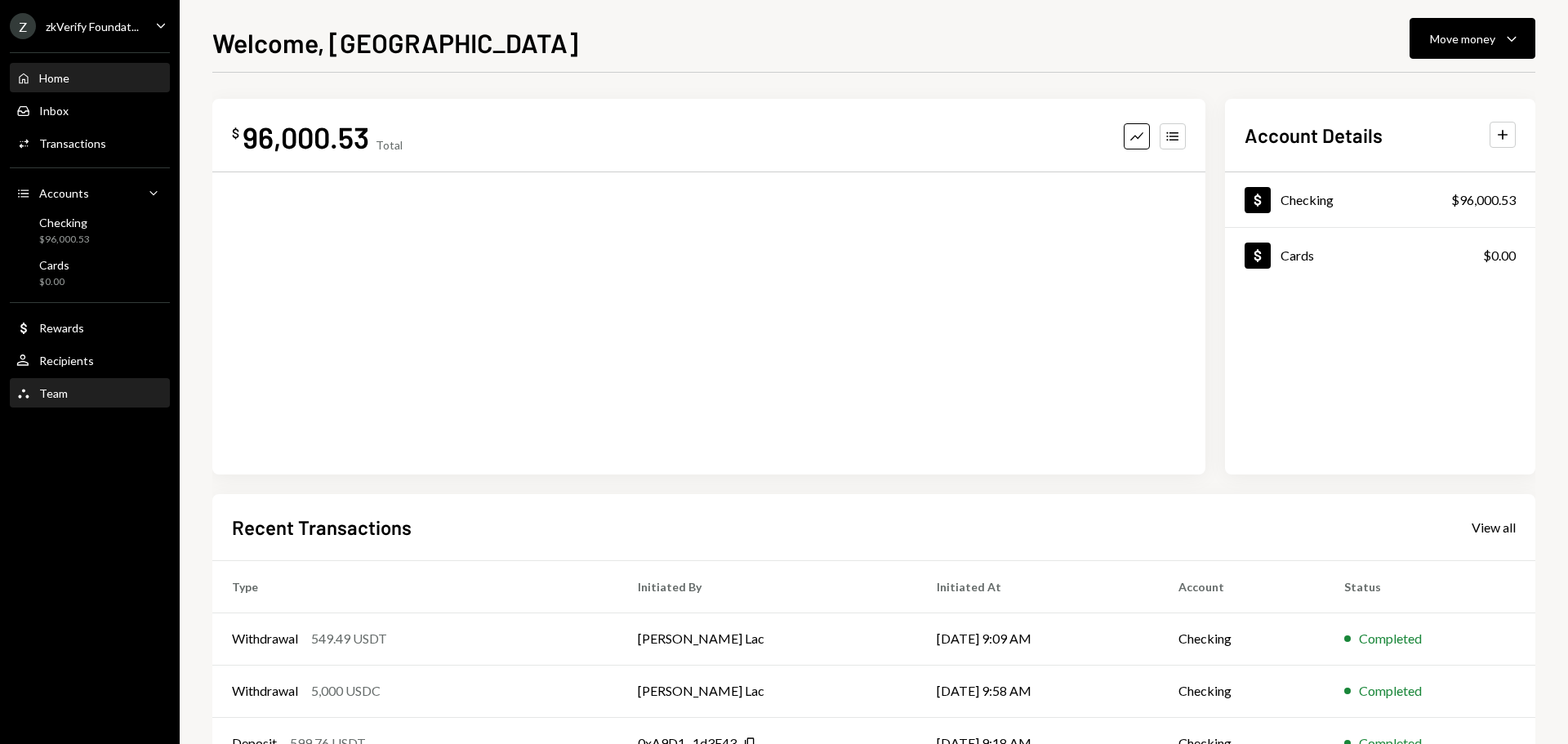
click at [56, 384] on div "Team Team" at bounding box center [90, 393] width 147 height 28
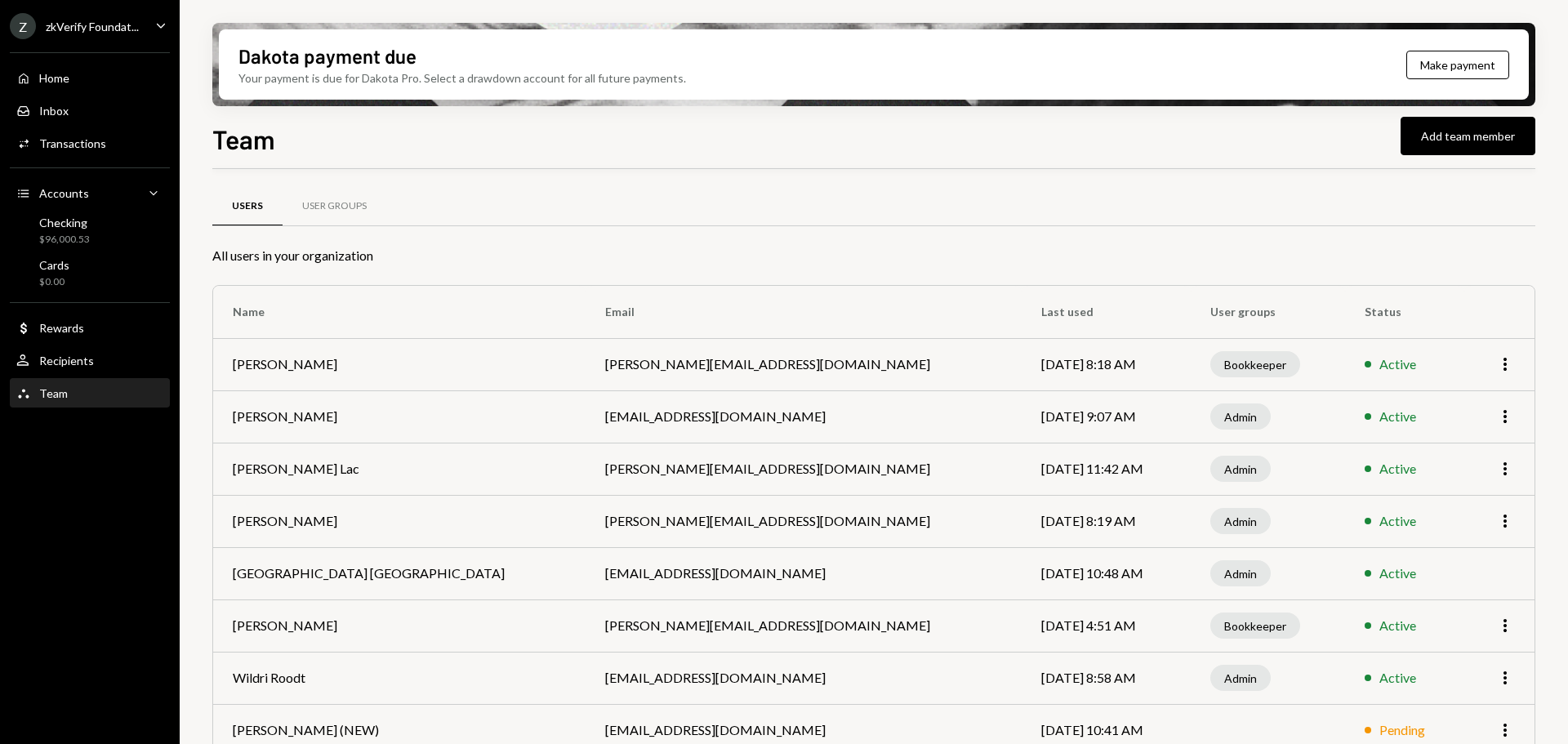
scroll to position [27, 0]
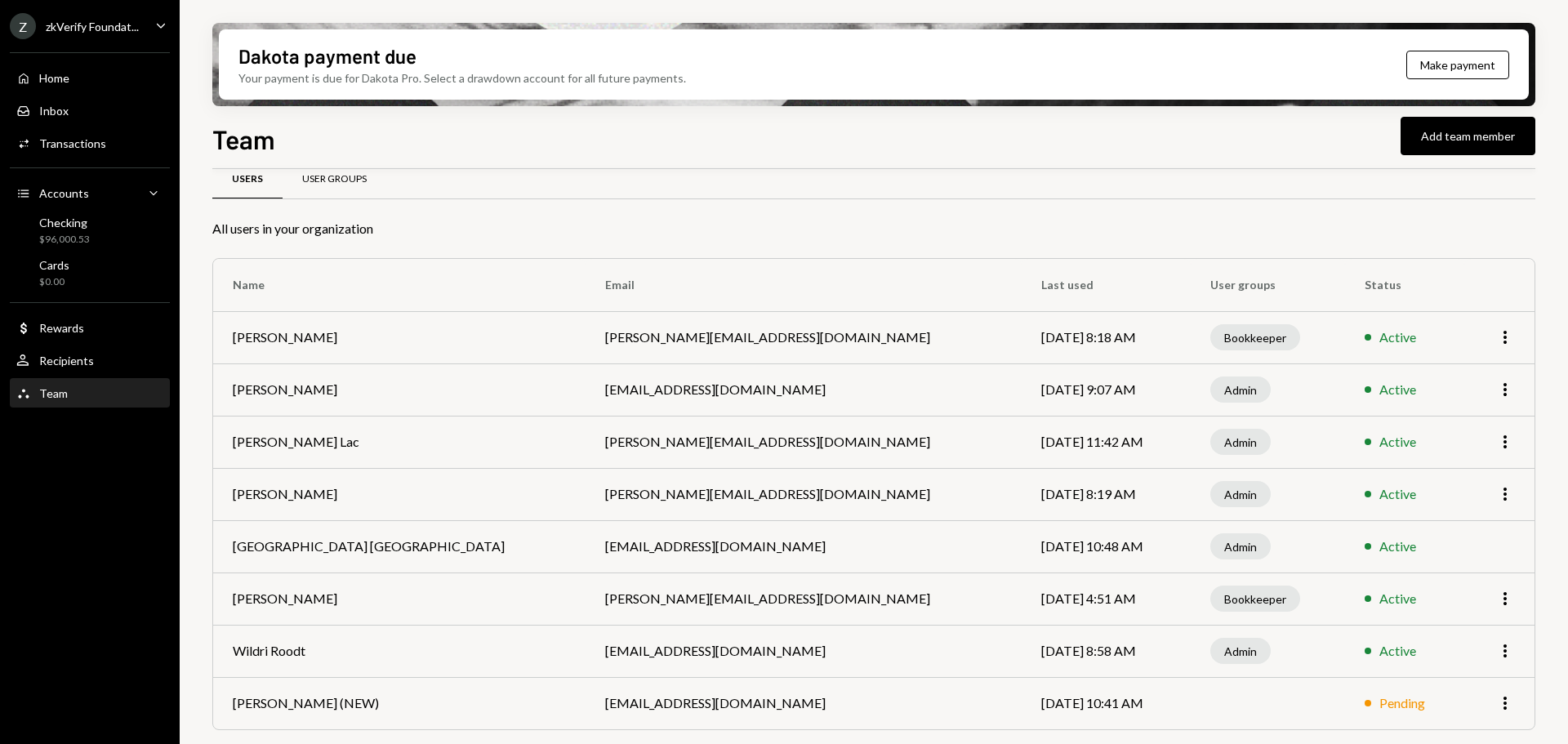
click at [357, 178] on div "User Groups" at bounding box center [334, 179] width 64 height 14
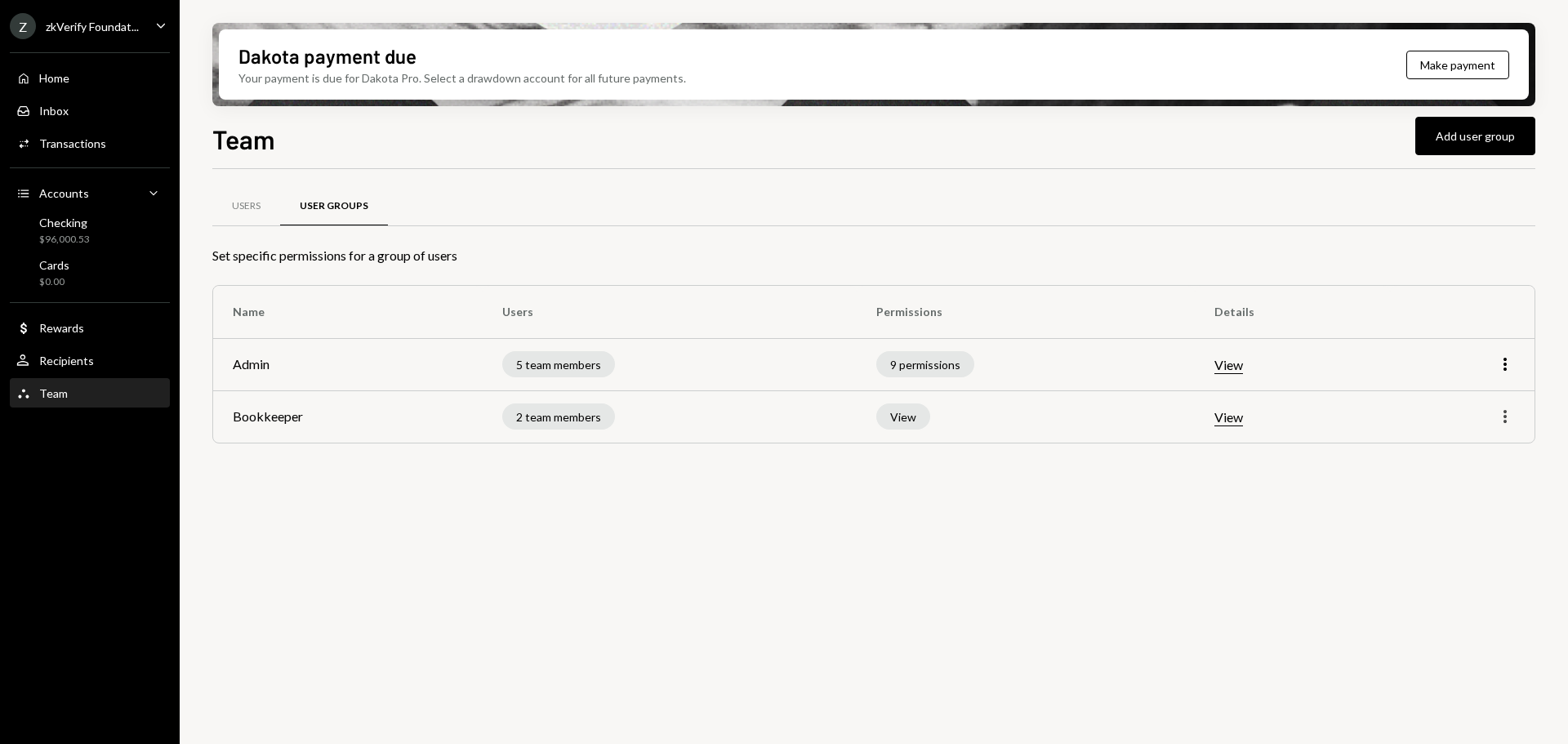
click at [1499, 422] on icon "More" at bounding box center [1505, 416] width 19 height 19
click at [1474, 448] on div "Edit" at bounding box center [1468, 451] width 82 height 28
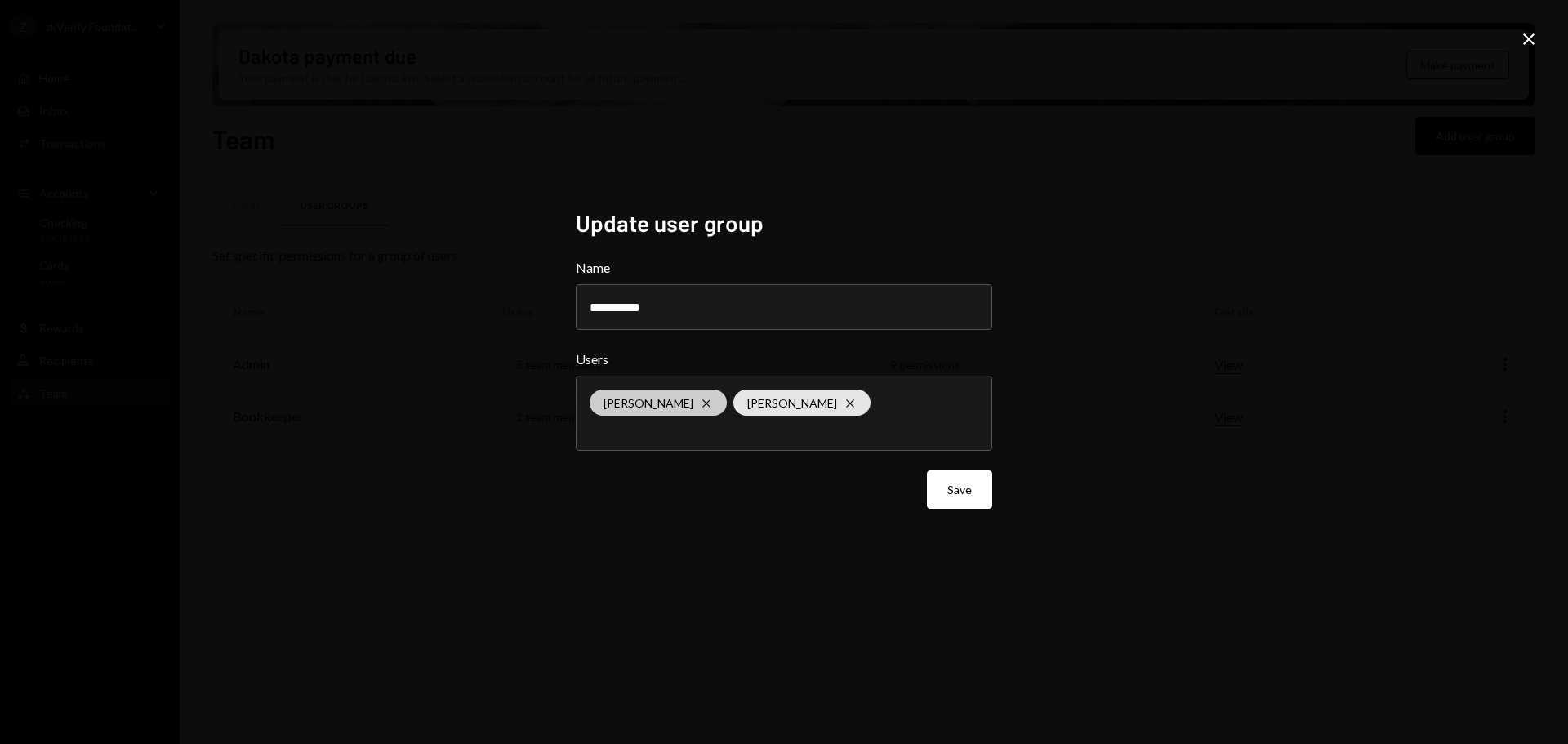
click at [700, 402] on icon "Cross" at bounding box center [707, 403] width 13 height 13
click at [1329, 420] on div "**********" at bounding box center [784, 372] width 1568 height 744
click at [960, 496] on button "Save" at bounding box center [960, 489] width 65 height 38
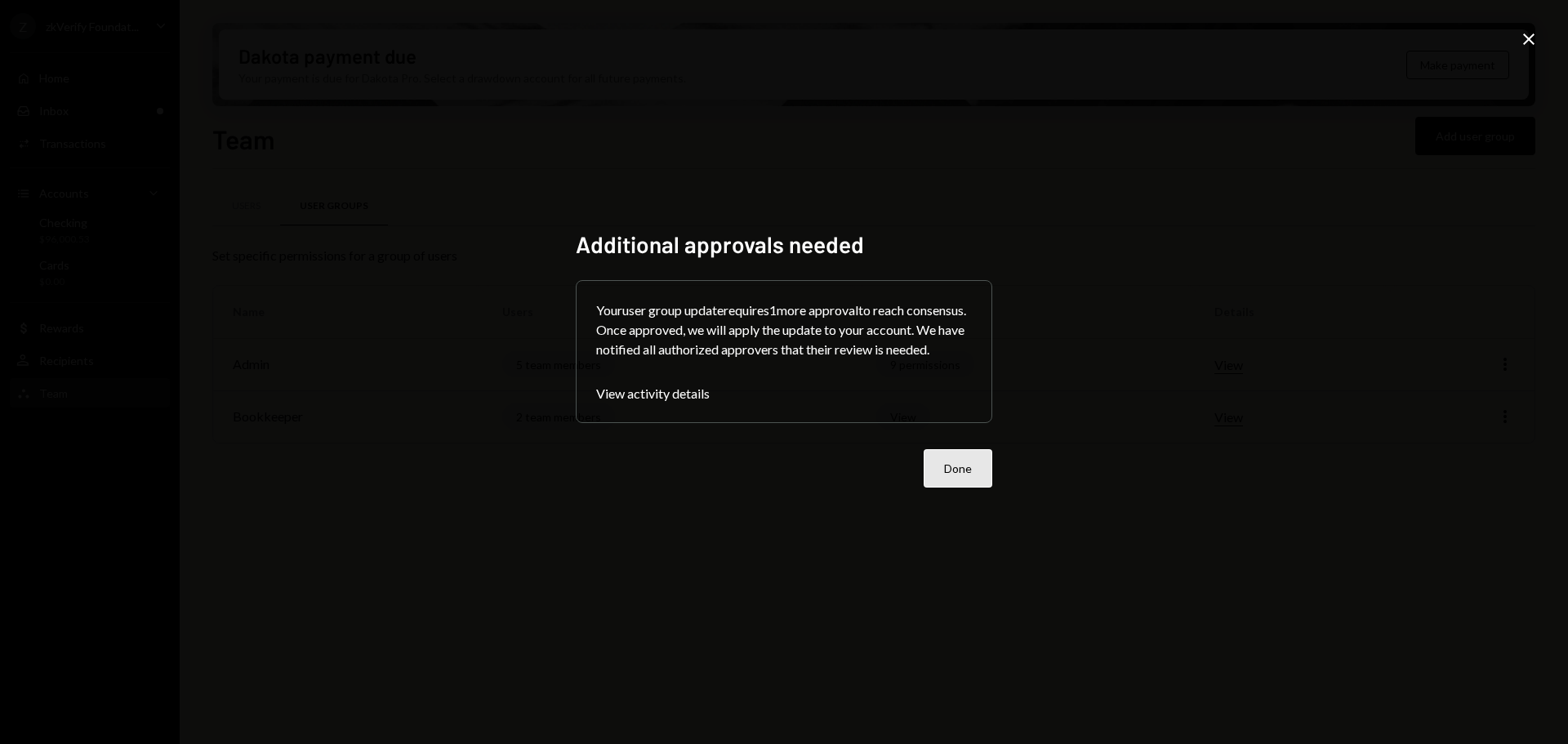
click at [954, 483] on button "Done" at bounding box center [958, 468] width 69 height 38
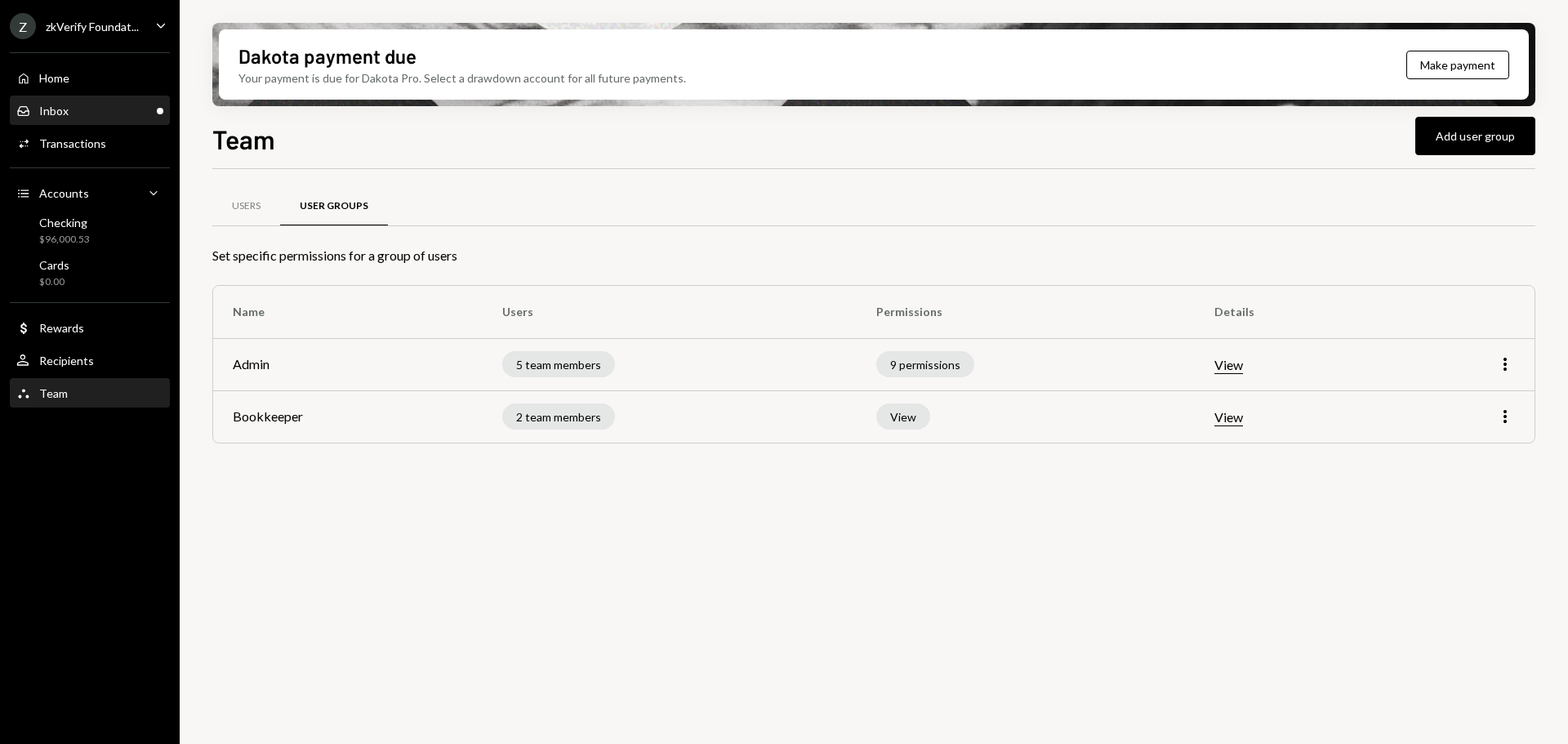
click at [122, 108] on div "Inbox Inbox" at bounding box center [90, 111] width 147 height 15
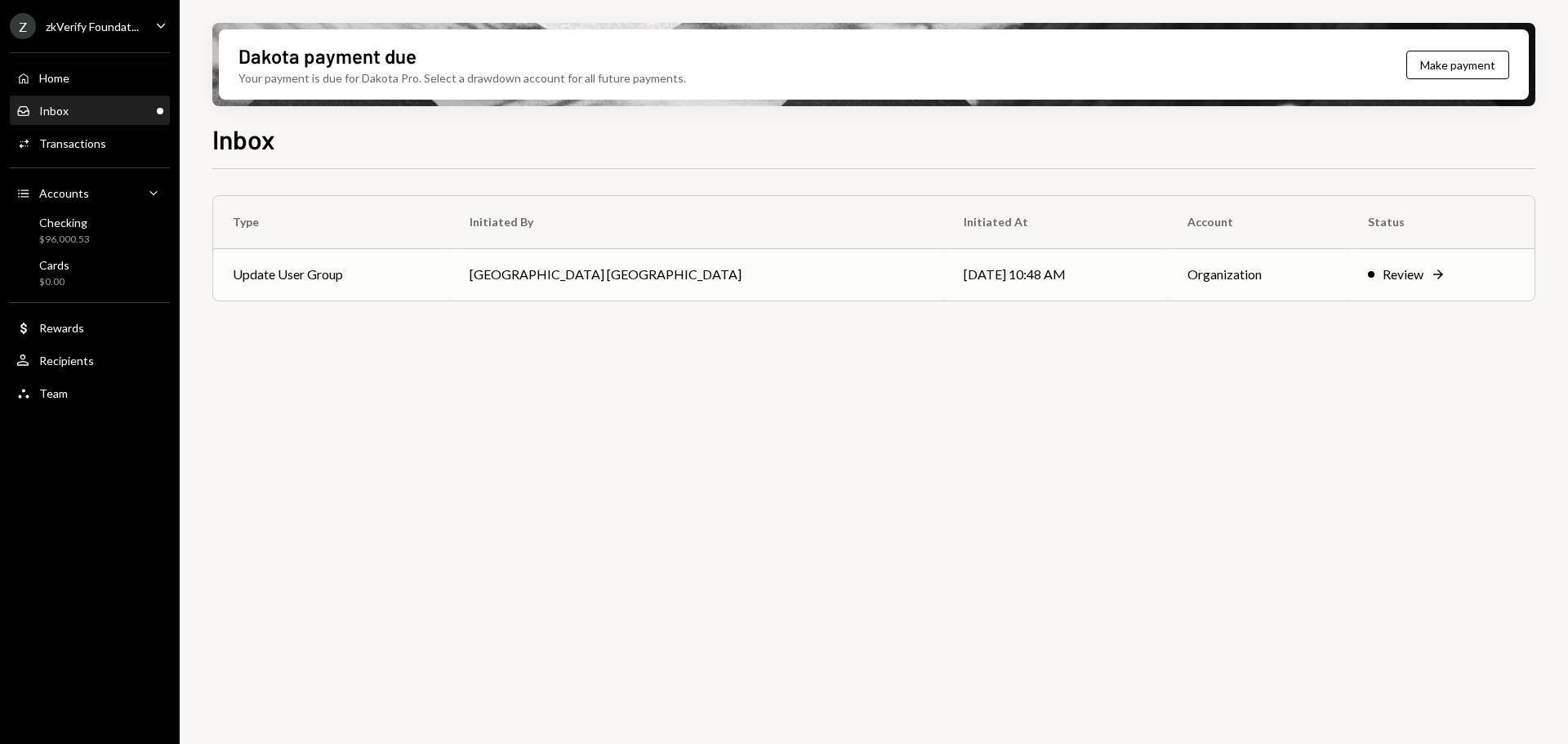
click at [450, 274] on td "Update User Group" at bounding box center [332, 274] width 237 height 53
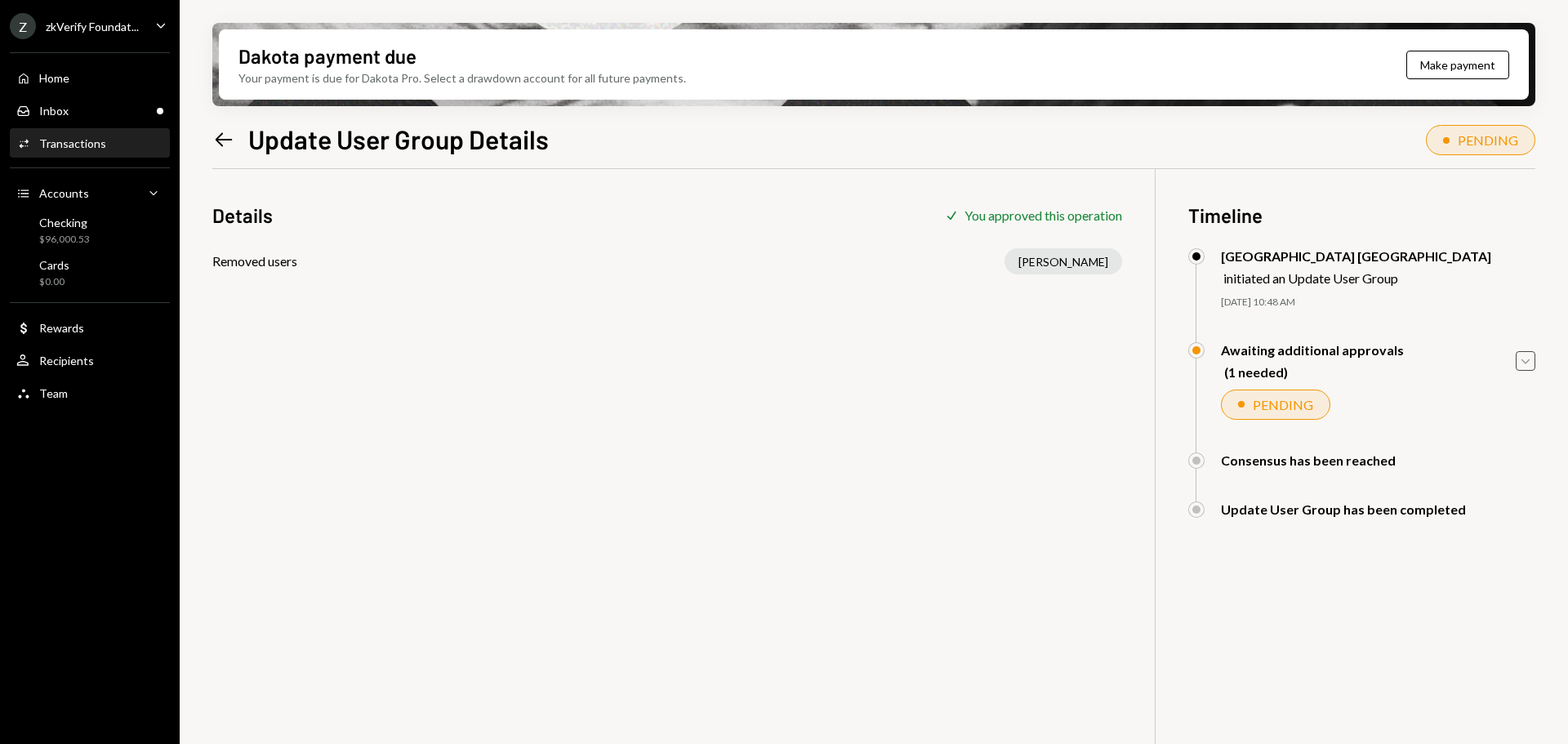
click at [1524, 358] on icon "Caret Down" at bounding box center [1525, 361] width 18 height 18
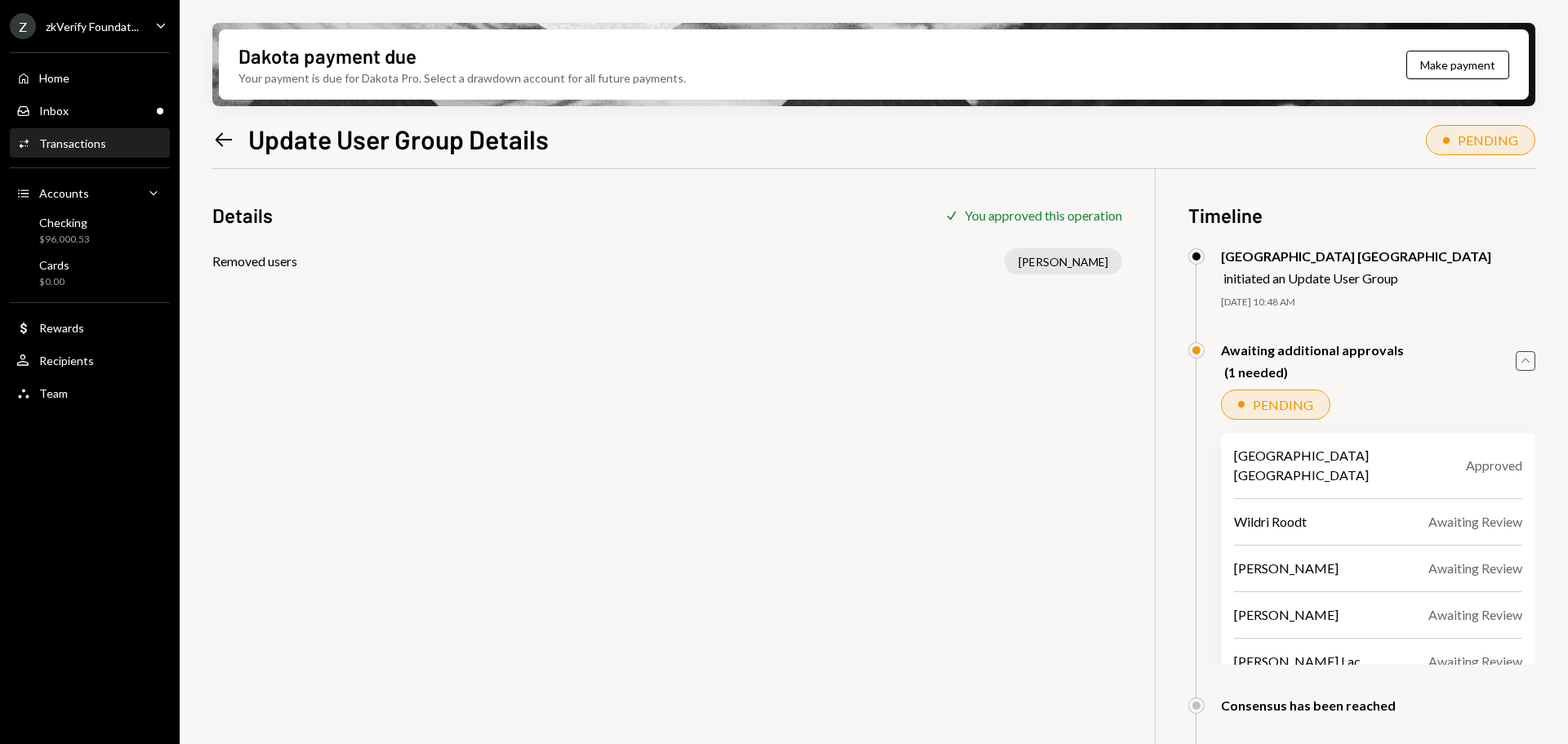
drag, startPoint x: 1524, startPoint y: 358, endPoint x: 1515, endPoint y: 357, distance: 9.1
click at [1524, 358] on icon "Caret Up" at bounding box center [1525, 361] width 18 height 18
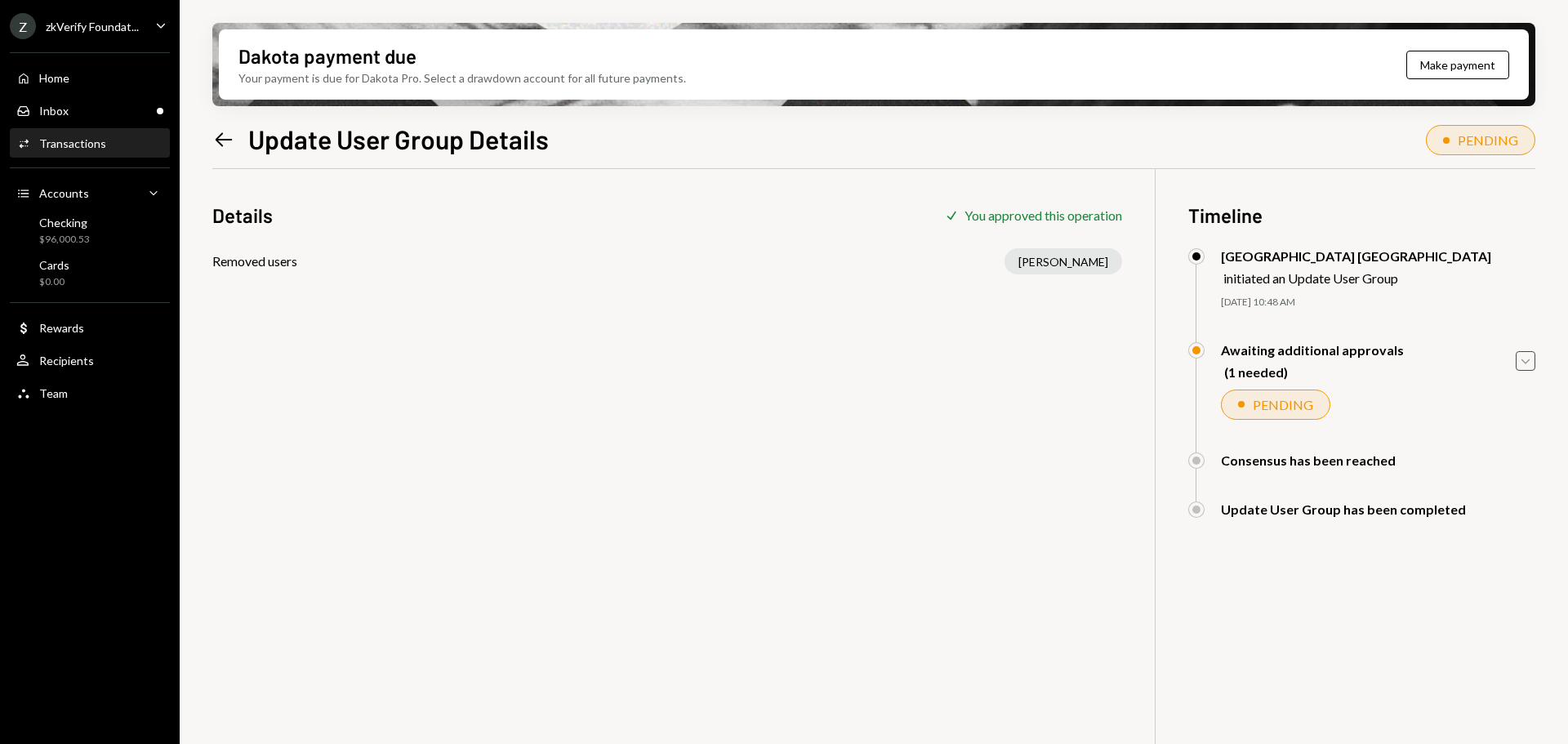
click at [1527, 357] on icon "Caret Down" at bounding box center [1525, 361] width 18 height 18
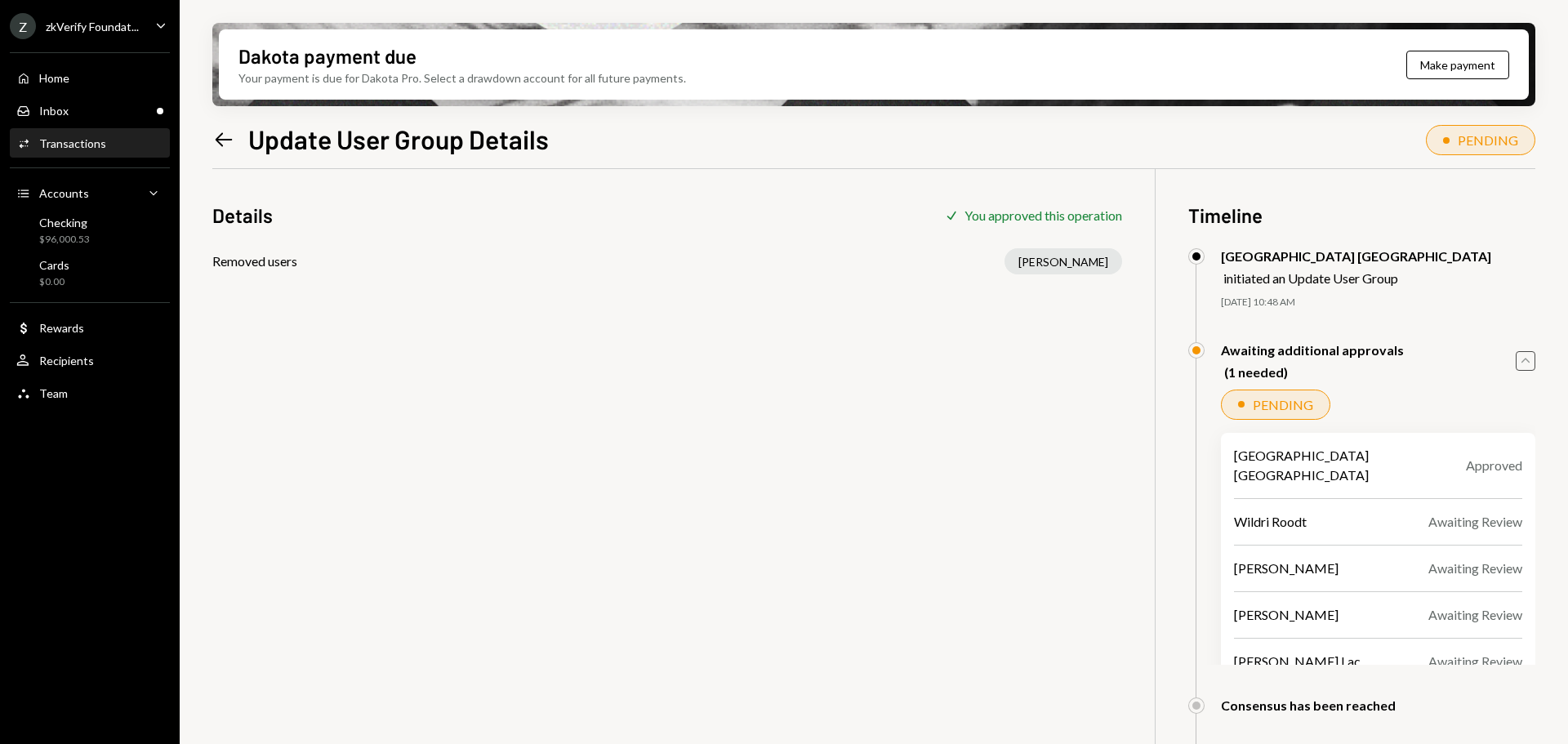
click at [1527, 357] on icon "Caret Up" at bounding box center [1525, 361] width 18 height 18
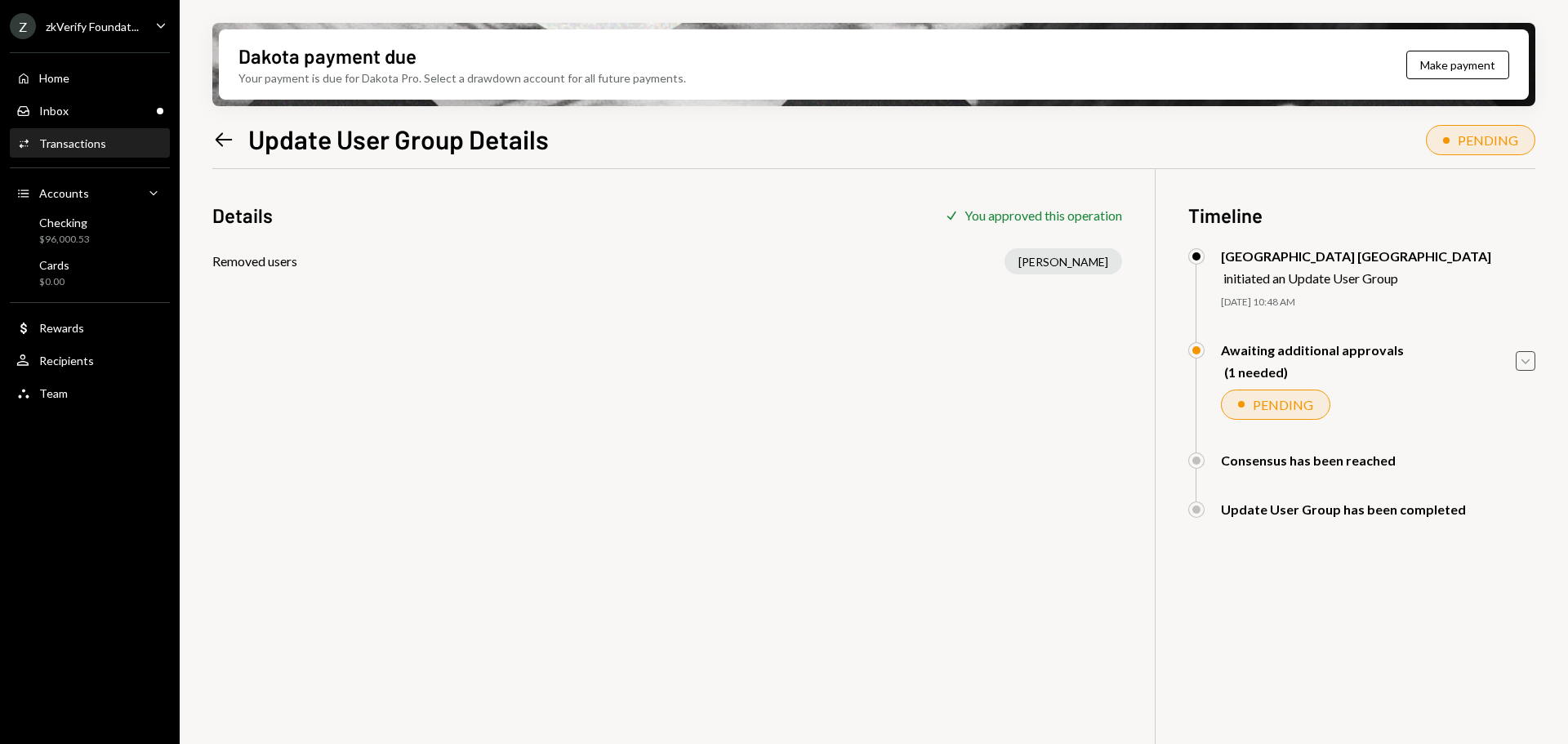
click at [86, 38] on div "Z zkVerify Foundat..." at bounding box center [74, 26] width 129 height 26
click at [391, 322] on div "Details Check You approved this operation Removed users Aaron Weinstein Timelin…" at bounding box center [874, 540] width 1323 height 744
click at [124, 29] on div "zkVerify Foundat..." at bounding box center [92, 26] width 93 height 14
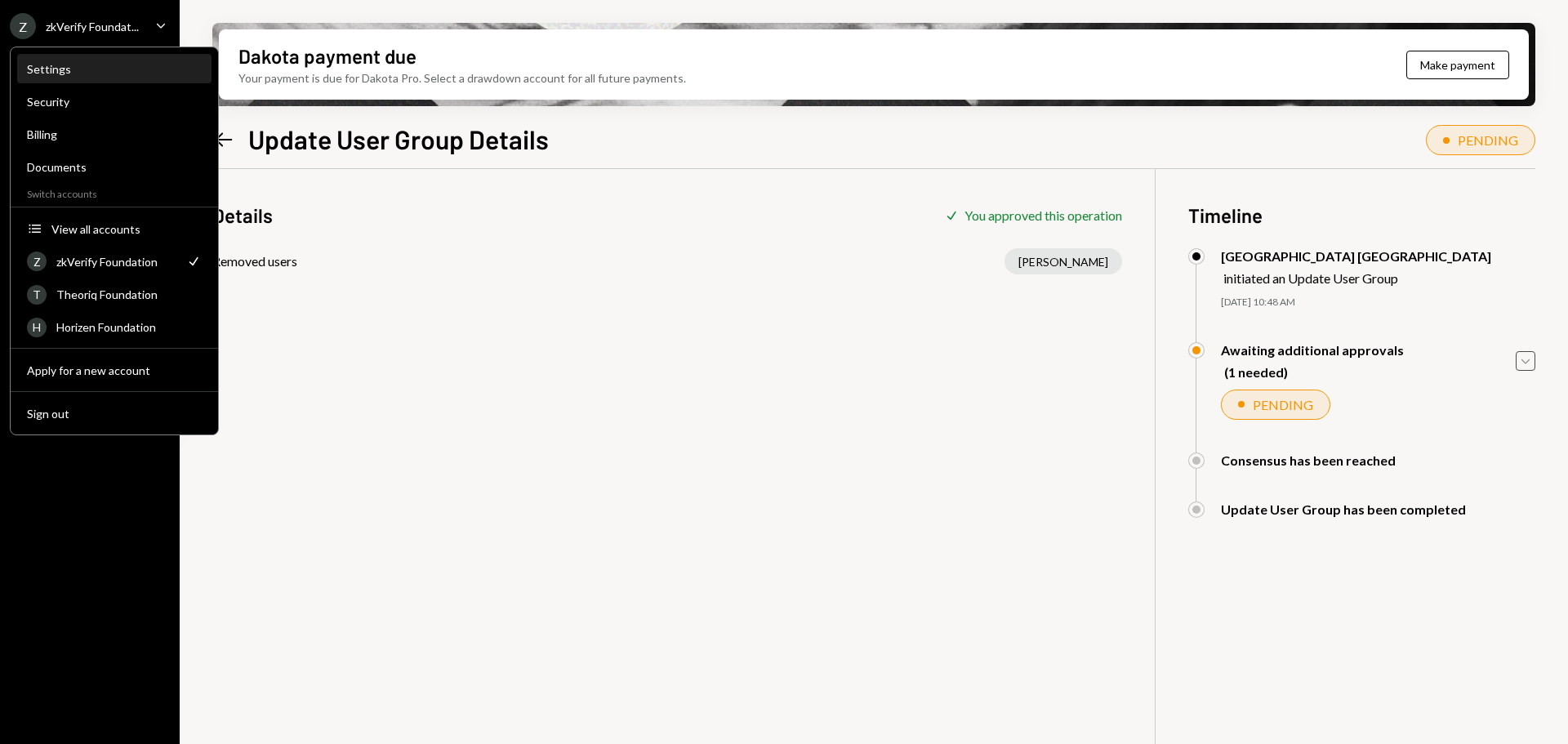
click at [92, 73] on div "Settings" at bounding box center [114, 68] width 175 height 14
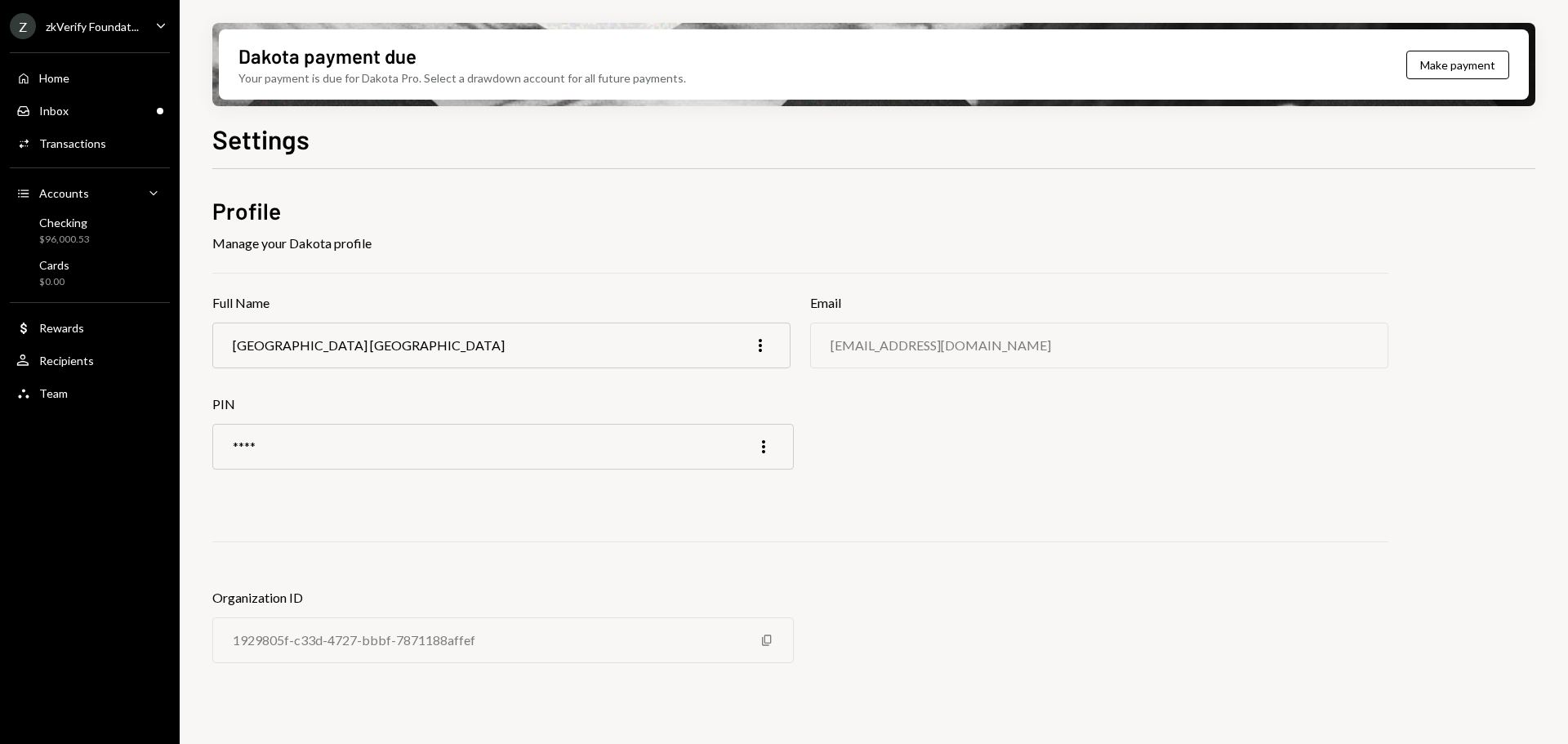
click at [58, 37] on div "Z zkVerify Foundat..." at bounding box center [74, 26] width 129 height 26
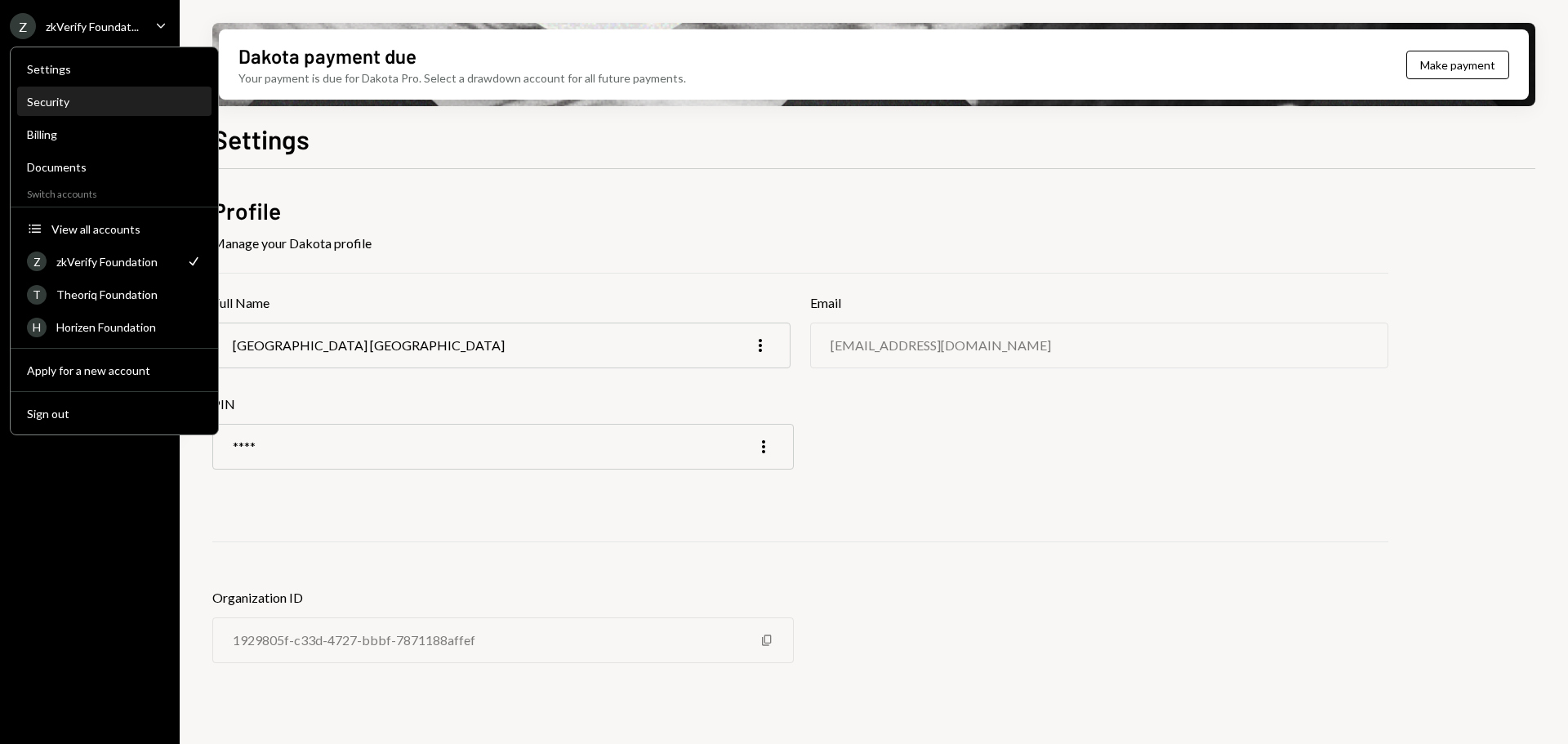
click at [70, 108] on div "Security" at bounding box center [114, 101] width 175 height 14
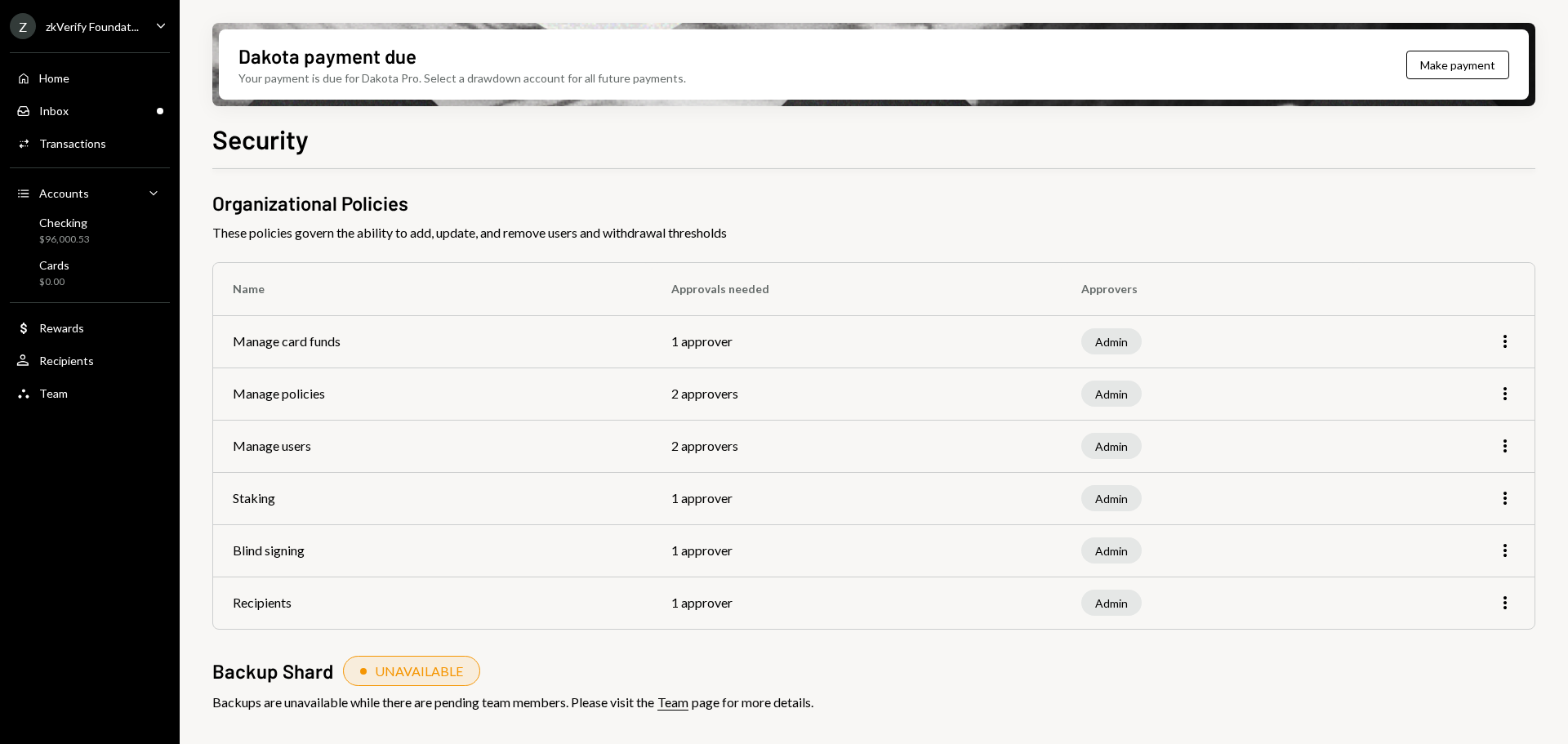
scroll to position [8, 0]
click at [1506, 444] on icon "button" at bounding box center [1505, 444] width 3 height 13
click at [1486, 472] on div "Edit" at bounding box center [1468, 478] width 82 height 28
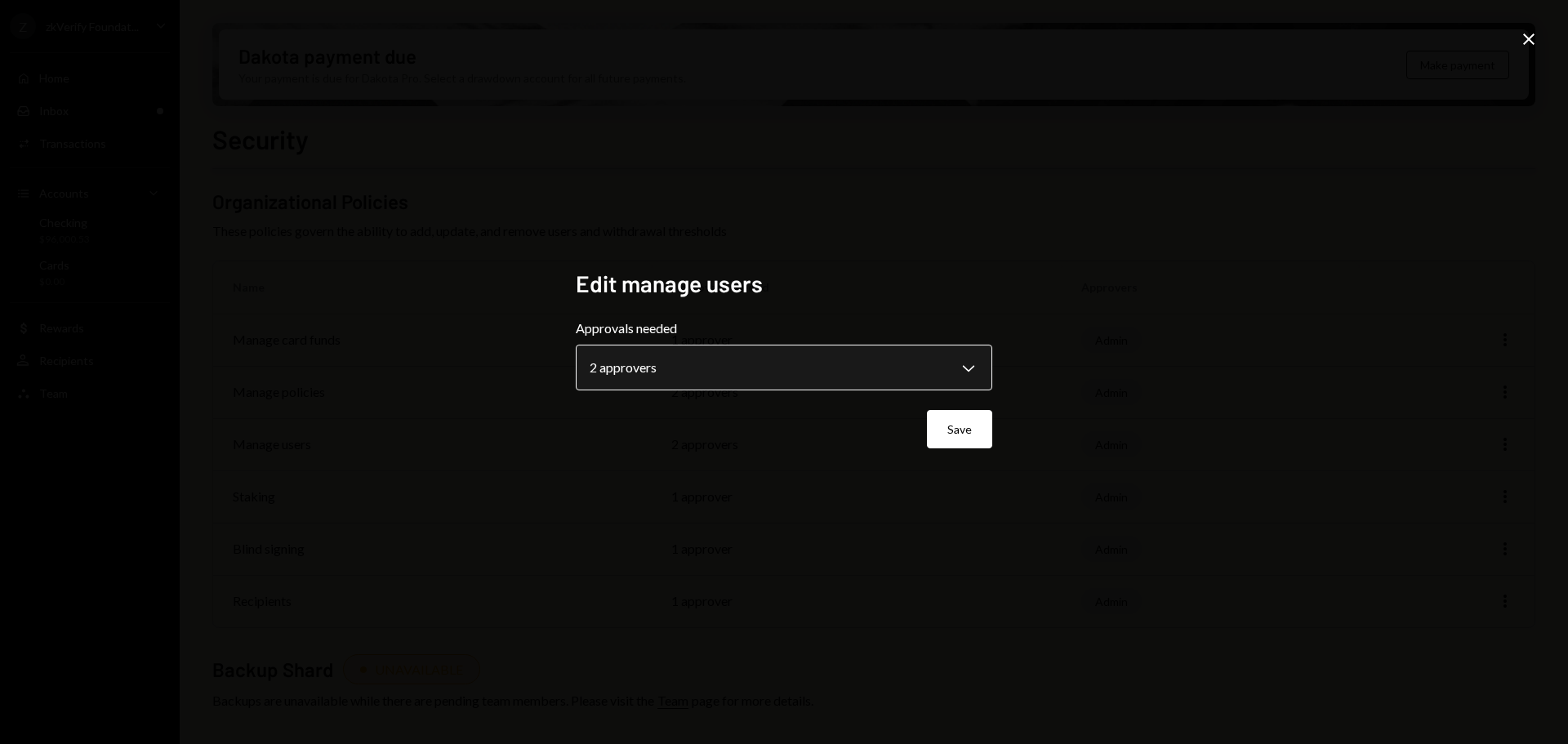
click at [683, 381] on body "**********" at bounding box center [784, 372] width 1568 height 744
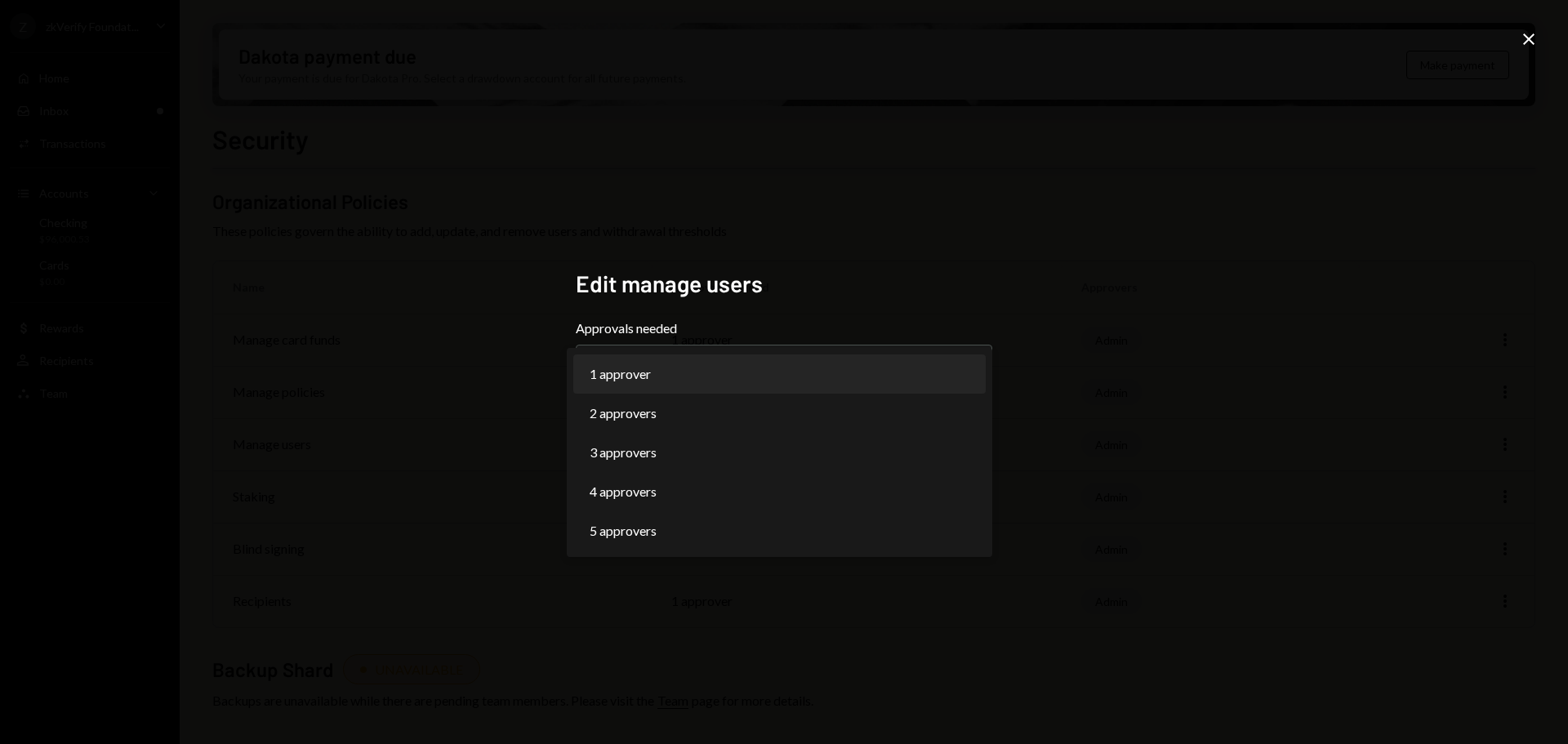
select select "*"
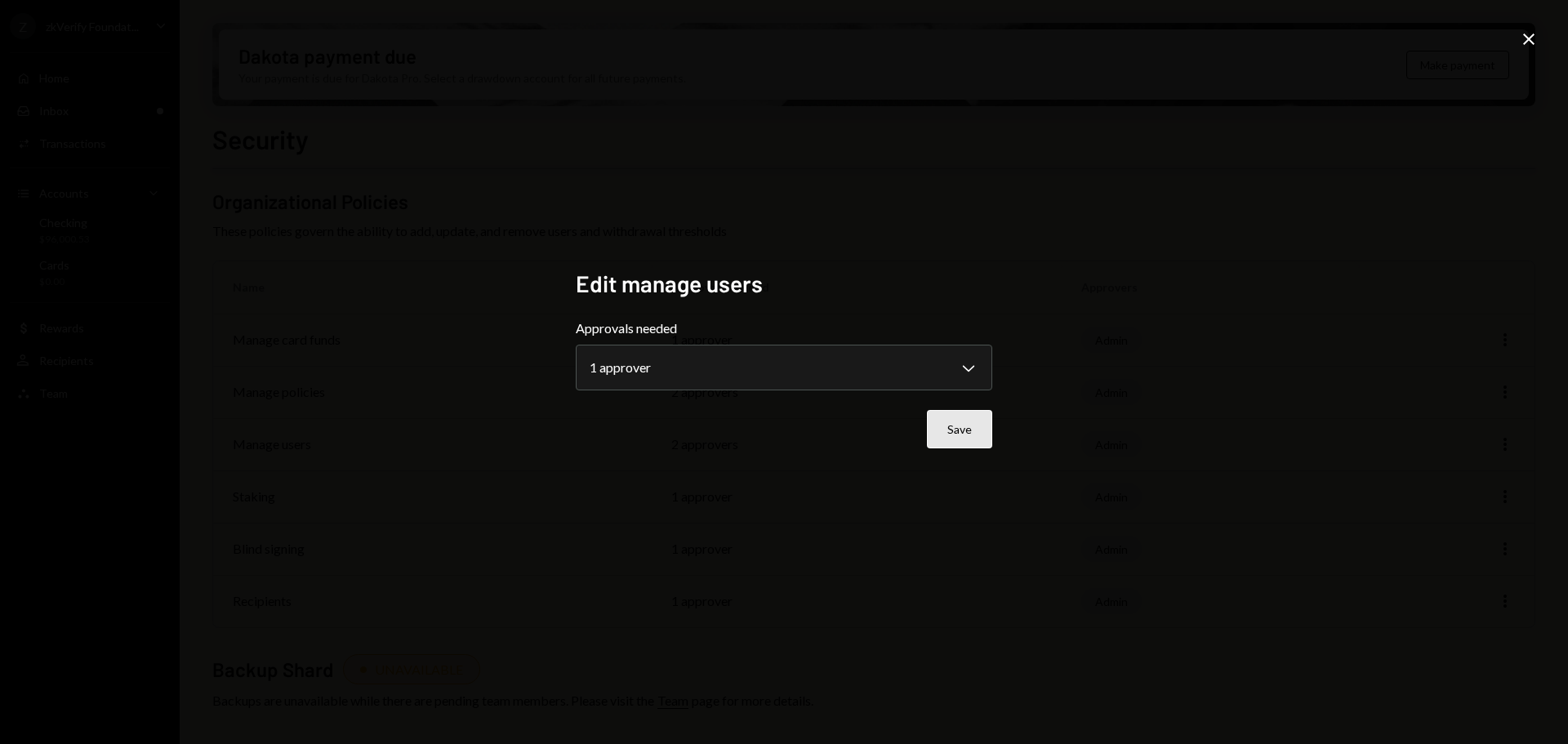
click at [945, 427] on button "Save" at bounding box center [960, 429] width 65 height 38
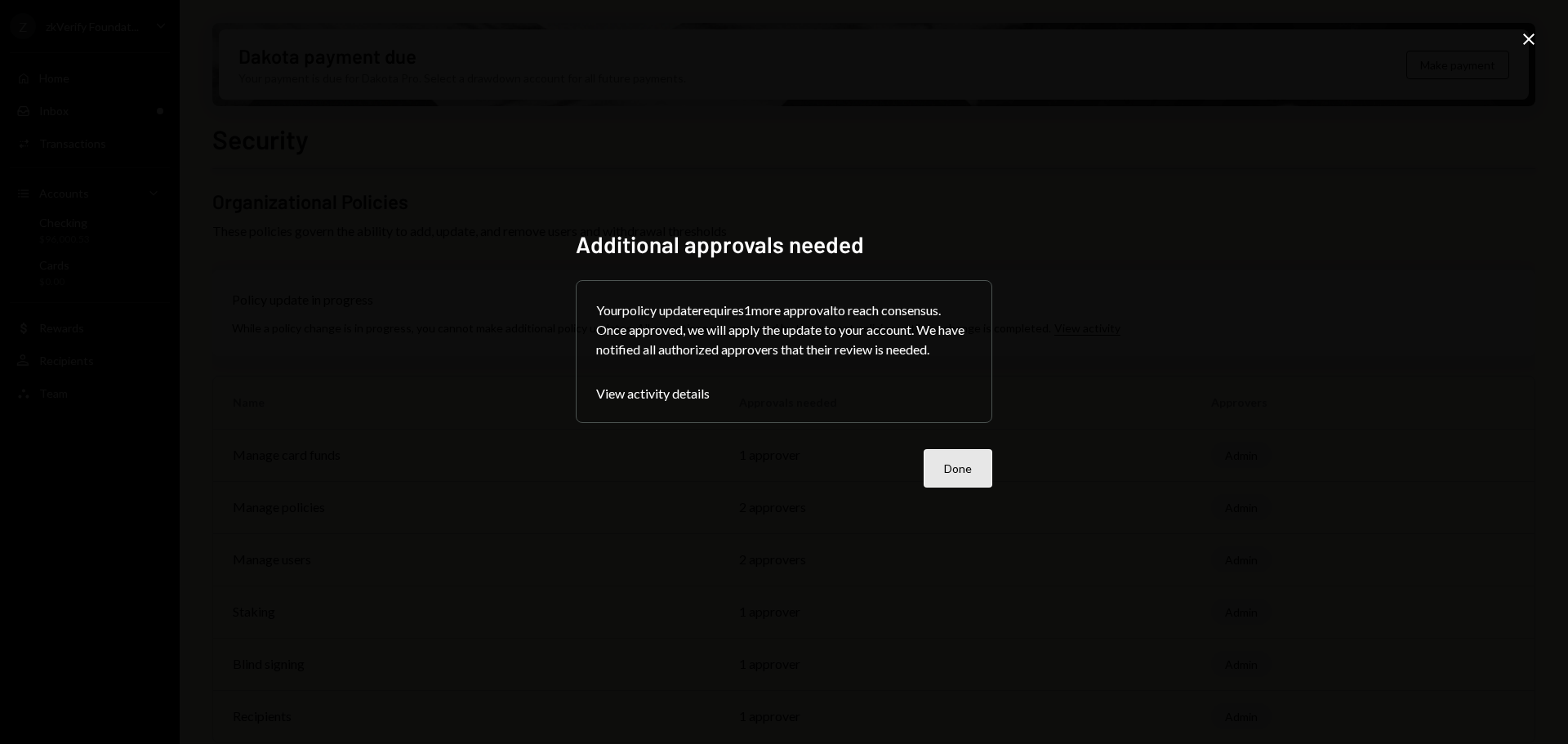
click at [967, 471] on button "Done" at bounding box center [958, 468] width 69 height 38
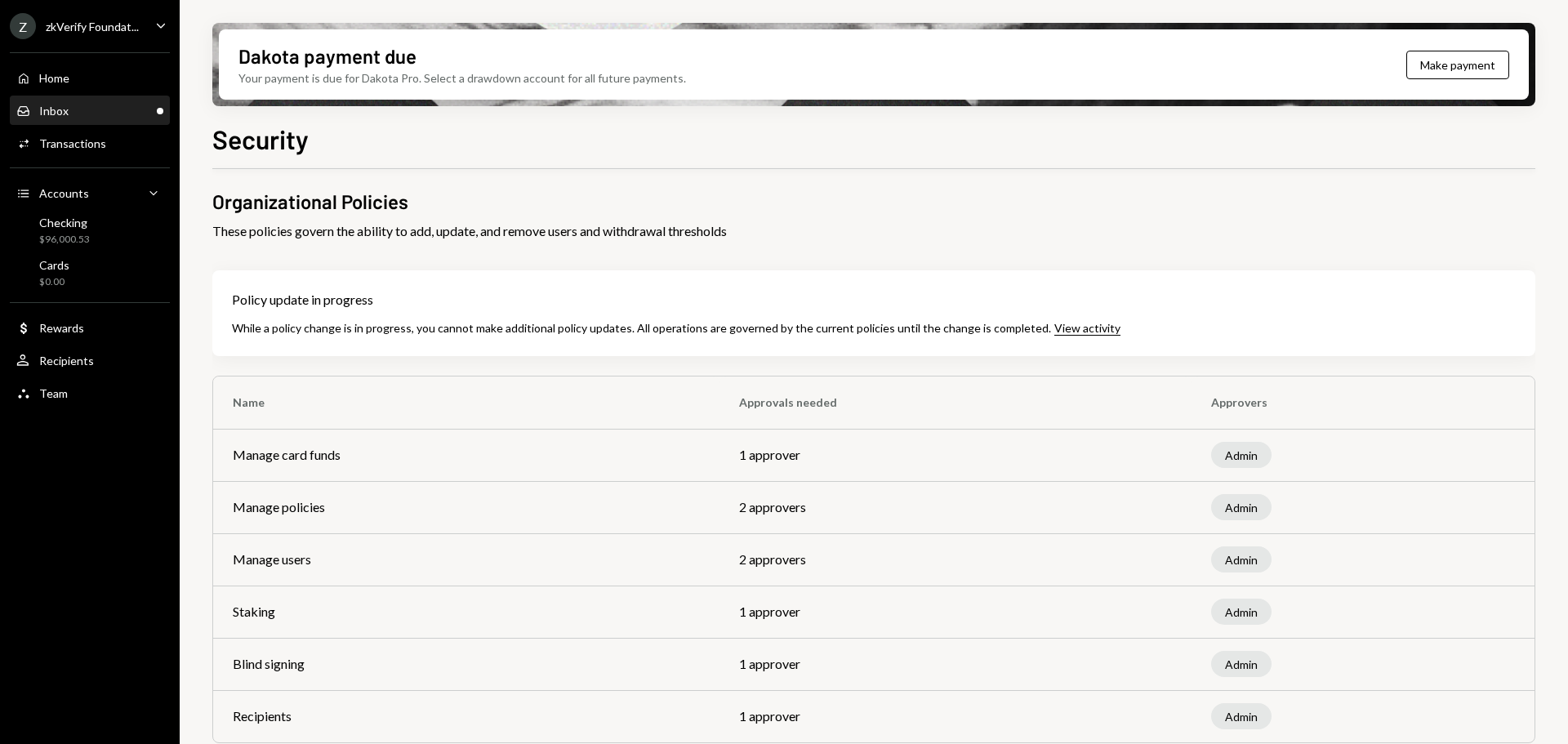
click at [94, 123] on div "Inbox Inbox" at bounding box center [90, 110] width 147 height 28
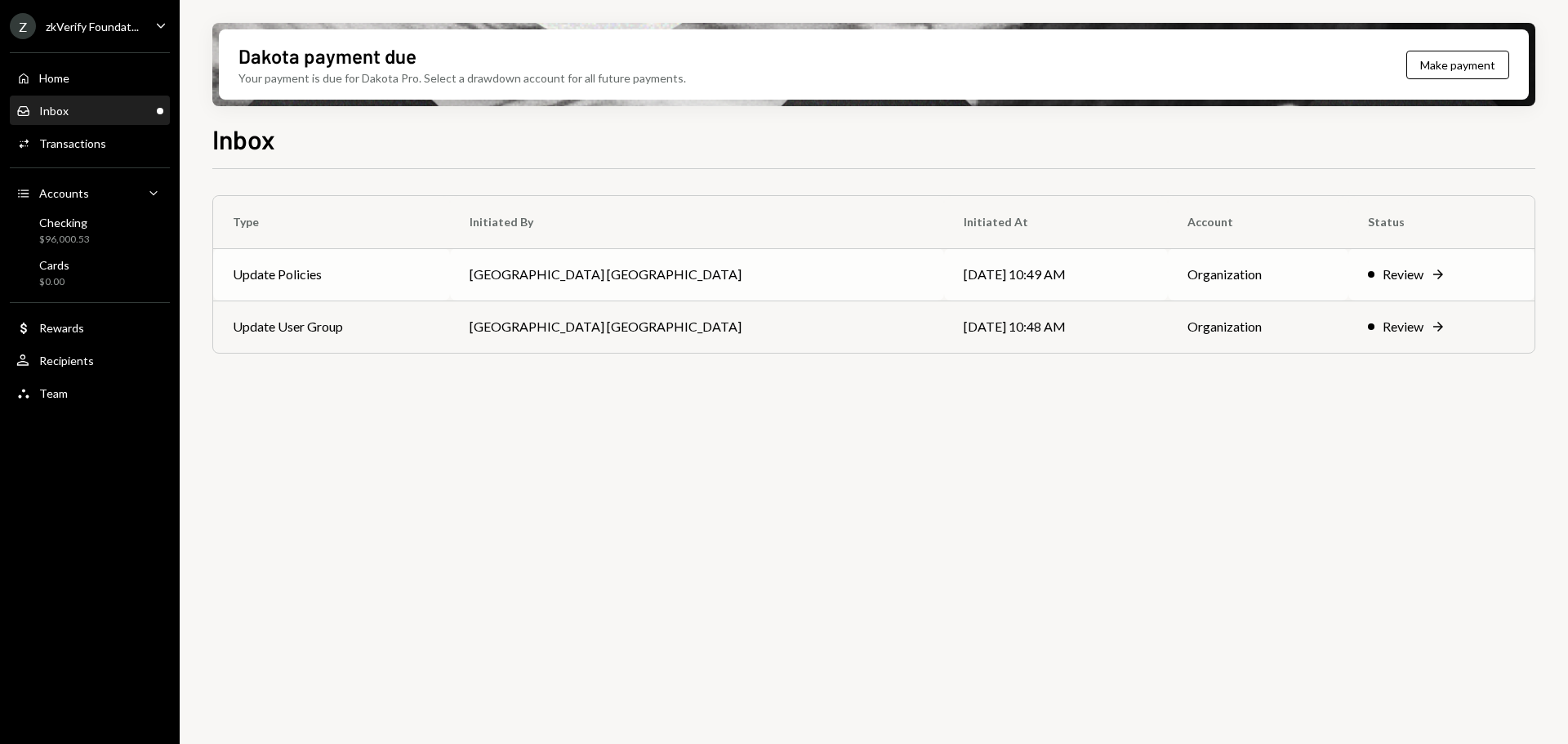
click at [287, 284] on td "Update Policies" at bounding box center [332, 274] width 237 height 53
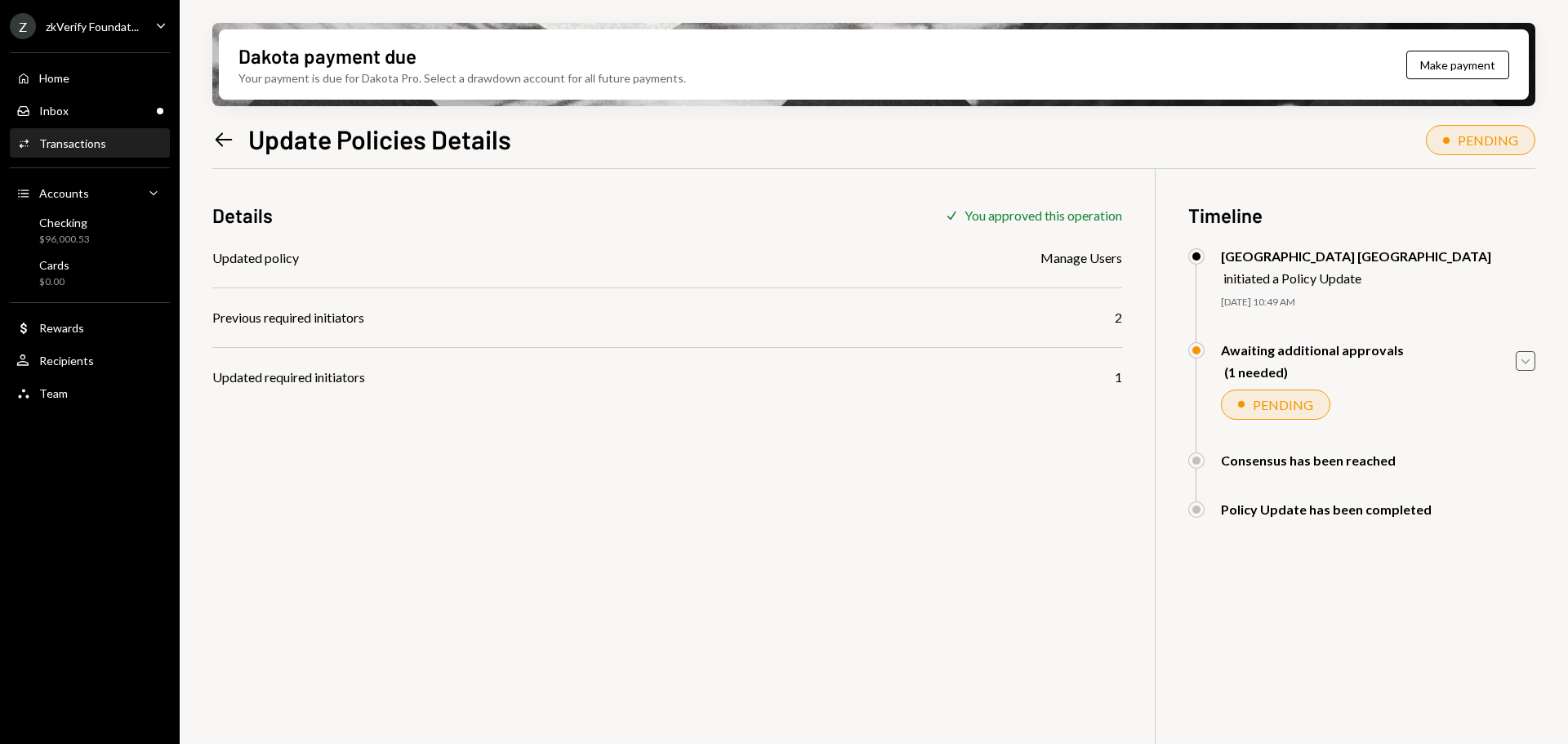
click at [1525, 358] on icon "Caret Down" at bounding box center [1525, 361] width 18 height 18
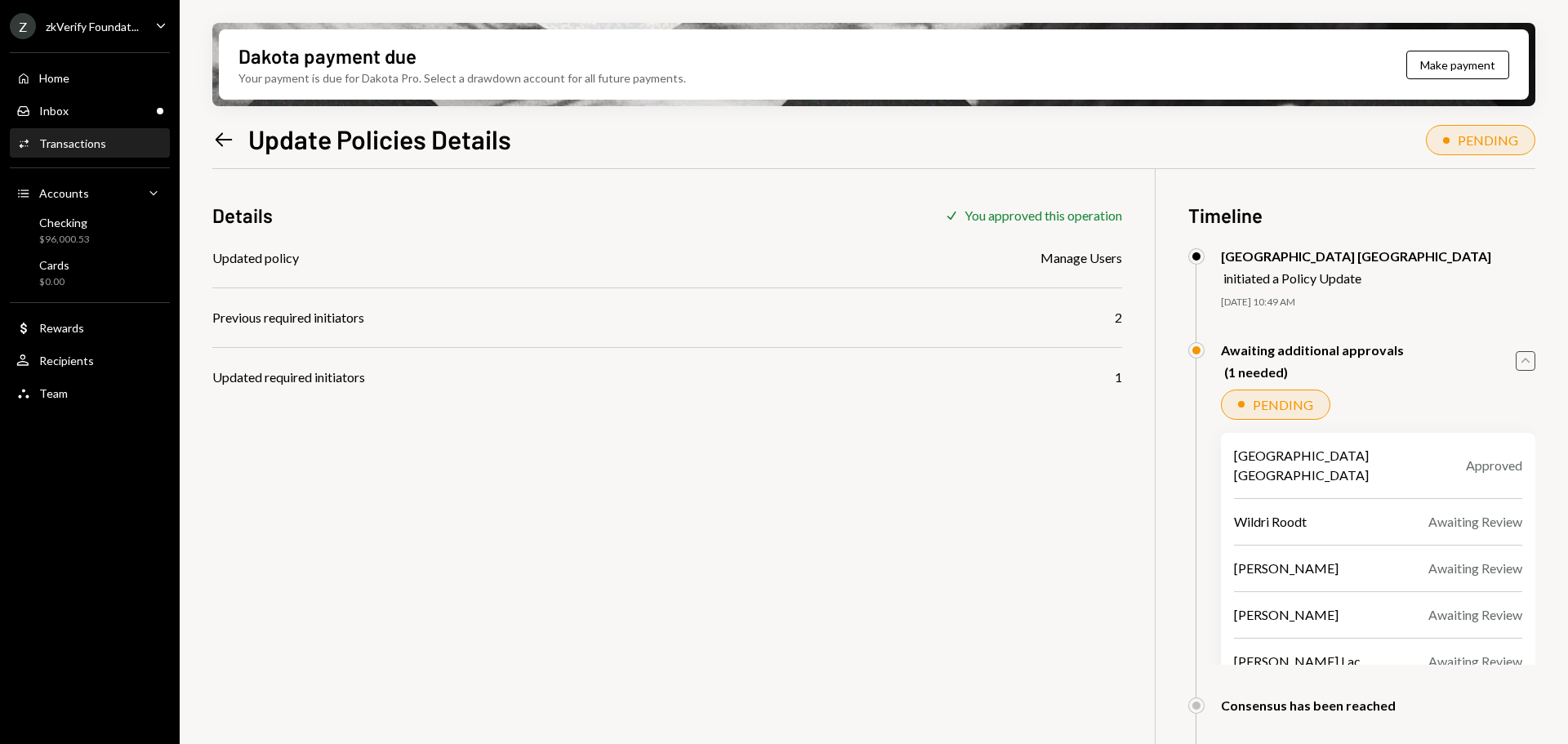
drag, startPoint x: 1525, startPoint y: 358, endPoint x: 1332, endPoint y: 338, distance: 194.0
click at [1525, 358] on icon "Caret Up" at bounding box center [1525, 361] width 18 height 18
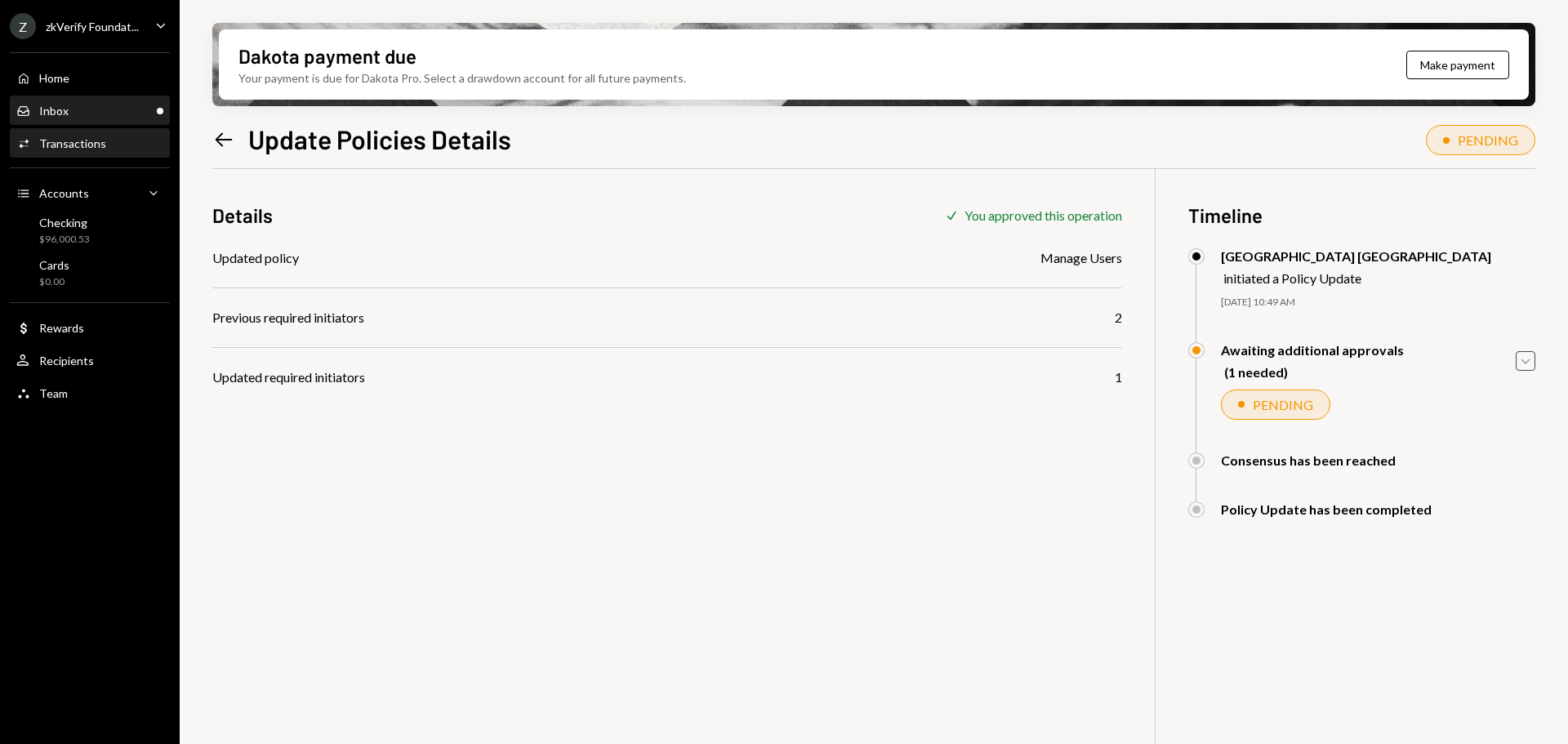
click at [113, 114] on div "Inbox Inbox" at bounding box center [90, 111] width 147 height 15
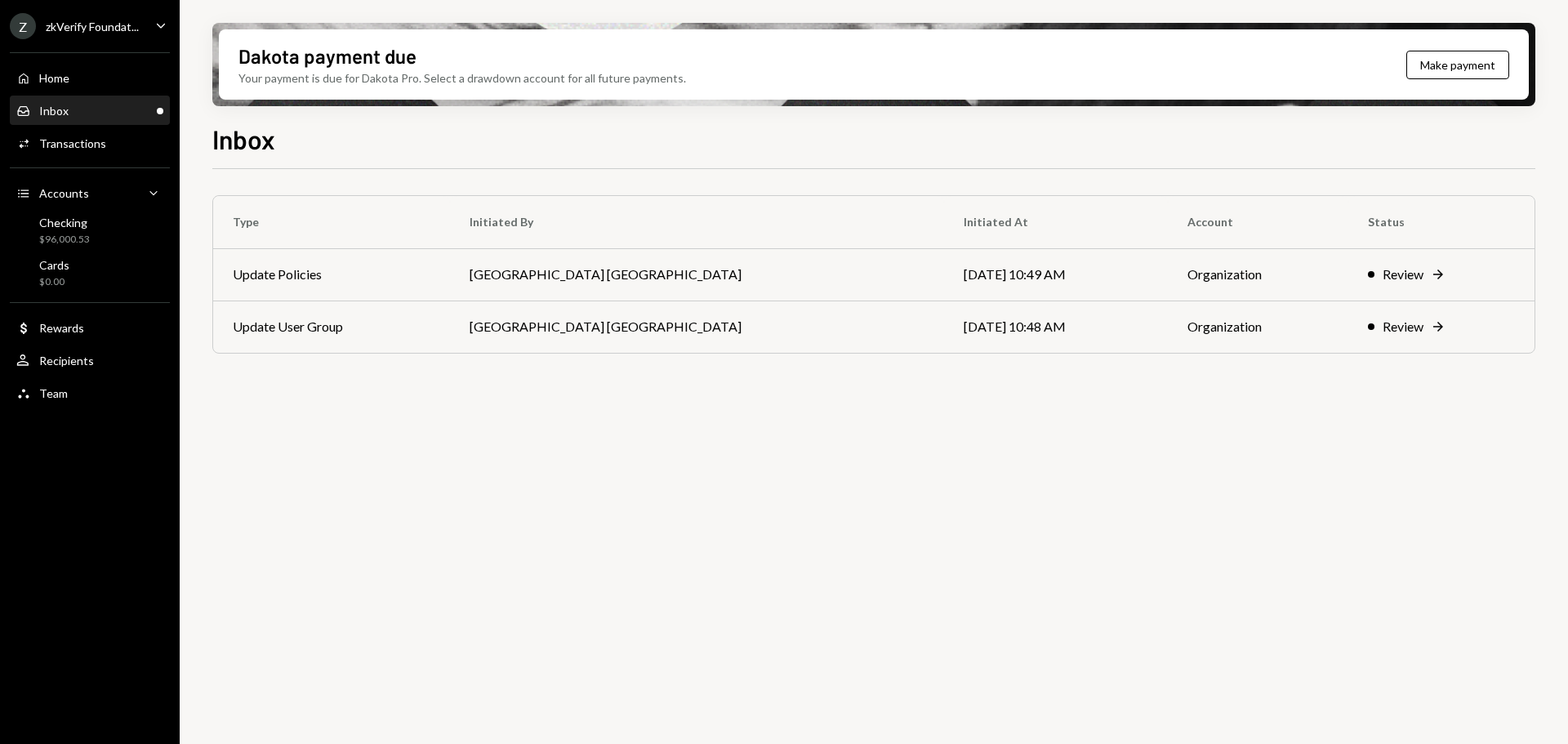
click at [91, 24] on div "zkVerify Foundat..." at bounding box center [92, 26] width 93 height 14
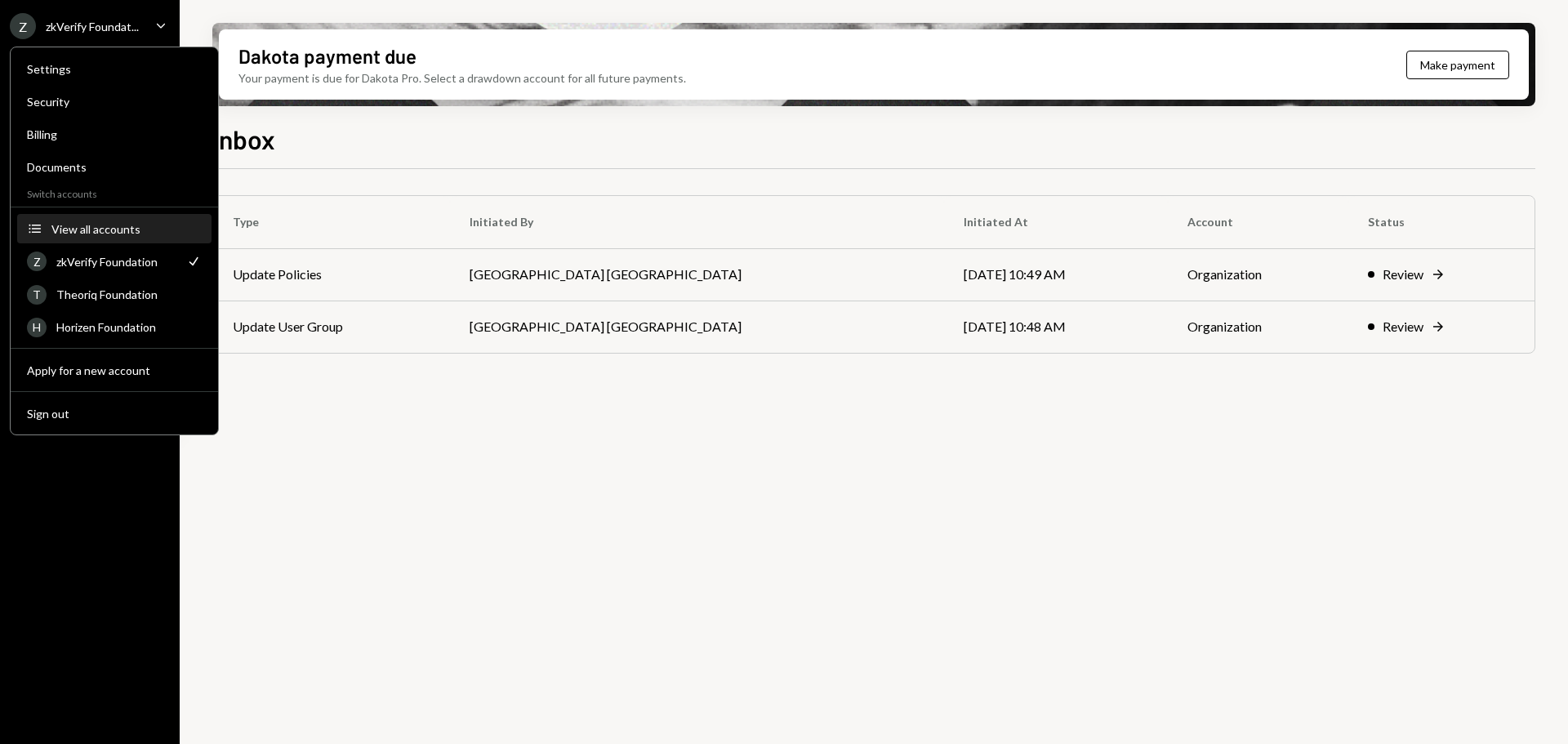
click at [107, 234] on div "View all accounts" at bounding box center [127, 229] width 150 height 14
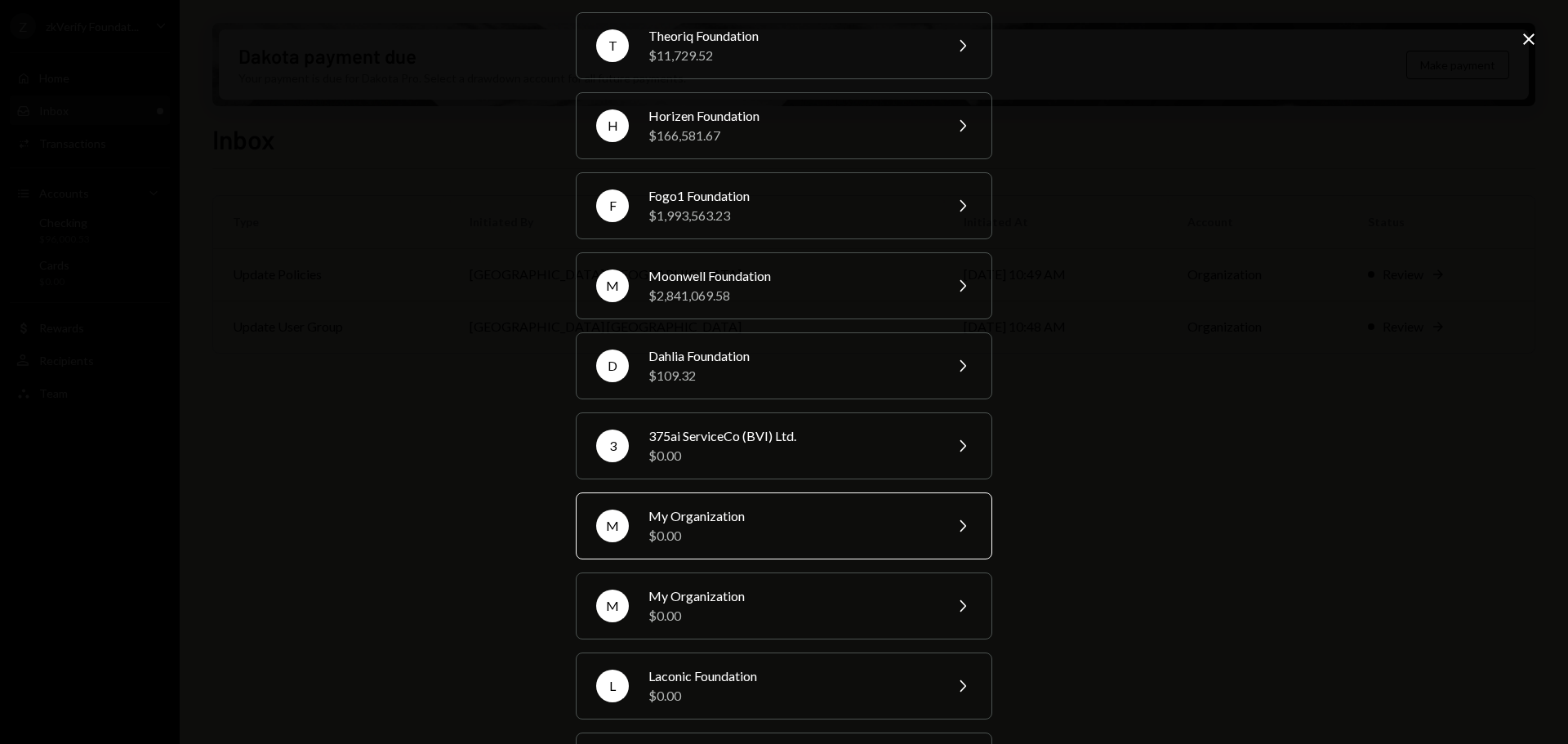
scroll to position [219, 0]
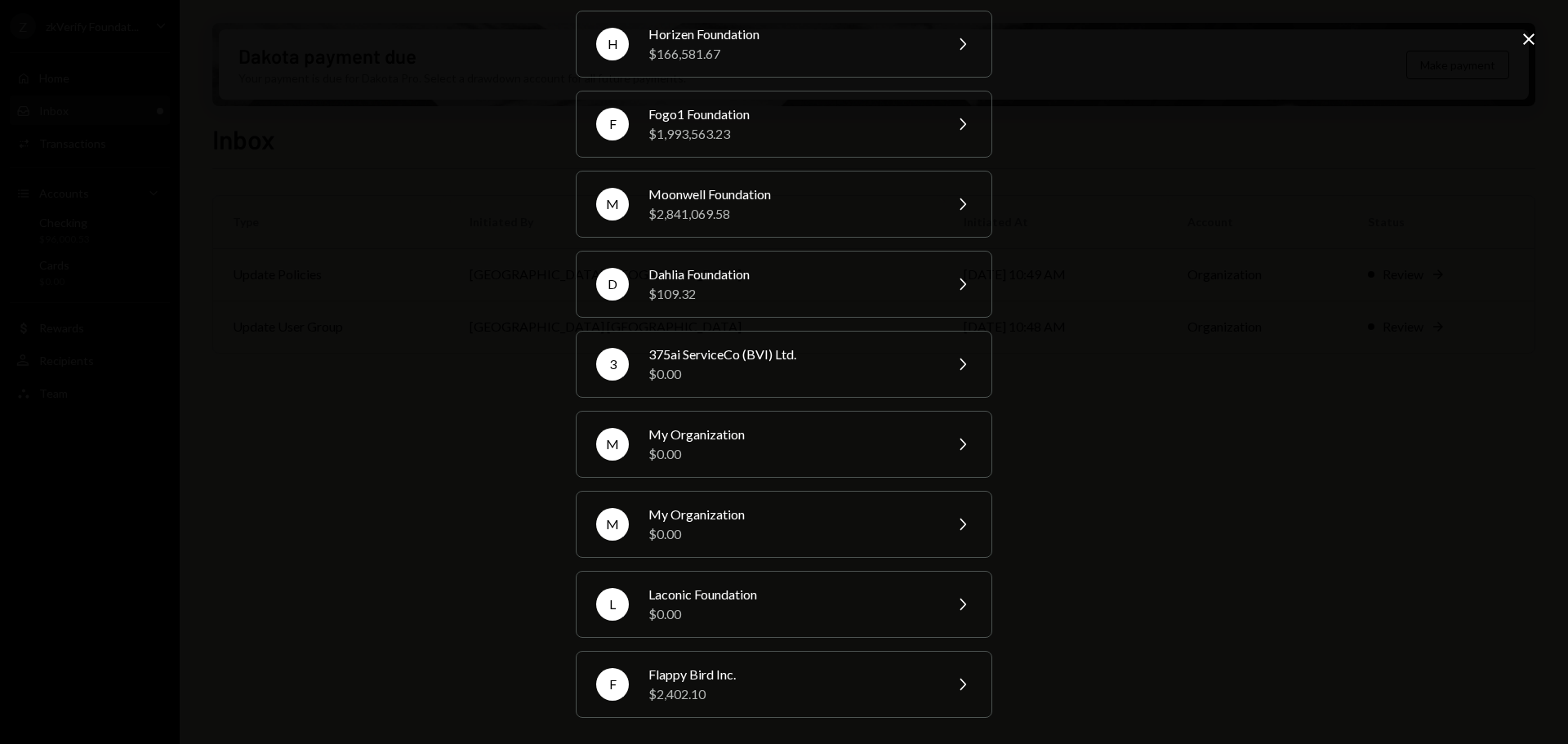
click at [1529, 34] on icon "Close" at bounding box center [1528, 38] width 19 height 19
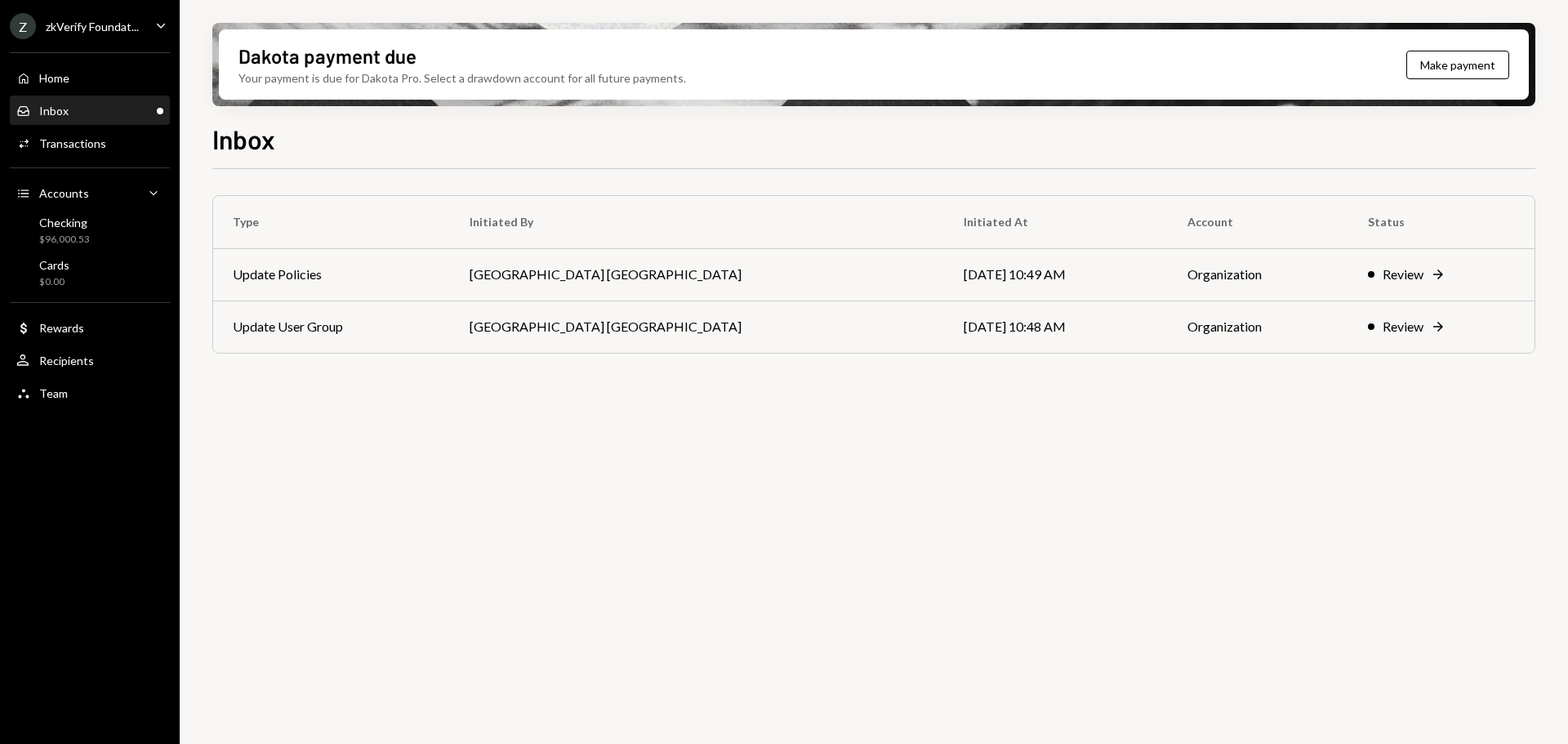
click at [62, 116] on div "Inbox" at bounding box center [53, 110] width 29 height 14
click at [118, 104] on div "Inbox Inbox" at bounding box center [90, 111] width 147 height 15
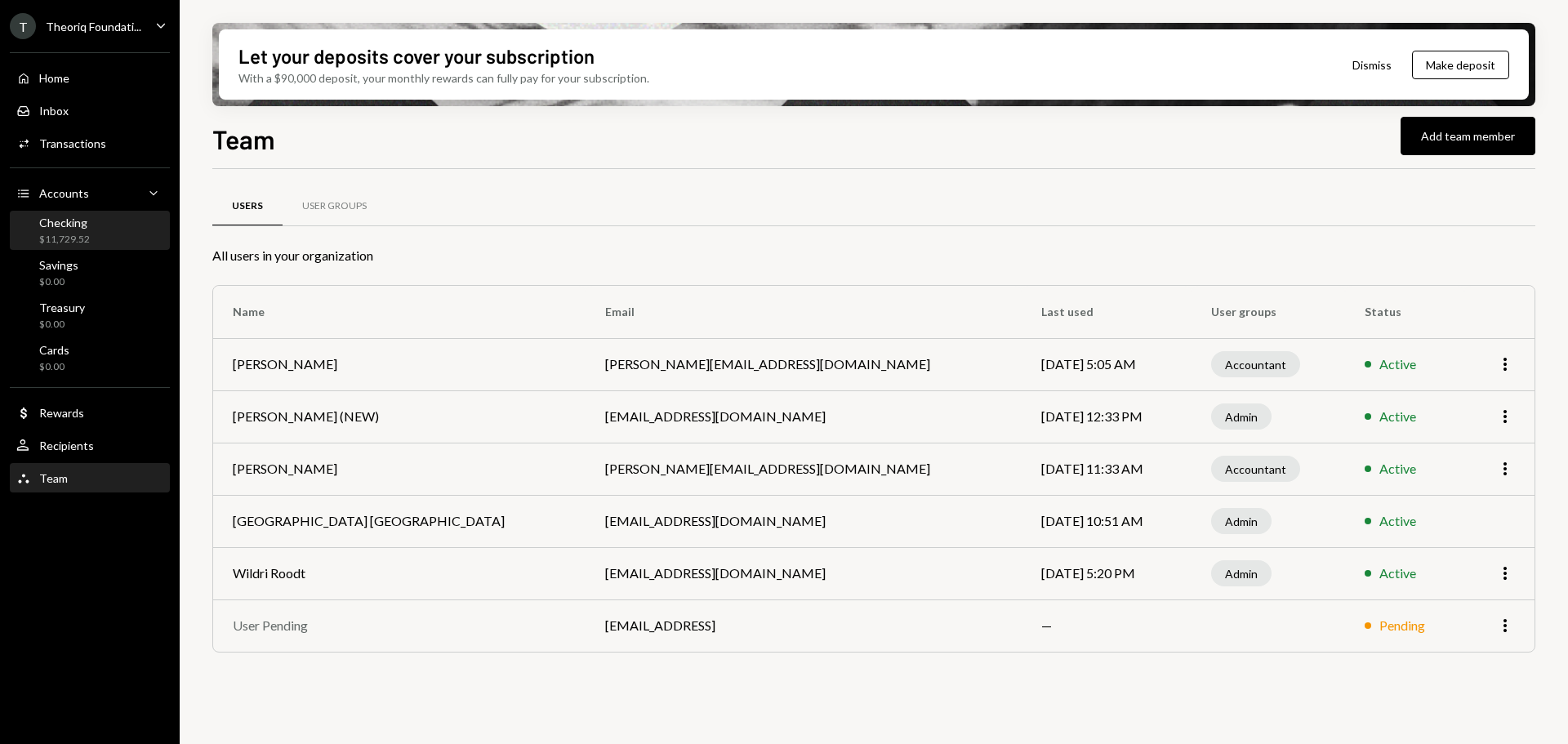
click at [89, 230] on div "Checking $11,729.52" at bounding box center [64, 230] width 51 height 31
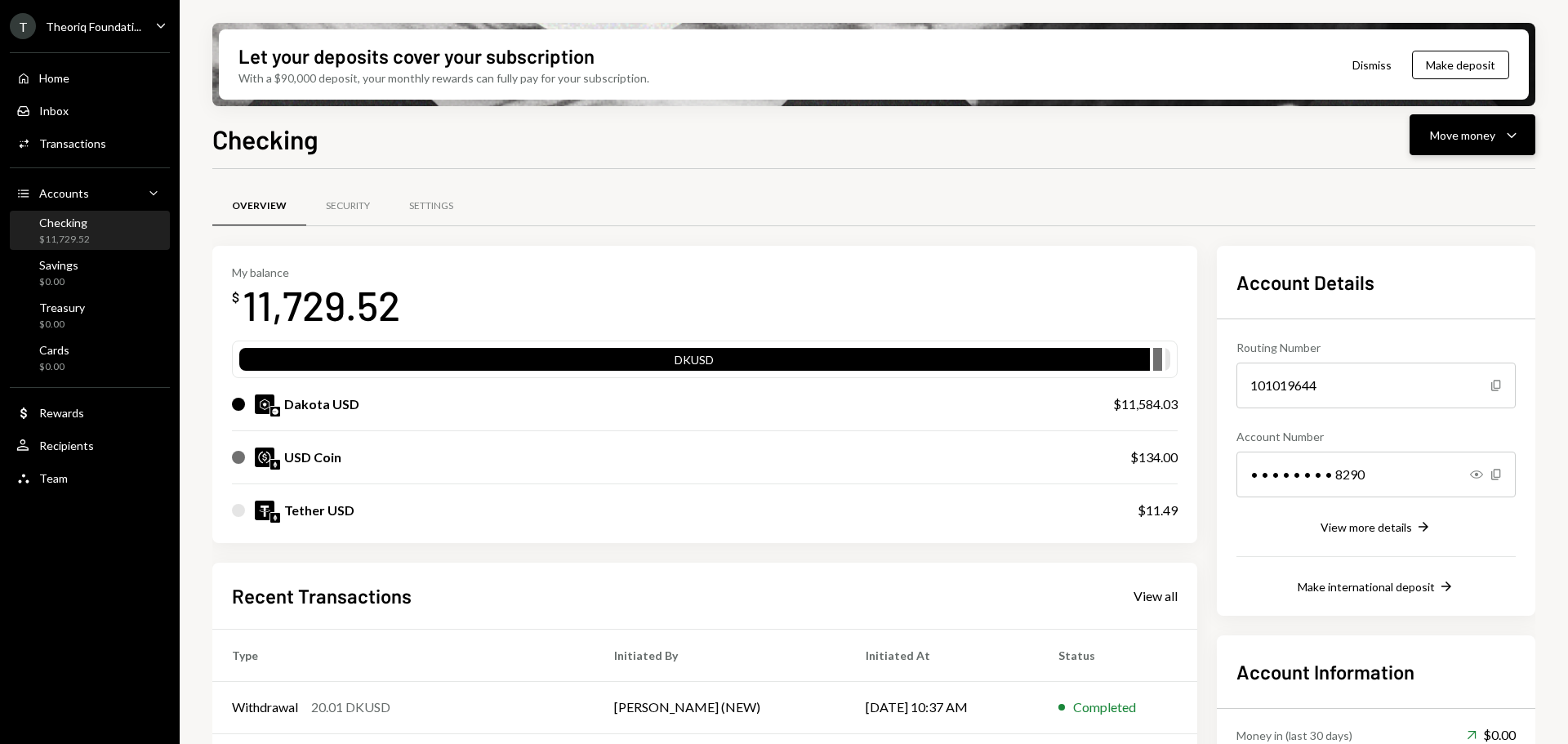
click at [1442, 139] on div "Move money" at bounding box center [1463, 135] width 65 height 18
click at [1292, 162] on div "Checking Move money Caret Down Overview Security Settings My balance $ 11,729.5…" at bounding box center [874, 479] width 1323 height 721
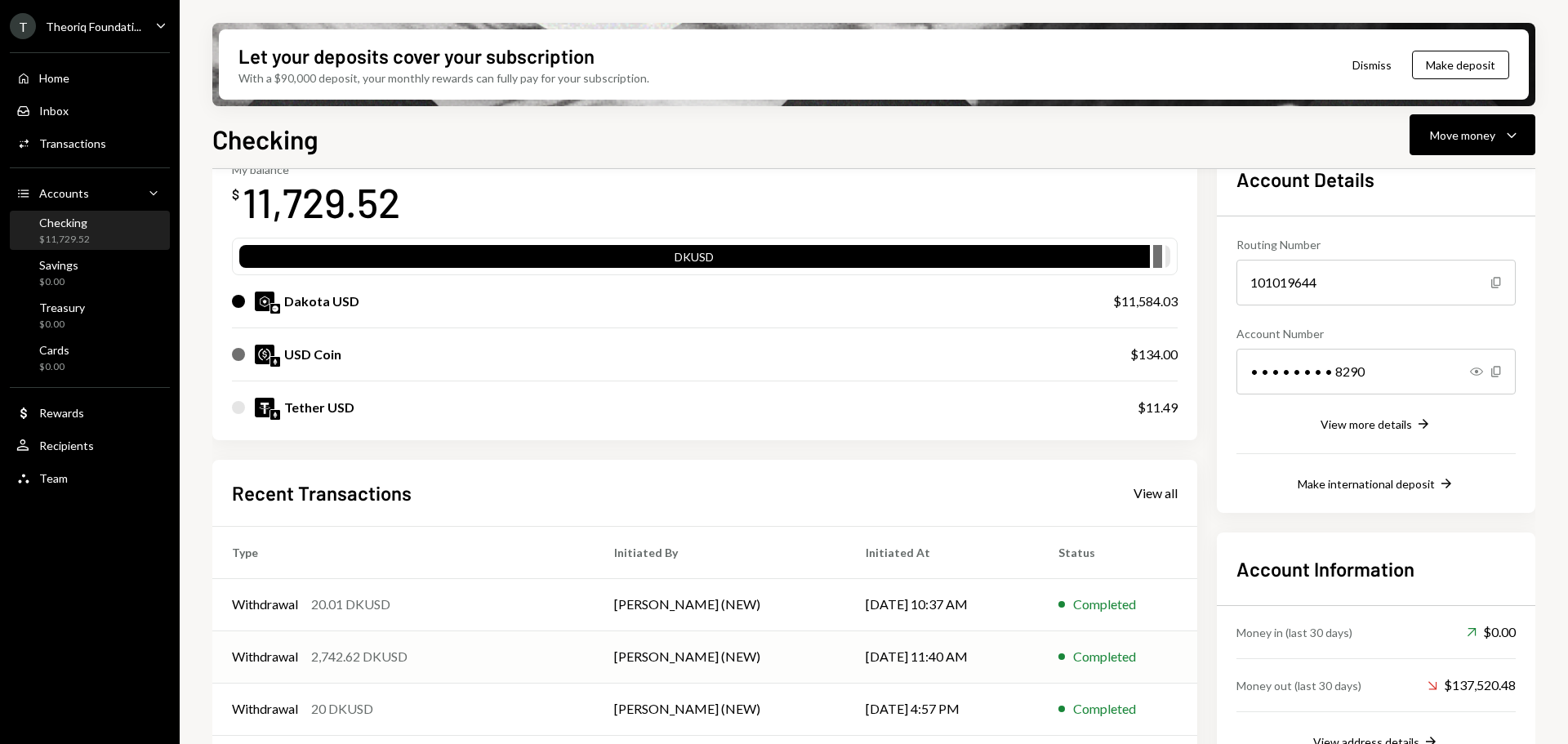
scroll to position [212, 0]
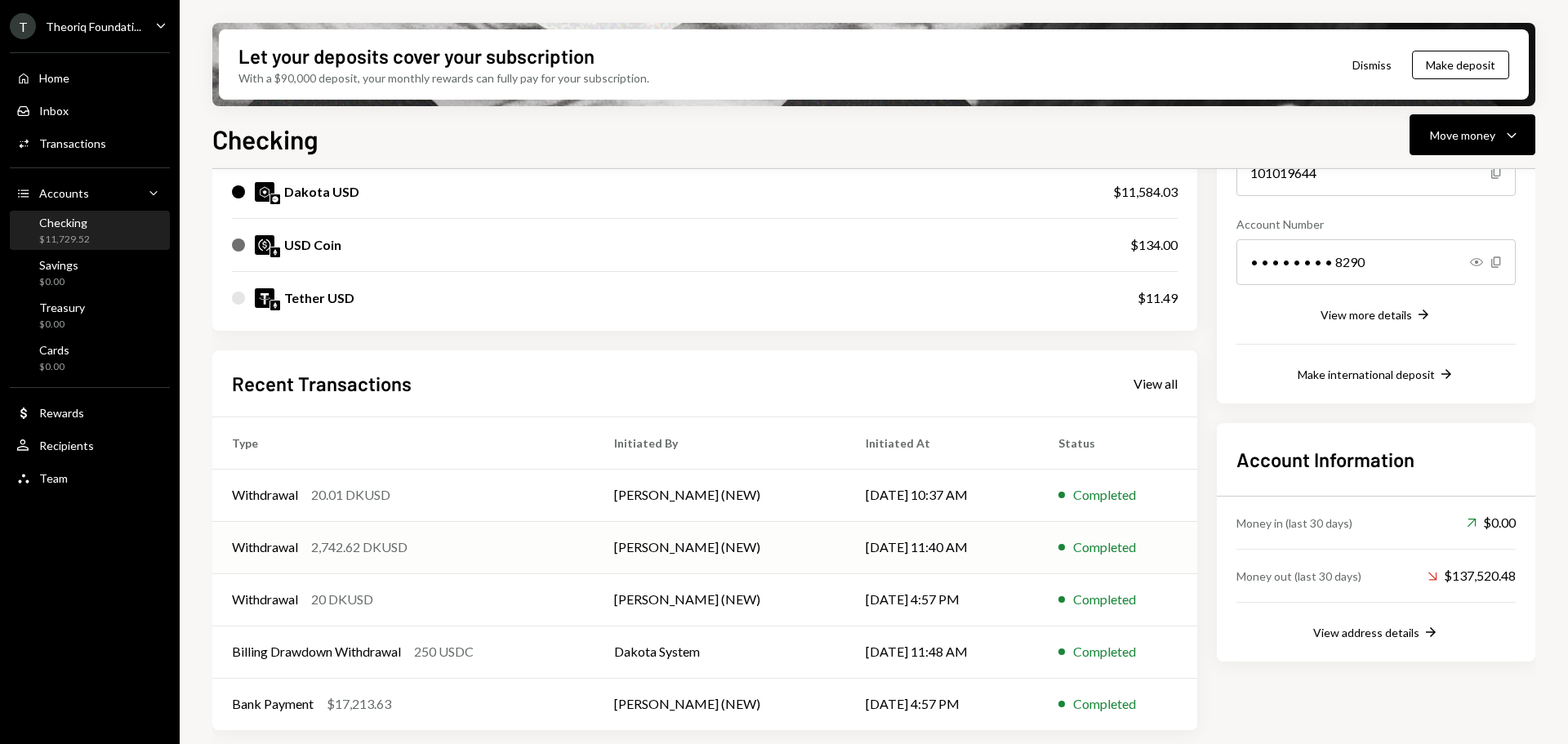
click at [470, 549] on div "Withdrawal 2,742.62 DKUSD" at bounding box center [403, 546] width 343 height 19
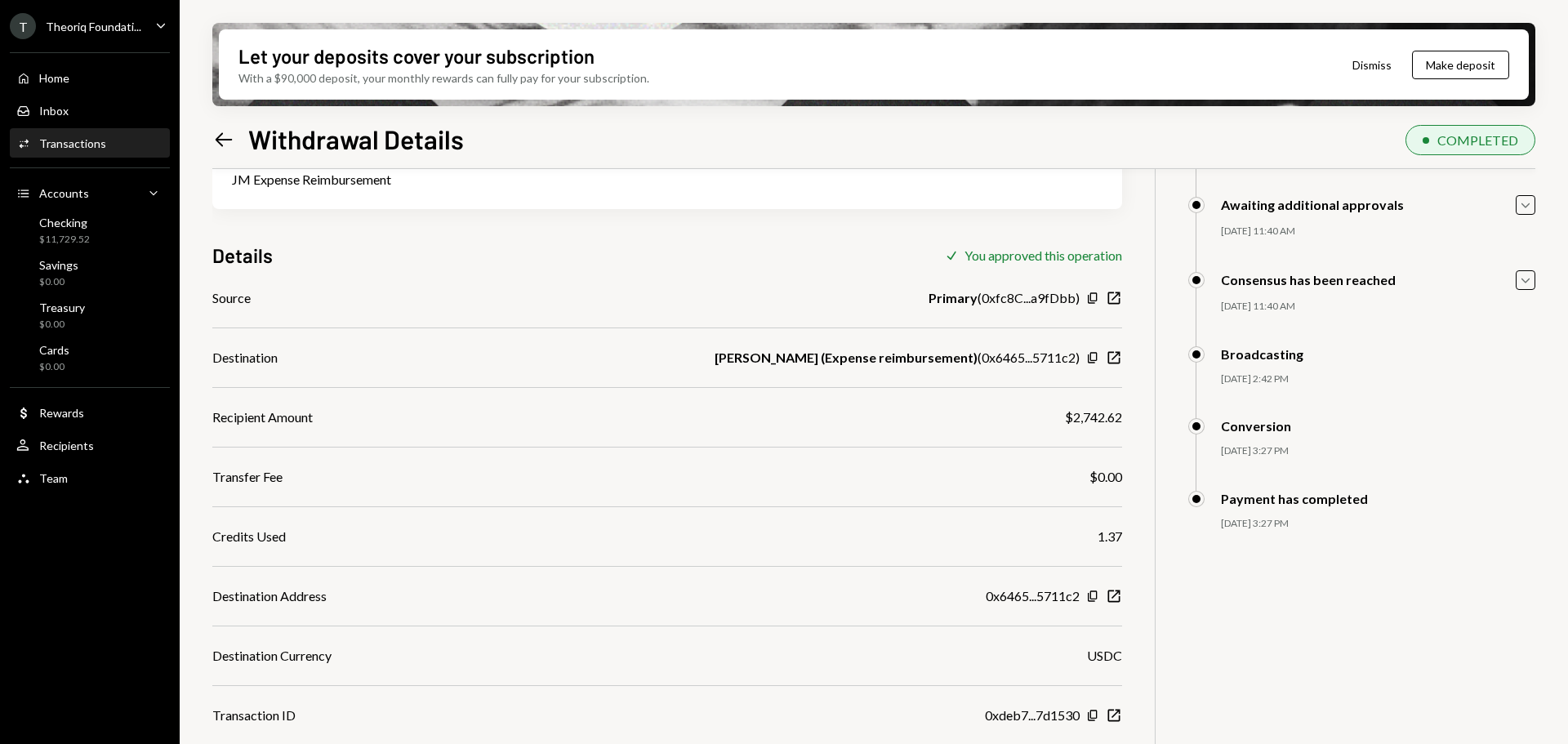
scroll to position [149, 0]
drag, startPoint x: 973, startPoint y: 359, endPoint x: 1067, endPoint y: 355, distance: 94.1
click at [1067, 355] on div "[PERSON_NAME] (Expense reimbursement) ( 0x6465...5711c2 )" at bounding box center [896, 355] width 365 height 19
click at [1017, 357] on div "[PERSON_NAME] (Expense reimbursement) ( 0x6465...5711c2 )" at bounding box center [896, 355] width 365 height 19
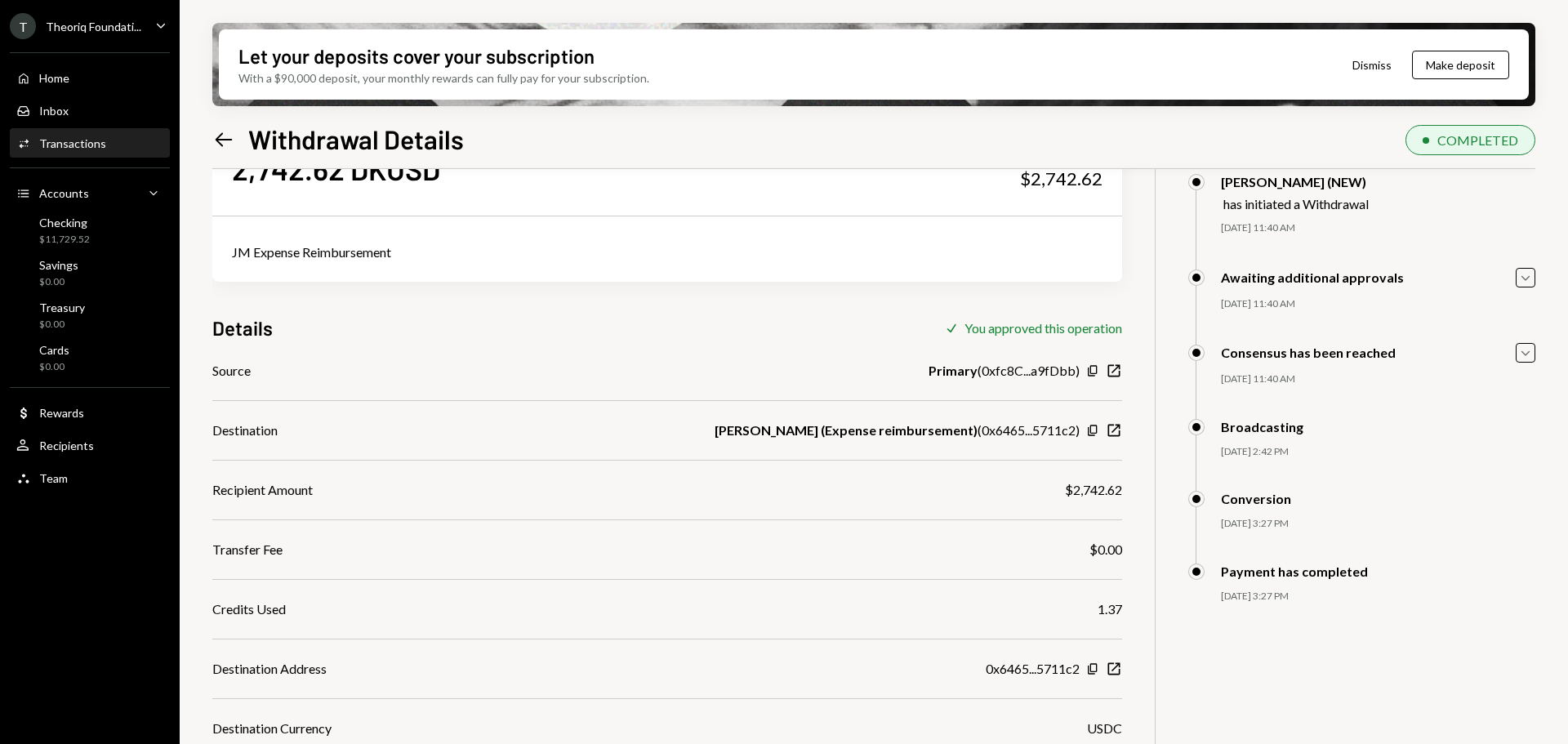
scroll to position [0, 0]
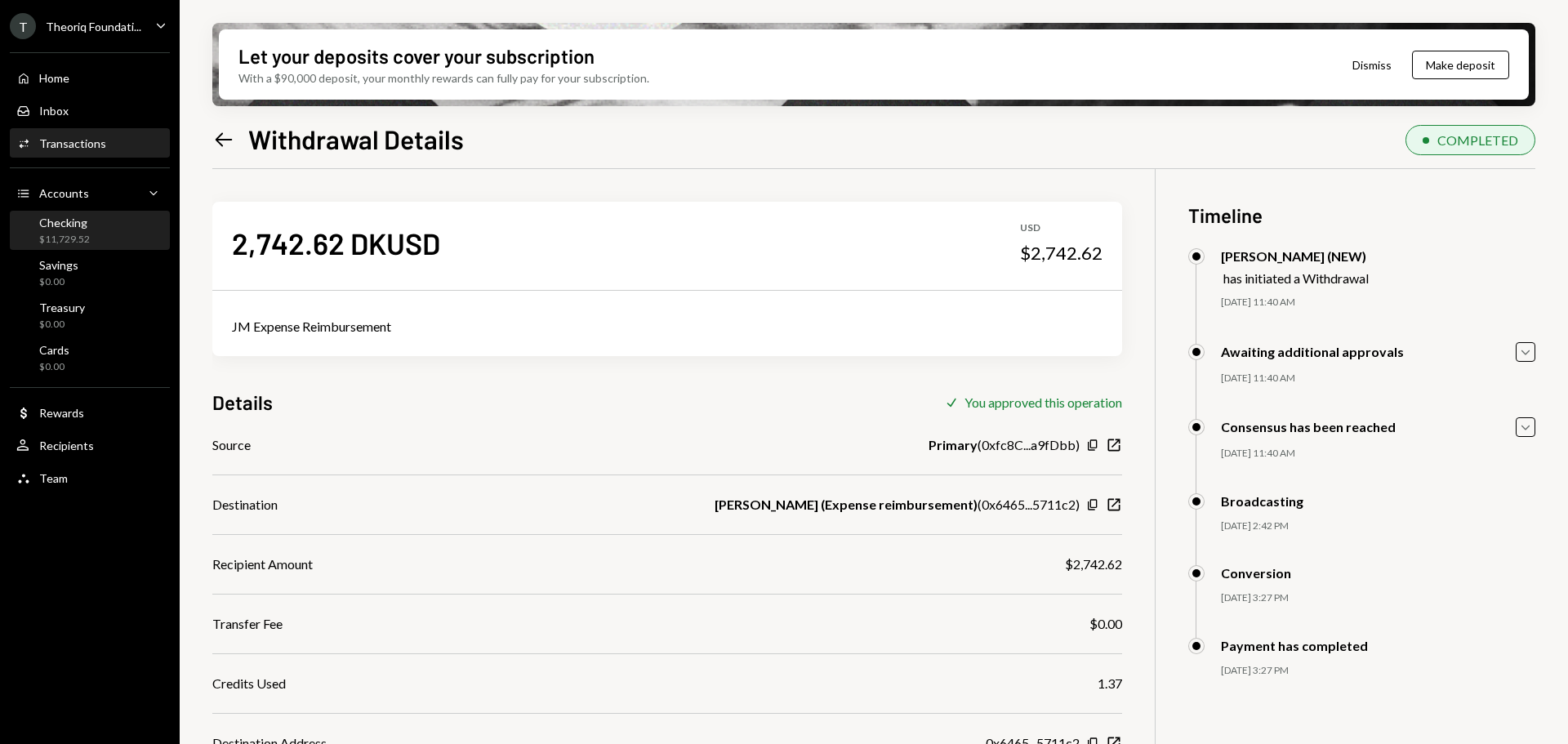
click at [66, 233] on div "$11,729.52" at bounding box center [64, 240] width 51 height 14
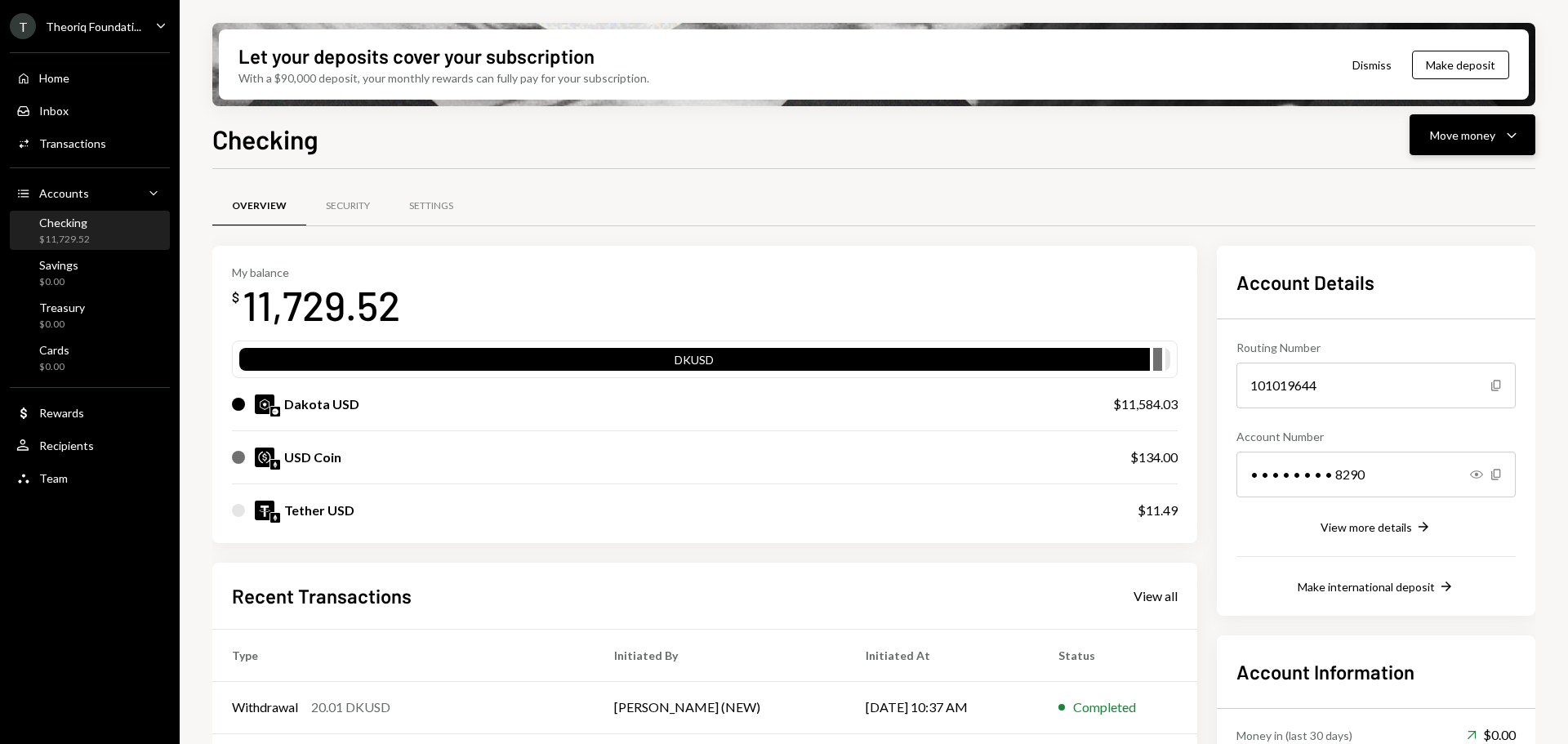
click at [1456, 132] on div "Move money" at bounding box center [1463, 135] width 65 height 18
click at [1413, 185] on div "Send" at bounding box center [1459, 184] width 119 height 18
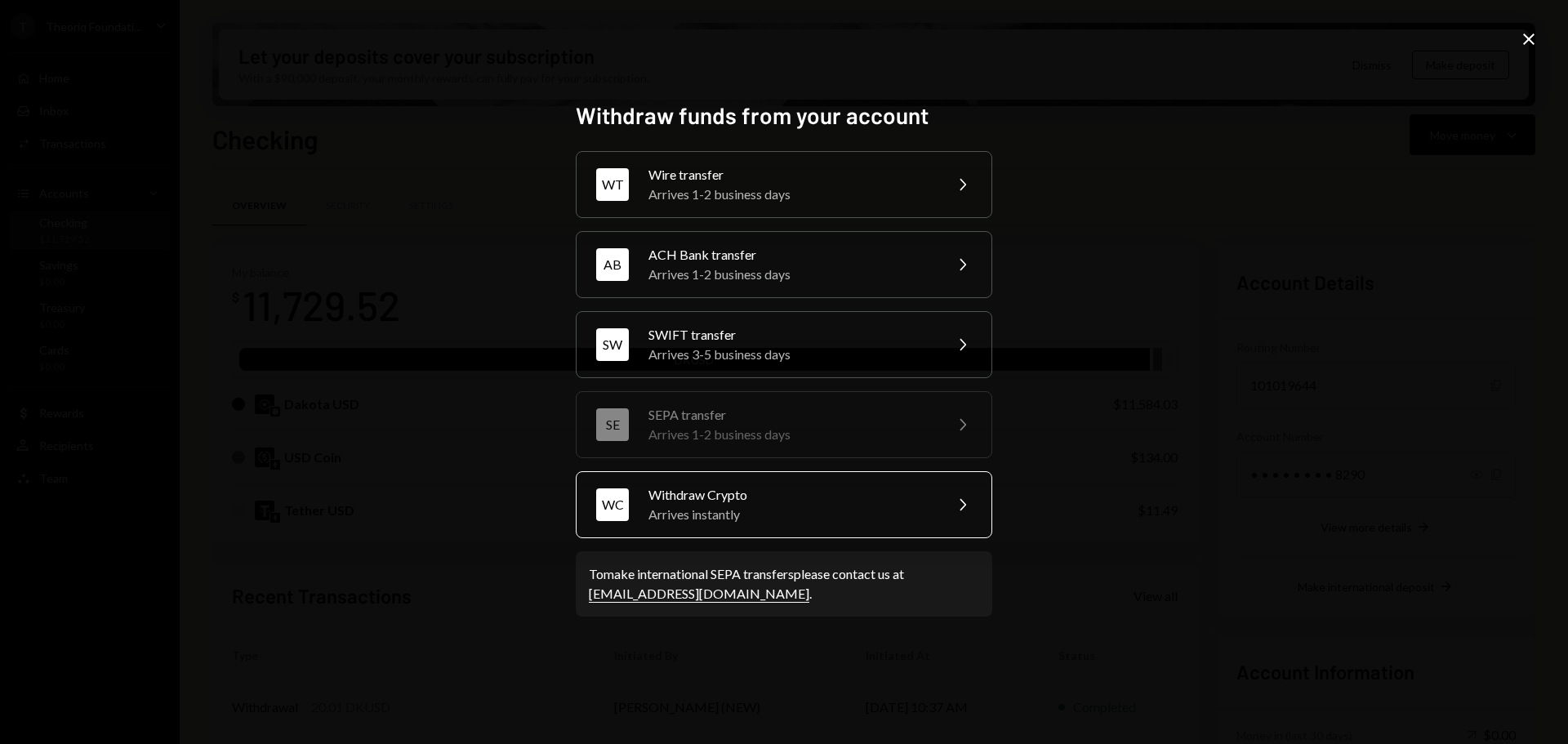
click at [700, 509] on div "Arrives instantly" at bounding box center [790, 514] width 284 height 19
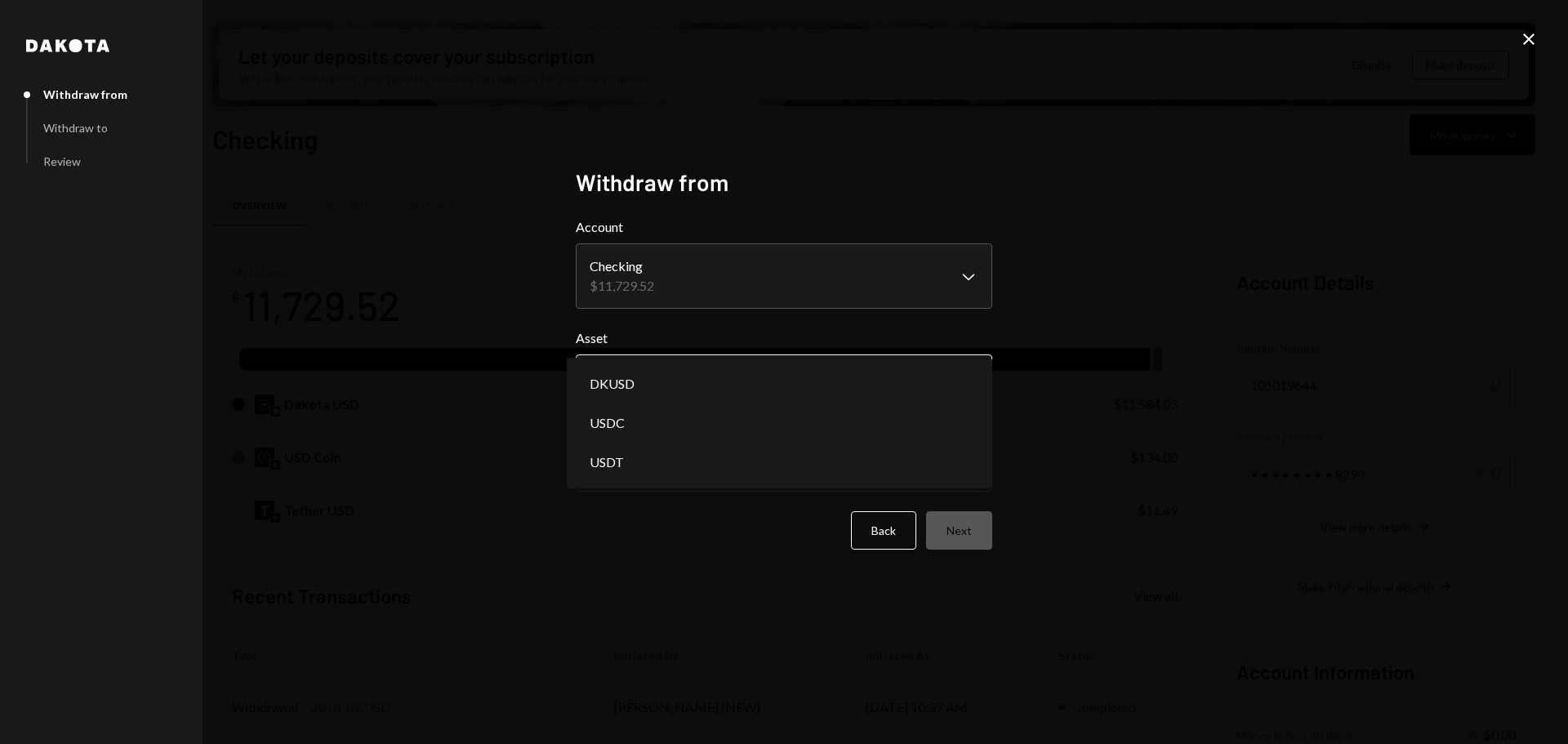
click at [667, 385] on body "T Theoriq Foundati... Caret Down Home Home Inbox Inbox Activities Transactions …" at bounding box center [784, 372] width 1568 height 744
select select "****"
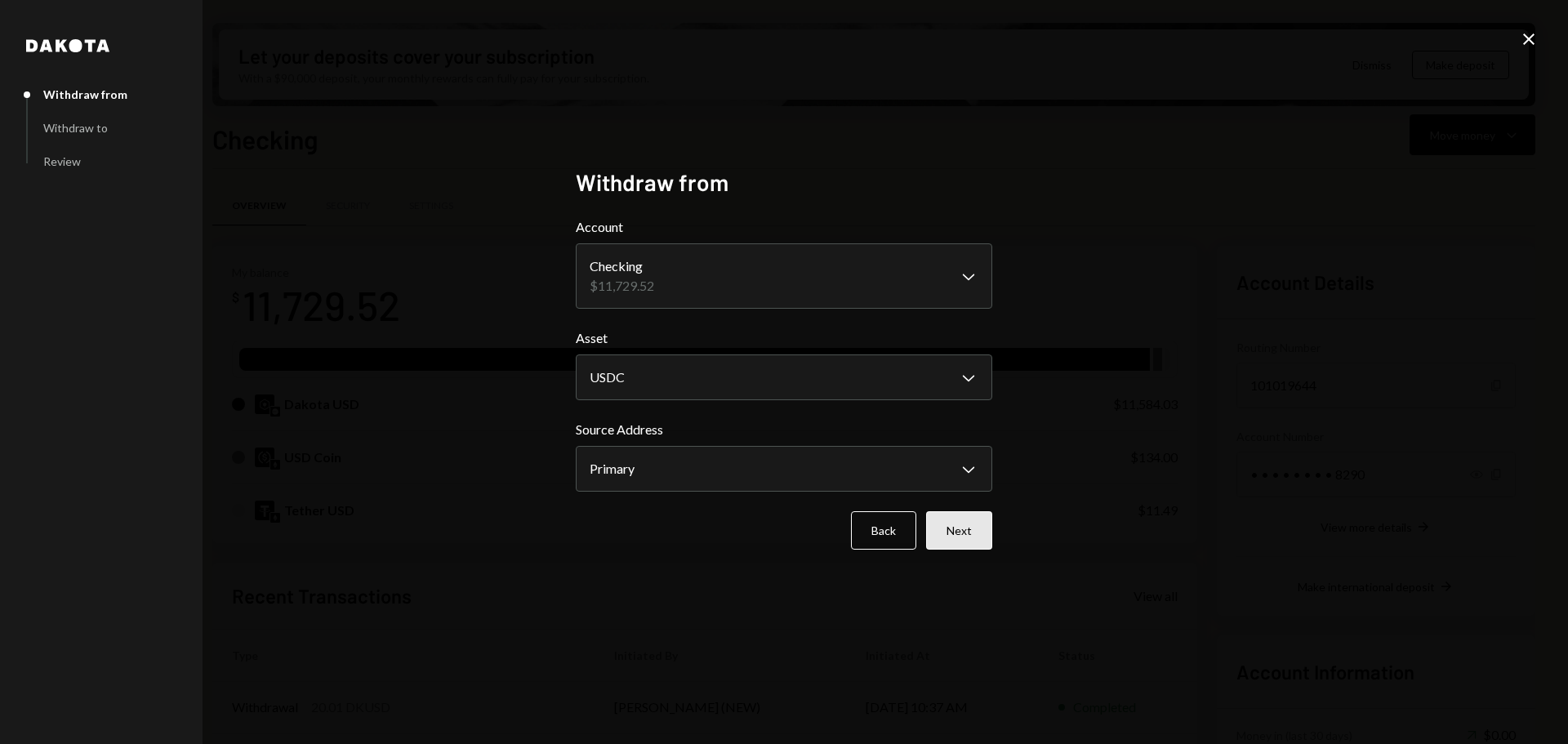
click at [957, 531] on button "Next" at bounding box center [959, 530] width 66 height 38
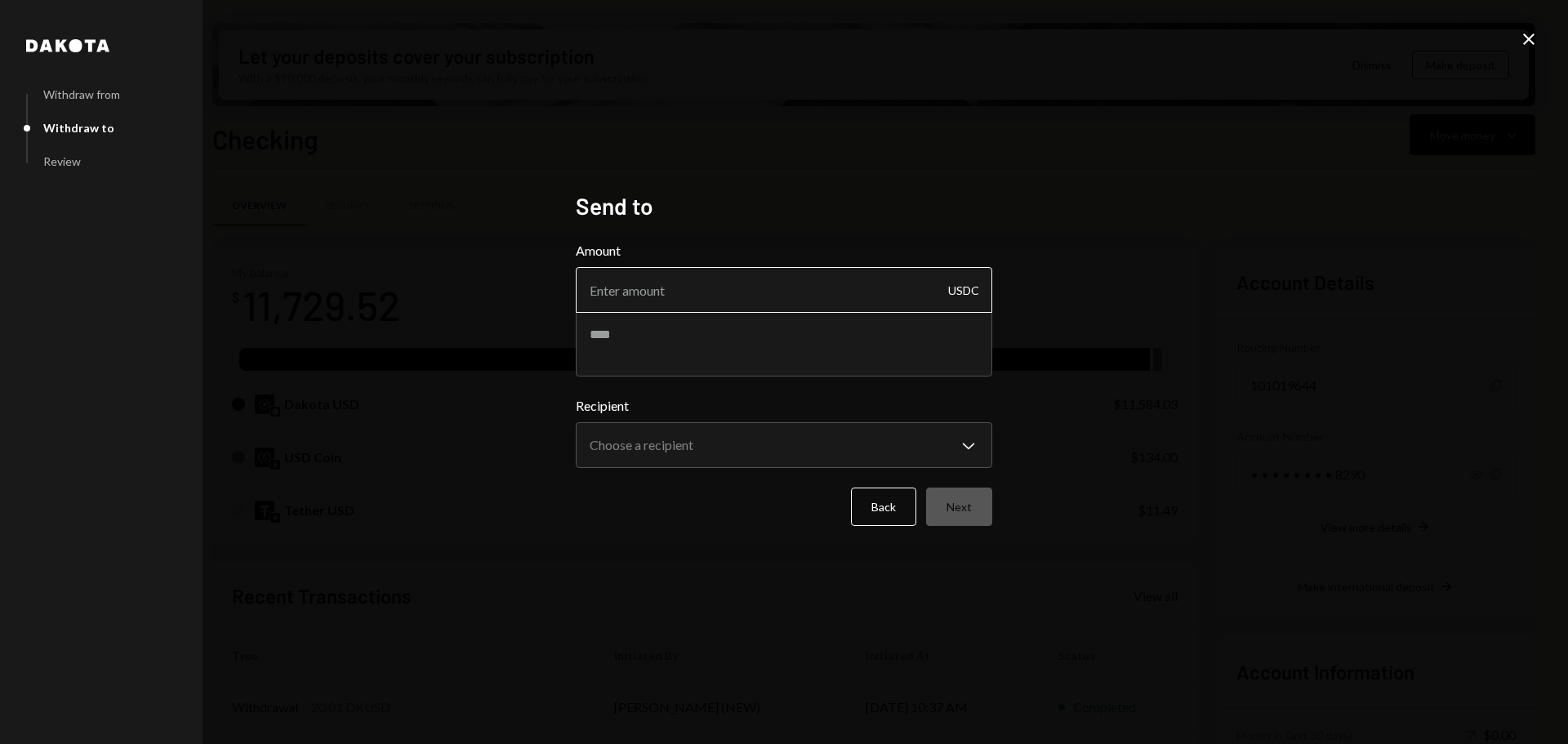
click at [603, 295] on input "Amount" at bounding box center [784, 290] width 417 height 46
type input "2806.96"
click at [604, 346] on div "Amount 2806.96 USDC" at bounding box center [784, 308] width 417 height 135
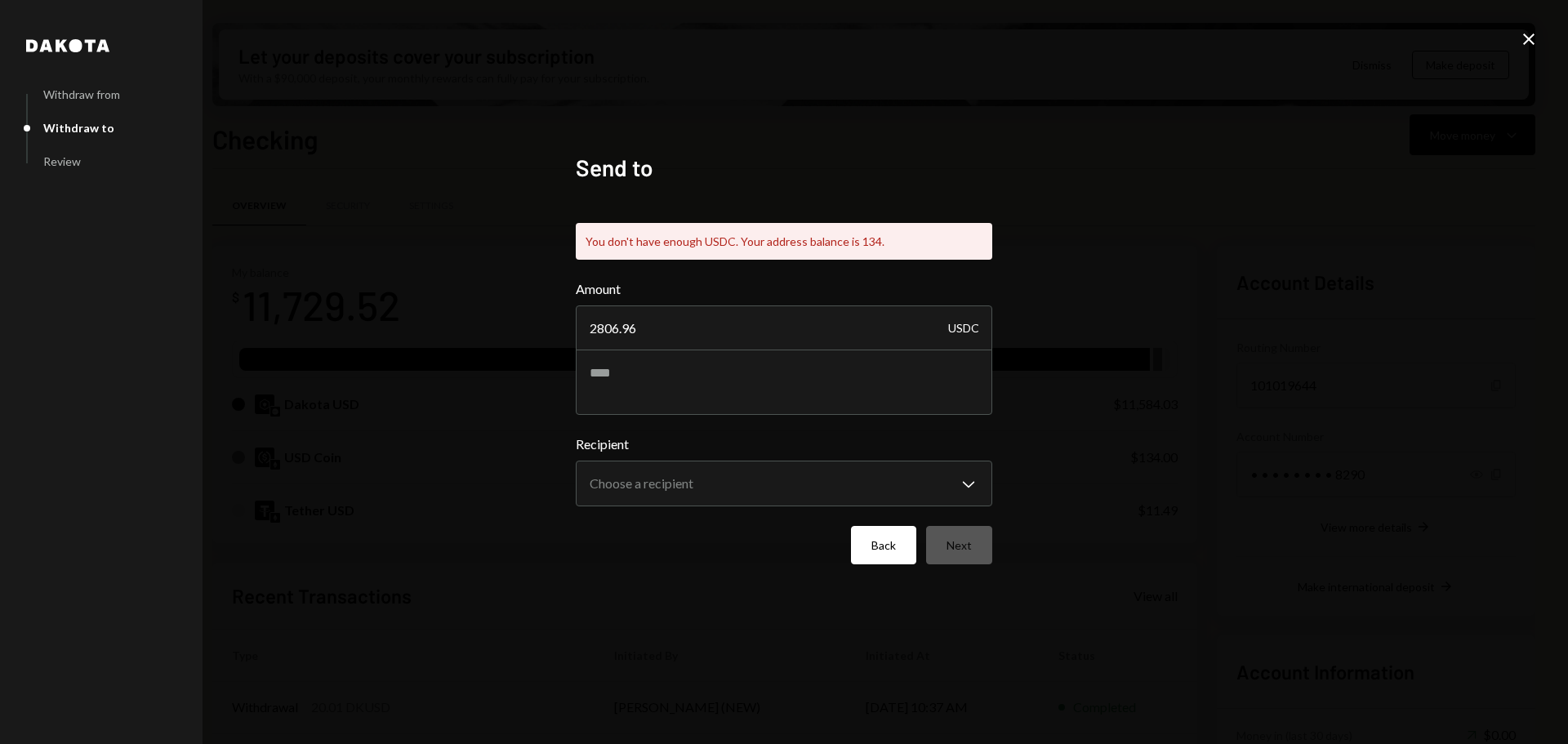
click at [891, 530] on button "Back" at bounding box center [884, 545] width 65 height 38
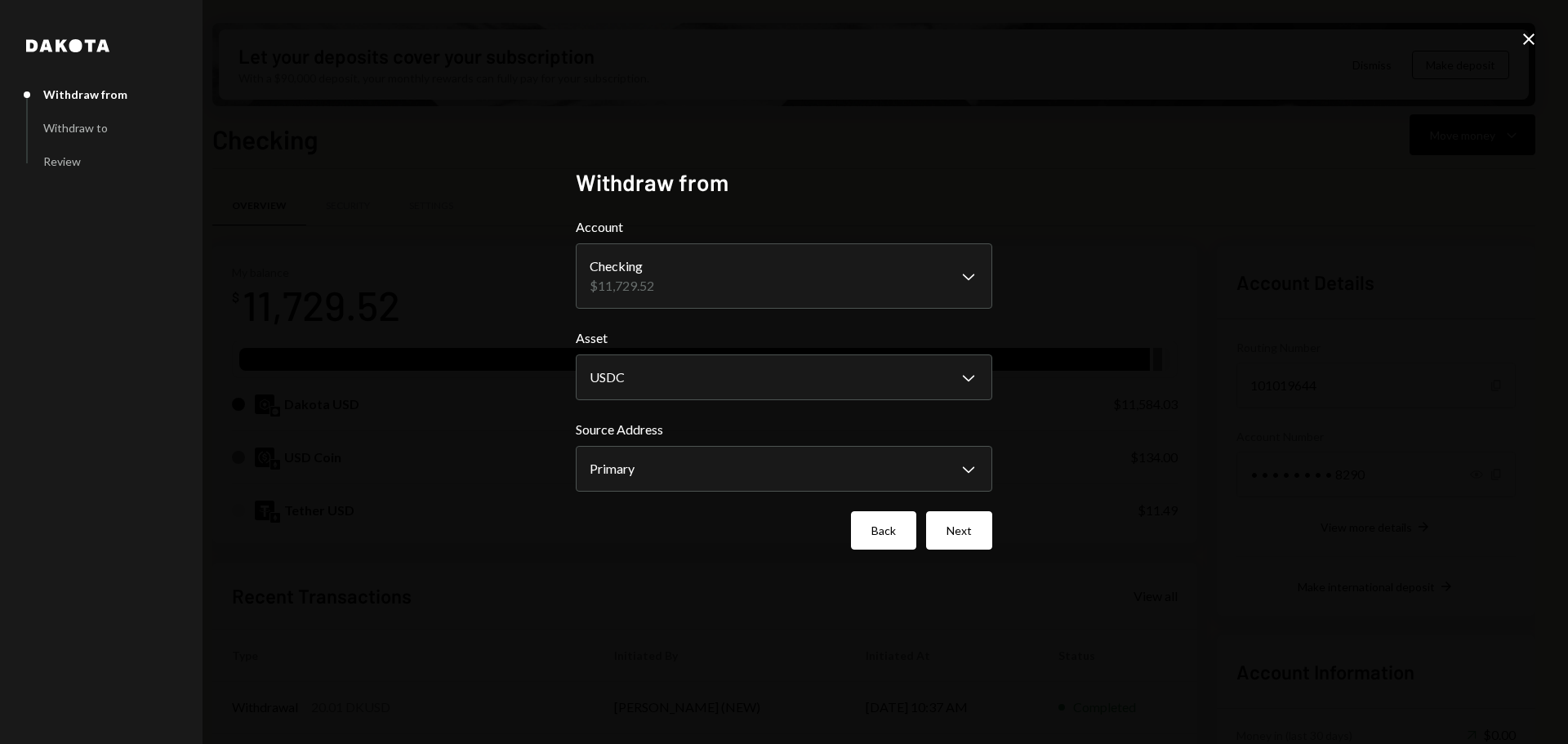
click at [875, 539] on button "Back" at bounding box center [884, 530] width 65 height 38
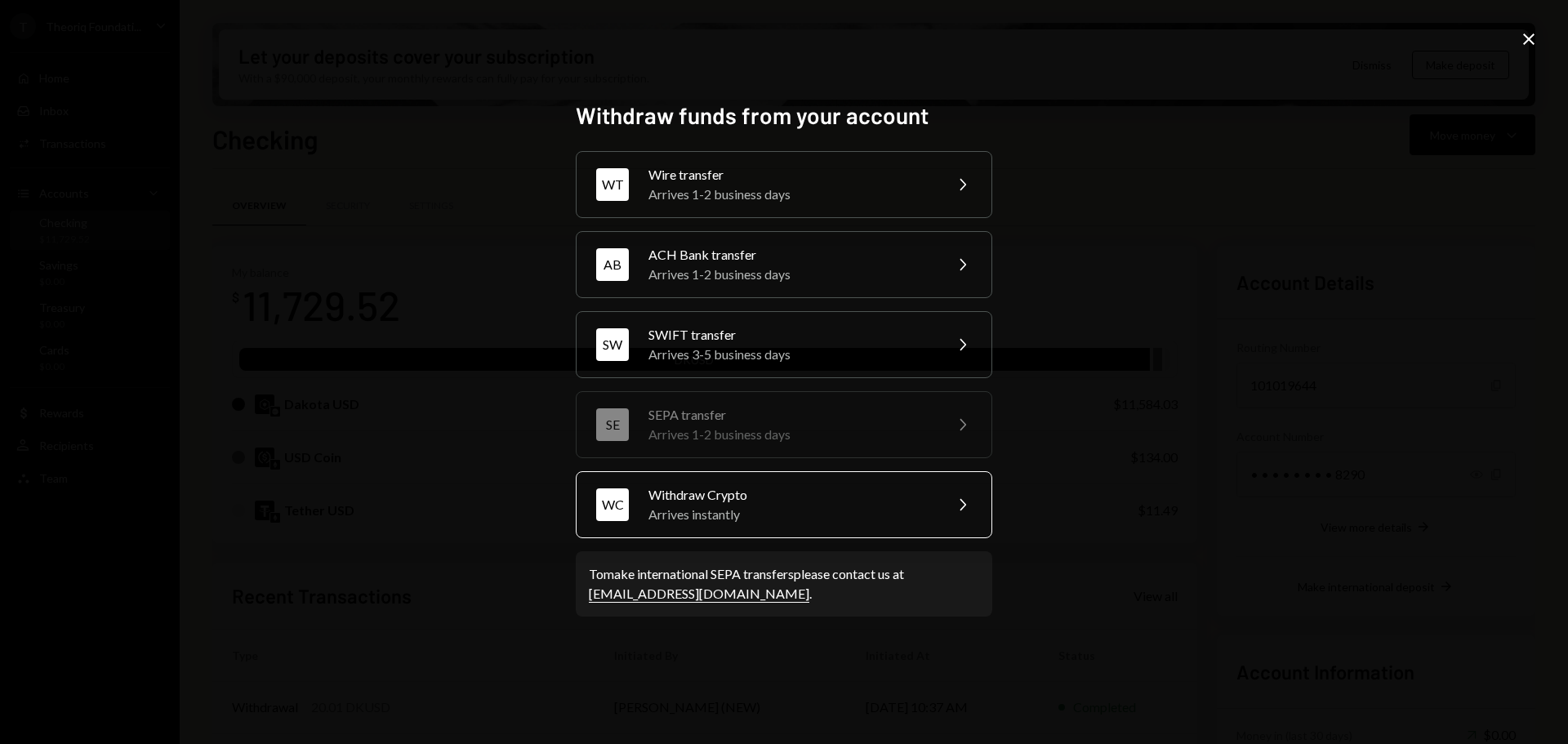
click at [764, 504] on div "Arrives instantly" at bounding box center [790, 514] width 284 height 19
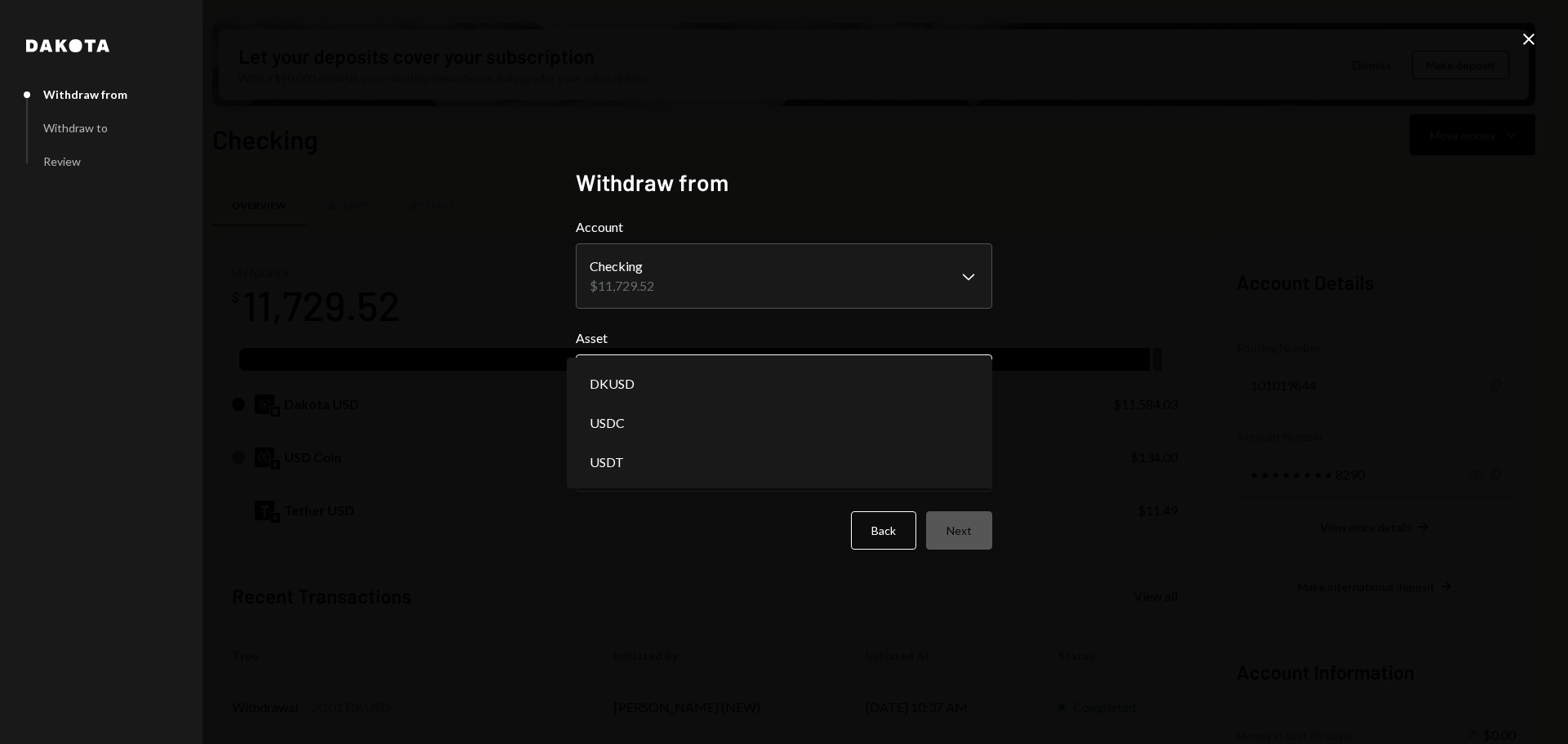
click at [677, 377] on body "T Theoriq Foundati... Caret Down Home Home Inbox Inbox Activities Transactions …" at bounding box center [784, 372] width 1568 height 744
select select "*****"
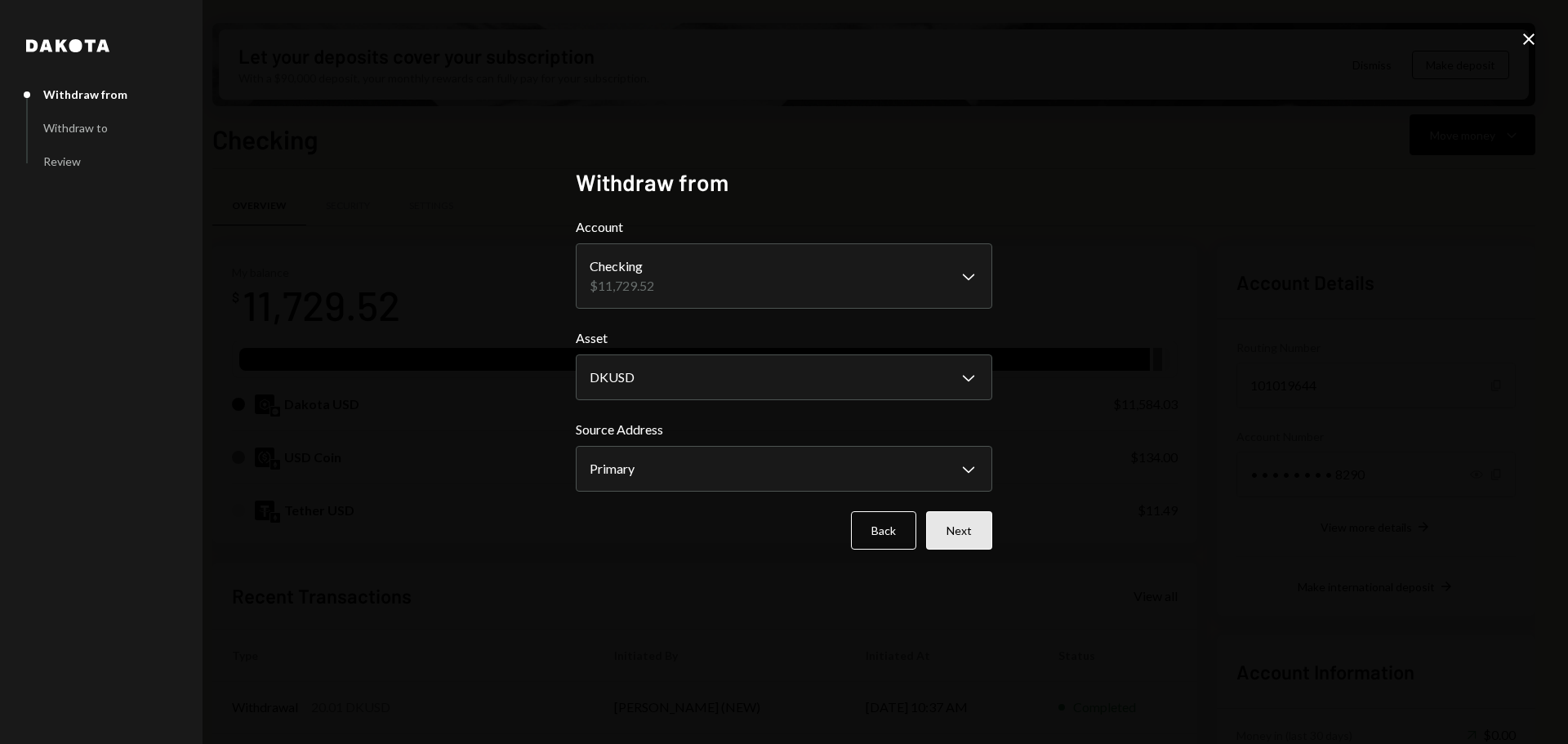
click at [948, 532] on button "Next" at bounding box center [959, 530] width 66 height 38
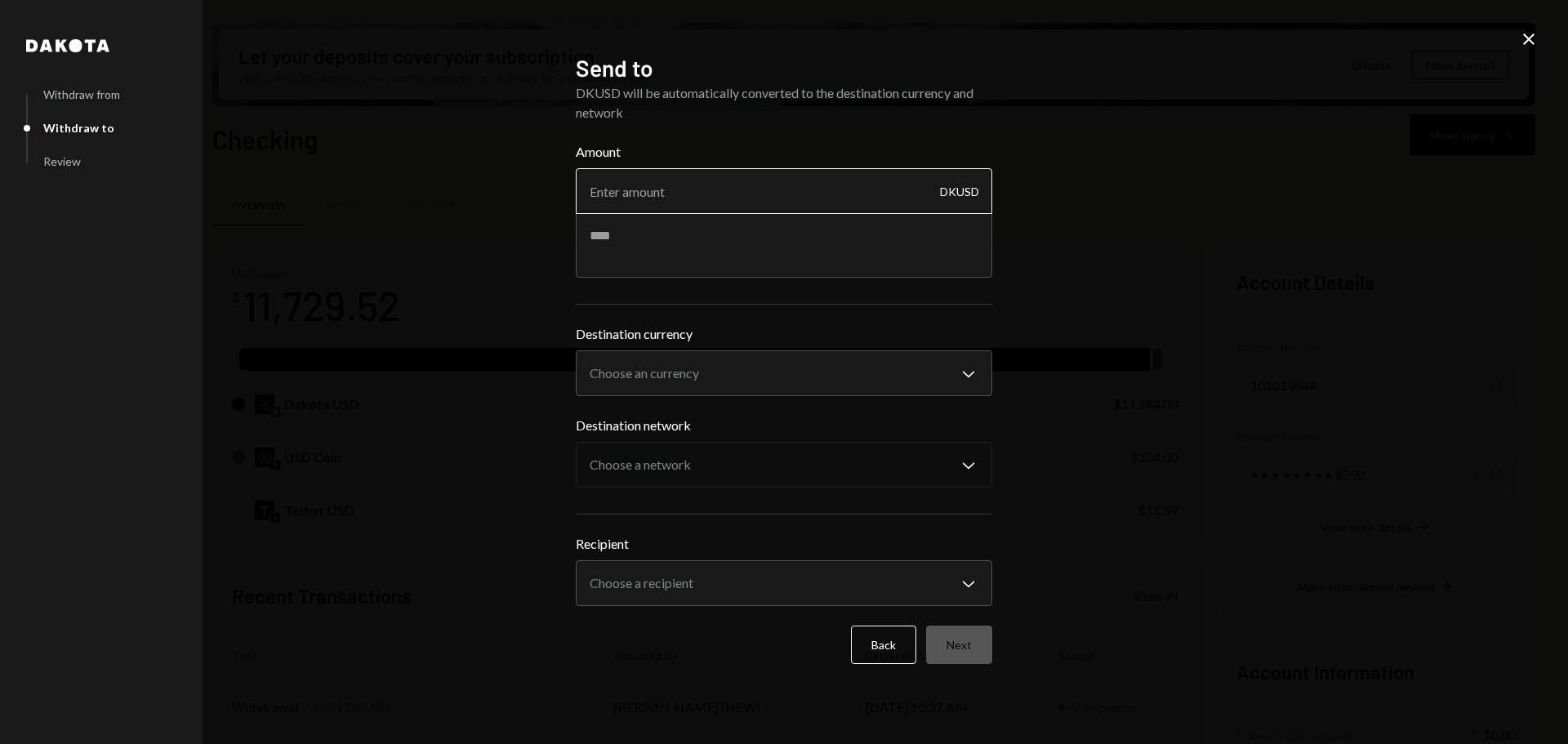
click at [656, 195] on input "Amount" at bounding box center [784, 190] width 417 height 46
type input "2806.96"
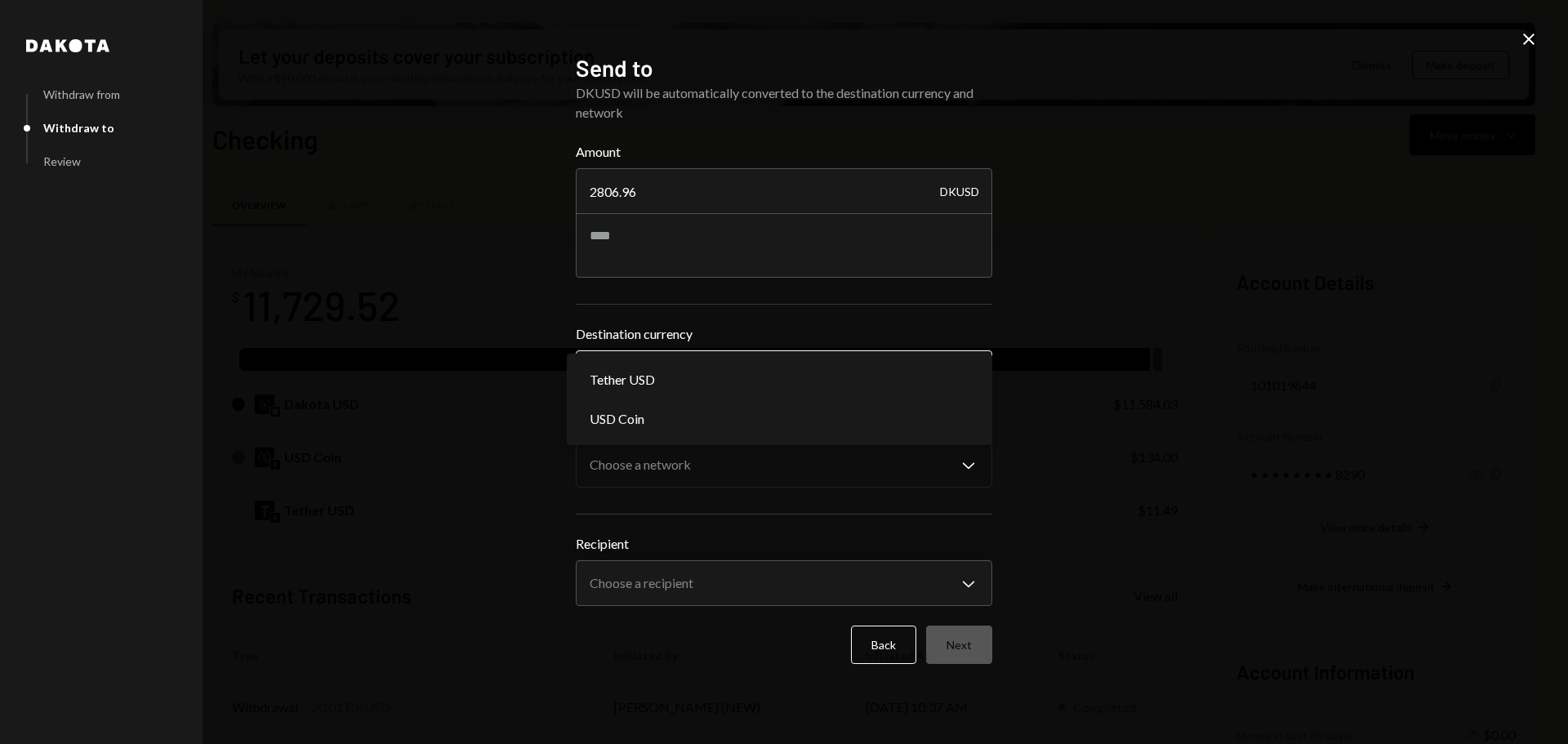
click at [667, 380] on body "T Theoriq Foundati... Caret Down Home Home Inbox Inbox Activities Transactions …" at bounding box center [784, 372] width 1568 height 744
click at [637, 252] on textarea at bounding box center [784, 245] width 417 height 65
click at [638, 253] on textarea at bounding box center [784, 245] width 417 height 65
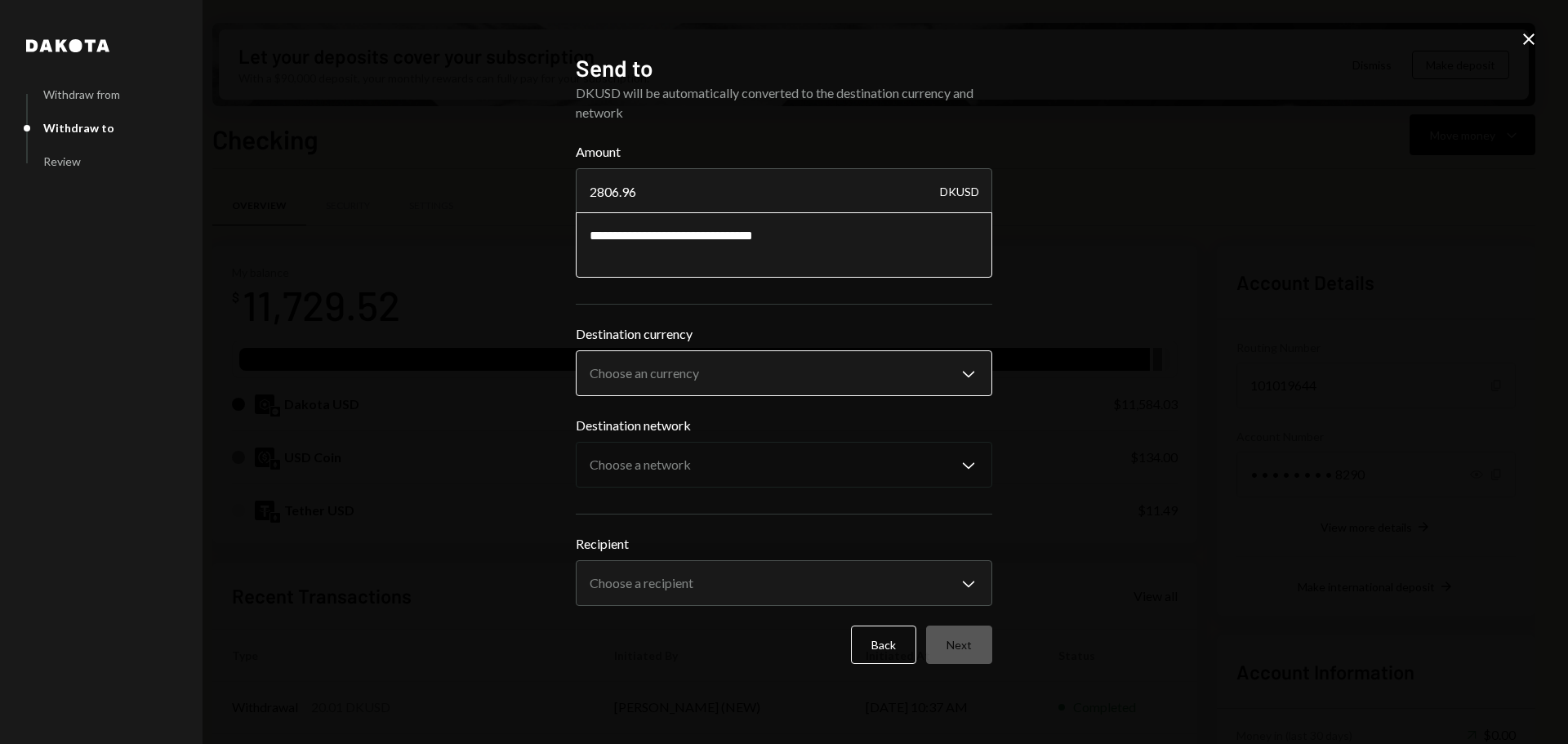
type textarea "**********"
click at [642, 377] on body "T Theoriq Foundati... Caret Down Home Home Inbox Inbox Activities Transactions …" at bounding box center [784, 372] width 1568 height 744
select select "****"
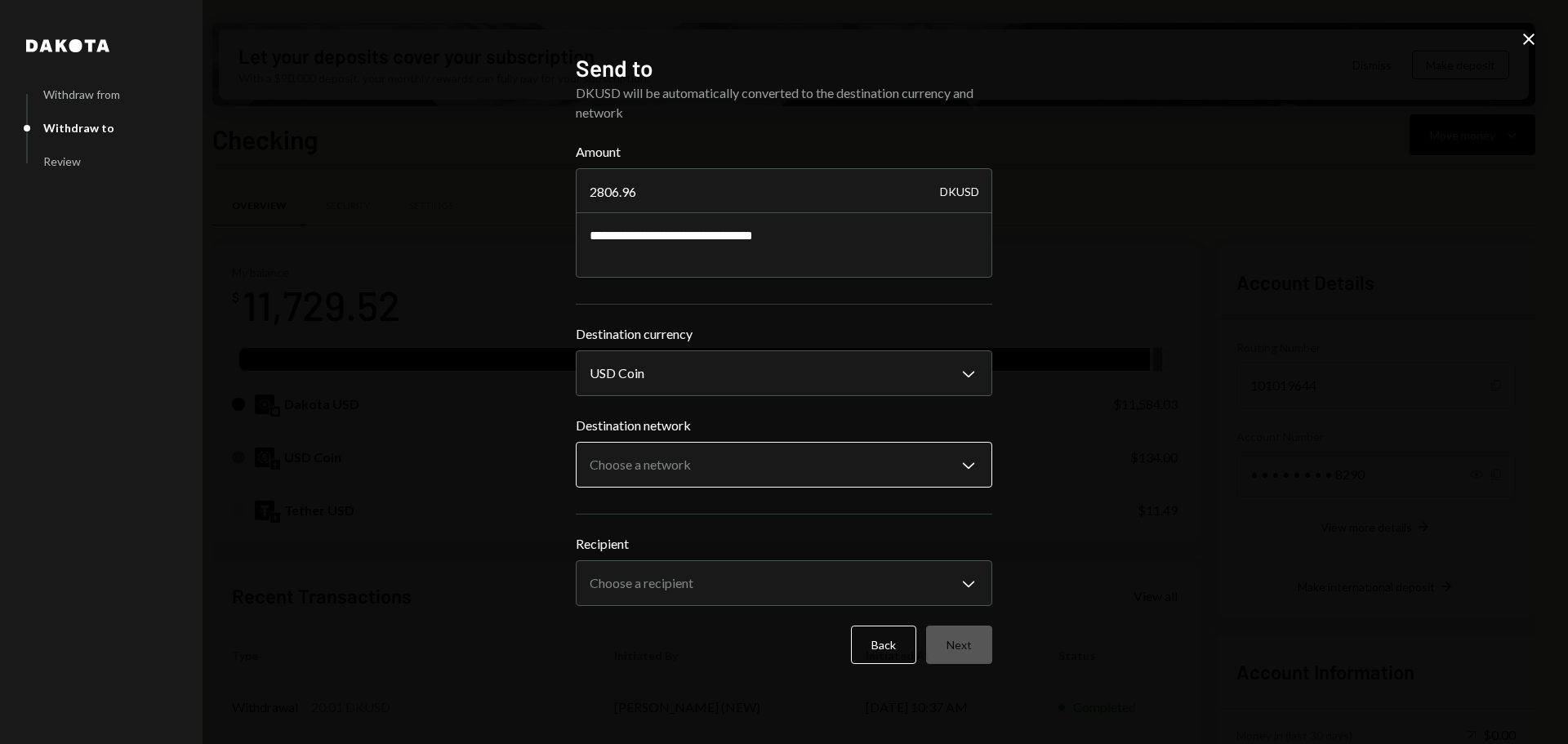
click at [651, 459] on body "T Theoriq Foundati... Caret Down Home Home Inbox Inbox Activities Transactions …" at bounding box center [784, 372] width 1568 height 744
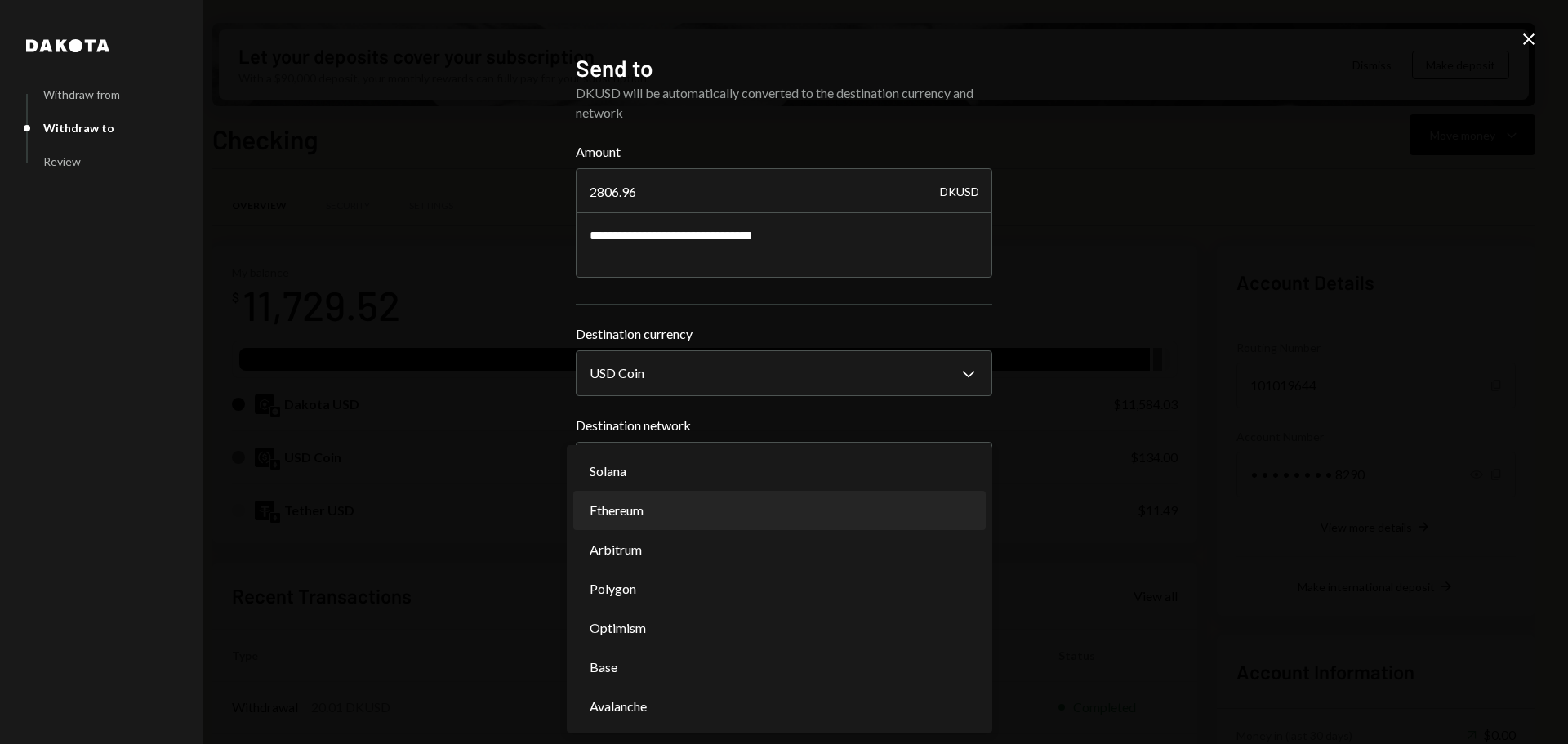
select select "**********"
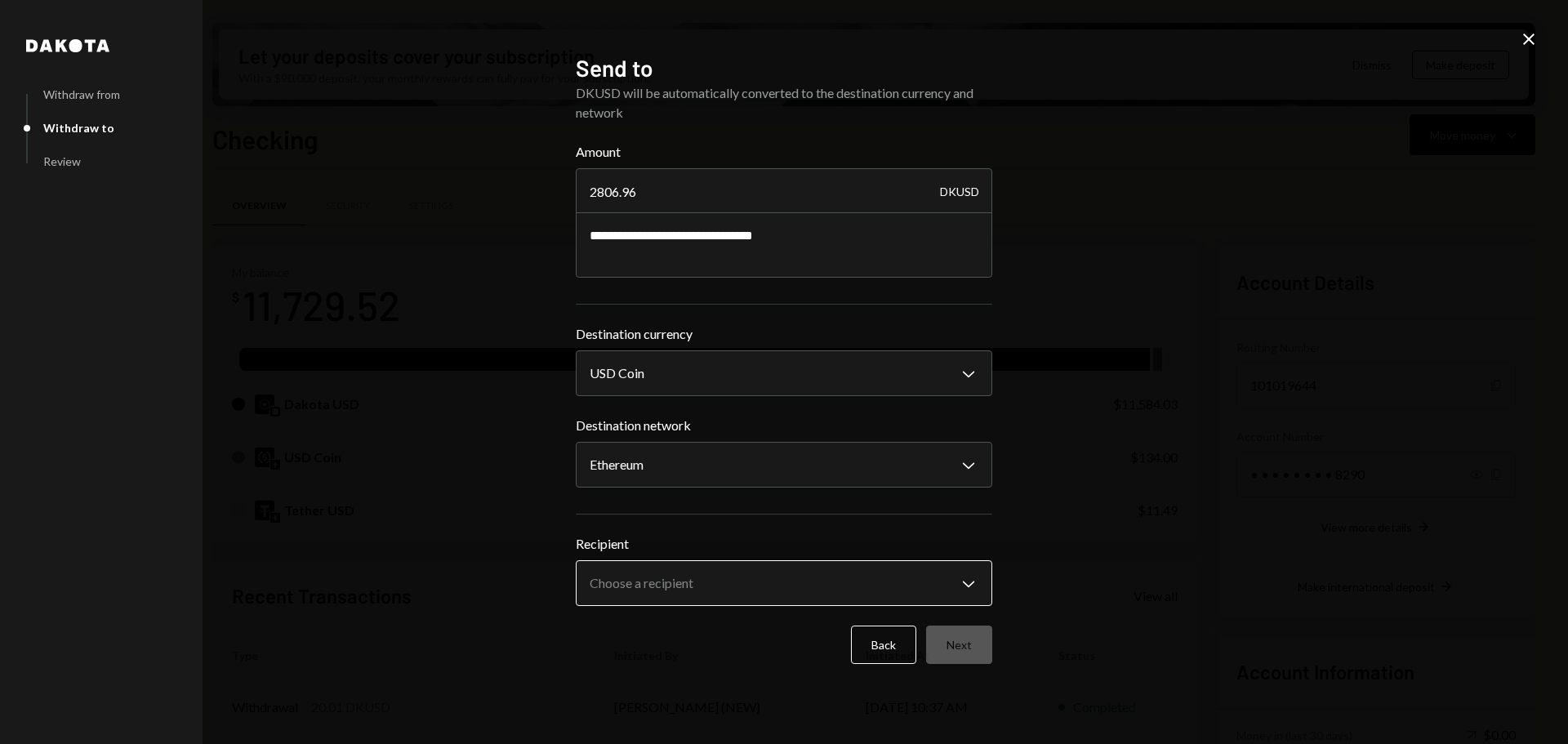
click at [655, 589] on body "T Theoriq Foundati... Caret Down Home Home Inbox Inbox Activities Transactions …" at bounding box center [784, 372] width 1568 height 744
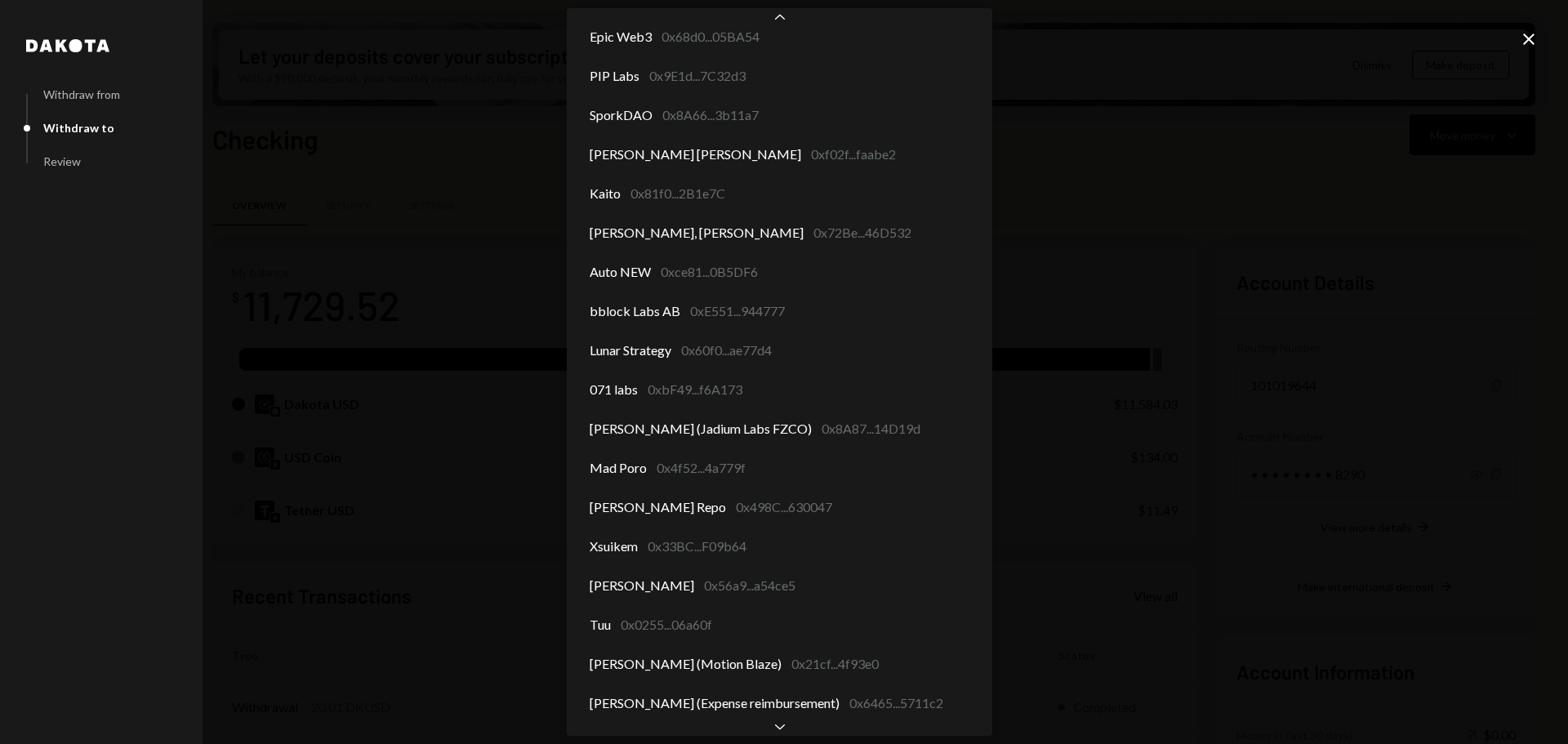
scroll to position [559, 0]
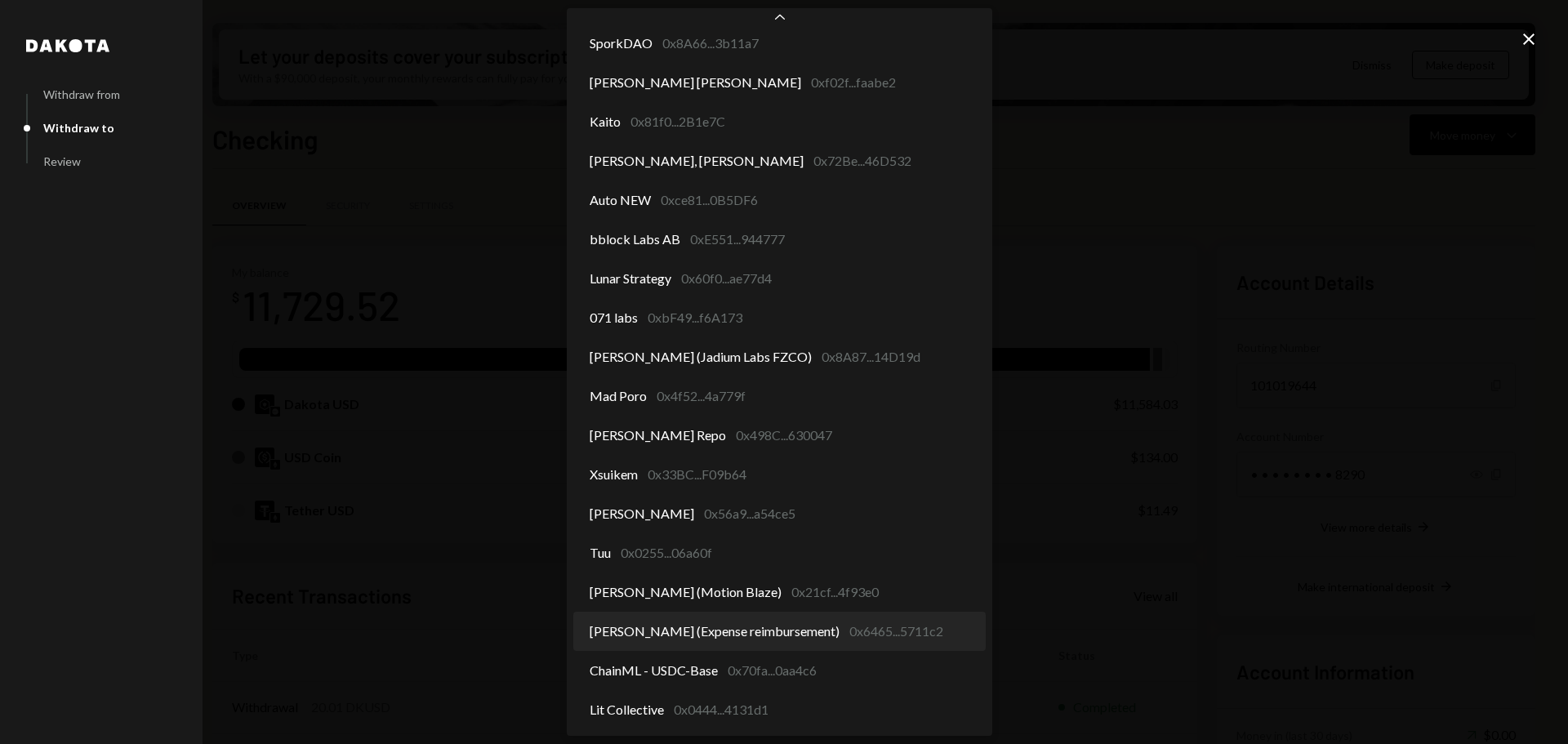
select select "**********"
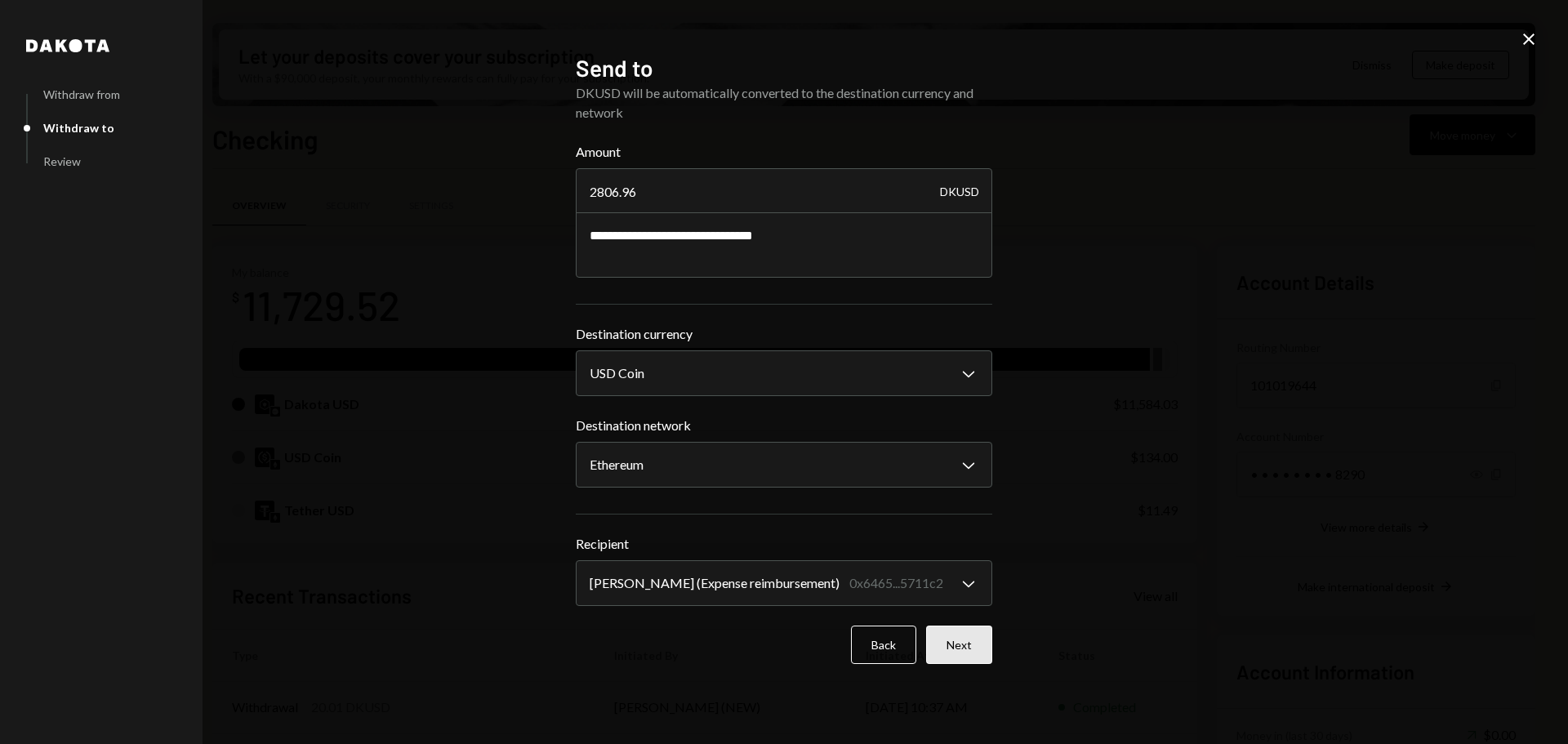
click at [945, 648] on button "Next" at bounding box center [959, 645] width 66 height 38
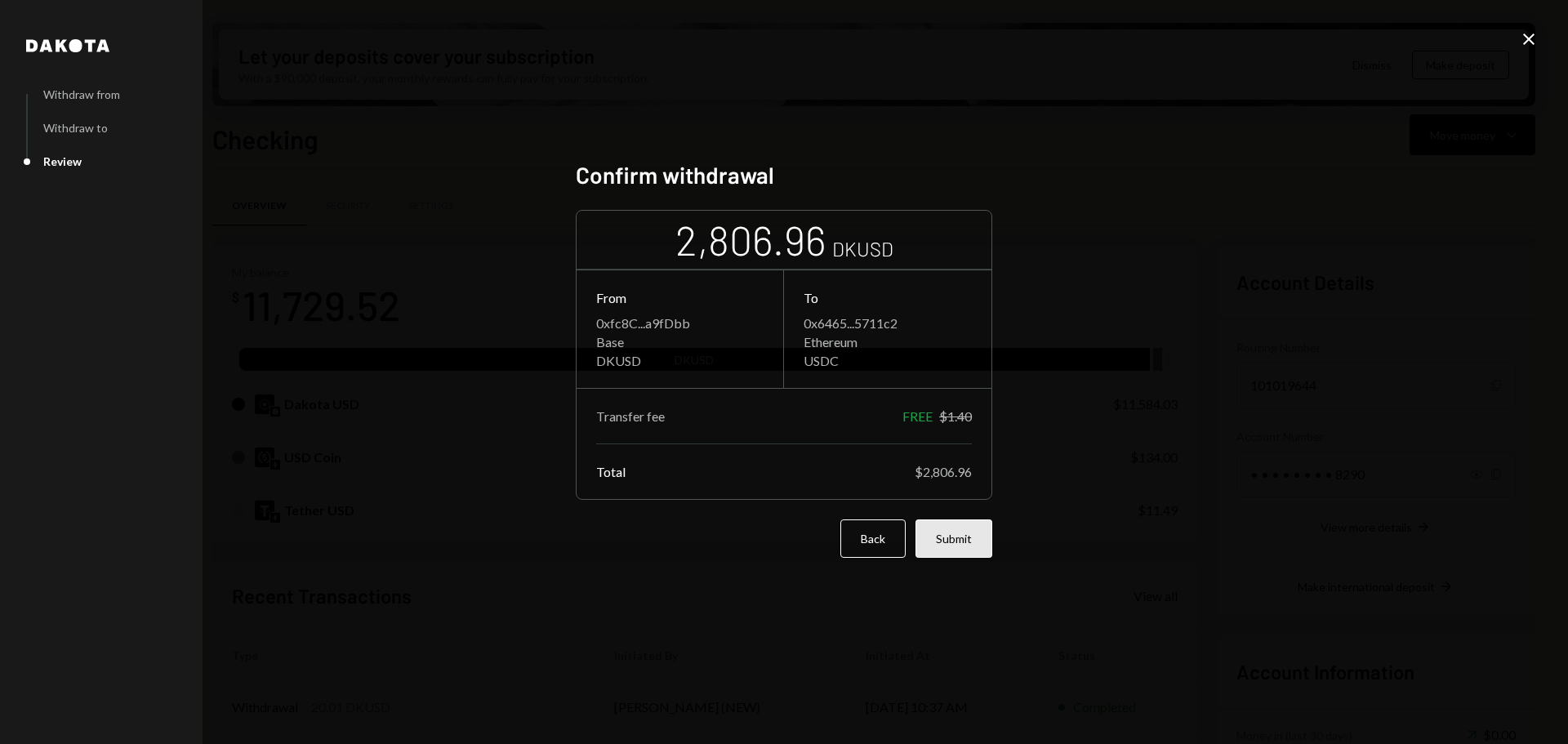
click at [944, 553] on button "Submit" at bounding box center [954, 539] width 77 height 38
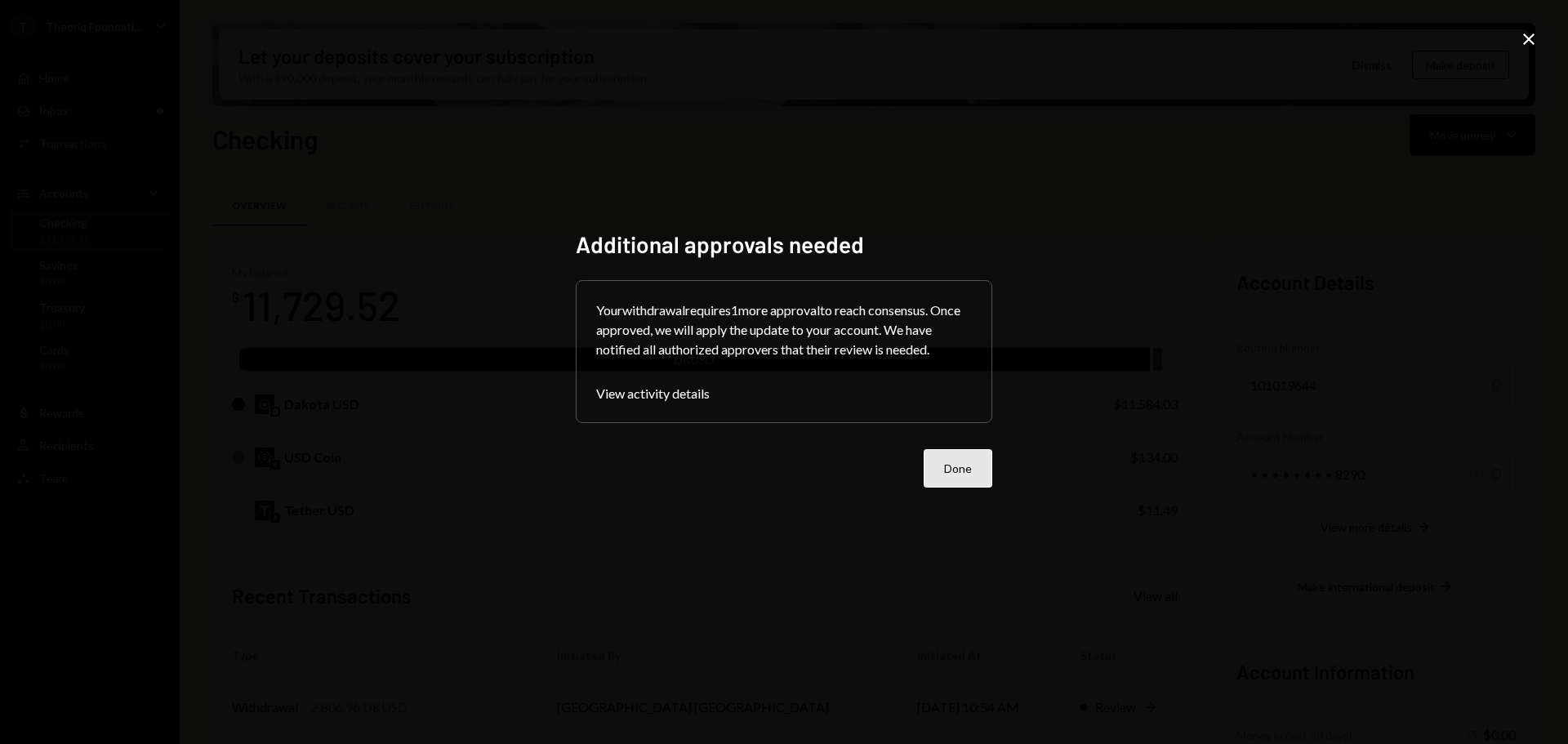
click at [964, 477] on button "Done" at bounding box center [958, 468] width 69 height 38
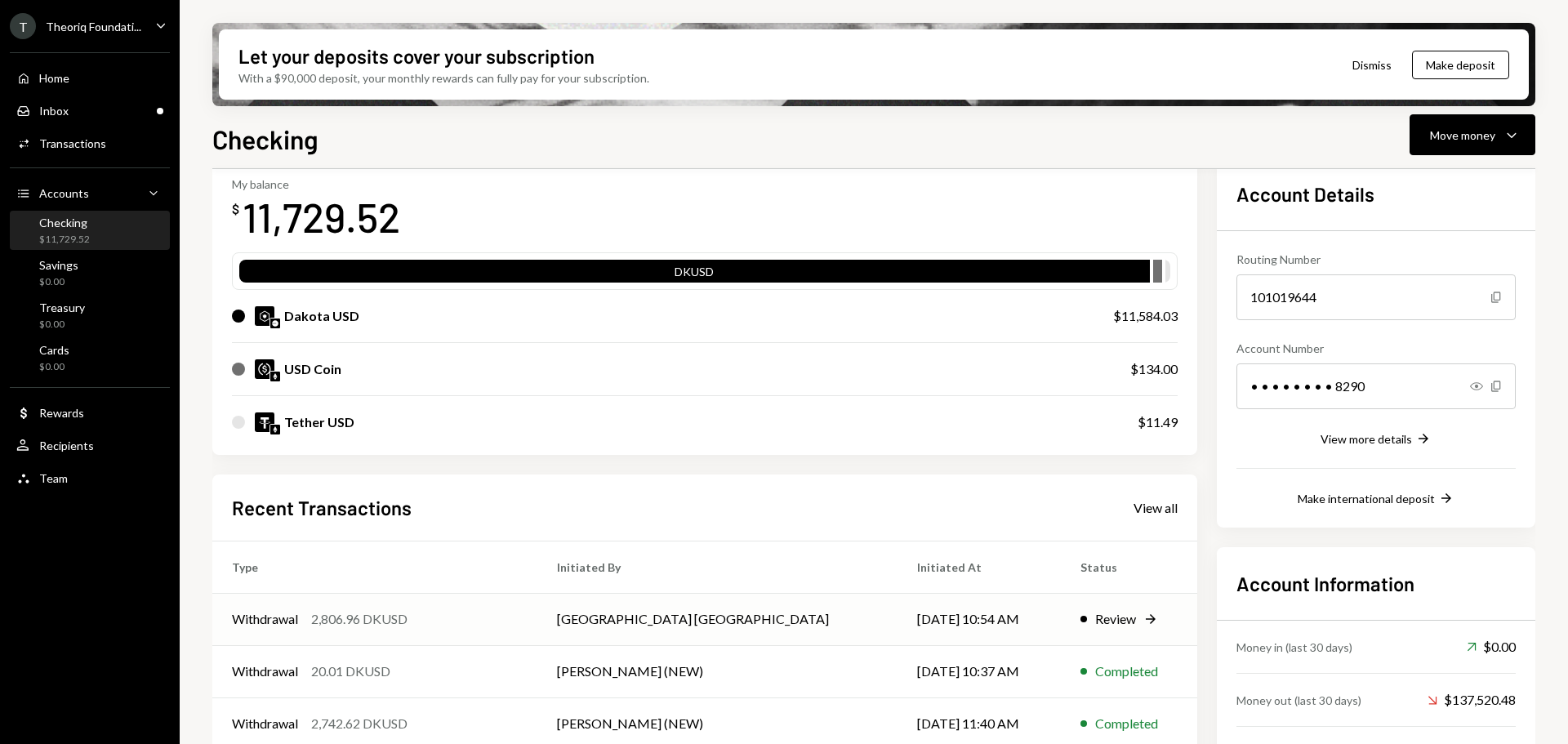
scroll to position [212, 0]
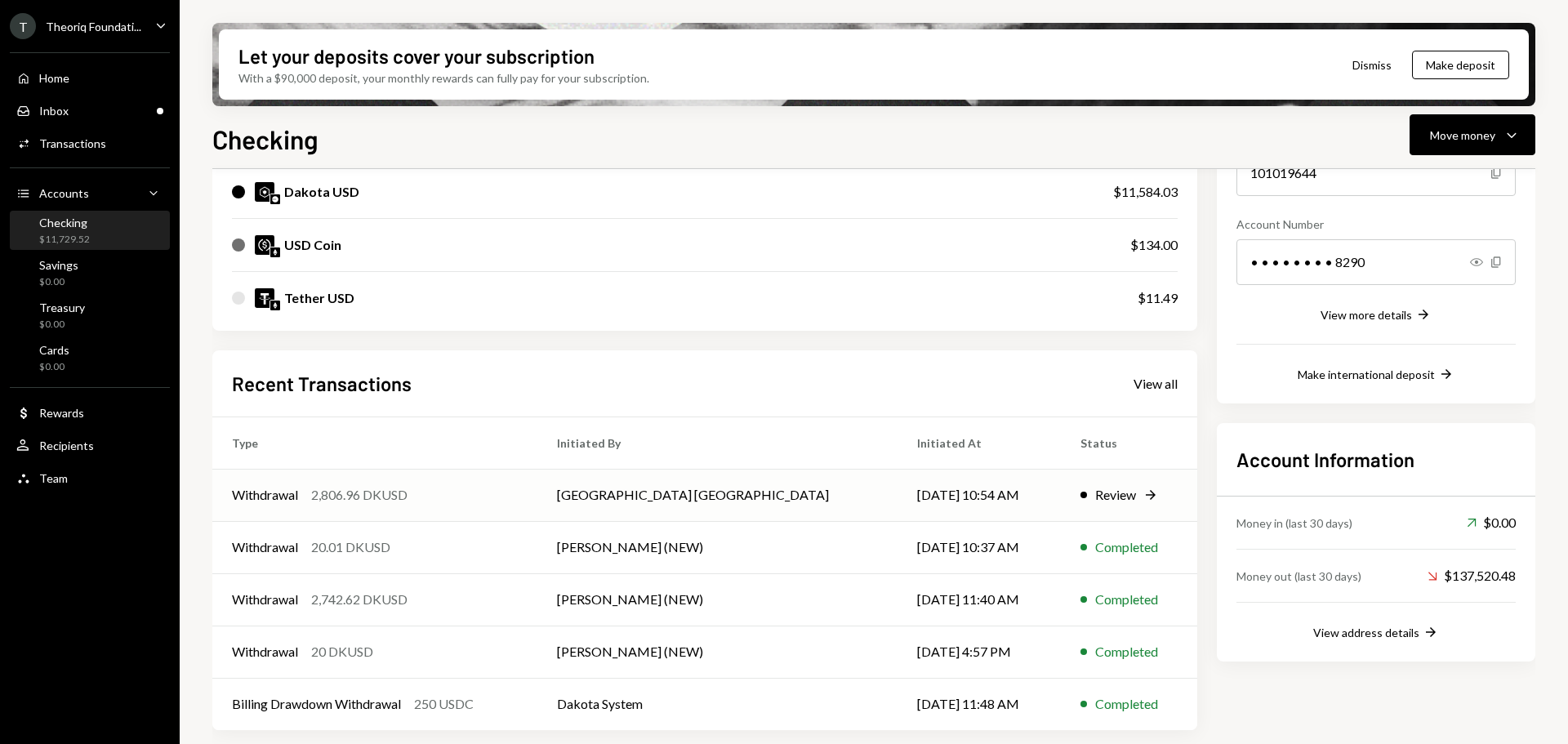
click at [388, 512] on td "Withdrawal 2,806.96 DKUSD" at bounding box center [374, 494] width 325 height 53
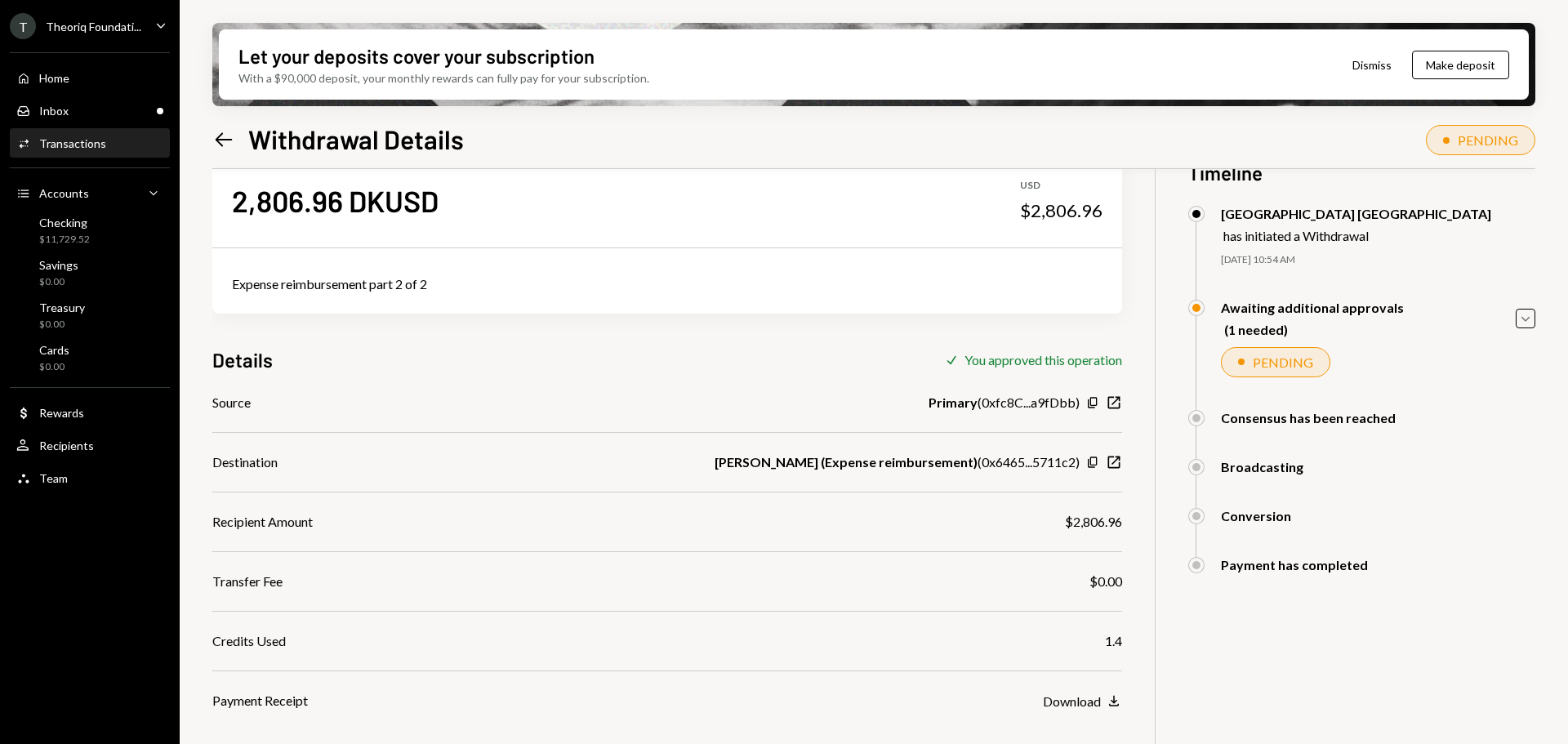
scroll to position [82, 0]
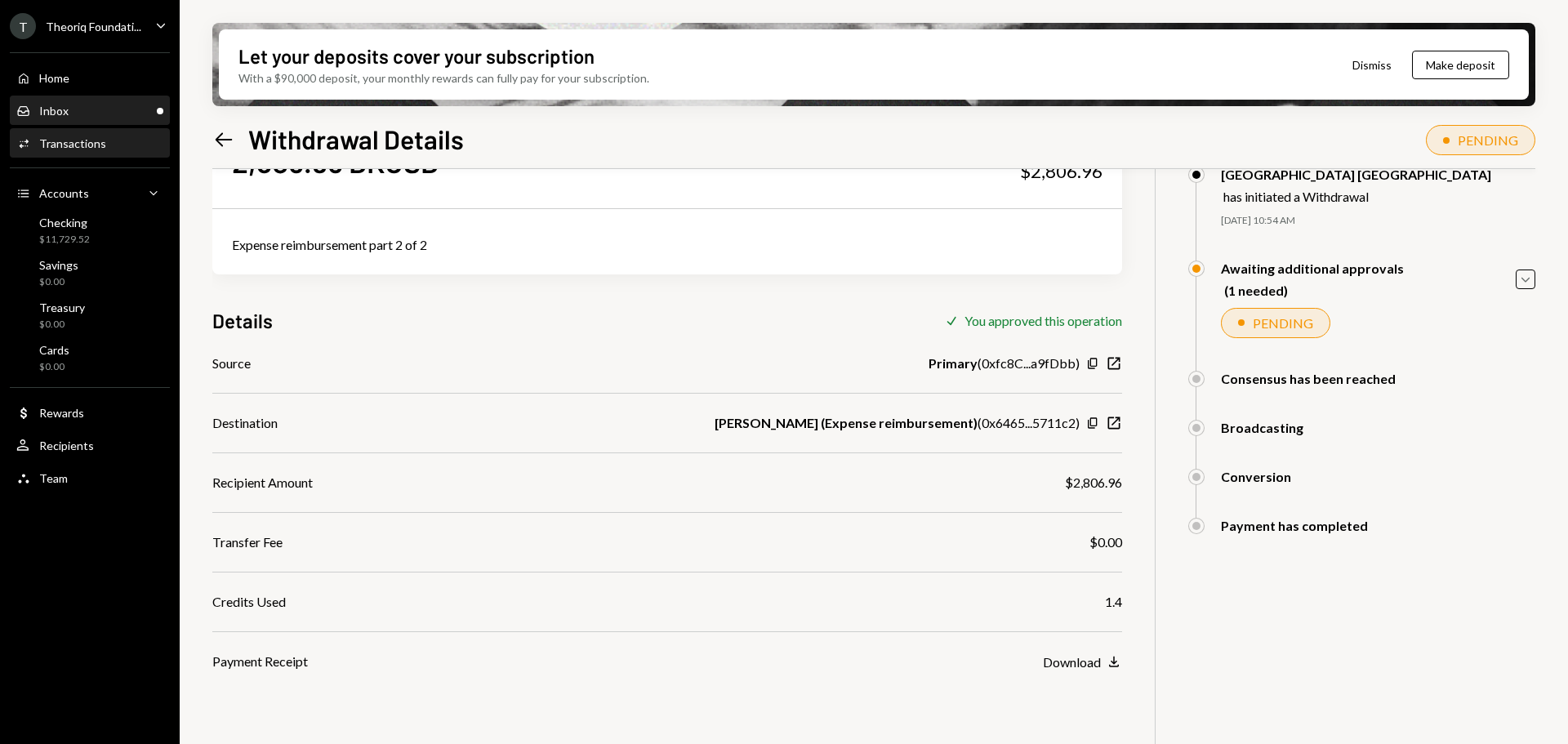
click at [104, 108] on div "Inbox Inbox" at bounding box center [90, 111] width 147 height 15
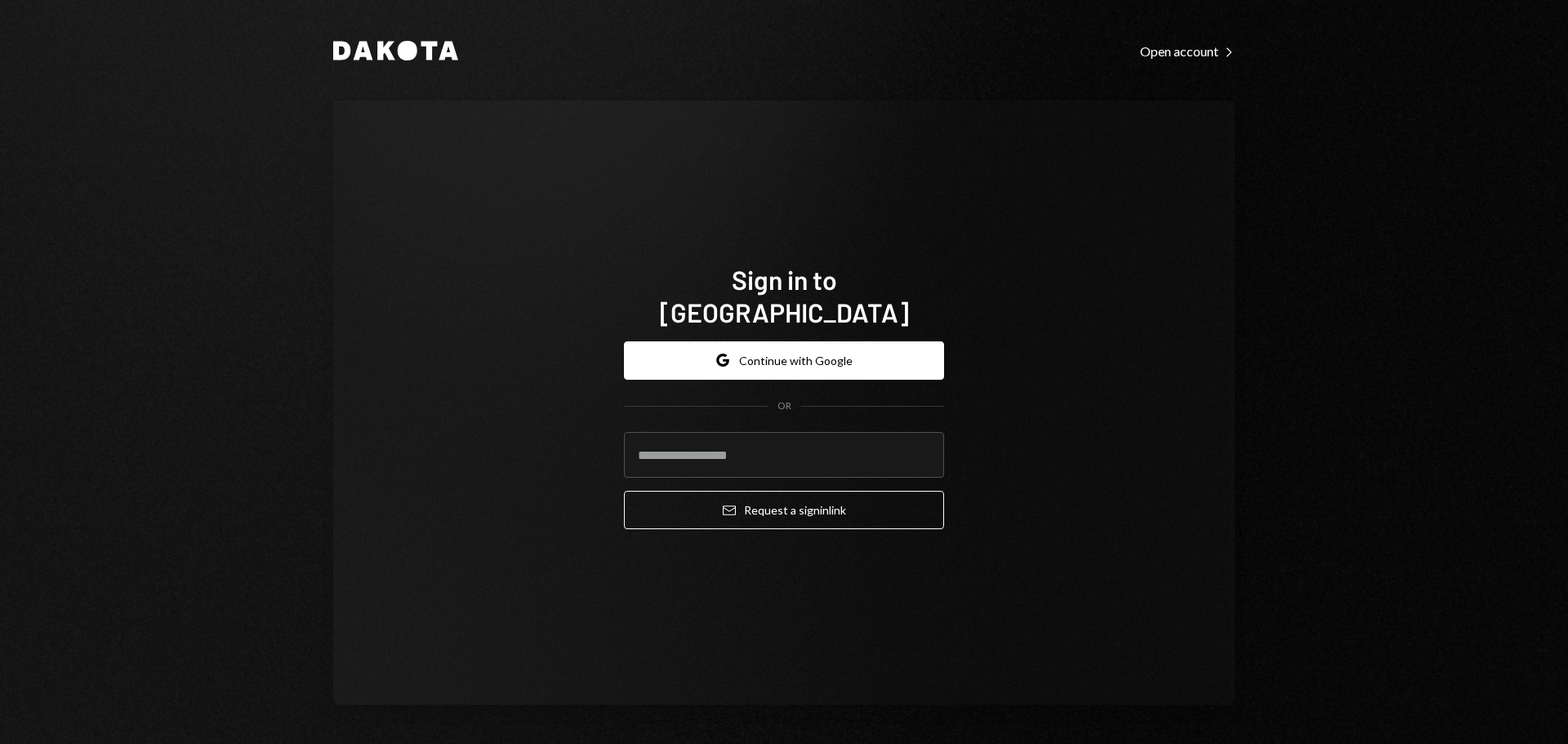
click at [885, 681] on div "Sign in to [GEOGRAPHIC_DATA] Google Continue with Google OR Email Request a sig…" at bounding box center [784, 402] width 901 height 604
